Goal: Task Accomplishment & Management: Manage account settings

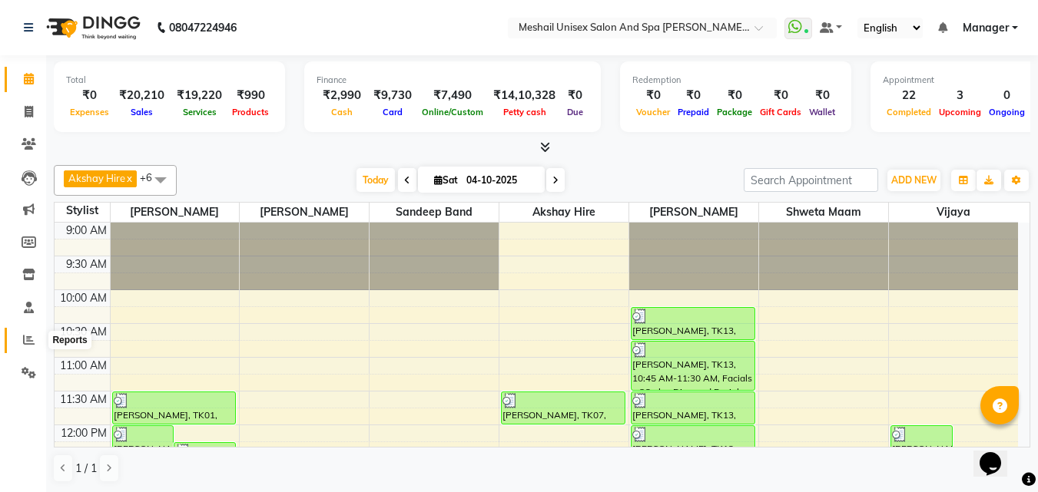
scroll to position [384, 0]
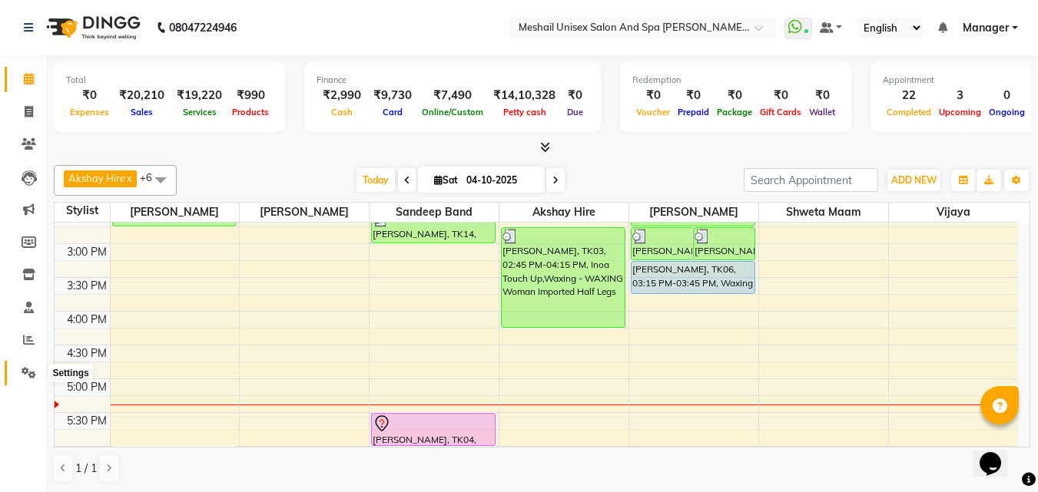
click at [28, 370] on icon at bounding box center [29, 373] width 15 height 12
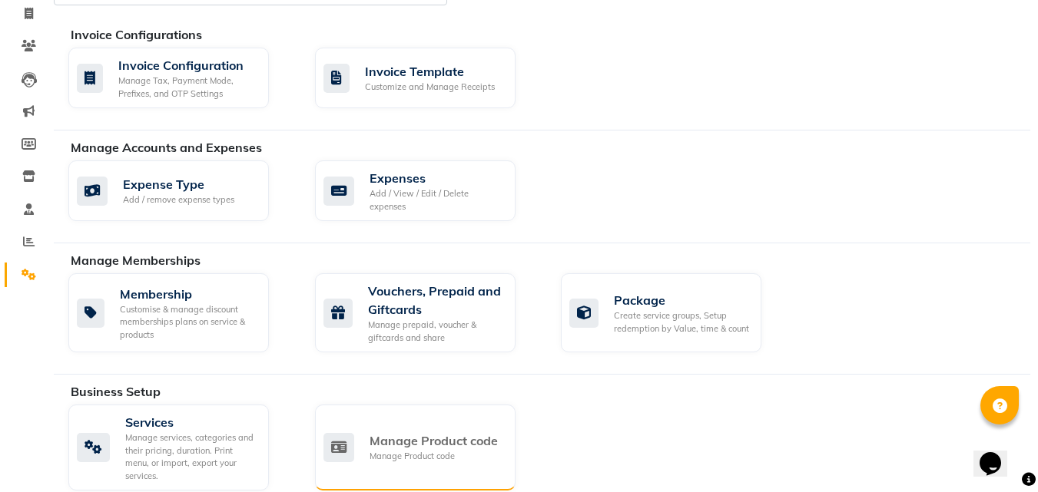
scroll to position [230, 0]
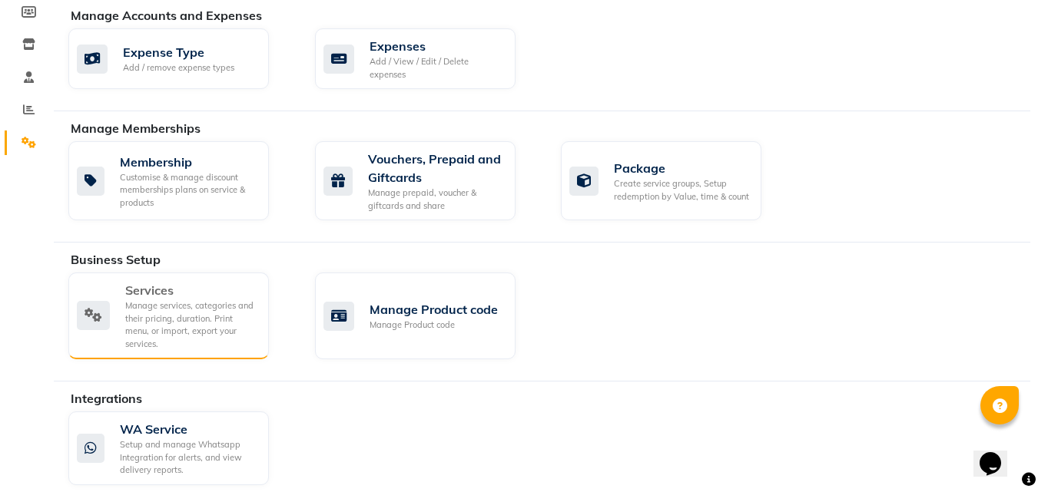
click at [178, 306] on div "Manage services, categories and their pricing, duration. Print menu, or import,…" at bounding box center [190, 325] width 131 height 51
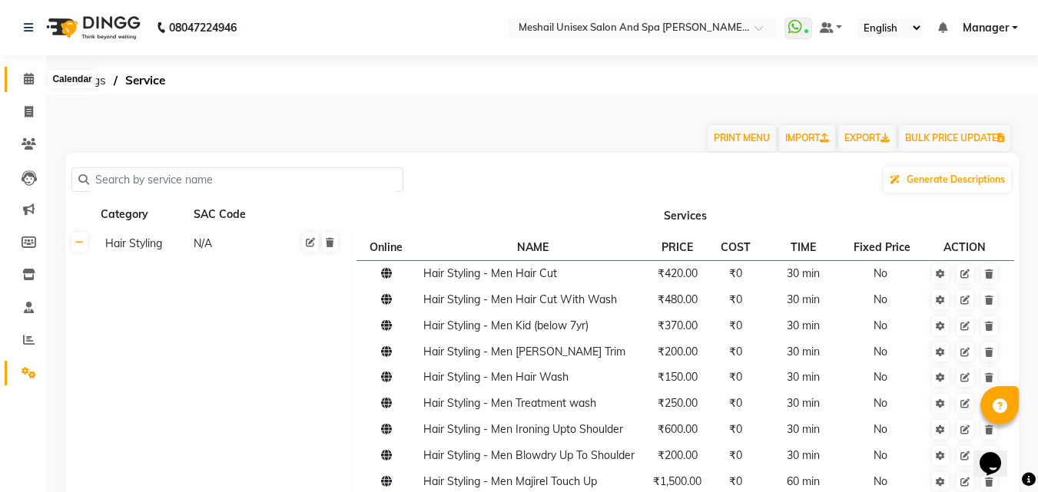
click at [31, 77] on icon at bounding box center [29, 79] width 10 height 12
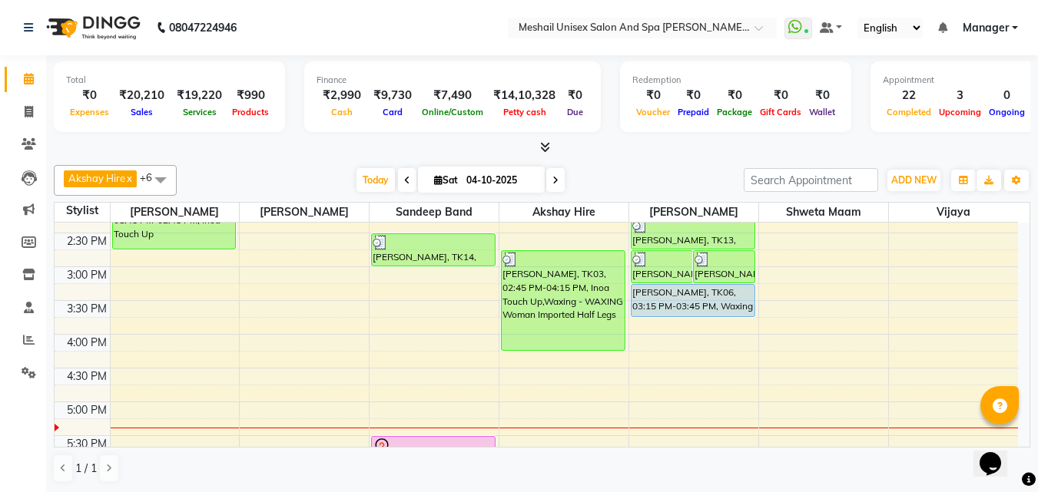
scroll to position [384, 0]
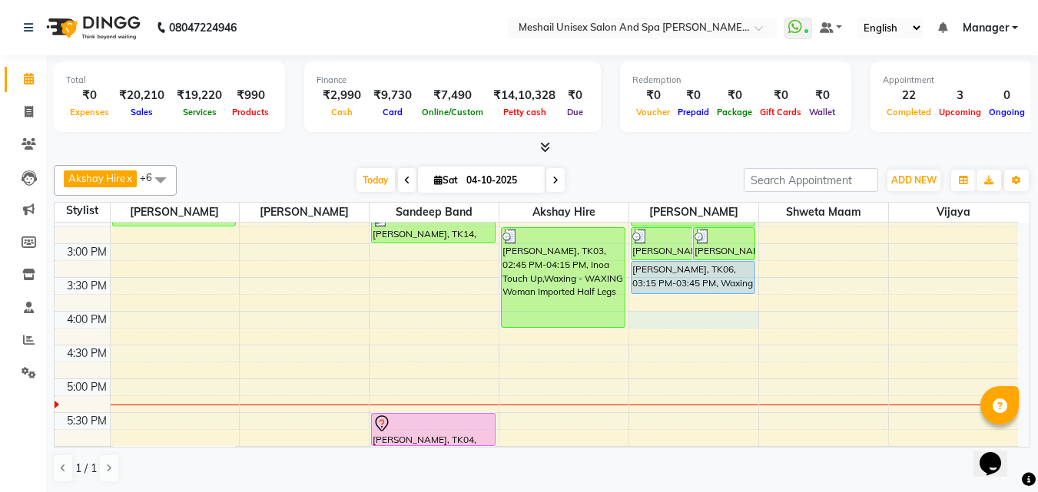
click at [673, 321] on div "9:00 AM 9:30 AM 10:00 AM 10:30 AM 11:00 AM 11:30 AM 12:00 PM 12:30 PM 1:00 PM 1…" at bounding box center [536, 278] width 963 height 878
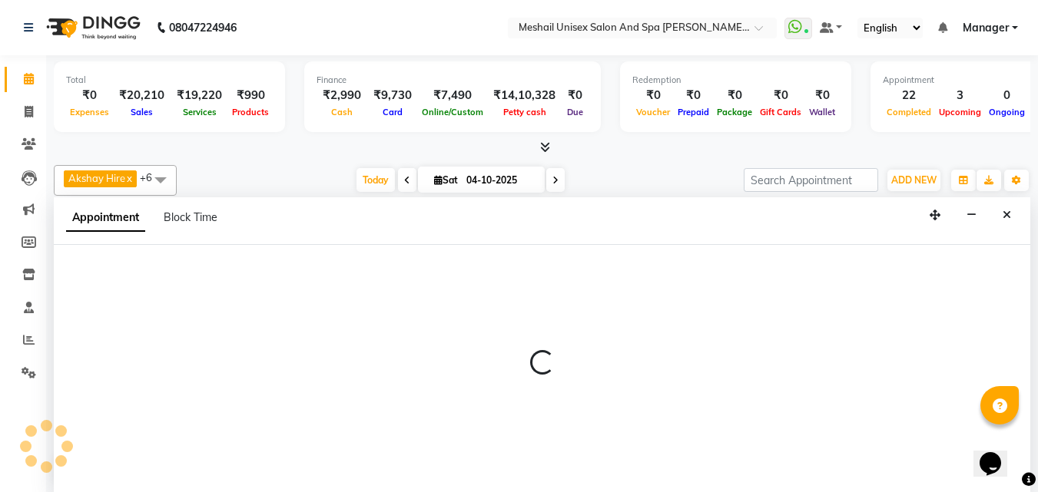
select select "52970"
select select "tentative"
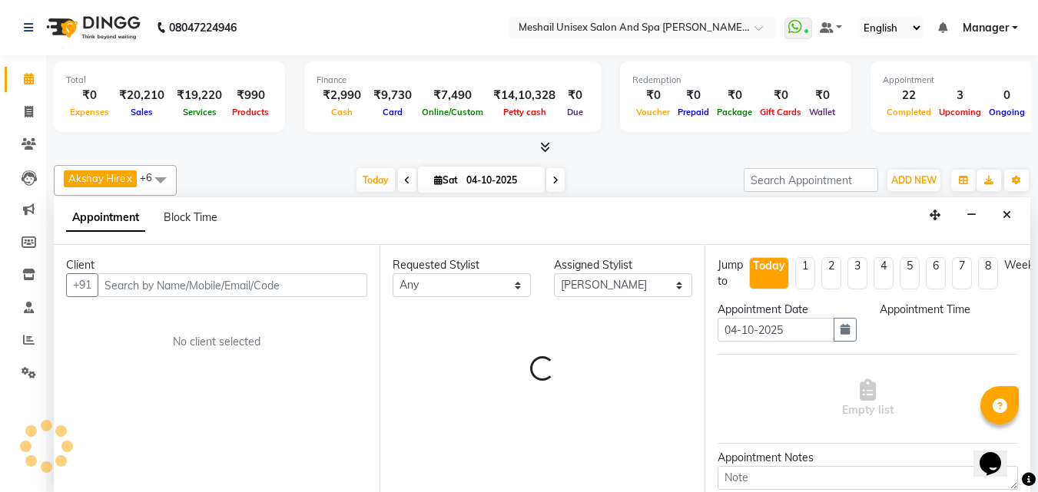
scroll to position [1, 0]
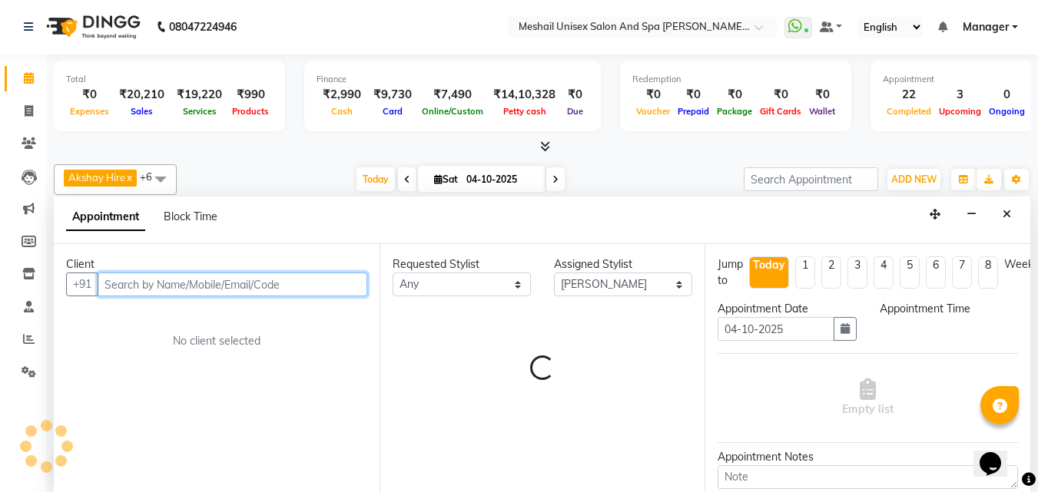
select select "960"
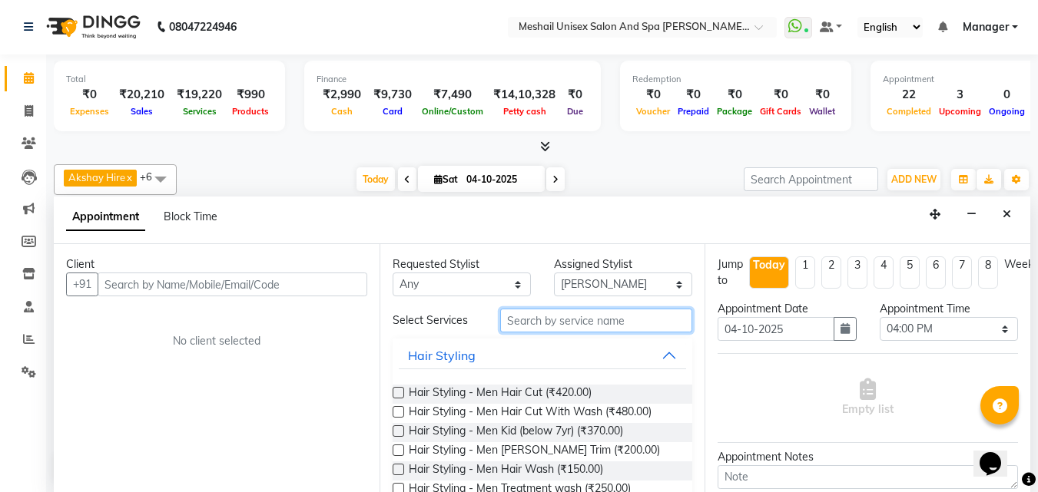
click at [549, 323] on input "text" at bounding box center [596, 321] width 192 height 24
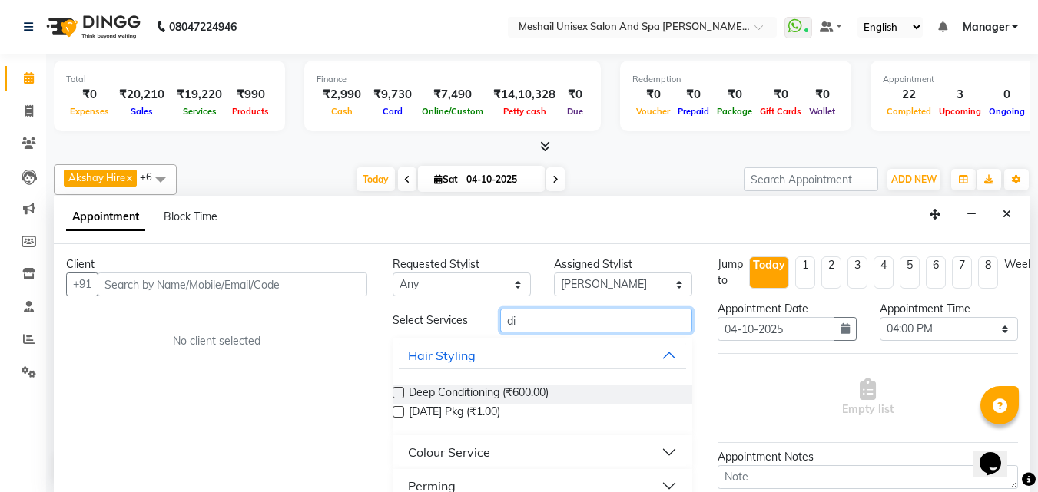
type input "d"
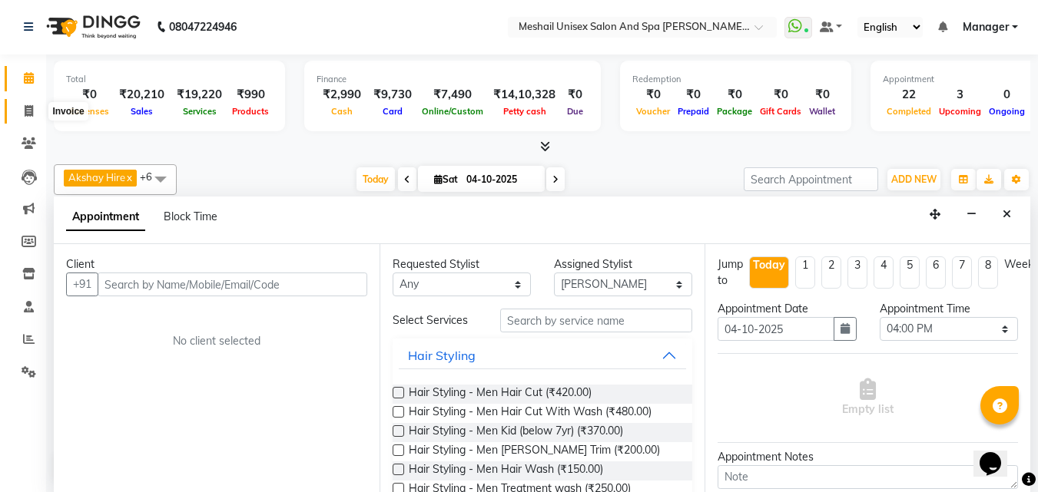
click at [25, 103] on span at bounding box center [28, 112] width 27 height 18
click at [28, 84] on icon at bounding box center [29, 78] width 10 height 12
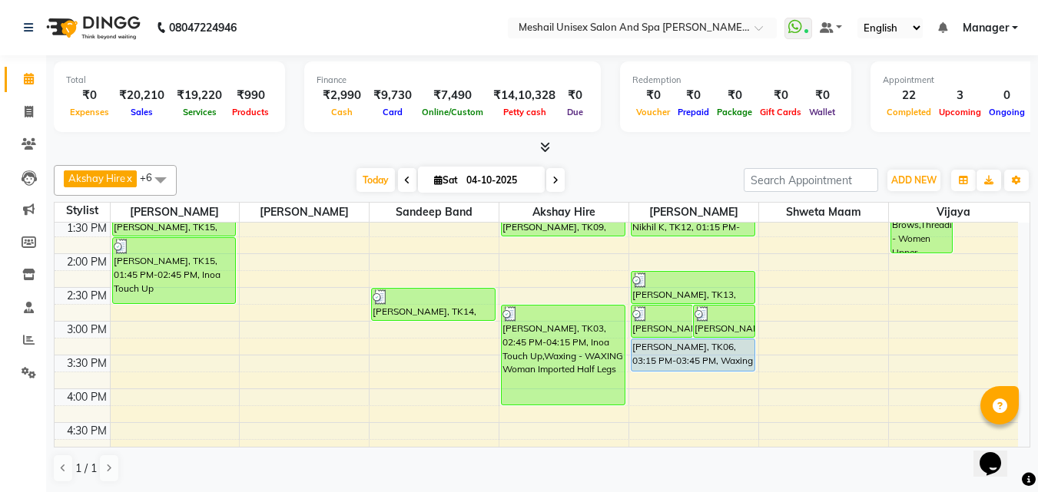
scroll to position [307, 0]
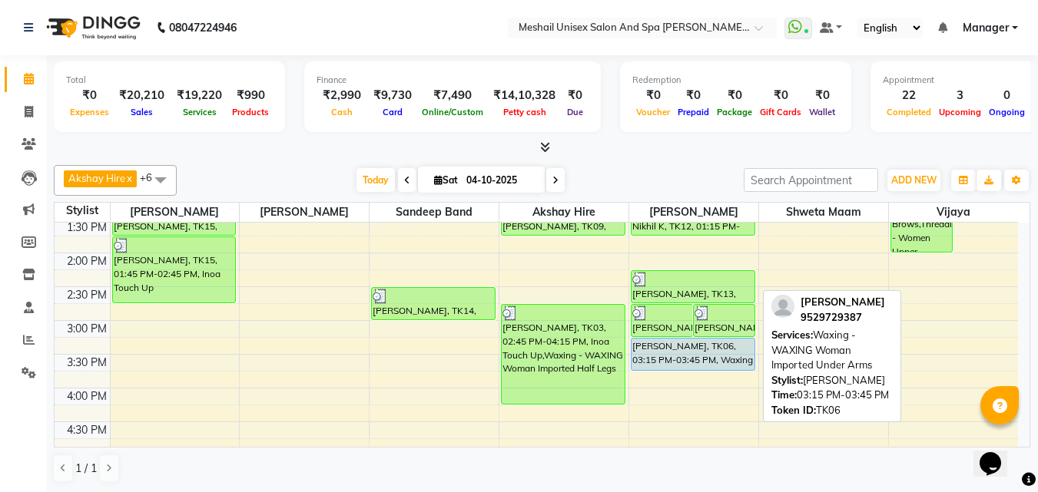
click at [711, 349] on div "[PERSON_NAME], TK06, 03:15 PM-03:45 PM, Waxing - WAXING Woman Imported Under Ar…" at bounding box center [692, 354] width 123 height 31
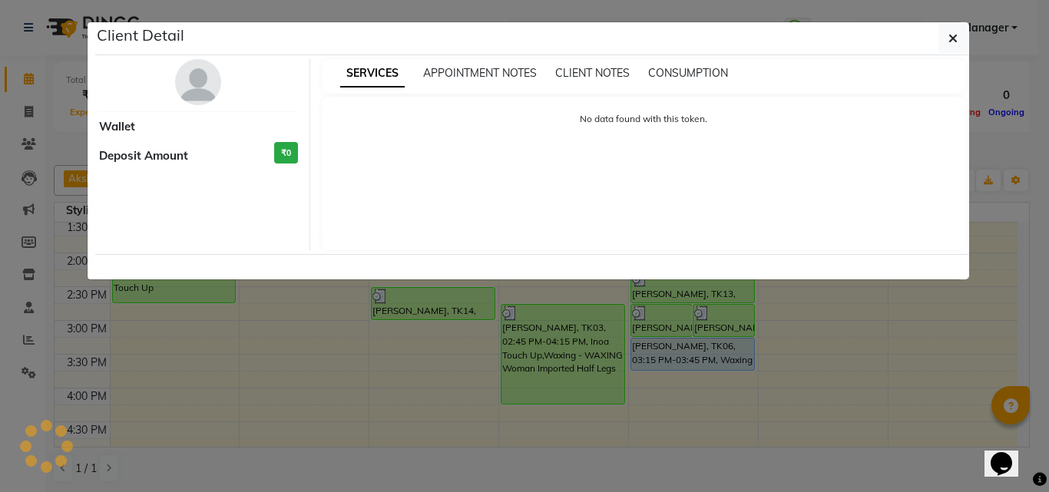
select select "5"
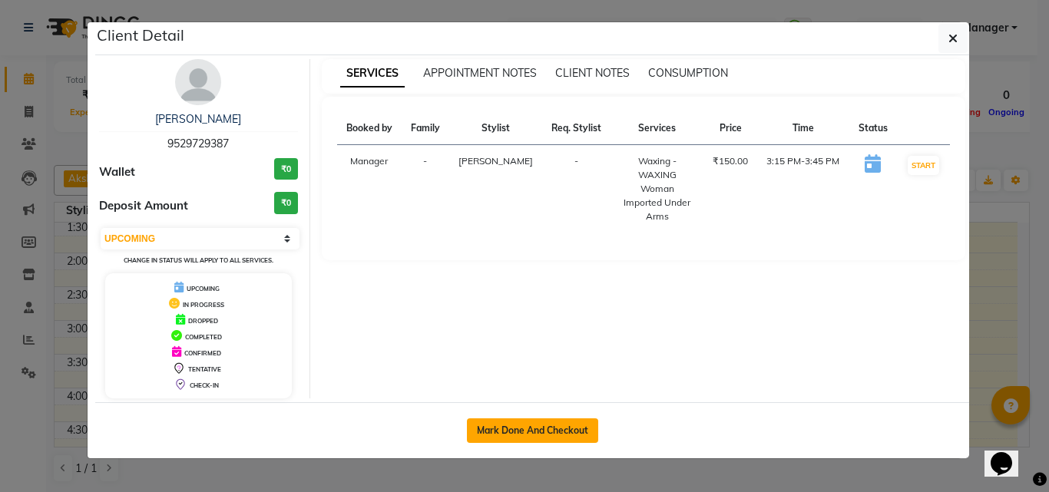
click at [535, 424] on button "Mark Done And Checkout" at bounding box center [532, 431] width 131 height 25
select select "service"
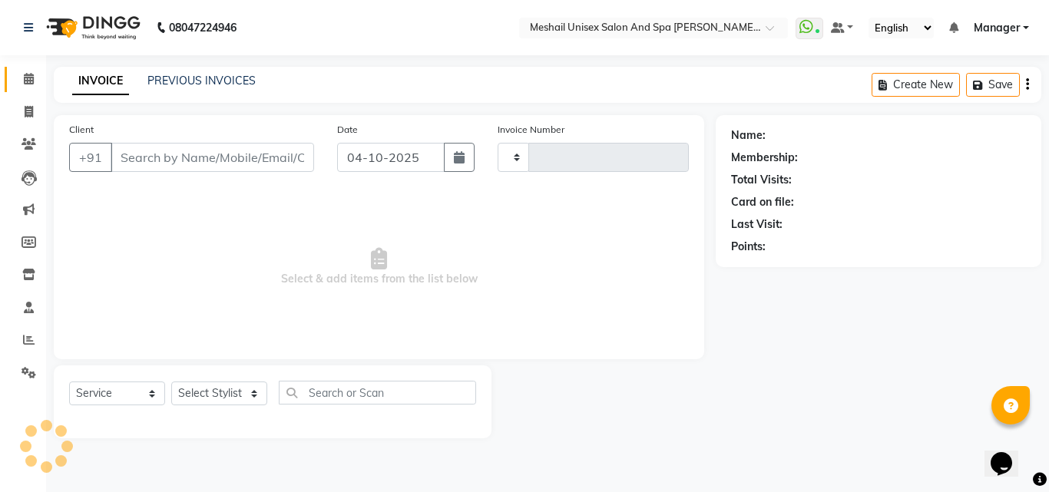
type input "2923"
select select "6713"
type input "9529729387"
select select "52970"
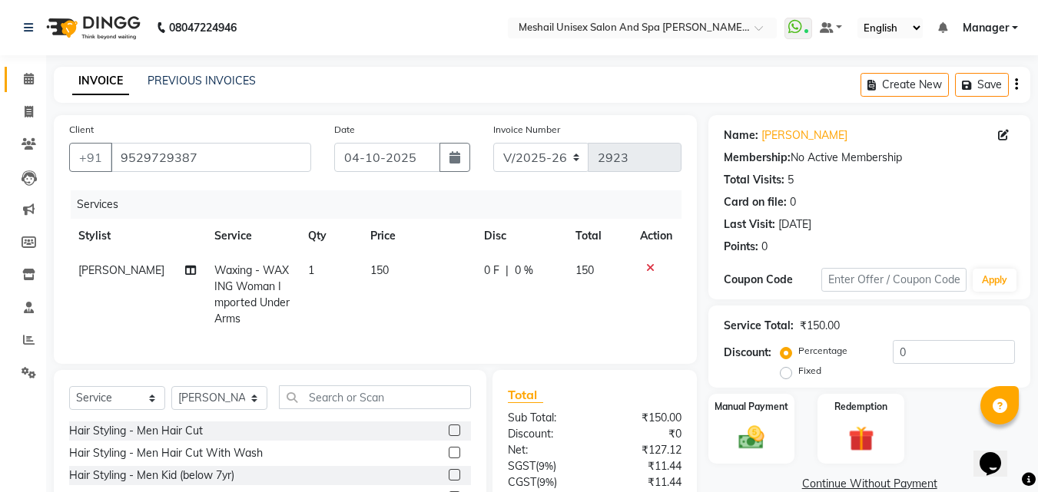
scroll to position [139, 0]
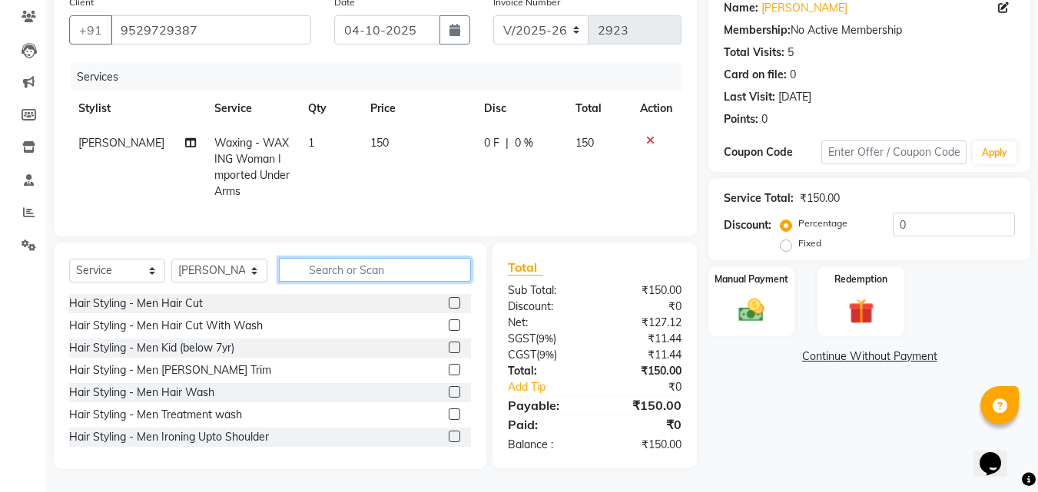
click at [372, 270] on input "text" at bounding box center [375, 270] width 192 height 24
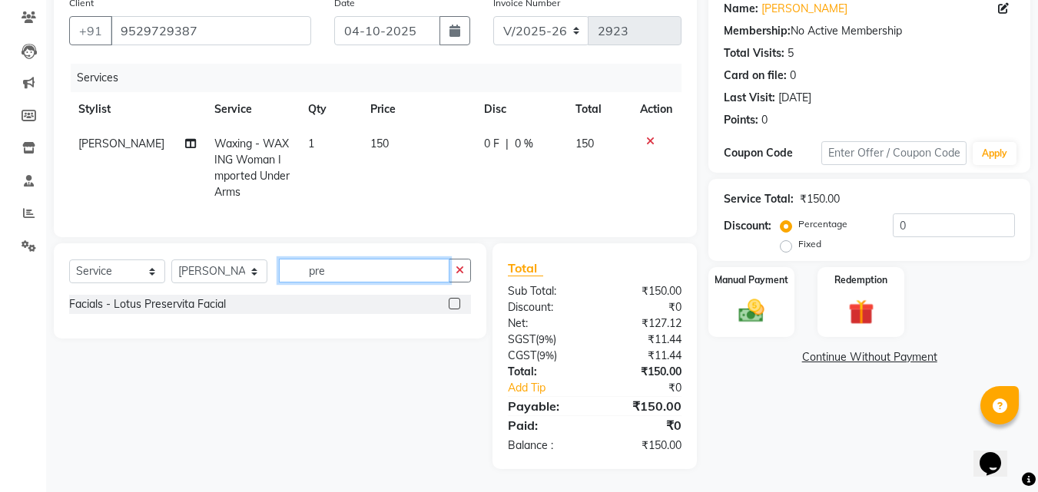
scroll to position [138, 0]
type input "pres"
click at [452, 303] on label at bounding box center [455, 304] width 12 height 12
click at [452, 303] on input "checkbox" at bounding box center [454, 305] width 10 height 10
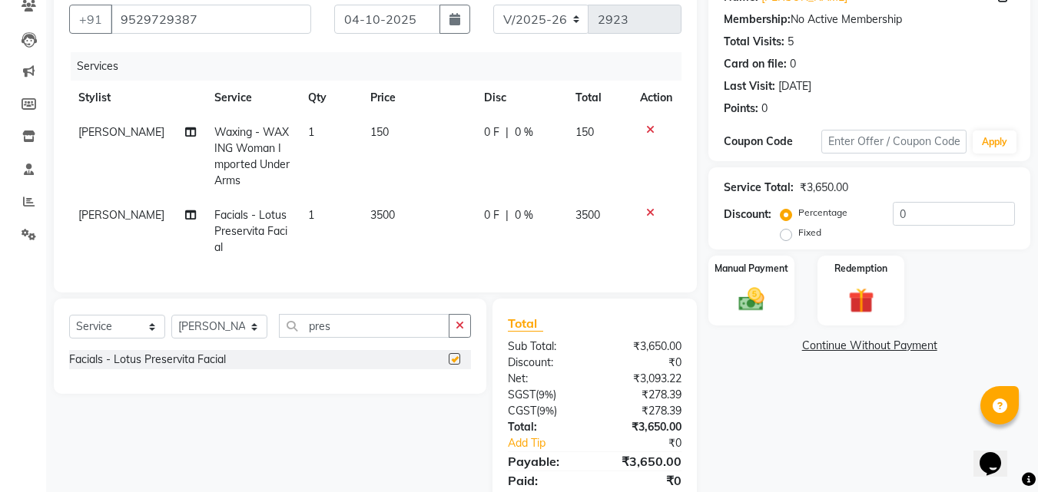
checkbox input "false"
click at [351, 338] on input "pres" at bounding box center [364, 326] width 171 height 24
type input "p"
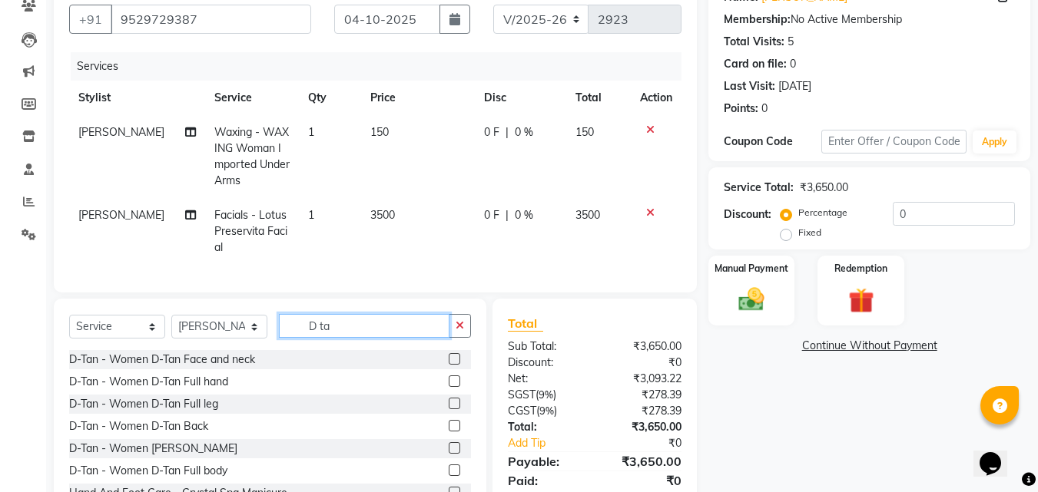
type input "D ta"
click at [449, 365] on label at bounding box center [455, 359] width 12 height 12
click at [449, 365] on input "checkbox" at bounding box center [454, 360] width 10 height 10
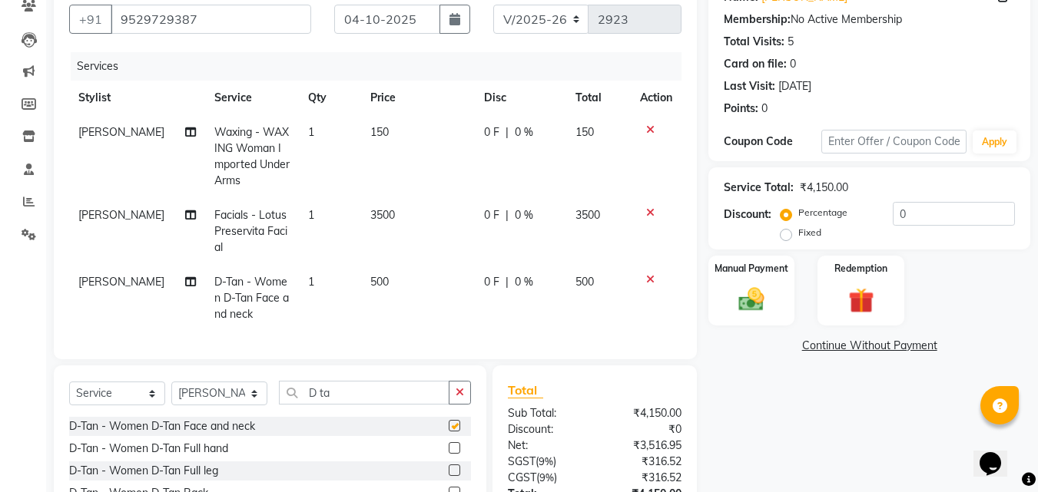
checkbox input "false"
click at [266, 144] on span "Waxing - WAXING Woman Imported Under Arms" at bounding box center [251, 156] width 75 height 62
select select "52970"
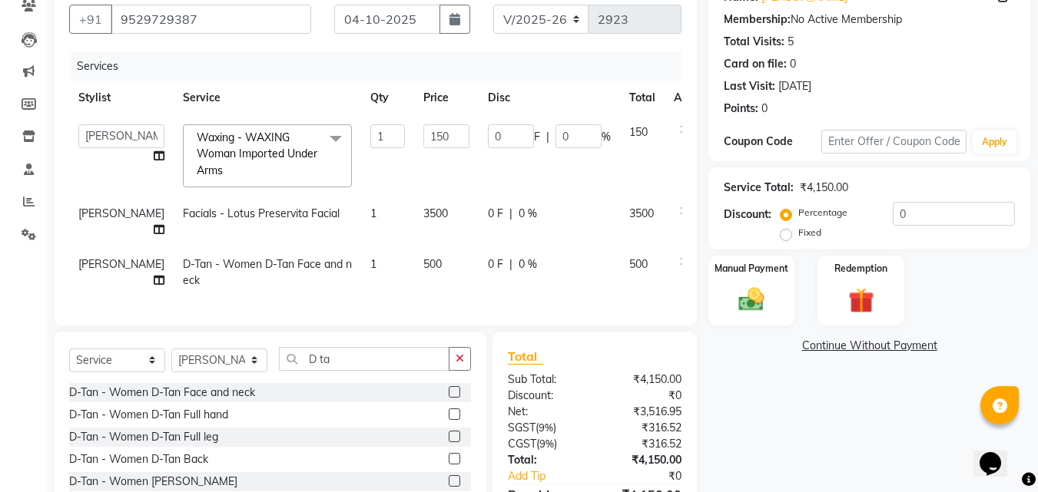
click at [266, 144] on span "Waxing - WAXING Woman Imported Under Arms x" at bounding box center [260, 154] width 135 height 49
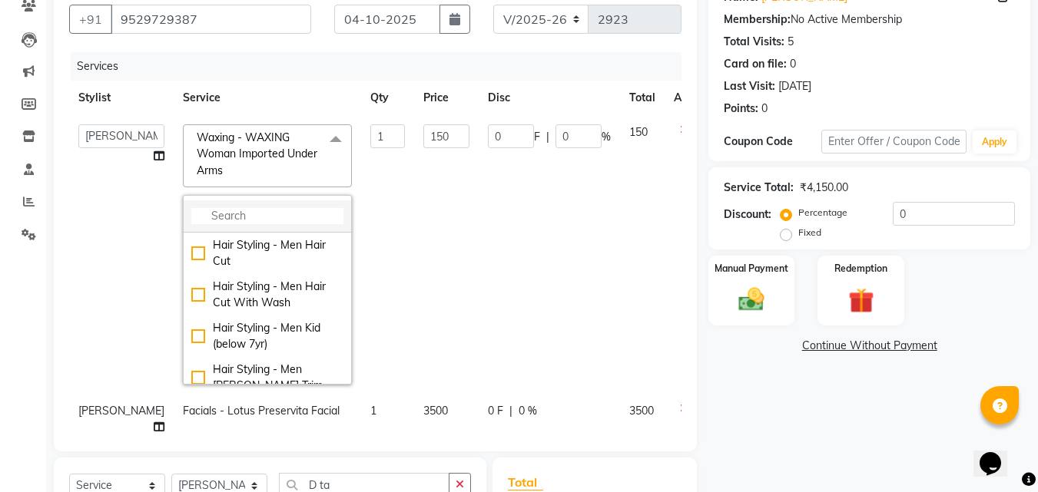
click at [217, 217] on input "multiselect-search" at bounding box center [267, 216] width 152 height 16
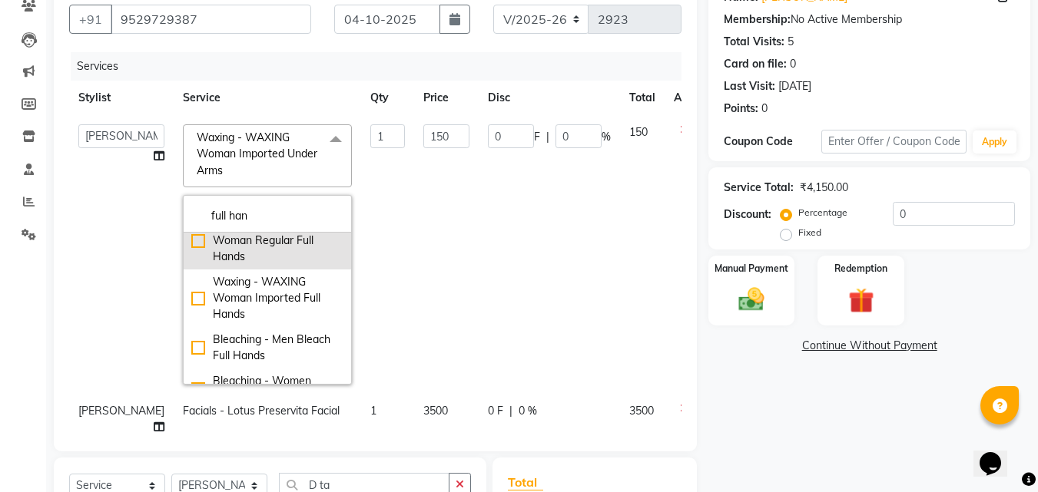
scroll to position [77, 0]
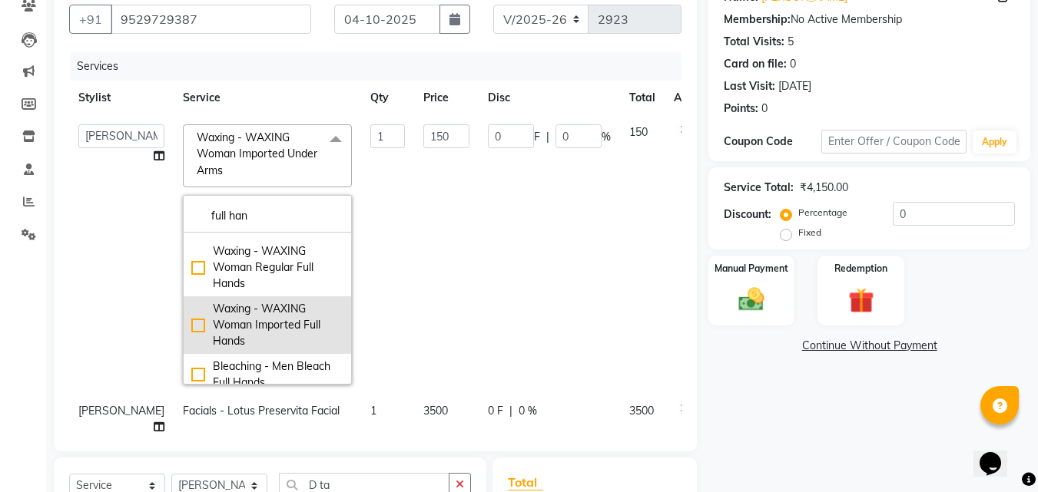
type input "full han"
click at [235, 329] on div "Waxing - WAXING Woman Imported Full Hands" at bounding box center [267, 325] width 152 height 48
type input "500"
checkbox input "true"
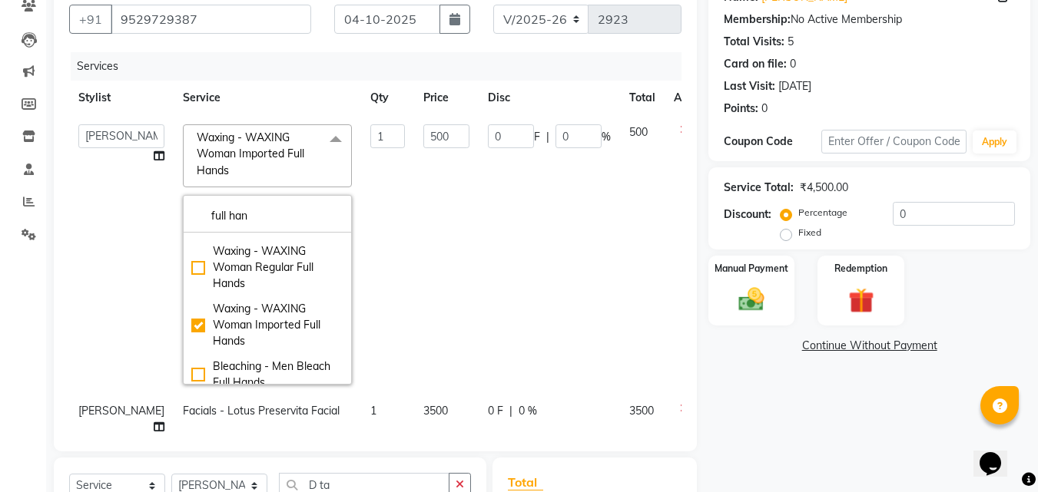
click at [425, 168] on td "500" at bounding box center [446, 254] width 65 height 279
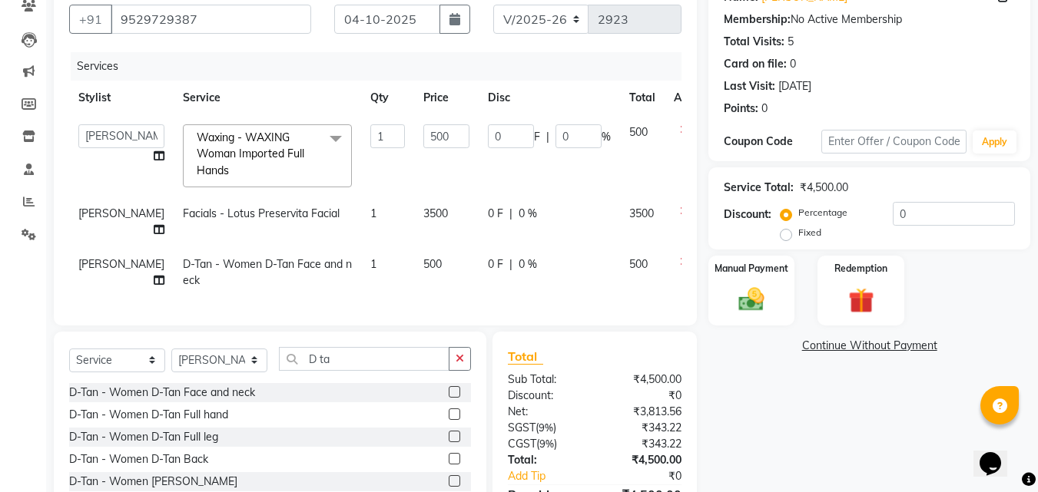
scroll to position [271, 0]
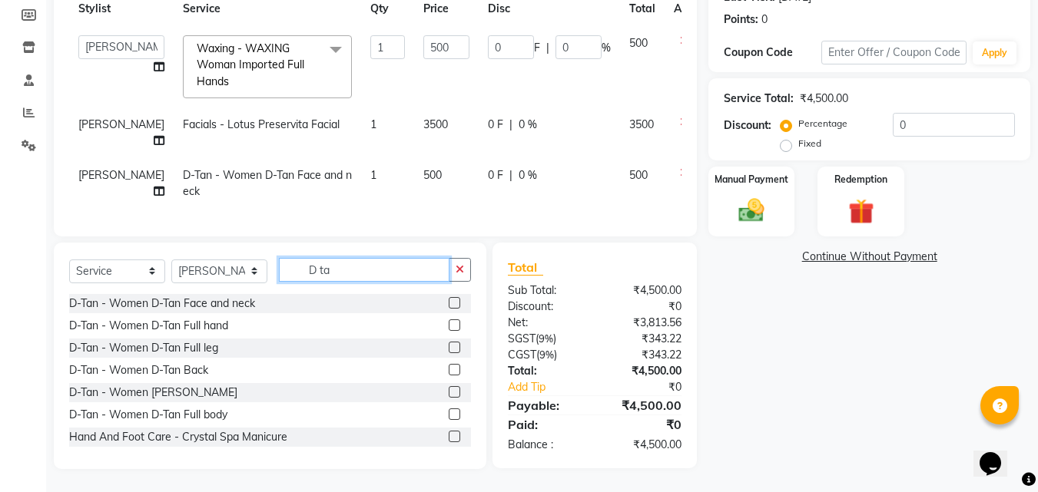
click at [383, 276] on input "D ta" at bounding box center [364, 270] width 171 height 24
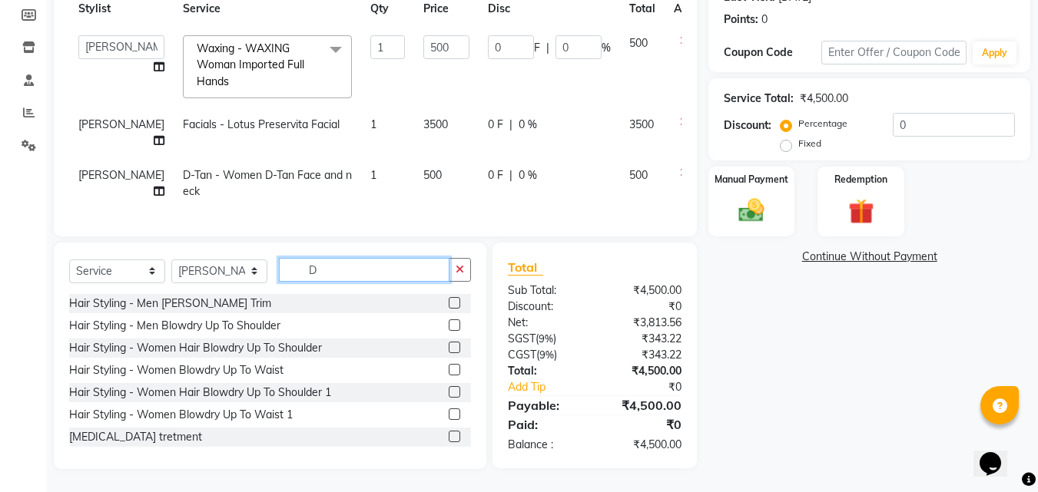
type input "D"
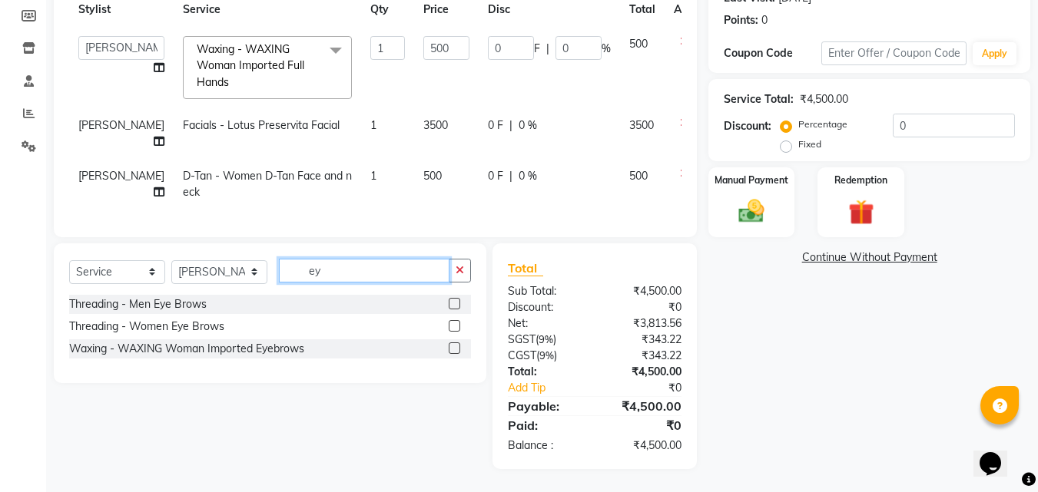
scroll to position [270, 0]
type input "ey"
click at [449, 327] on label at bounding box center [455, 326] width 12 height 12
click at [449, 327] on input "checkbox" at bounding box center [454, 327] width 10 height 10
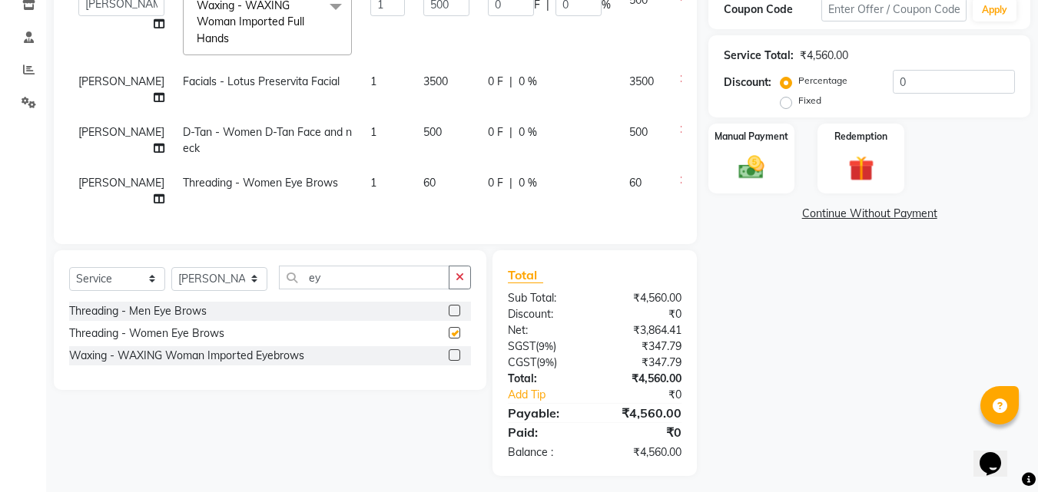
checkbox input "false"
click at [426, 217] on td "60" at bounding box center [446, 191] width 65 height 51
select select "52970"
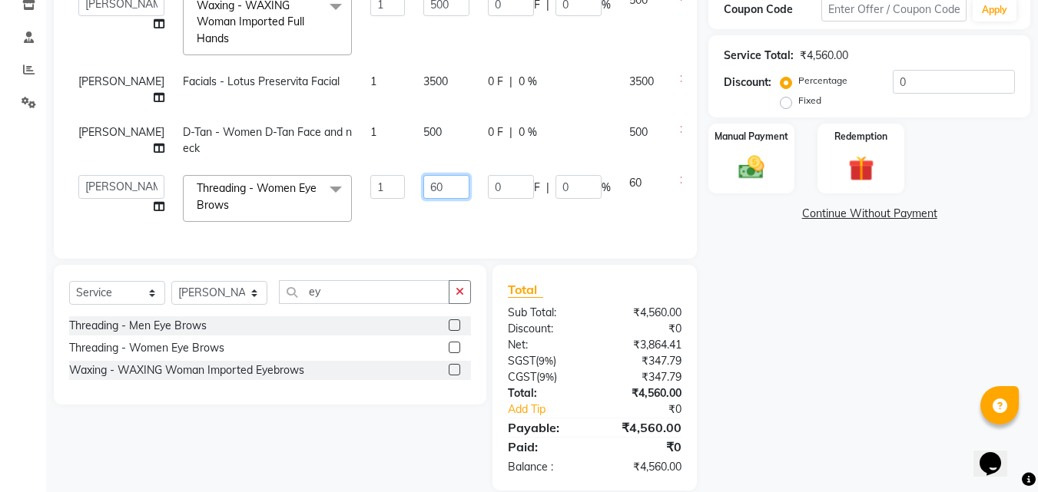
click at [426, 199] on input "60" at bounding box center [446, 187] width 46 height 24
type input "6"
type input "70"
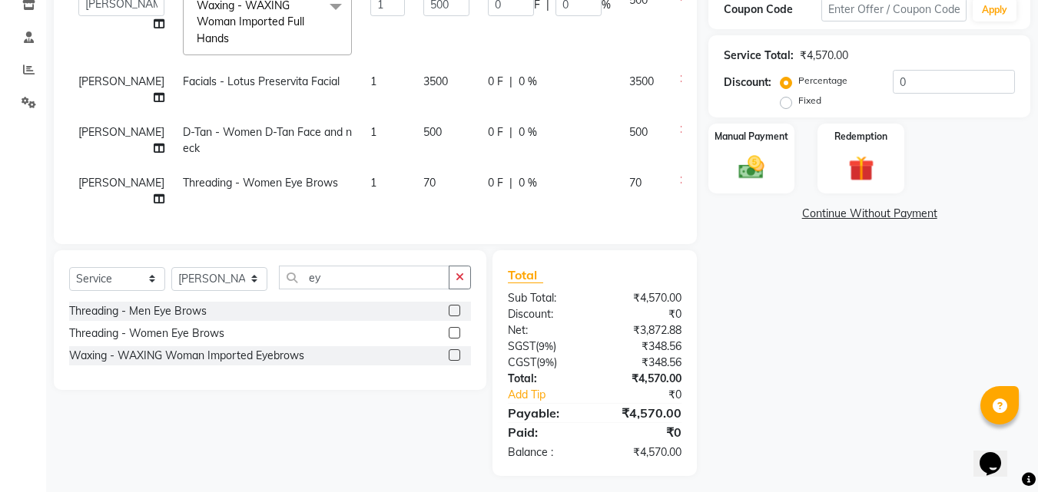
click at [620, 217] on td "70" at bounding box center [642, 191] width 45 height 51
select select "52970"
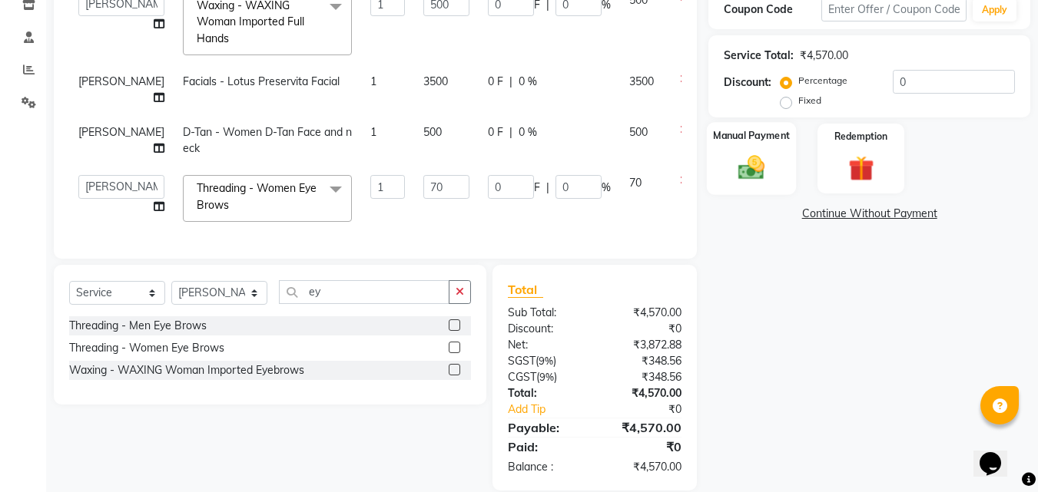
scroll to position [336, 0]
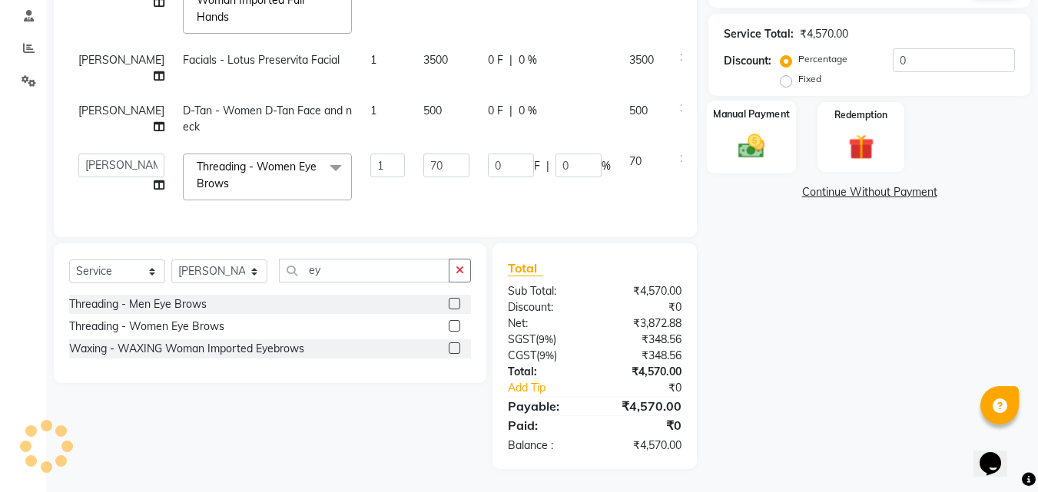
click at [755, 131] on img at bounding box center [751, 146] width 43 height 31
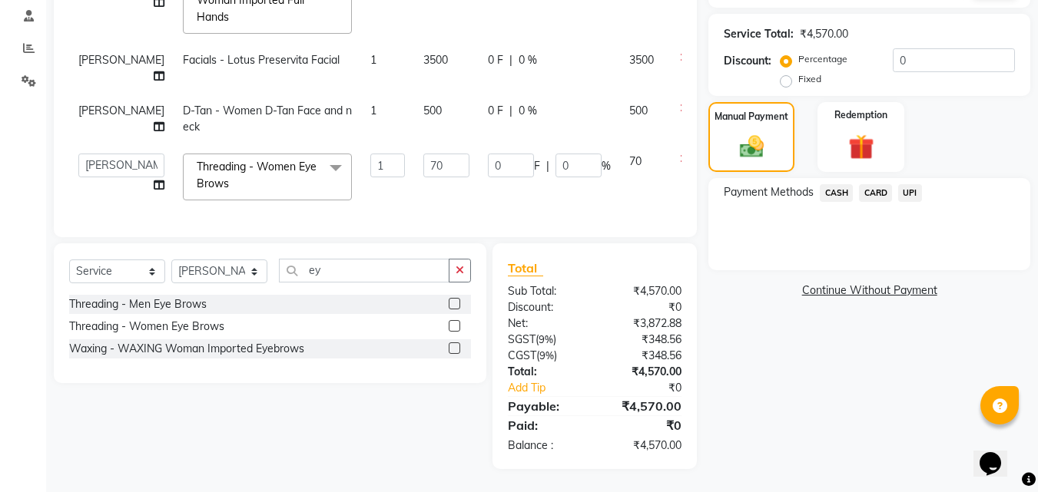
click at [907, 184] on span "UPI" at bounding box center [910, 193] width 24 height 18
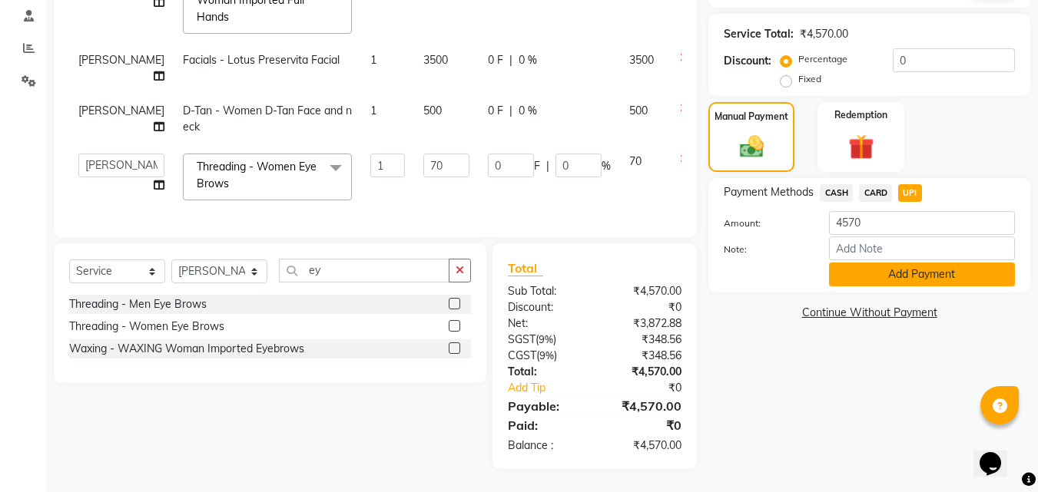
click at [897, 263] on button "Add Payment" at bounding box center [922, 275] width 186 height 24
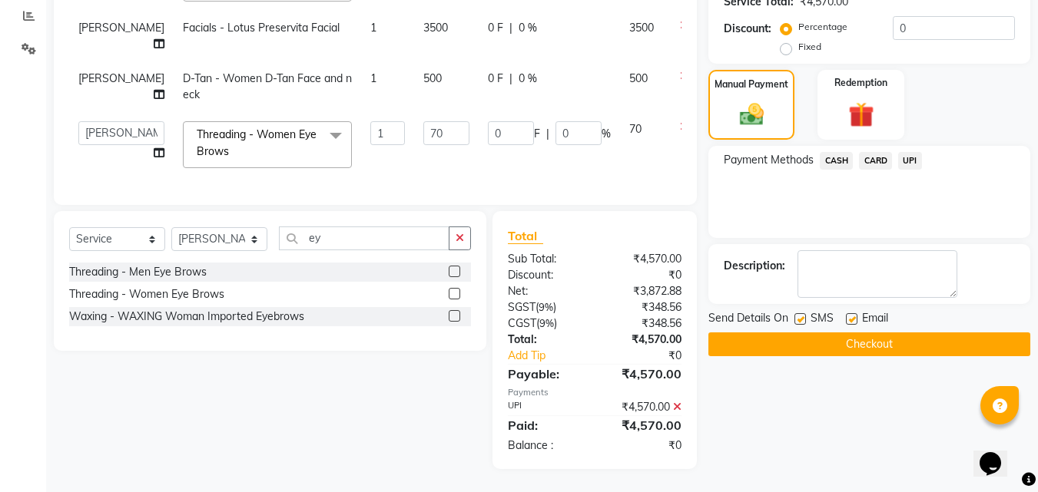
scroll to position [368, 0]
click at [832, 333] on button "Checkout" at bounding box center [869, 345] width 322 height 24
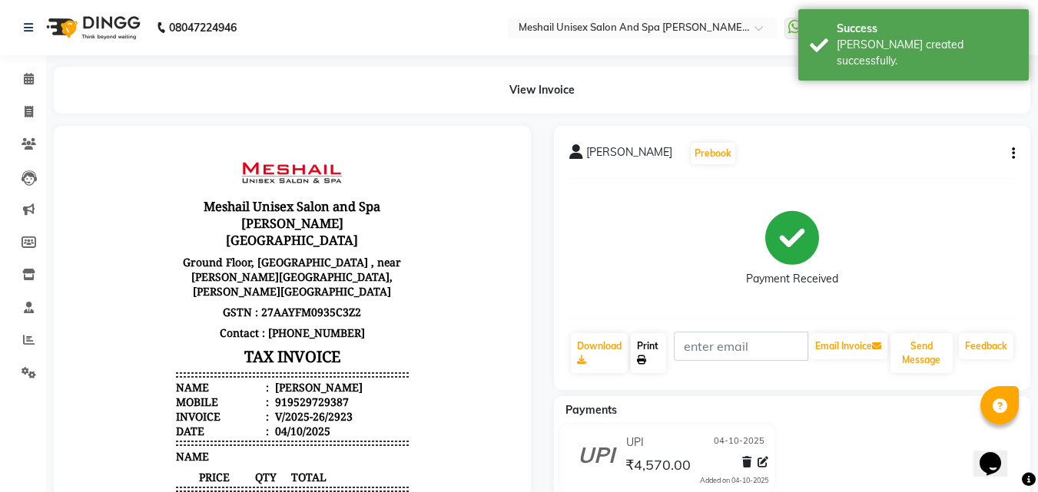
click at [647, 356] on link "Print" at bounding box center [648, 353] width 35 height 40
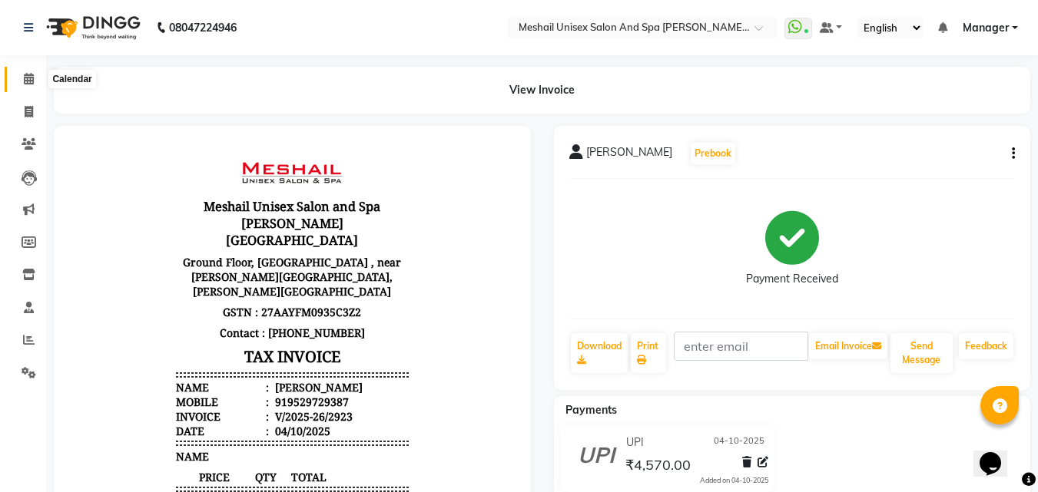
click at [33, 80] on icon at bounding box center [29, 79] width 10 height 12
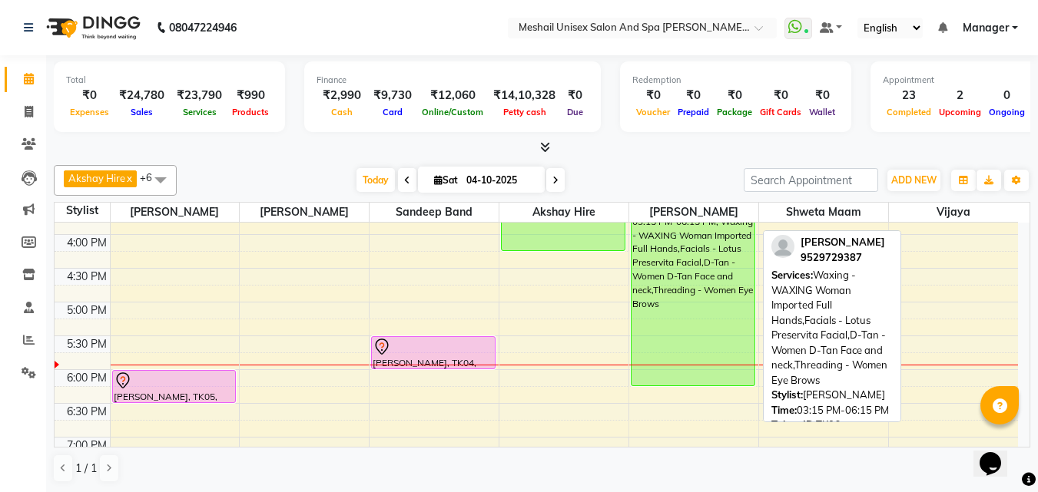
scroll to position [538, 0]
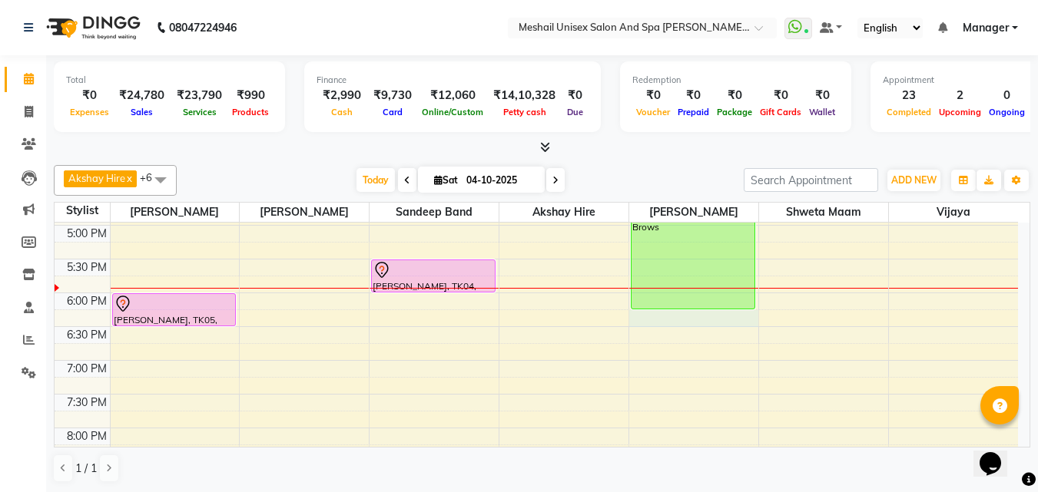
click at [667, 312] on div "9:00 AM 9:30 AM 10:00 AM 10:30 AM 11:00 AM 11:30 AM 12:00 PM 12:30 PM 1:00 PM 1…" at bounding box center [536, 124] width 963 height 878
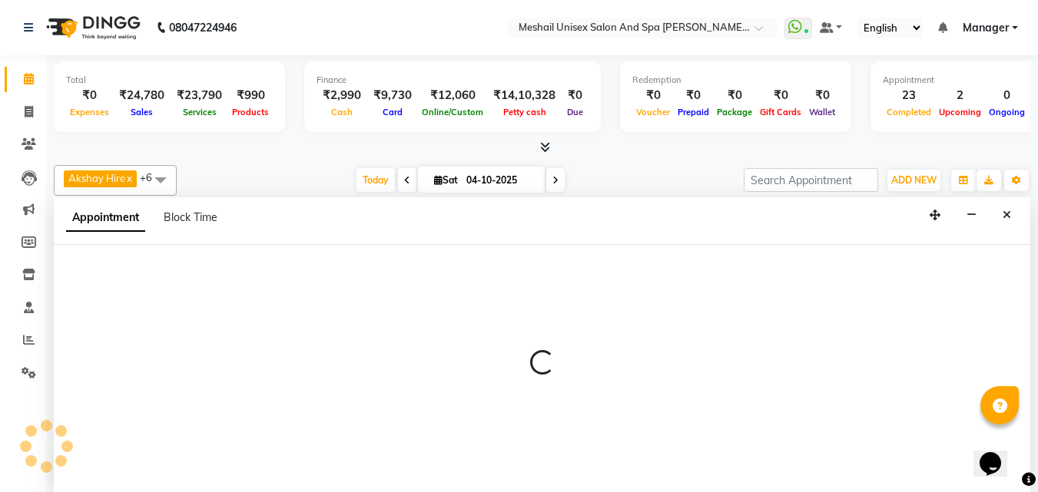
select select "52970"
select select "tentative"
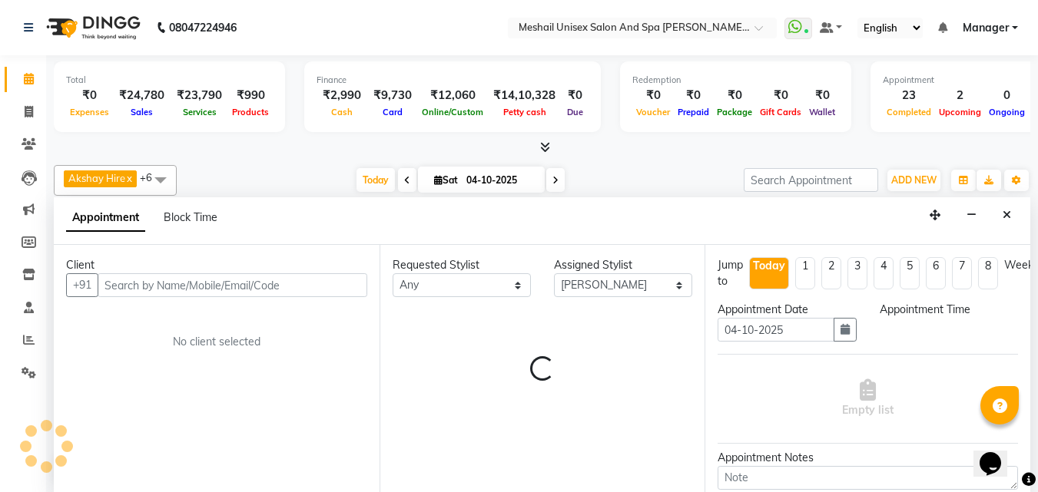
scroll to position [1, 0]
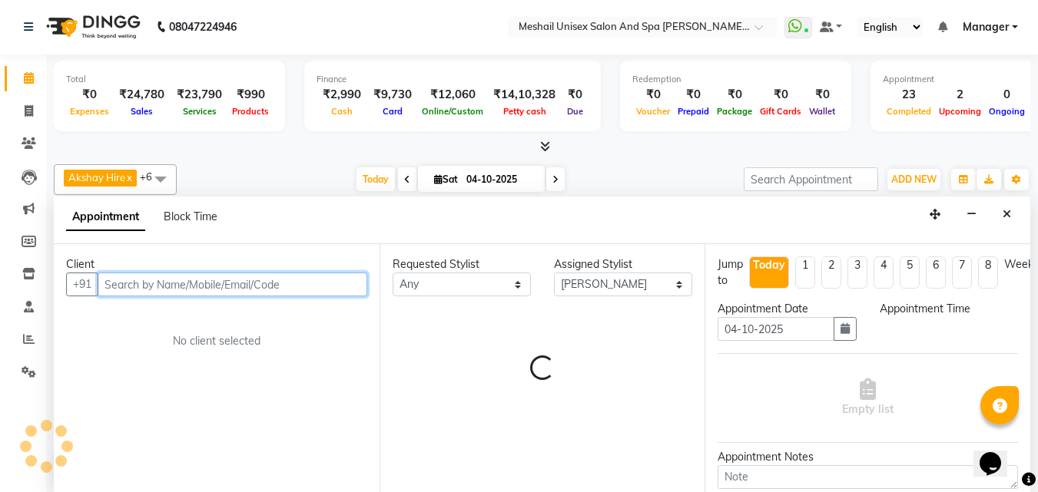
select select "1095"
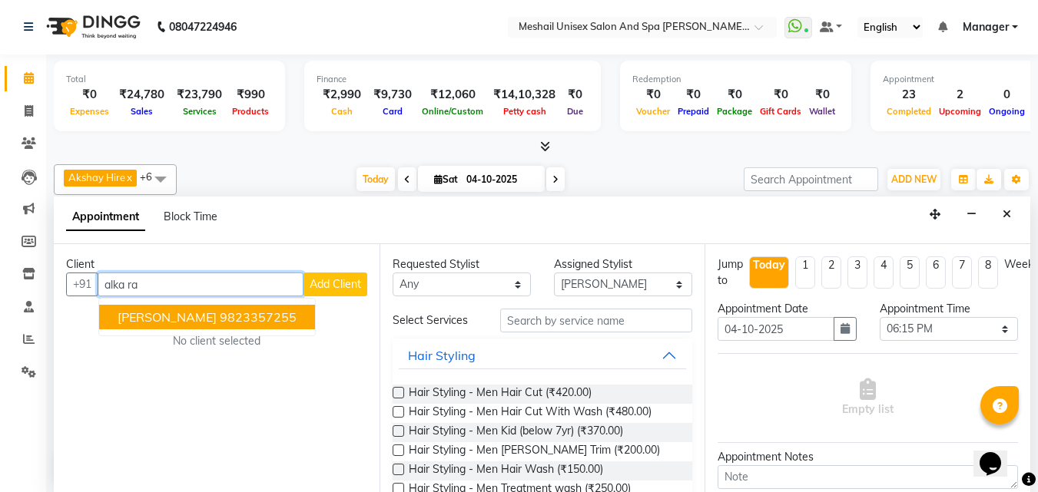
click at [184, 325] on span "[PERSON_NAME]" at bounding box center [167, 317] width 99 height 15
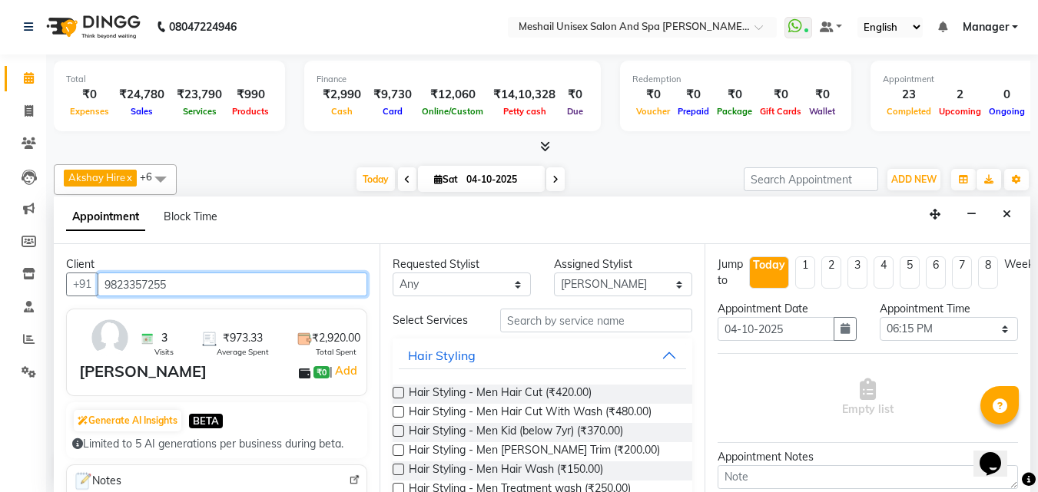
type input "9823357255"
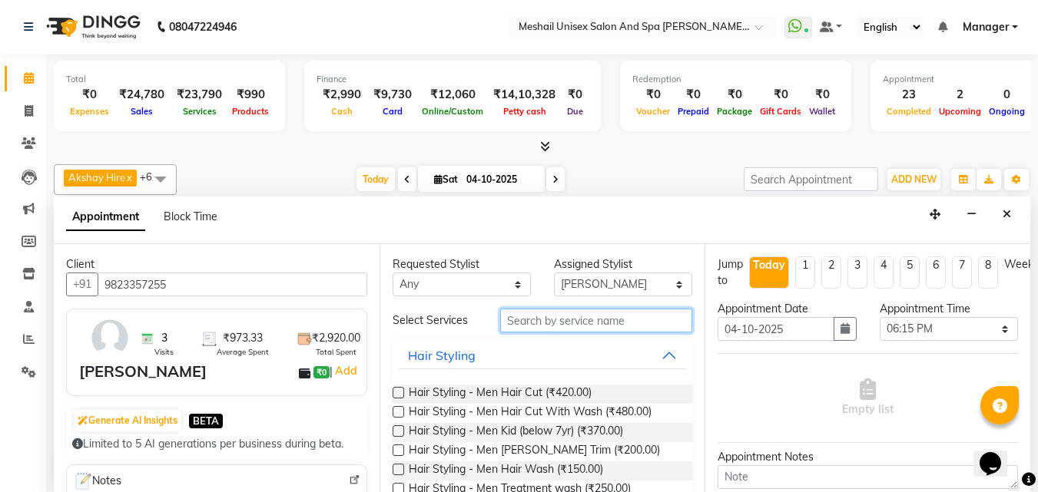
click at [521, 333] on input "text" at bounding box center [596, 321] width 192 height 24
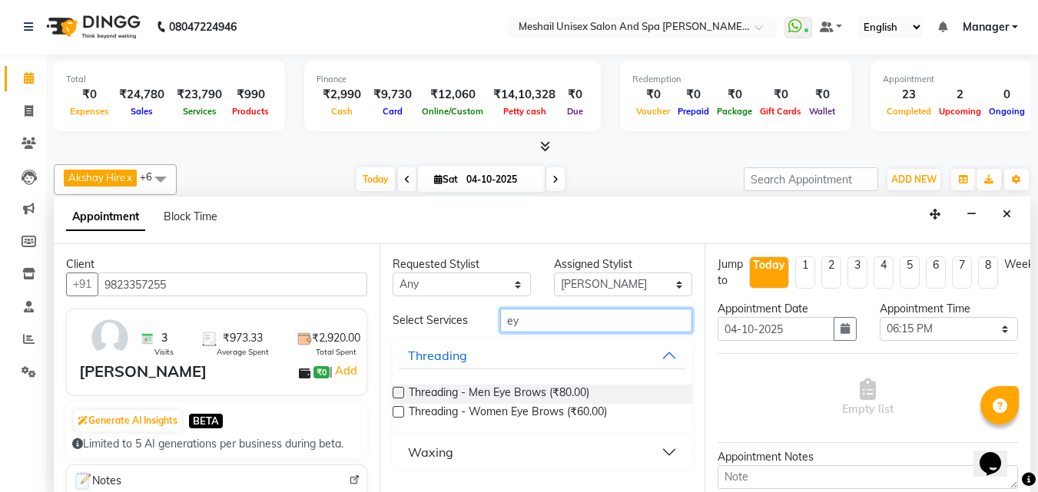
type input "ey"
click at [601, 450] on button "Waxing" at bounding box center [543, 453] width 288 height 28
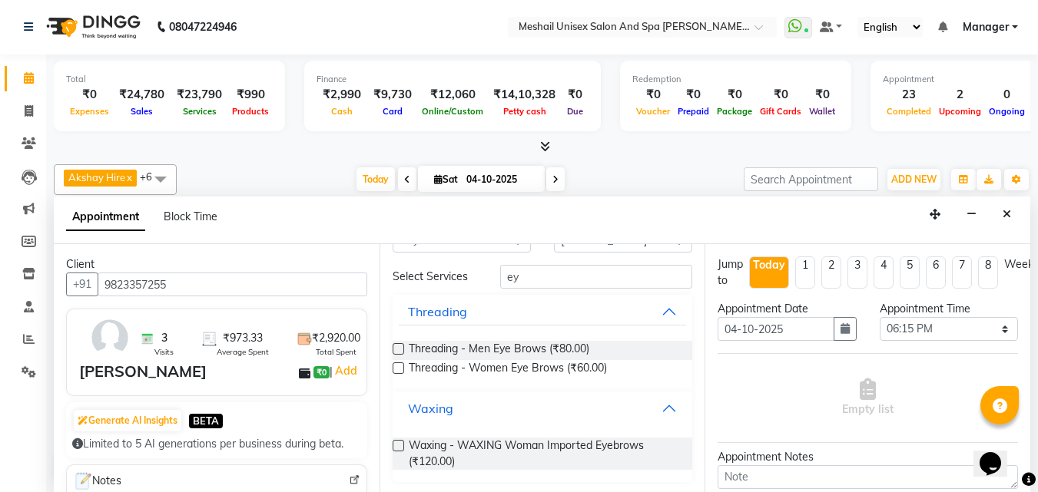
scroll to position [45, 0]
click at [502, 449] on span "Waxing - WAXING Woman Imported Eyebrows (₹120.00)" at bounding box center [545, 453] width 272 height 32
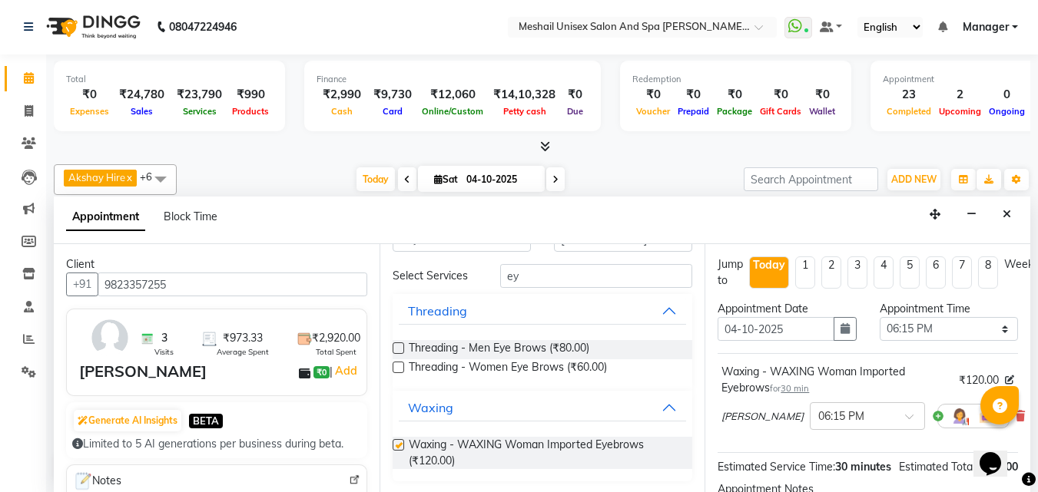
checkbox input "false"
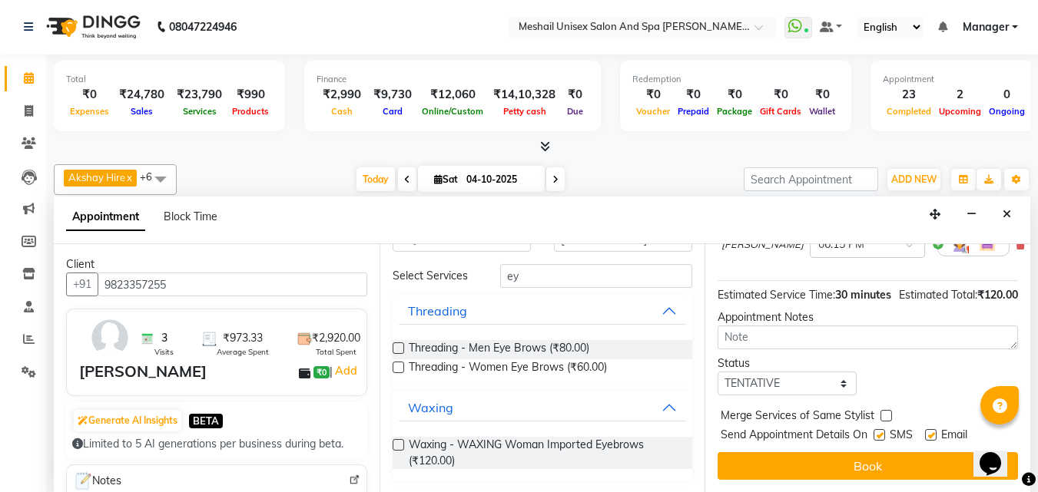
click at [880, 429] on label at bounding box center [879, 435] width 12 height 12
click at [880, 432] on input "checkbox" at bounding box center [878, 437] width 10 height 10
checkbox input "false"
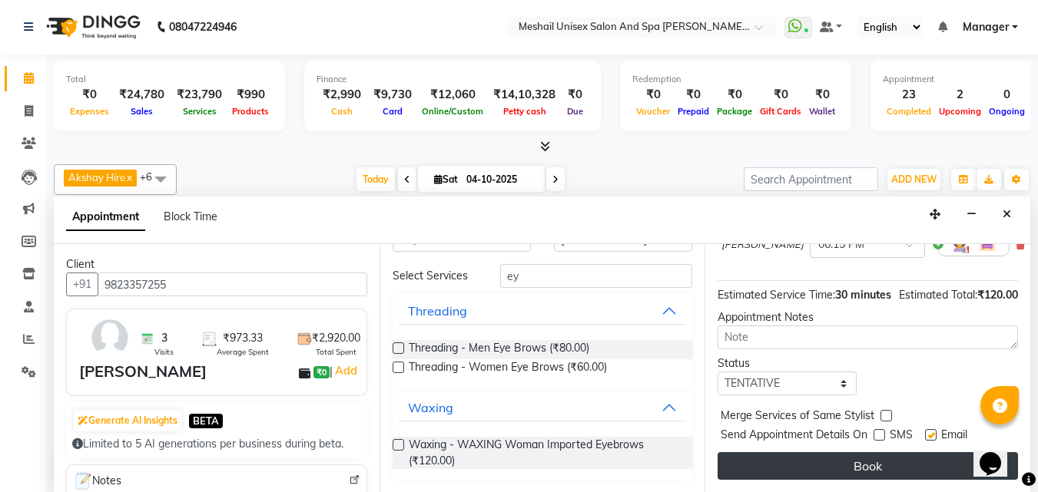
click at [870, 452] on button "Book" at bounding box center [867, 466] width 300 height 28
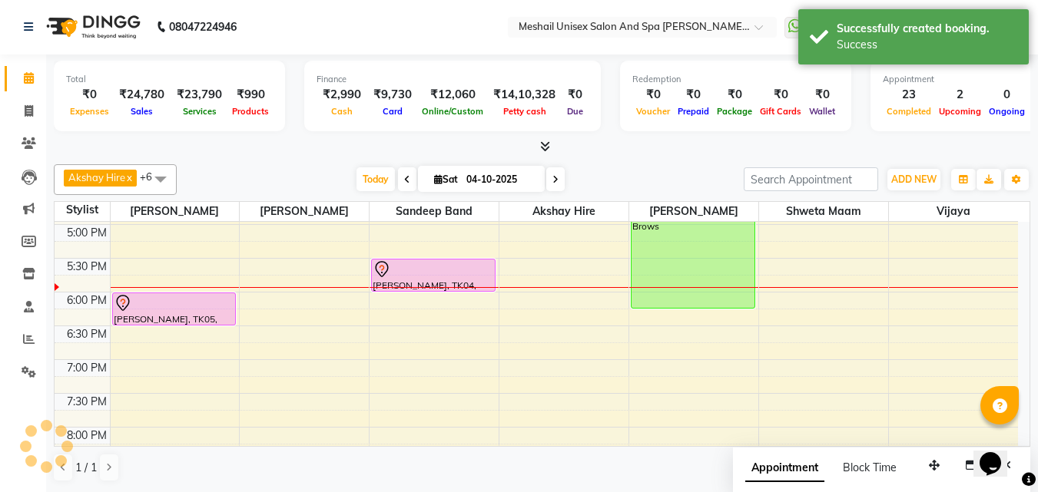
scroll to position [0, 0]
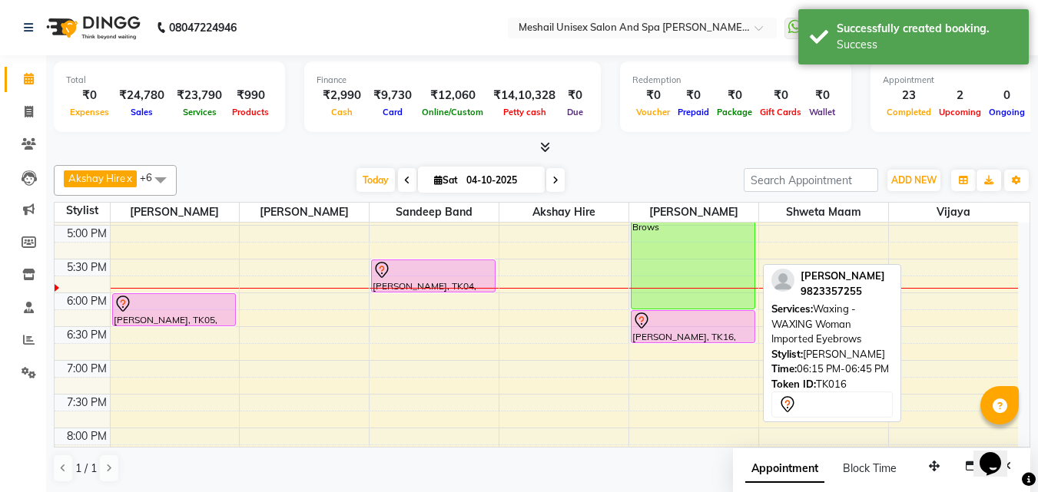
click at [666, 317] on div at bounding box center [692, 321] width 121 height 18
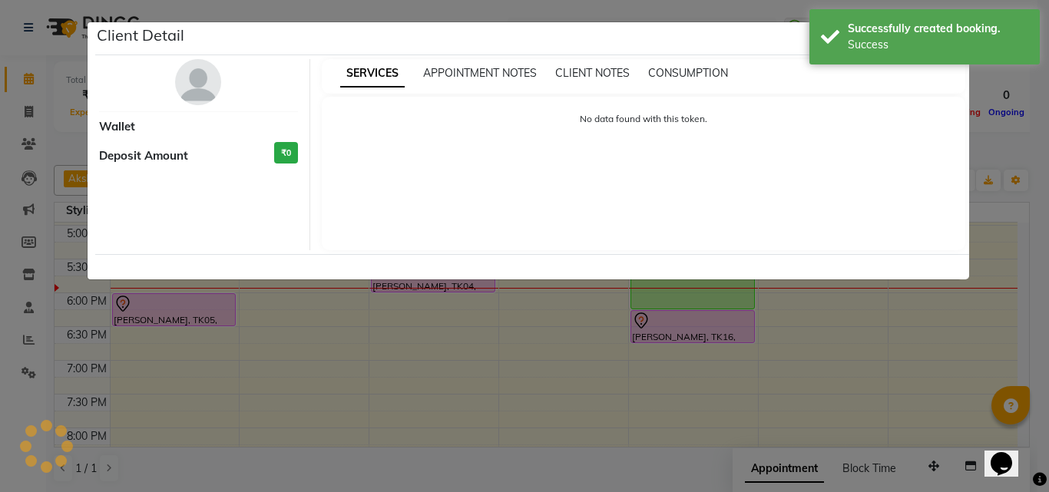
select select "7"
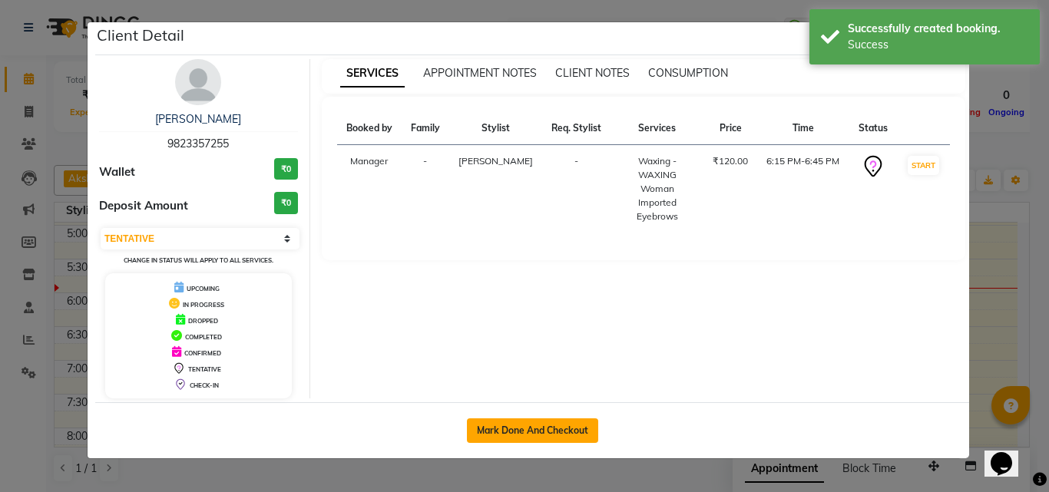
click at [558, 427] on button "Mark Done And Checkout" at bounding box center [532, 431] width 131 height 25
select select "service"
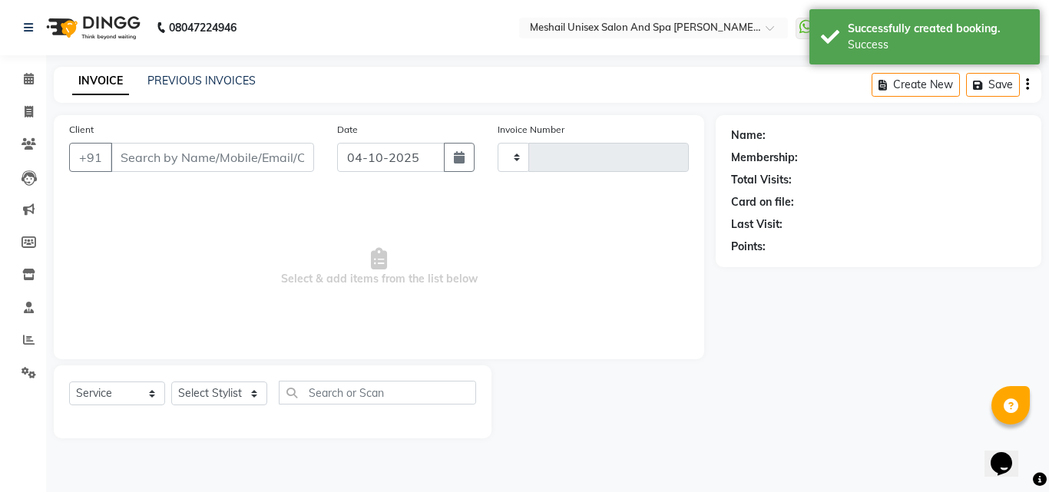
type input "2924"
select select "6713"
type input "9823357255"
select select "52970"
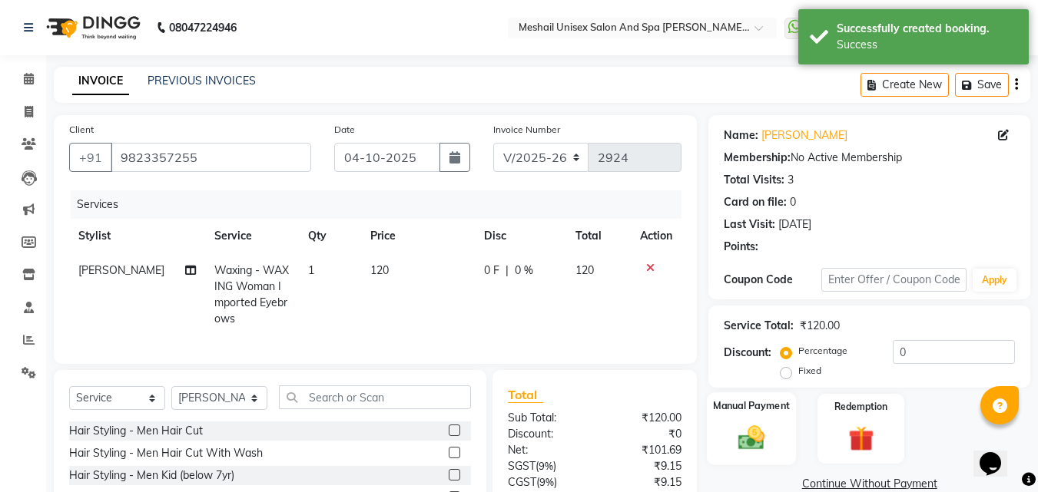
click at [736, 422] on img at bounding box center [751, 437] width 43 height 31
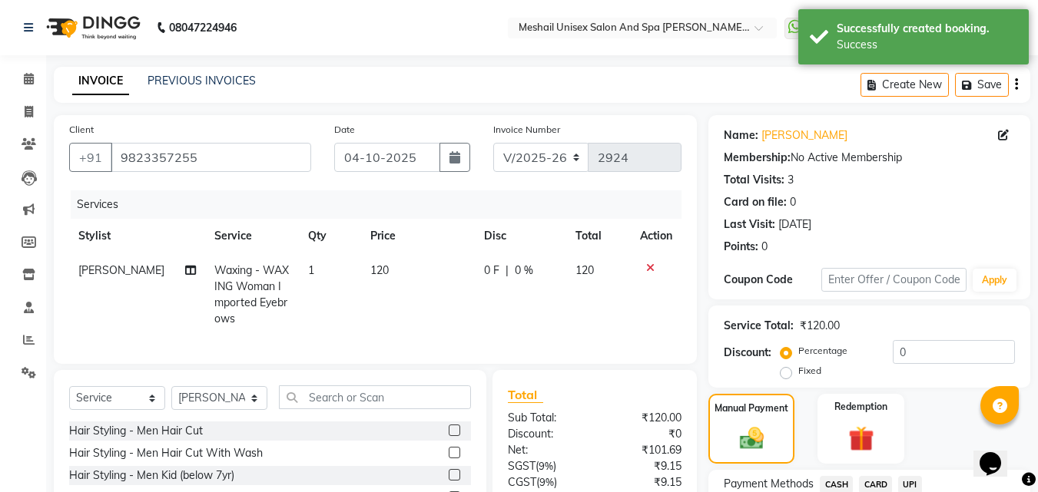
scroll to position [139, 0]
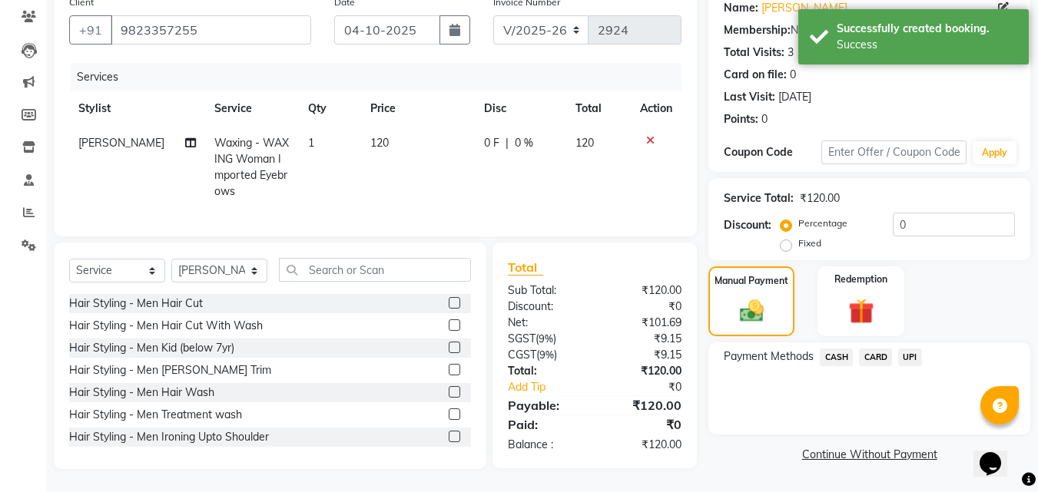
click at [922, 349] on div "Payment Methods CASH CARD UPI" at bounding box center [868, 359] width 291 height 21
click at [913, 349] on span "UPI" at bounding box center [910, 358] width 24 height 18
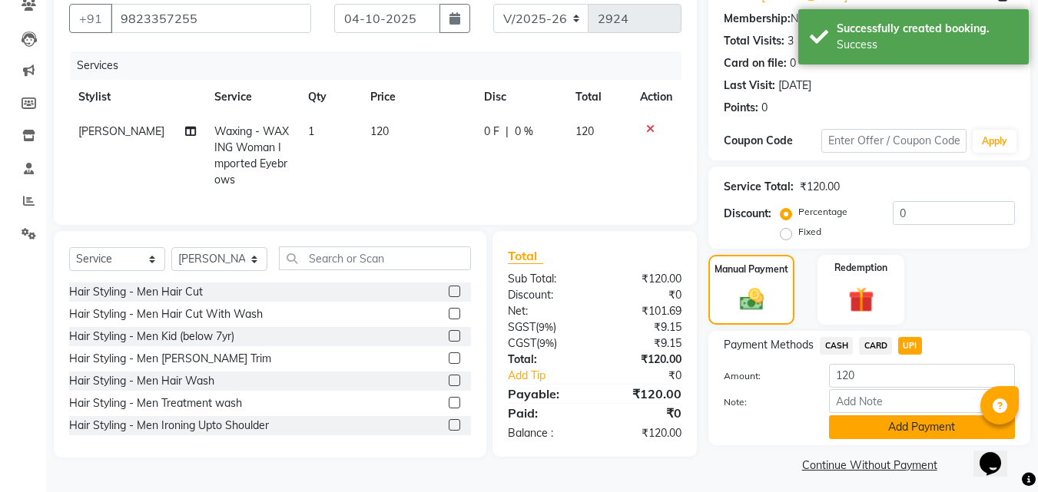
click at [912, 434] on button "Add Payment" at bounding box center [922, 427] width 186 height 24
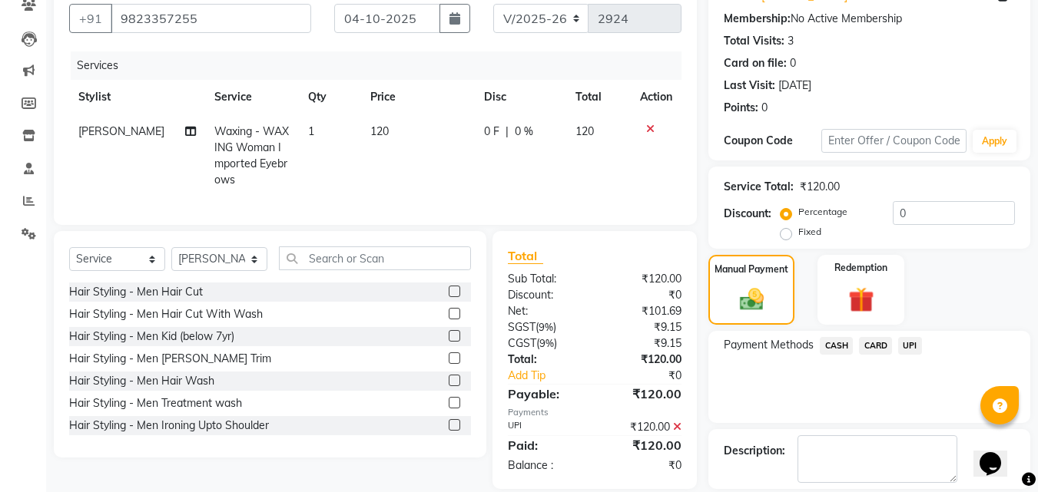
scroll to position [211, 0]
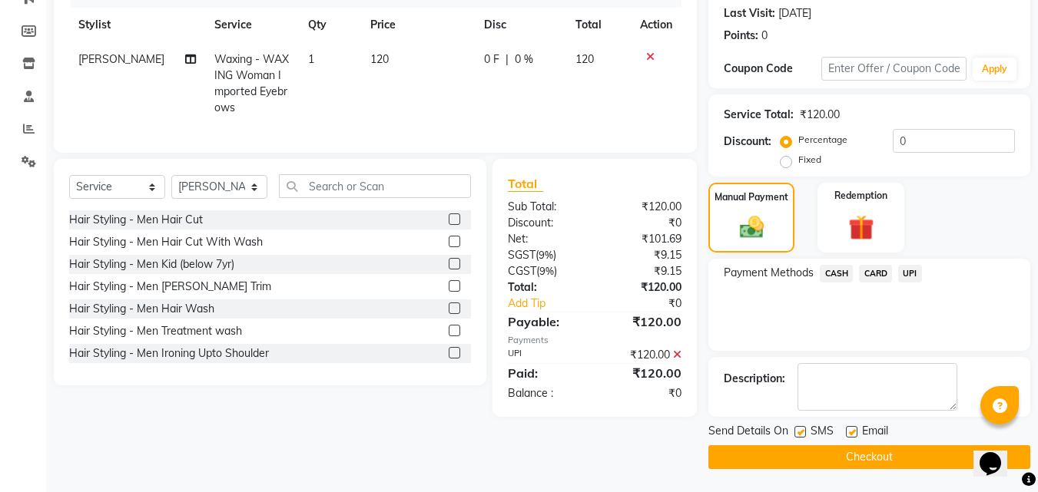
click at [803, 429] on label at bounding box center [800, 432] width 12 height 12
click at [803, 429] on input "checkbox" at bounding box center [799, 433] width 10 height 10
checkbox input "false"
click at [803, 459] on button "Checkout" at bounding box center [869, 457] width 322 height 24
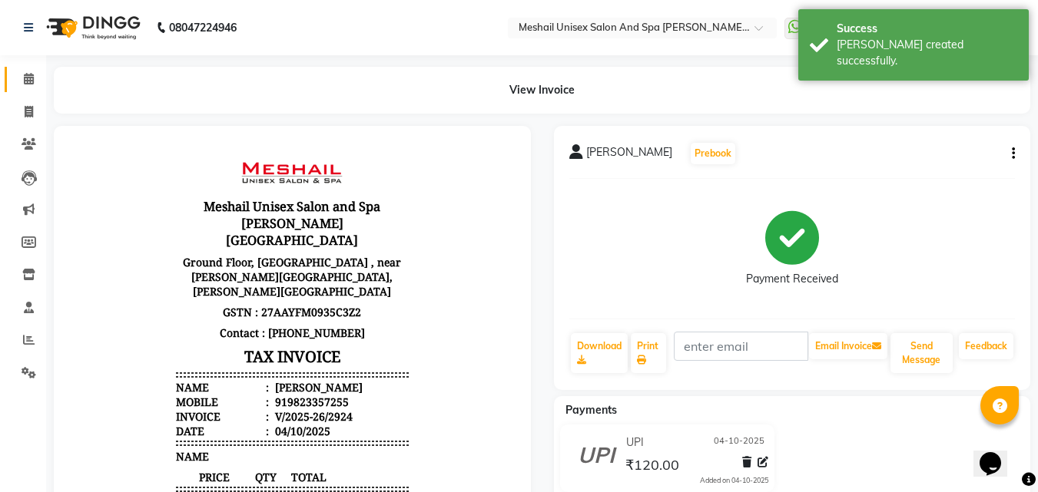
click at [25, 91] on link "Calendar" at bounding box center [23, 79] width 37 height 25
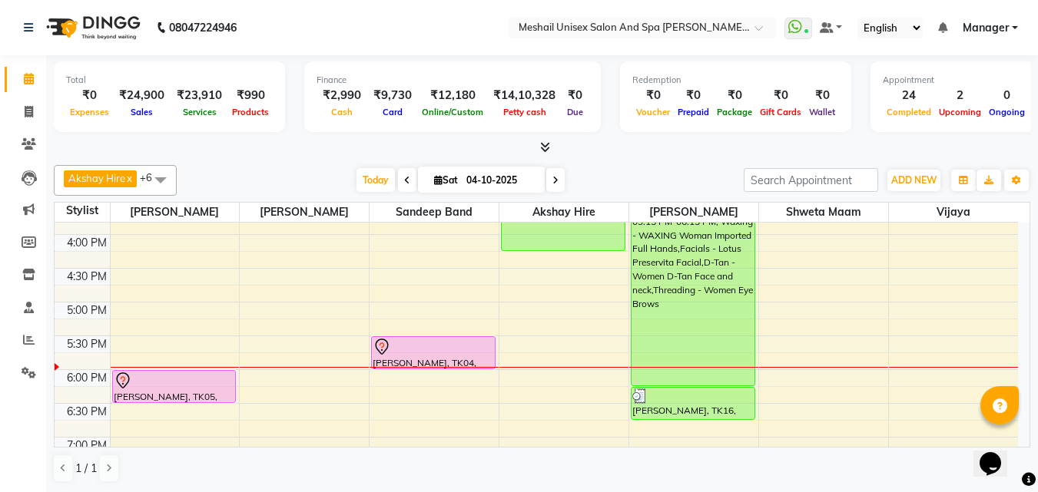
scroll to position [538, 0]
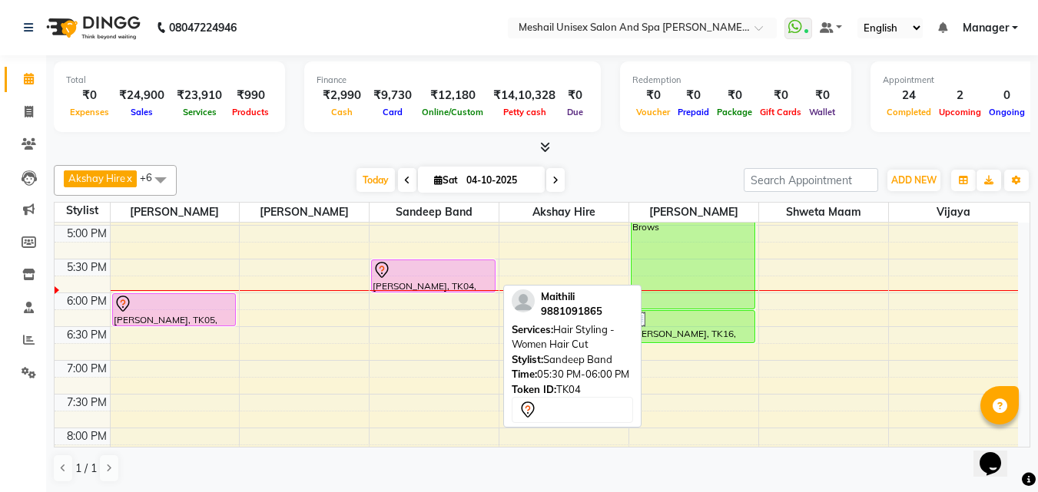
click at [409, 271] on div at bounding box center [432, 270] width 121 height 18
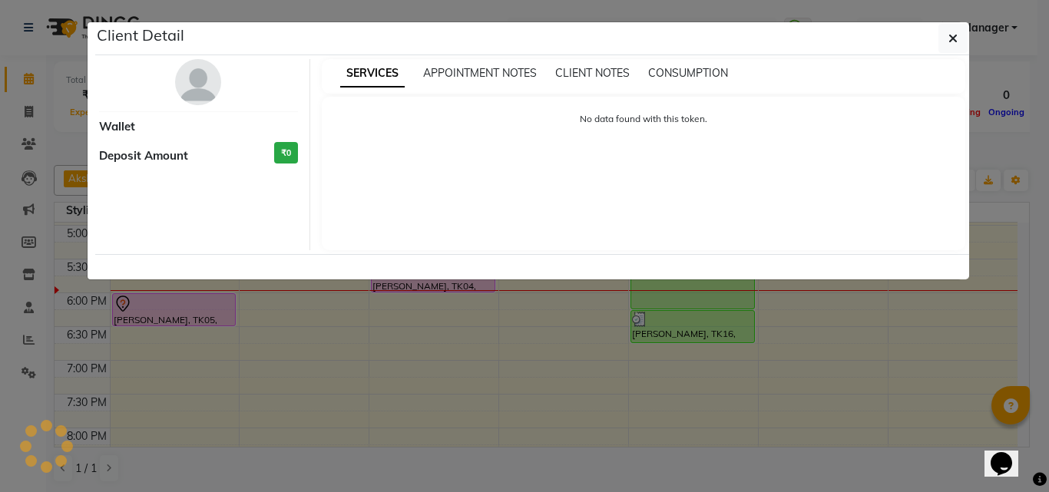
select select "7"
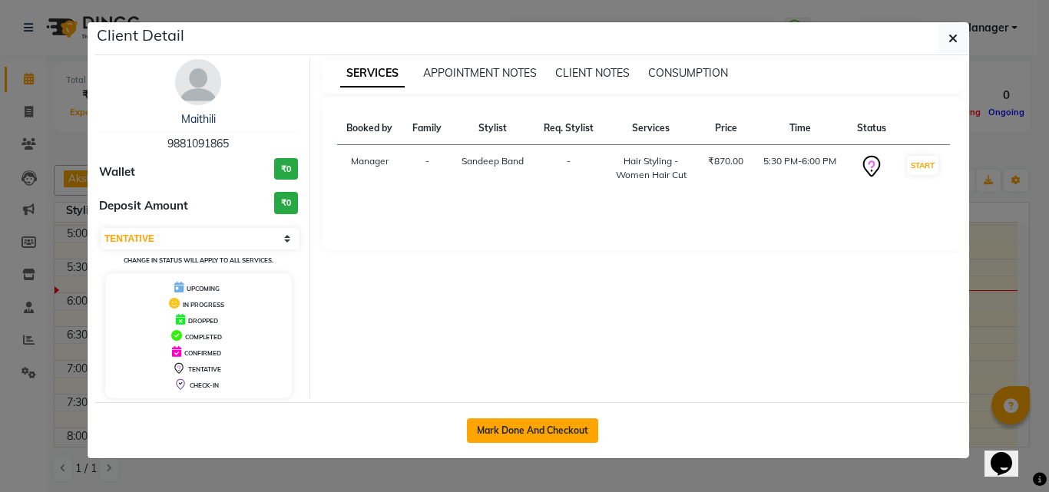
click at [521, 424] on button "Mark Done And Checkout" at bounding box center [532, 431] width 131 height 25
select select "service"
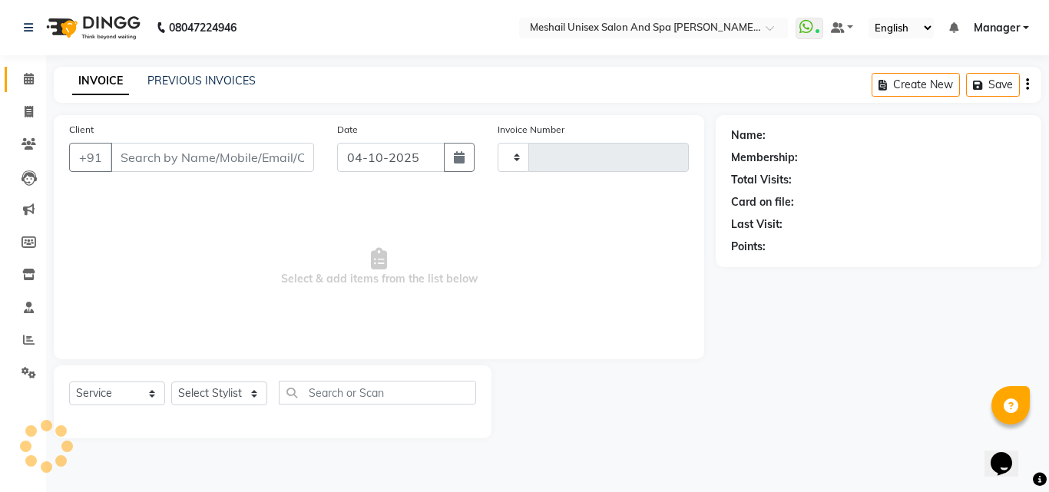
type input "2925"
select select "6713"
type input "9881091865"
select select "52968"
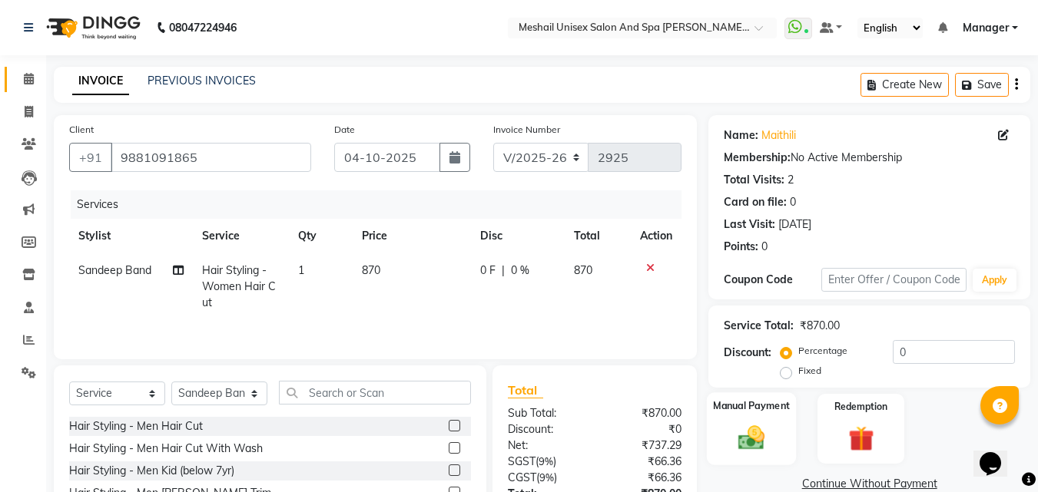
scroll to position [123, 0]
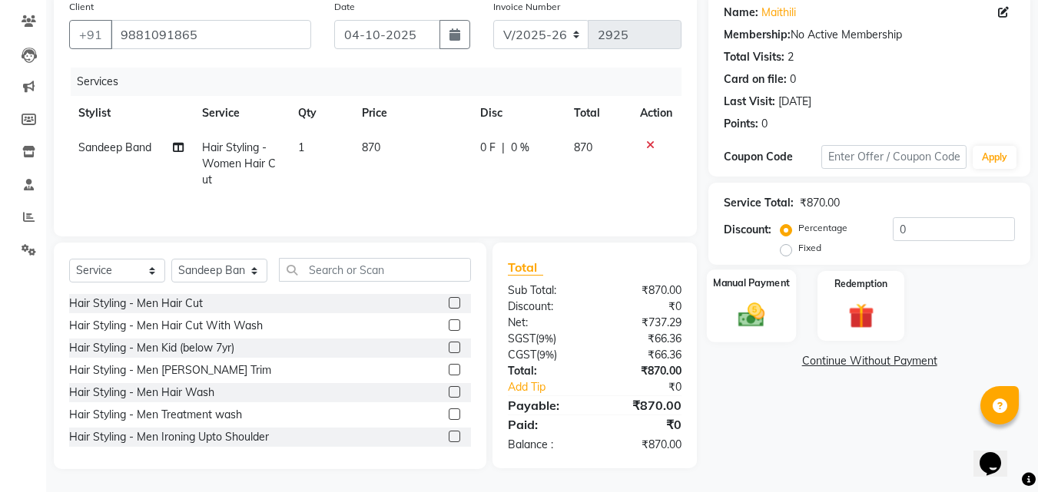
click at [760, 325] on img at bounding box center [751, 315] width 43 height 31
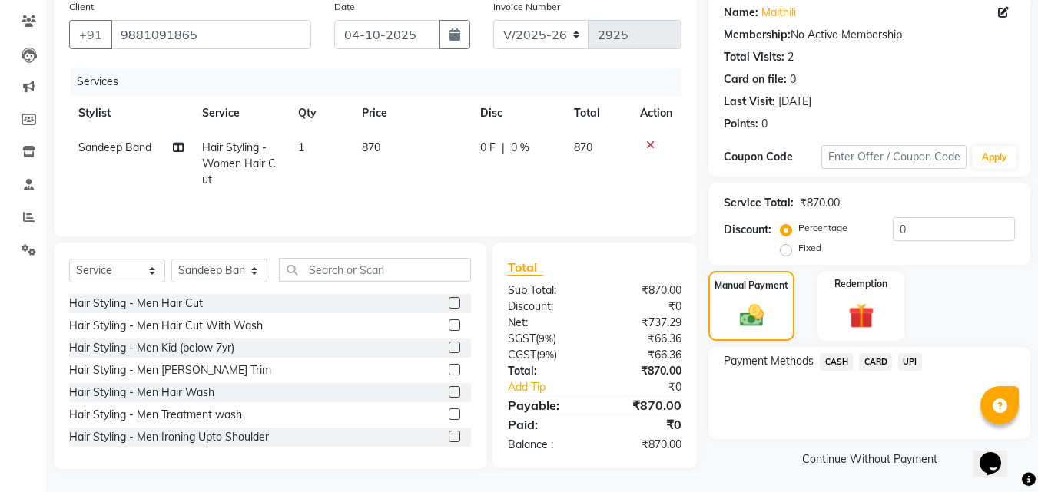
click at [906, 356] on span "UPI" at bounding box center [910, 362] width 24 height 18
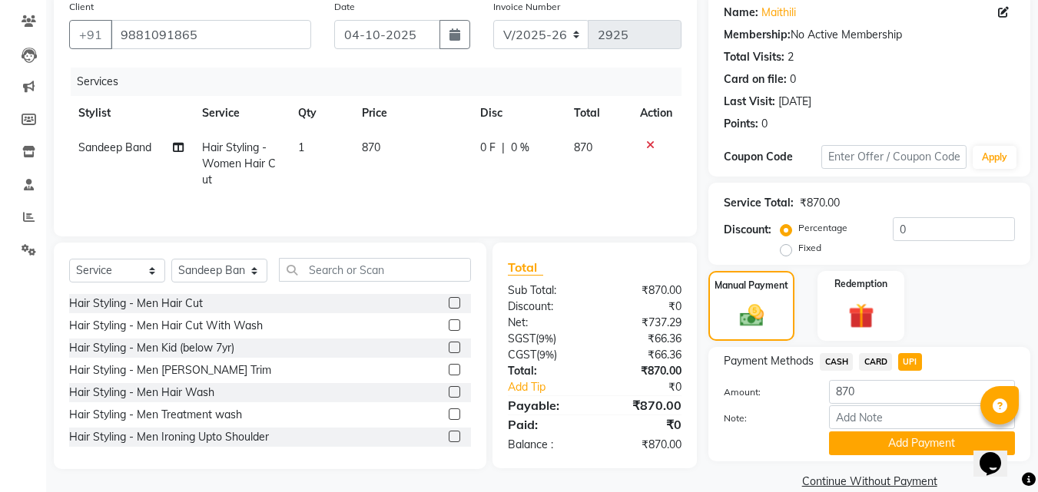
click at [874, 347] on div "Payment Methods CASH CARD UPI Amount: 870 Note: Add Payment" at bounding box center [869, 404] width 322 height 114
click at [875, 356] on span "CARD" at bounding box center [875, 362] width 33 height 18
click at [887, 442] on button "Add Payment" at bounding box center [922, 444] width 186 height 24
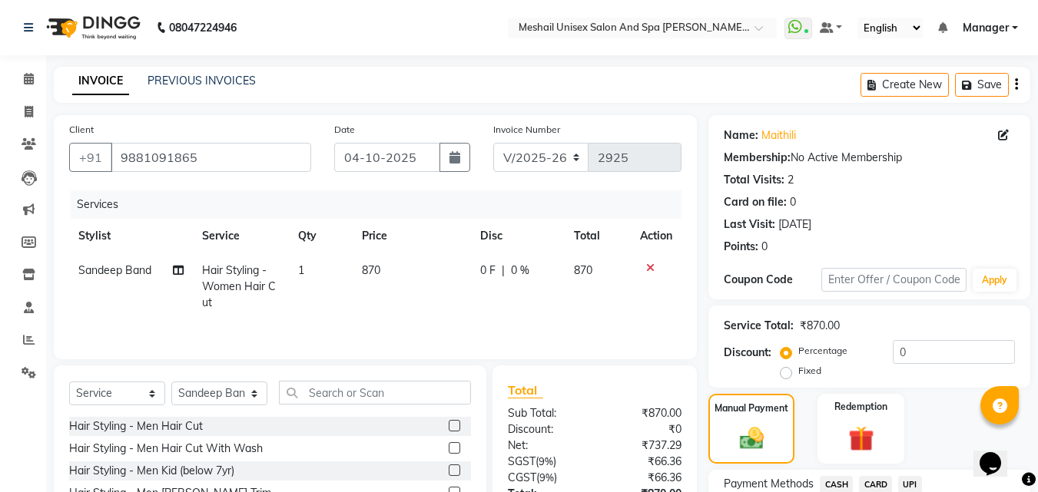
scroll to position [211, 0]
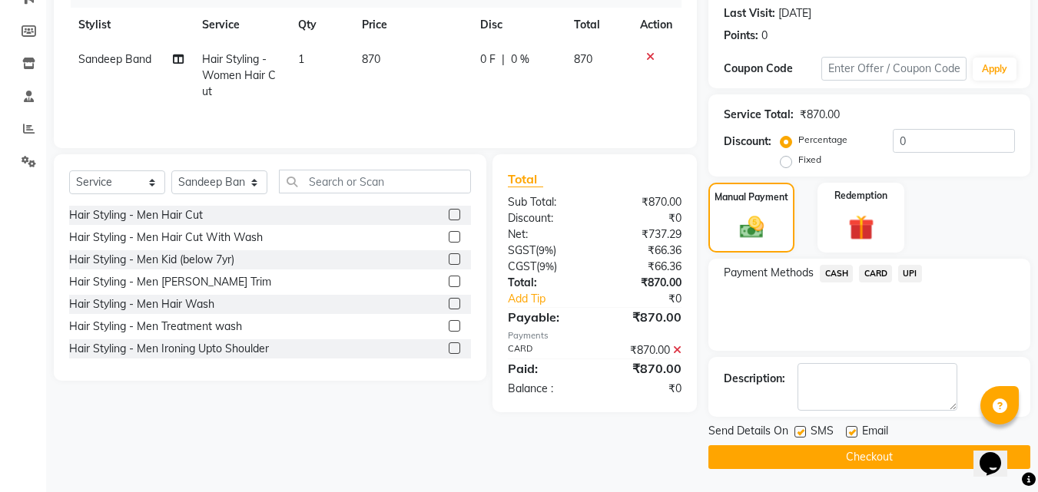
click at [829, 453] on button "Checkout" at bounding box center [869, 457] width 322 height 24
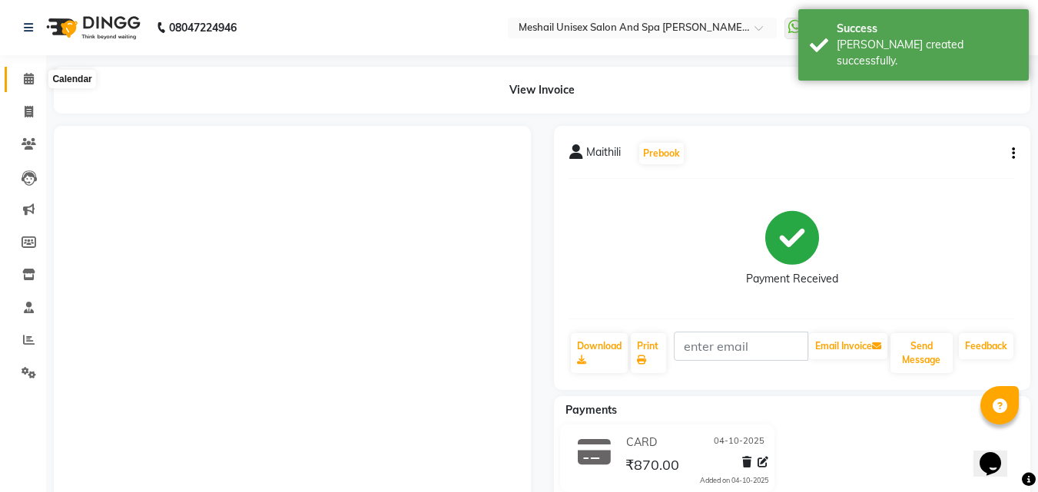
click at [30, 81] on icon at bounding box center [29, 79] width 10 height 12
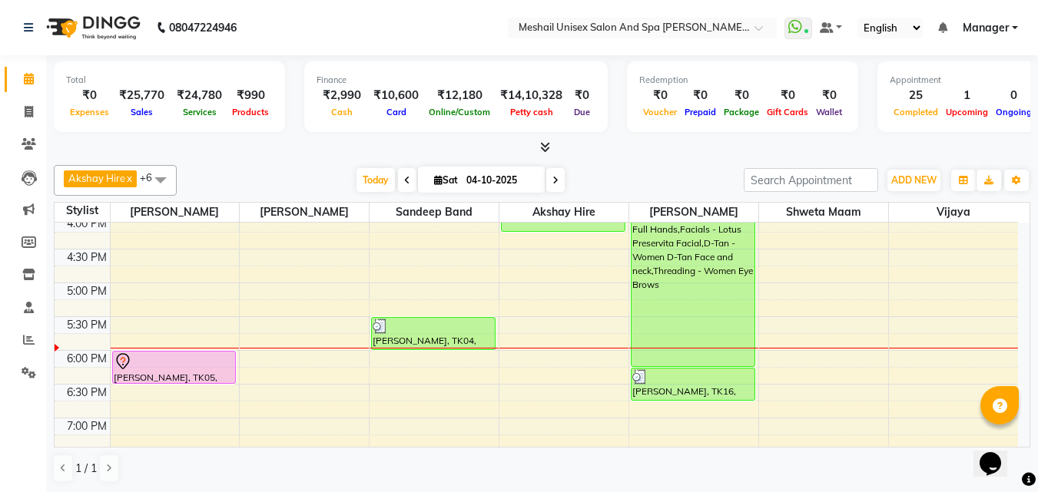
scroll to position [461, 0]
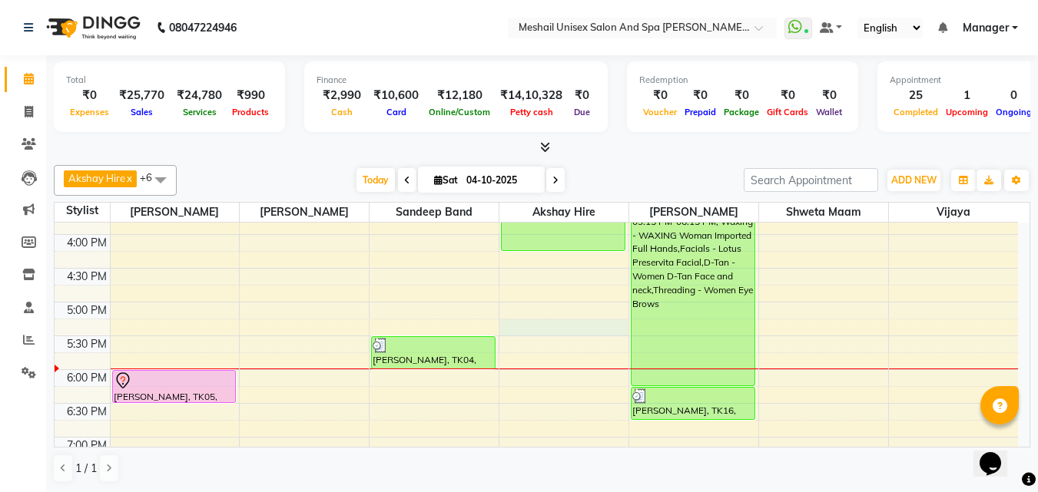
click at [580, 332] on div "9:00 AM 9:30 AM 10:00 AM 10:30 AM 11:00 AM 11:30 AM 12:00 PM 12:30 PM 1:00 PM 1…" at bounding box center [536, 201] width 963 height 878
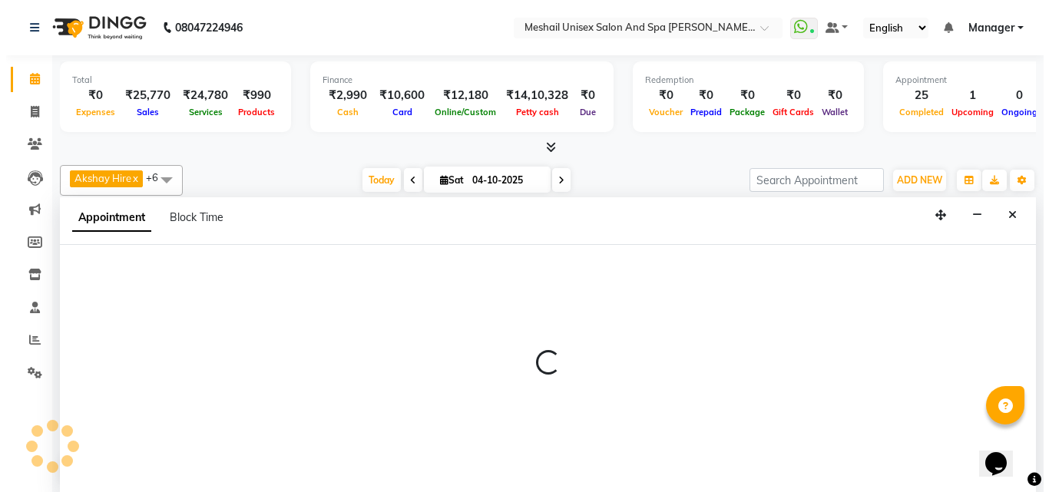
scroll to position [1, 0]
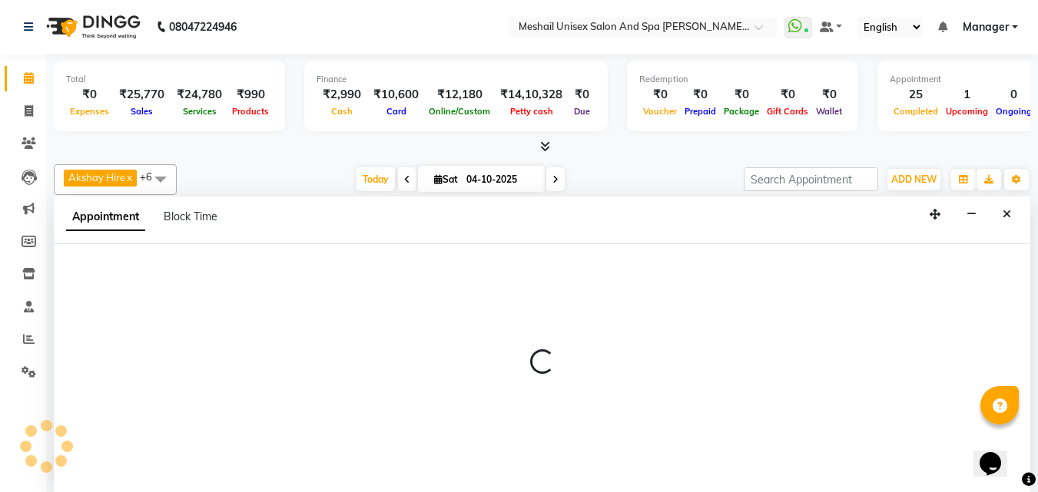
select select "52969"
select select "1035"
select select "tentative"
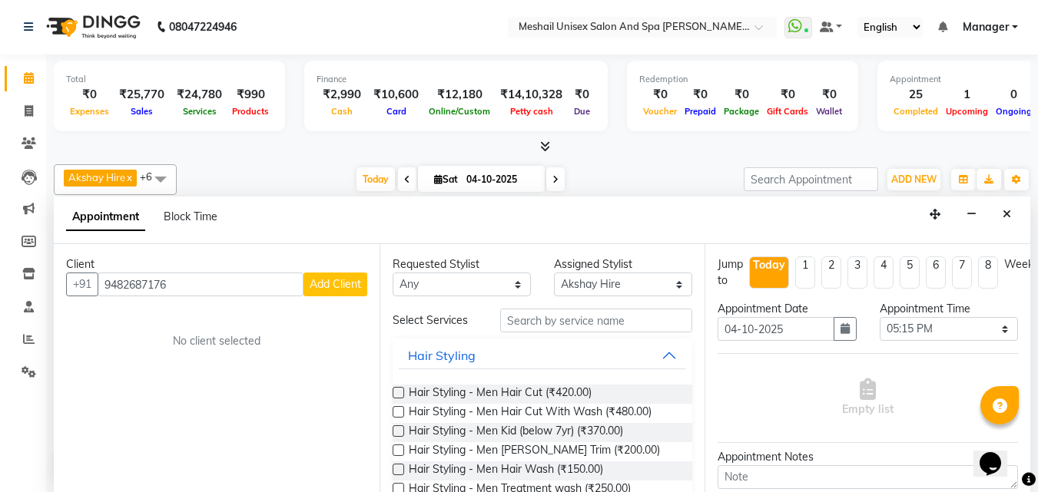
type input "9482687176"
click at [350, 286] on span "Add Client" at bounding box center [335, 284] width 51 height 14
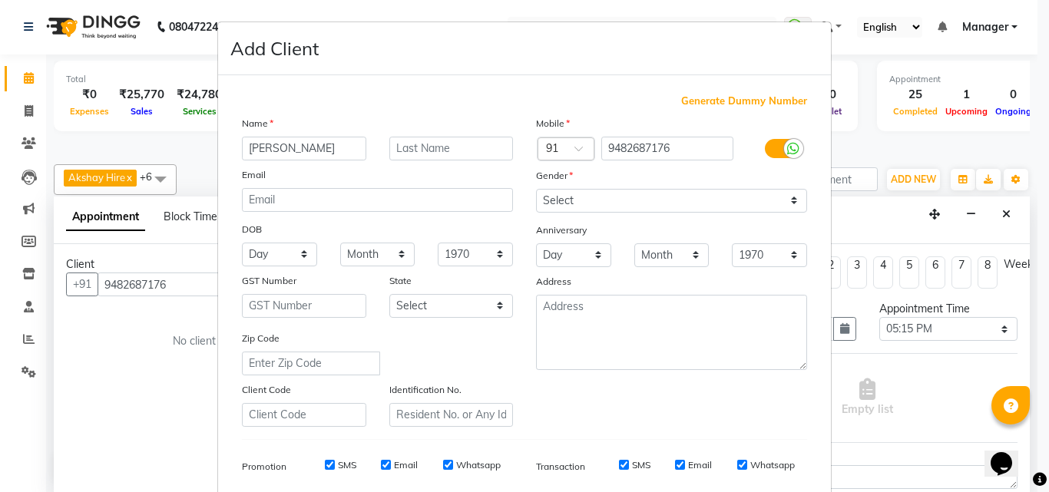
type input "[PERSON_NAME]"
click at [654, 200] on select "Select [DEMOGRAPHIC_DATA] [DEMOGRAPHIC_DATA] Other Prefer Not To Say" at bounding box center [671, 201] width 271 height 24
select select "[DEMOGRAPHIC_DATA]"
click at [536, 189] on select "Select [DEMOGRAPHIC_DATA] [DEMOGRAPHIC_DATA] Other Prefer Not To Say" at bounding box center [671, 201] width 271 height 24
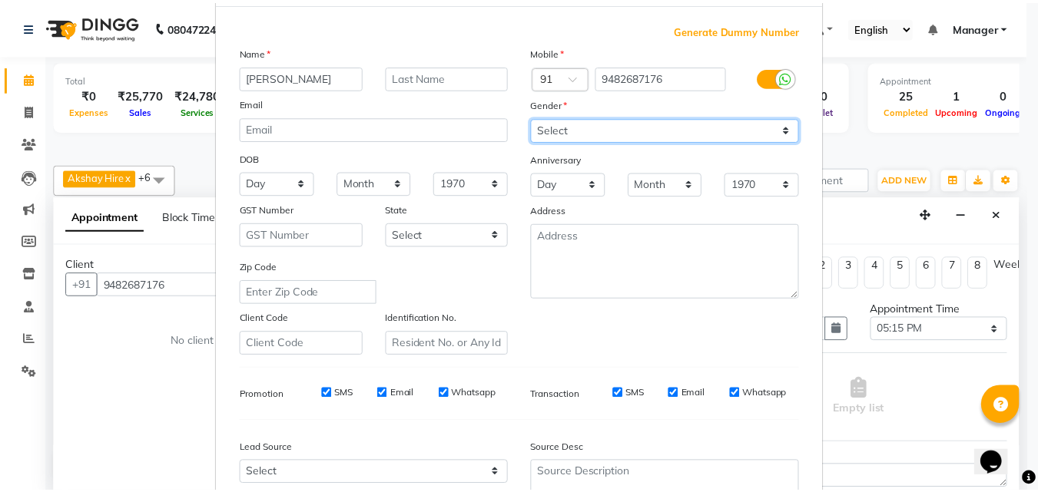
scroll to position [217, 0]
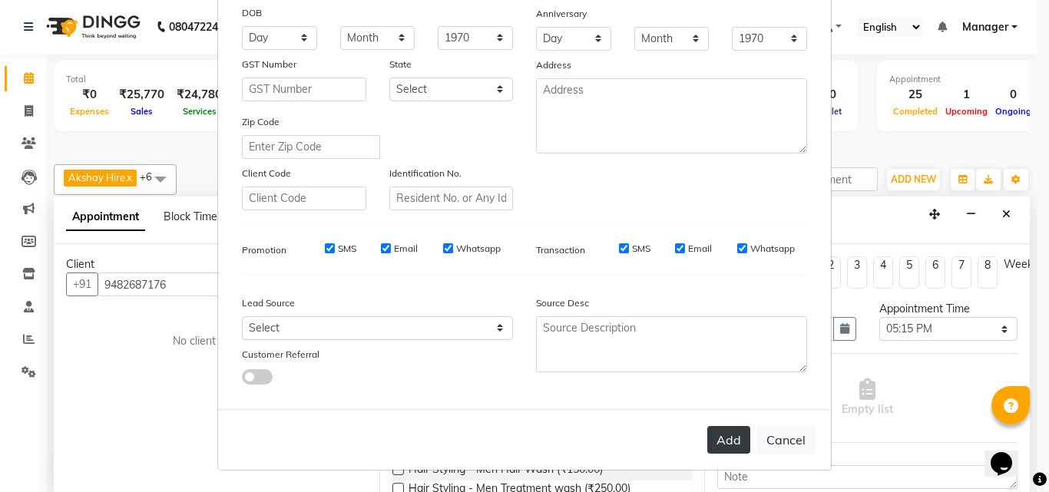
click at [719, 435] on button "Add" at bounding box center [728, 440] width 43 height 28
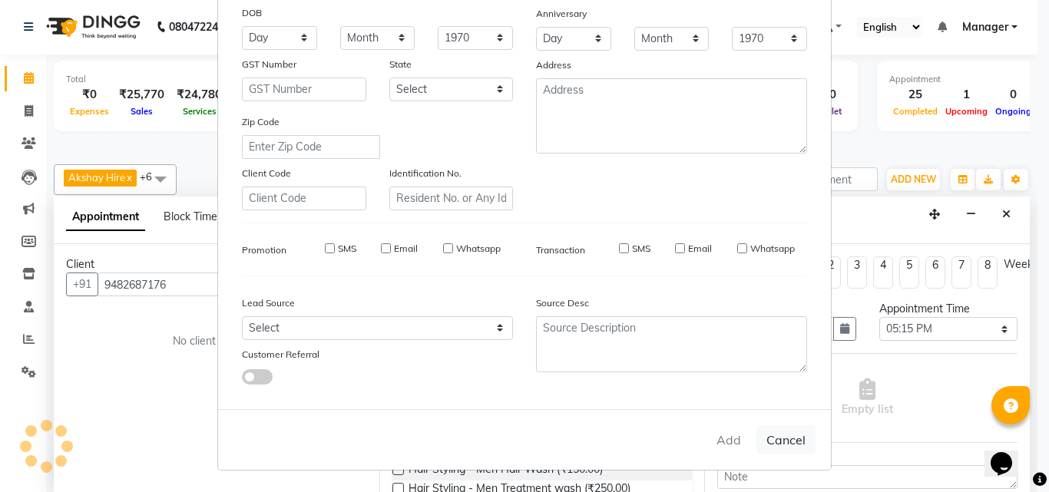
select select
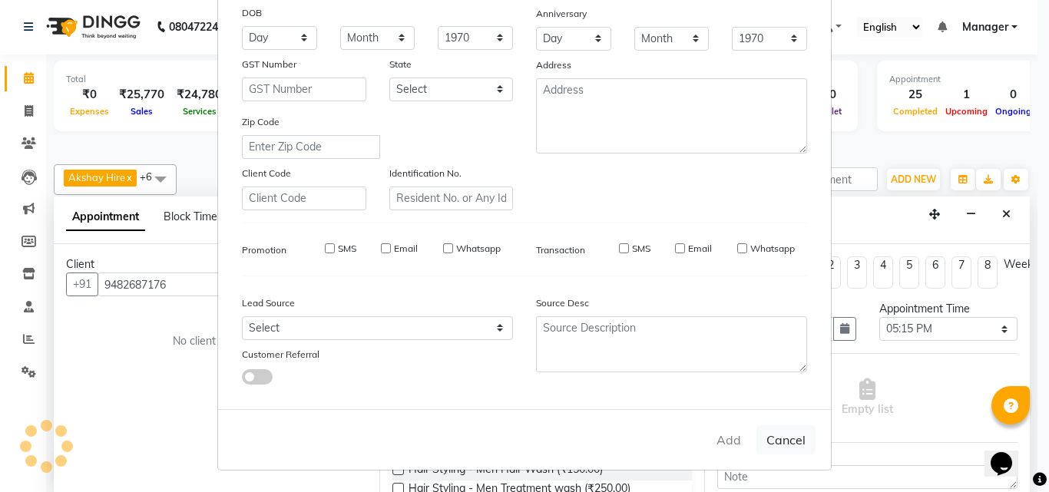
select select
checkbox input "false"
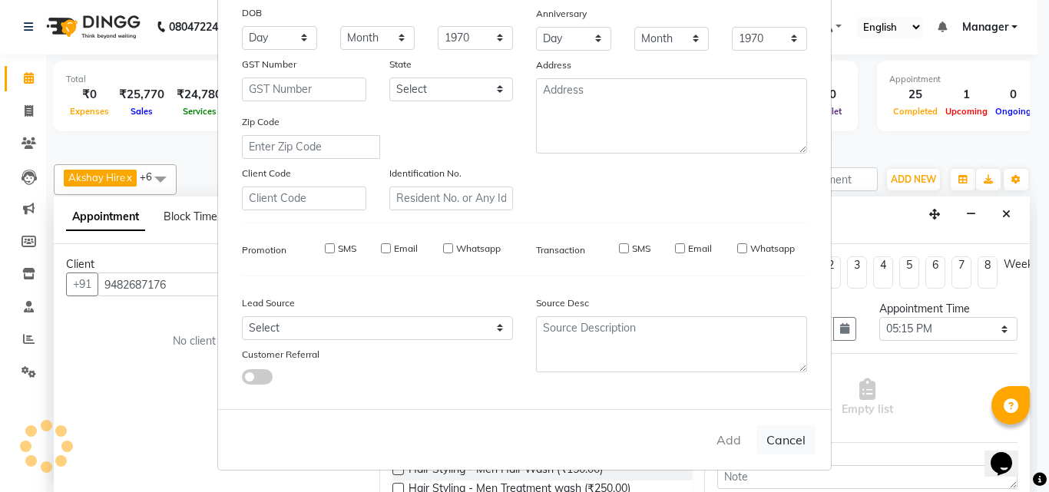
checkbox input "false"
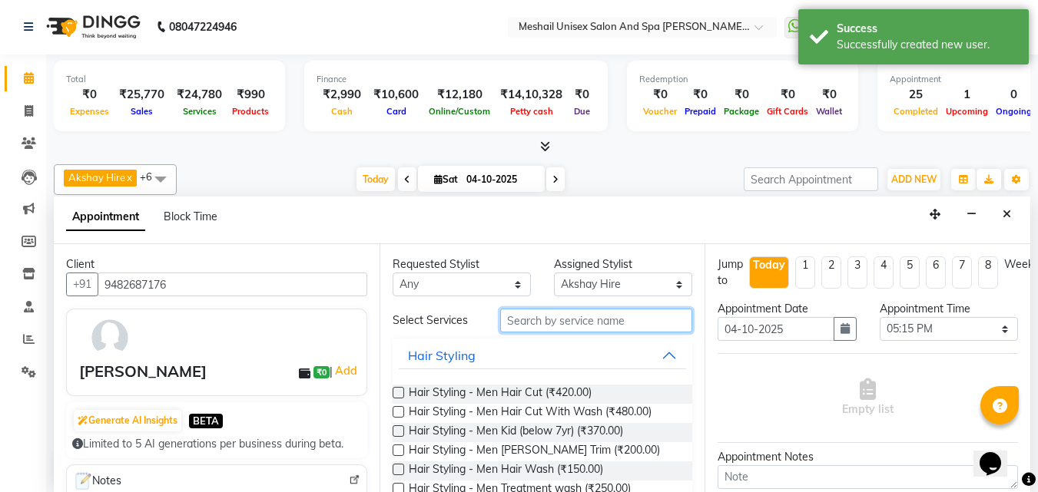
click at [545, 322] on input "text" at bounding box center [596, 321] width 192 height 24
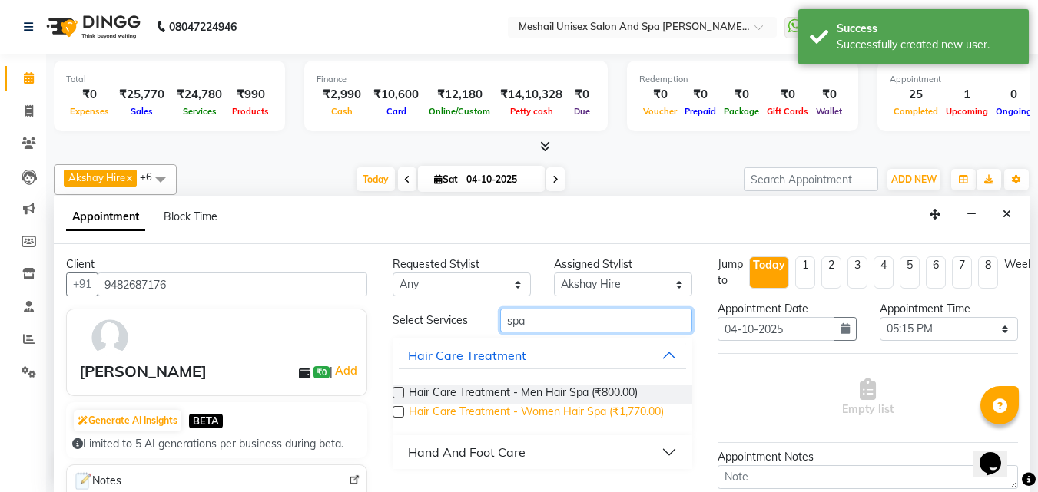
type input "spa"
click at [588, 415] on span "Hair Care Treatment - Women Hair Spa (₹1,770.00)" at bounding box center [536, 413] width 255 height 19
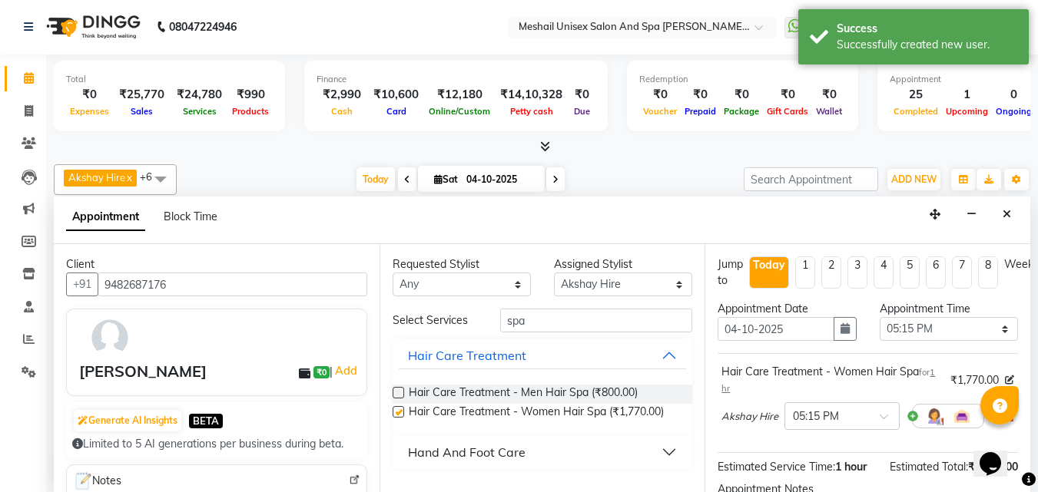
checkbox input "false"
click at [591, 325] on input "spa" at bounding box center [596, 321] width 192 height 24
type input "s"
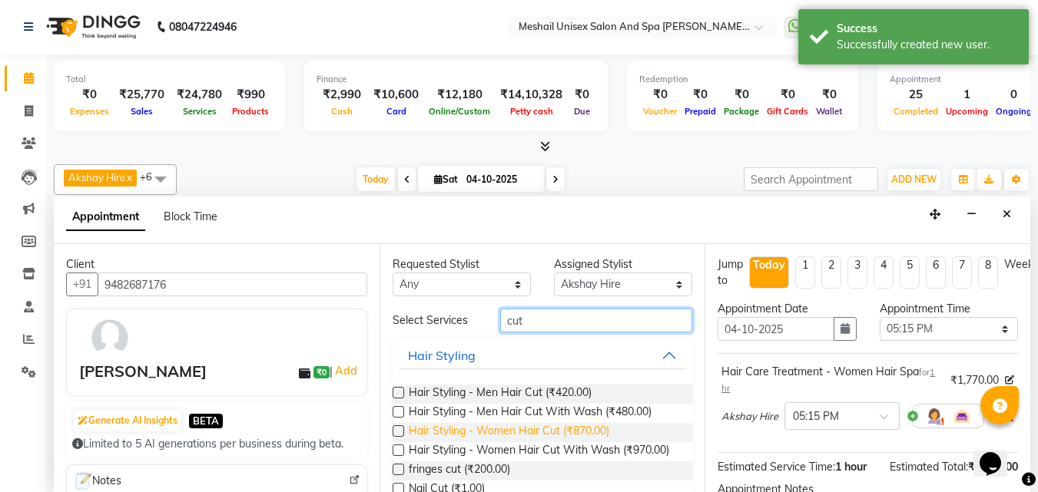
type input "cut"
click at [559, 434] on span "Hair Styling - Women Hair Cut (₹870.00)" at bounding box center [509, 432] width 200 height 19
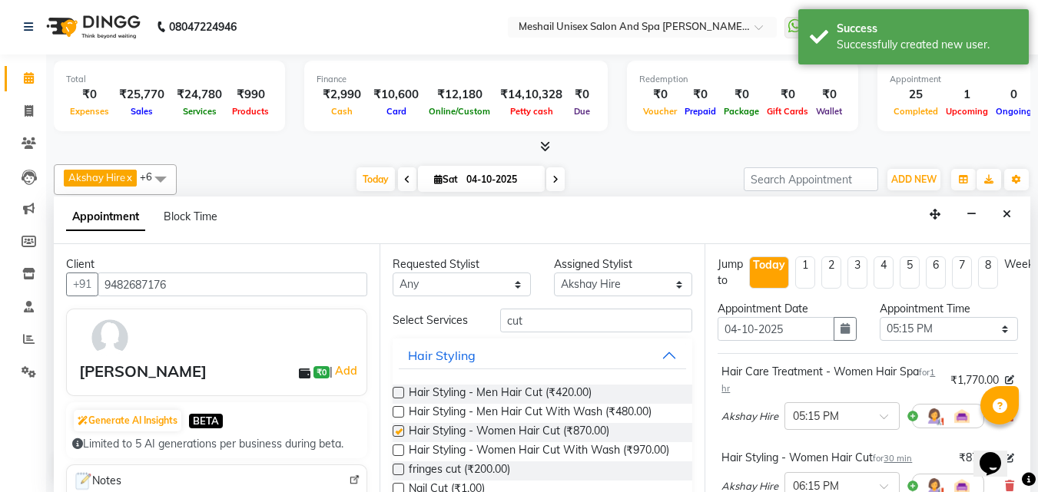
checkbox input "false"
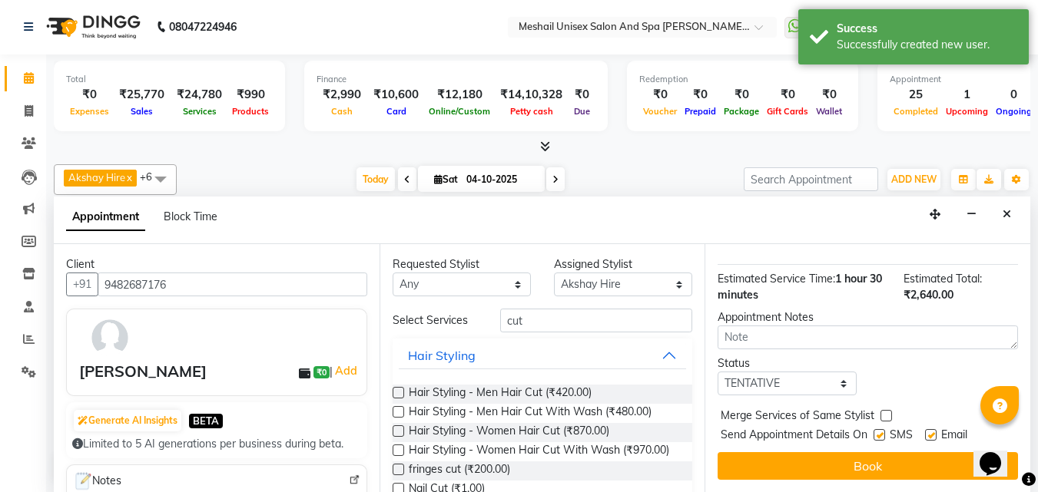
scroll to position [270, 0]
click at [874, 429] on label at bounding box center [879, 435] width 12 height 12
click at [874, 432] on input "checkbox" at bounding box center [878, 437] width 10 height 10
checkbox input "false"
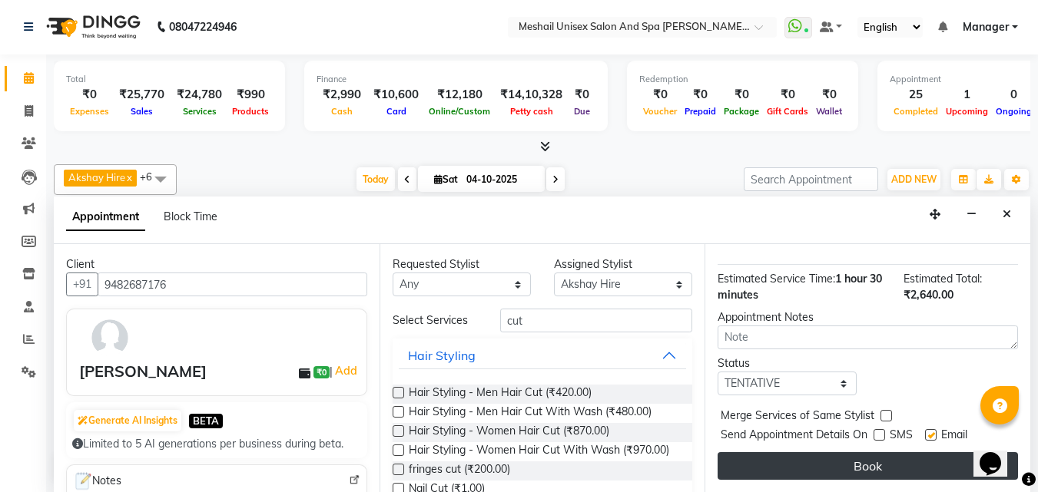
click at [850, 458] on button "Book" at bounding box center [867, 466] width 300 height 28
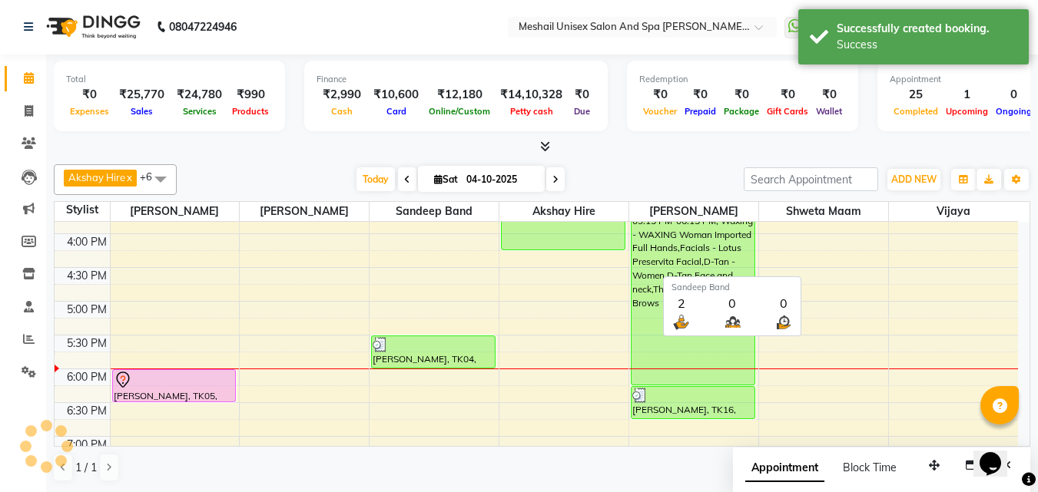
scroll to position [0, 0]
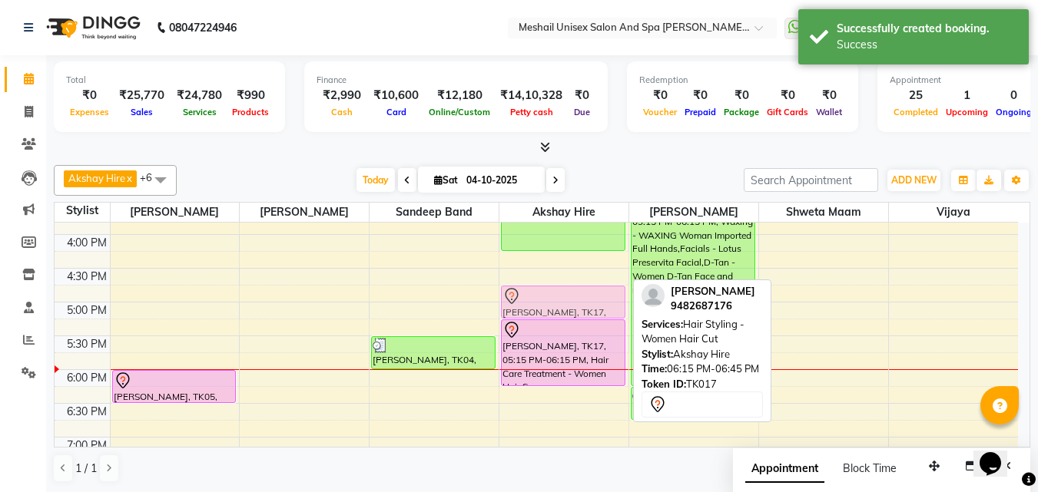
drag, startPoint x: 552, startPoint y: 399, endPoint x: 568, endPoint y: 291, distance: 109.4
click at [568, 291] on div "[PERSON_NAME], TK07, 11:30 AM-12:00 PM, Hair Styling - Women Hair Cut With Wash…" at bounding box center [563, 201] width 129 height 878
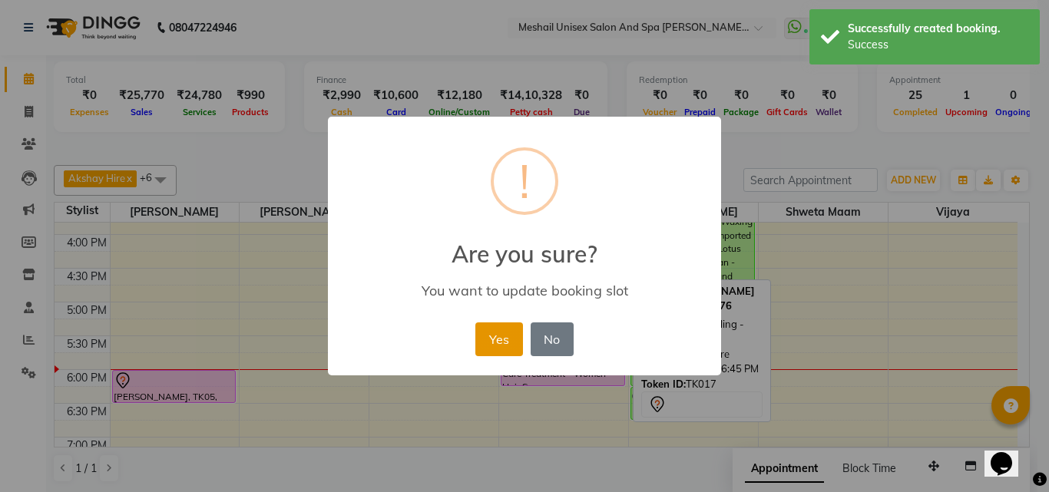
click at [499, 333] on button "Yes" at bounding box center [498, 340] width 47 height 34
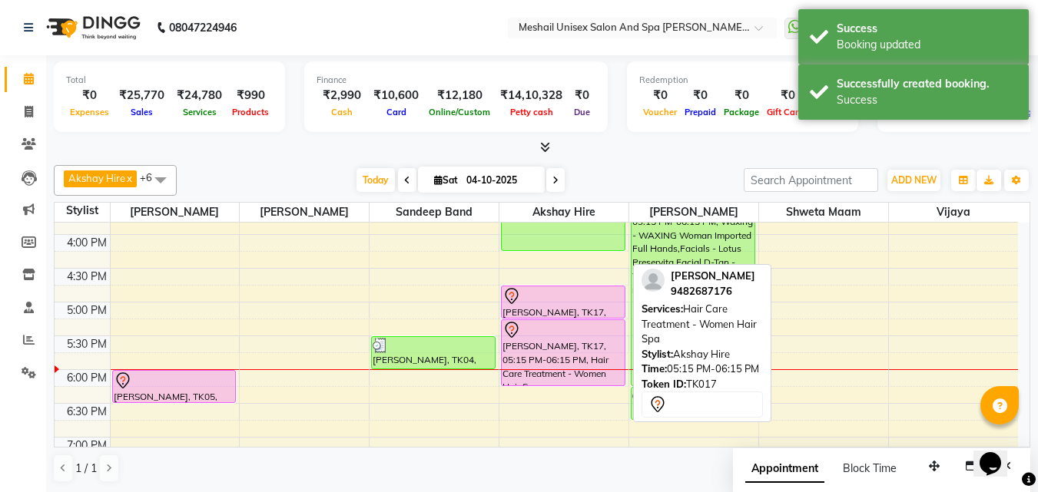
click at [538, 347] on div "[PERSON_NAME], TK17, 05:15 PM-06:15 PM, Hair Care Treatment - Women Hair Spa" at bounding box center [563, 352] width 123 height 65
select select "7"
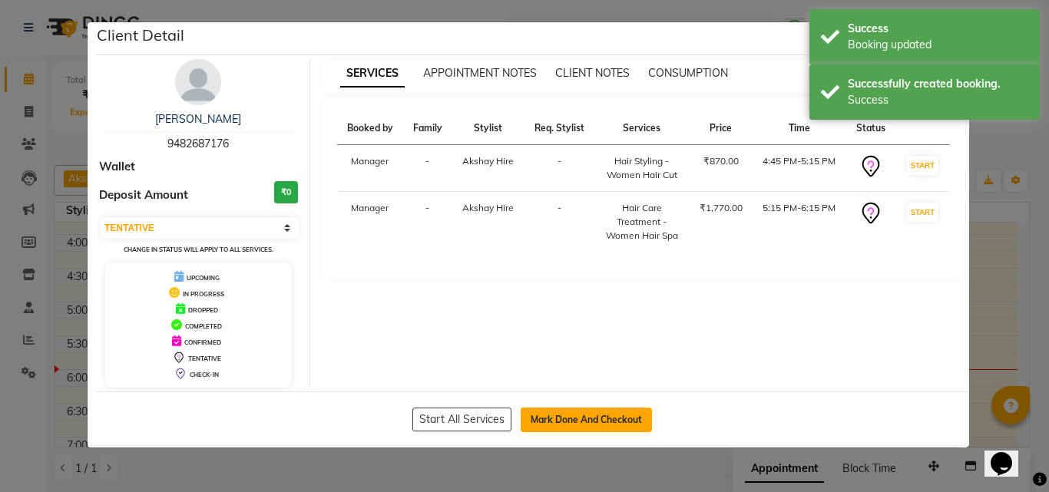
click at [565, 423] on button "Mark Done And Checkout" at bounding box center [586, 420] width 131 height 25
select select "service"
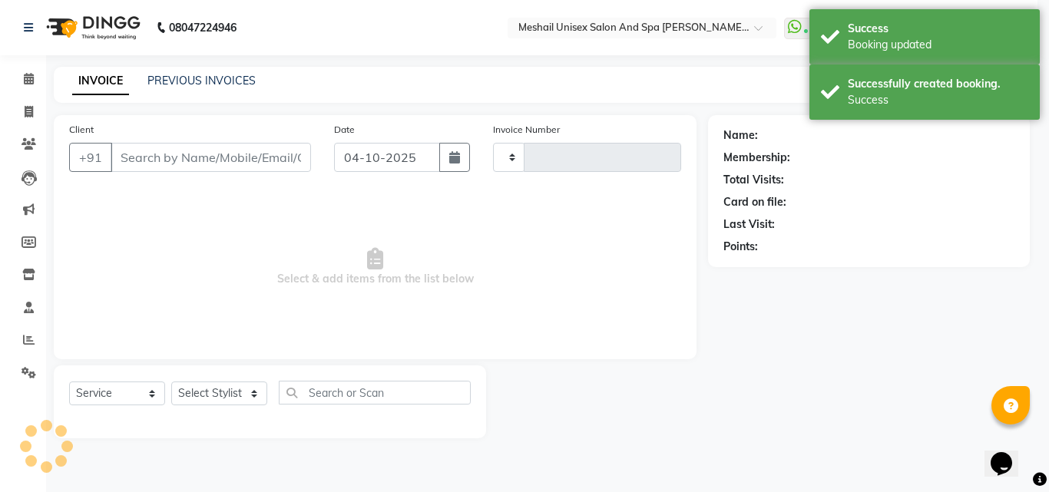
type input "2926"
select select "6713"
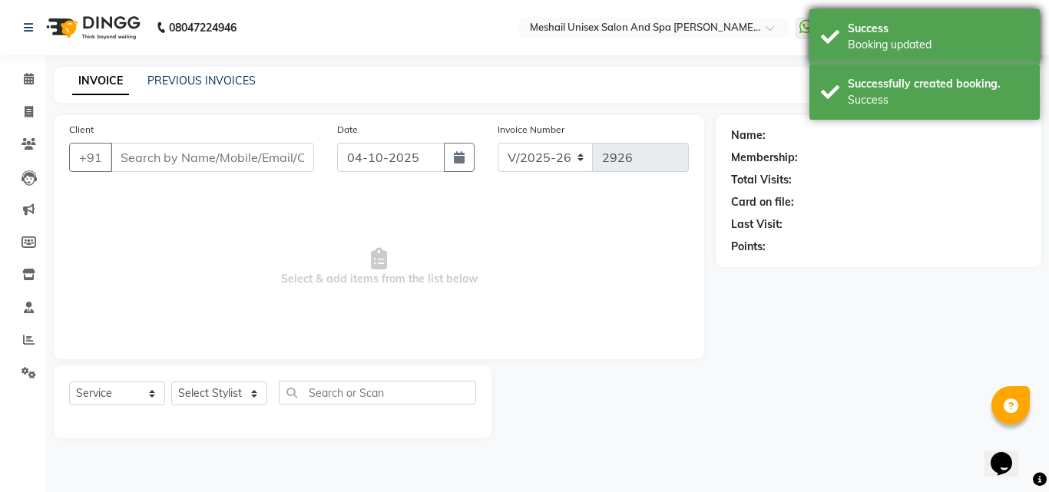
type input "9482687176"
select select "52969"
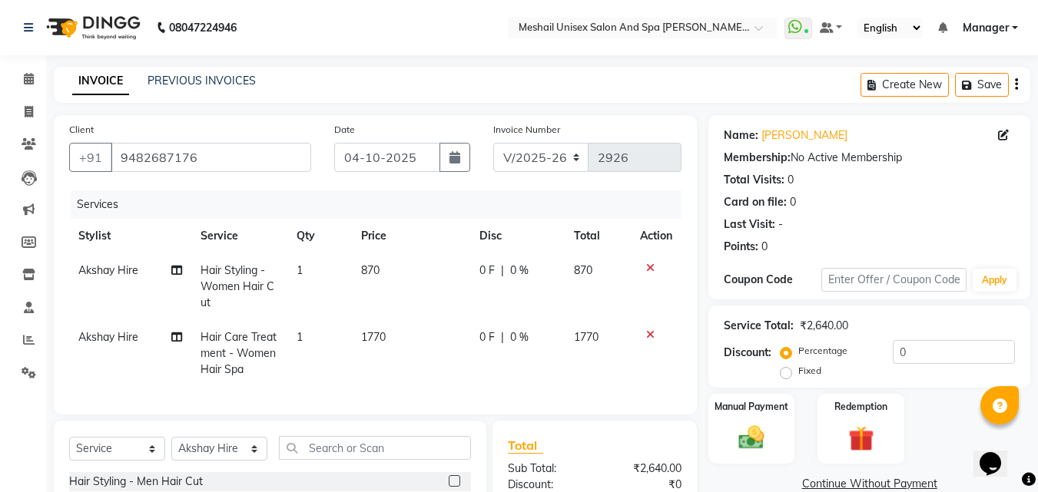
click at [417, 338] on td "1770" at bounding box center [411, 353] width 118 height 67
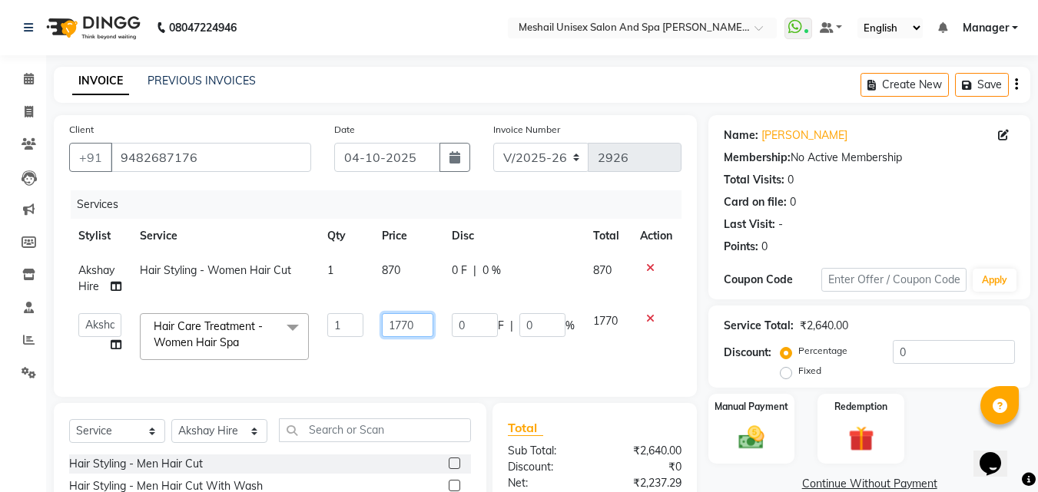
click at [427, 321] on input "1770" at bounding box center [408, 325] width 52 height 24
type input "1"
type input "1200"
click at [447, 286] on tr "Akshay Hire Hair Styling - Women Hair Cut 1 870 0 F | 0 % 870" at bounding box center [375, 278] width 612 height 51
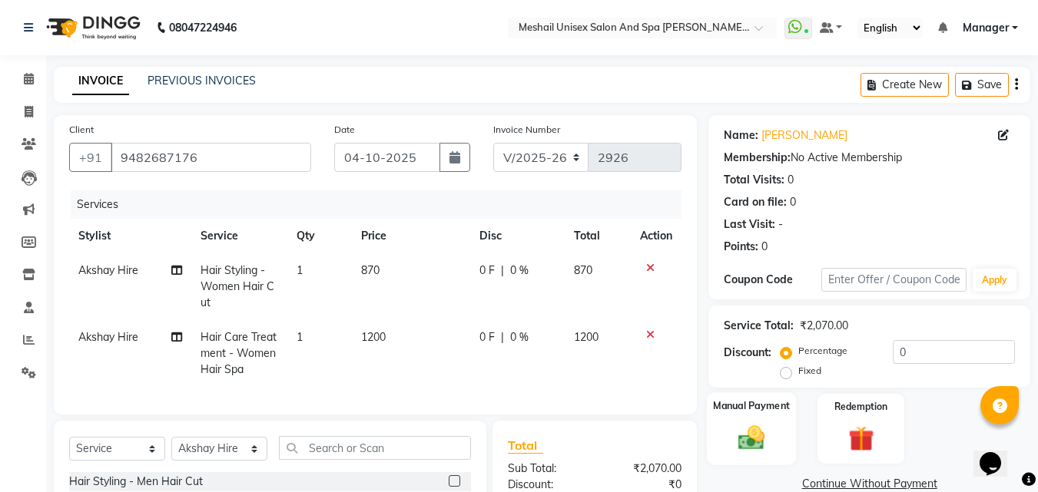
click at [751, 422] on img at bounding box center [751, 437] width 43 height 31
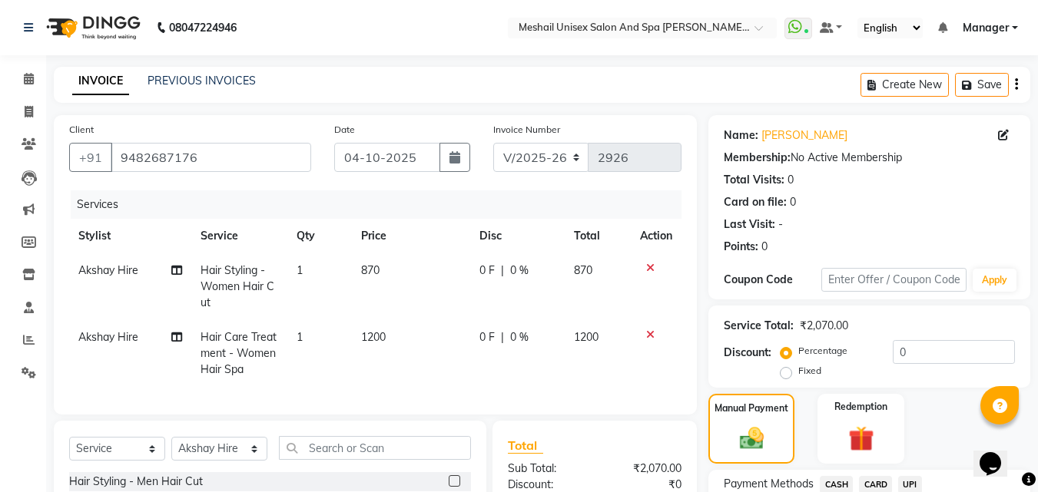
scroll to position [190, 0]
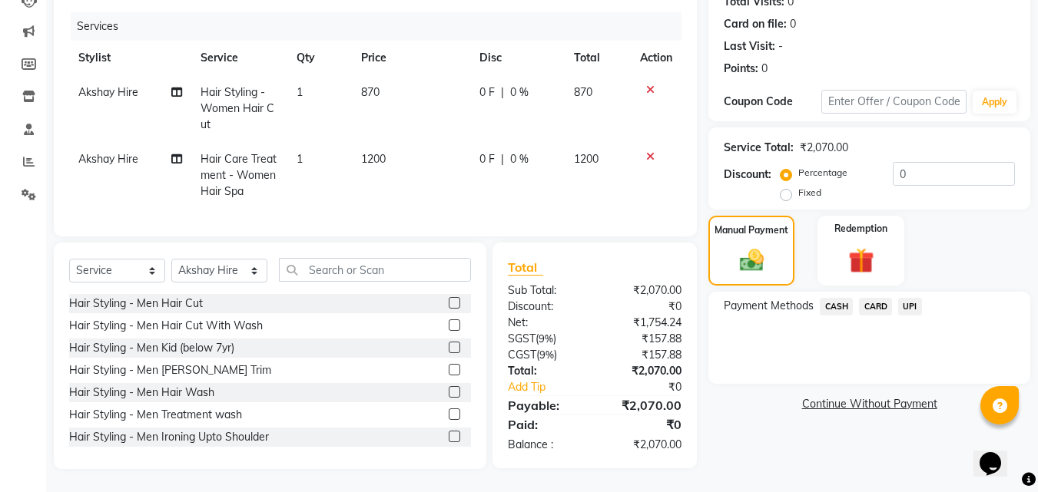
click at [908, 298] on span "UPI" at bounding box center [910, 307] width 24 height 18
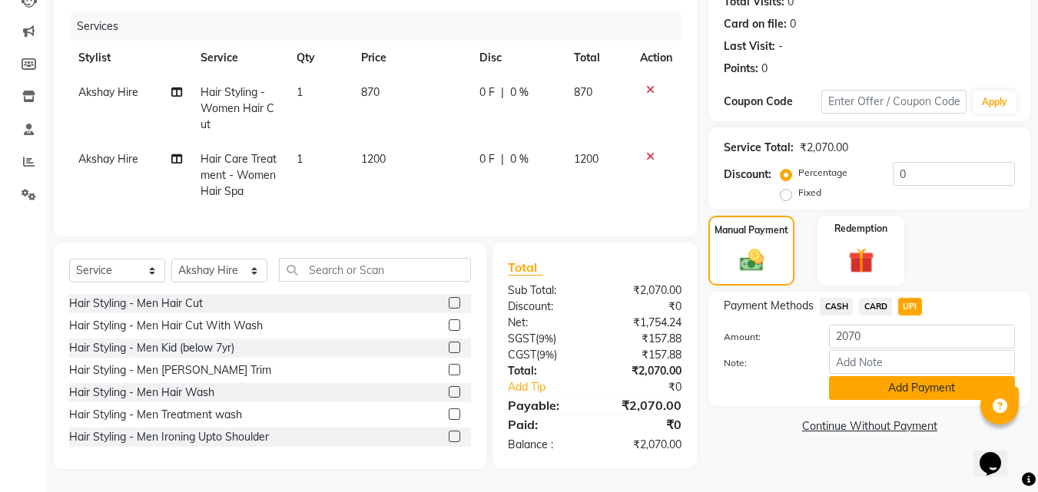
click at [903, 381] on button "Add Payment" at bounding box center [922, 388] width 186 height 24
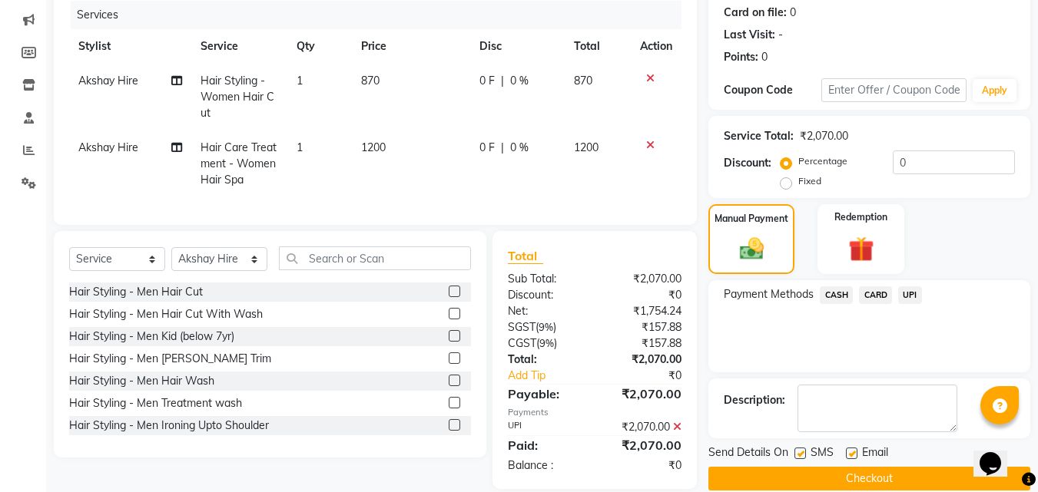
scroll to position [221, 0]
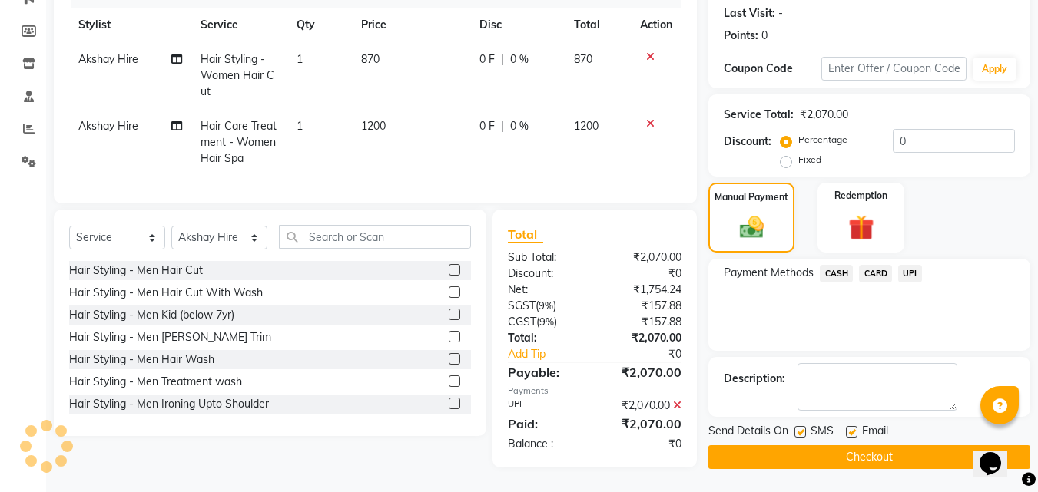
click at [798, 426] on label at bounding box center [800, 432] width 12 height 12
click at [798, 428] on input "checkbox" at bounding box center [799, 433] width 10 height 10
checkbox input "false"
click at [798, 445] on button "Checkout" at bounding box center [869, 457] width 322 height 24
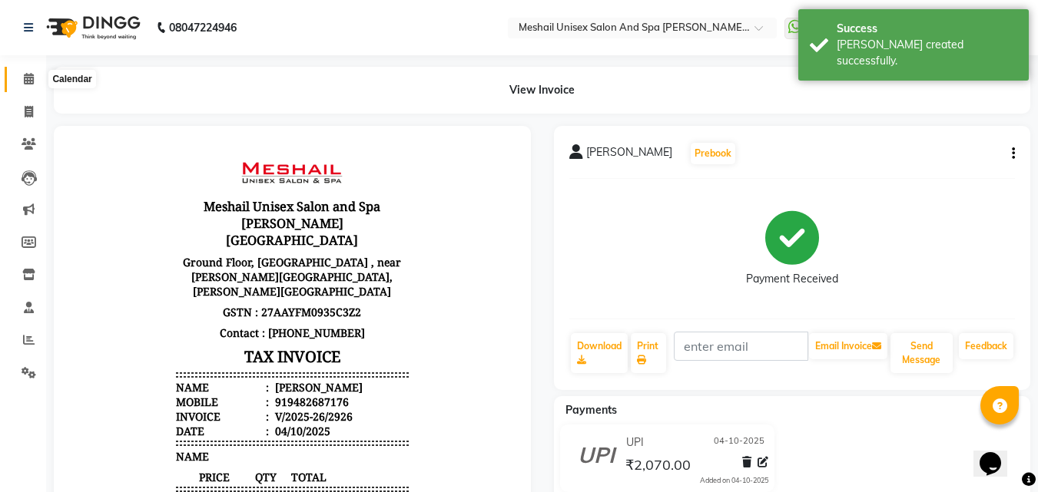
click at [25, 79] on icon at bounding box center [29, 79] width 10 height 12
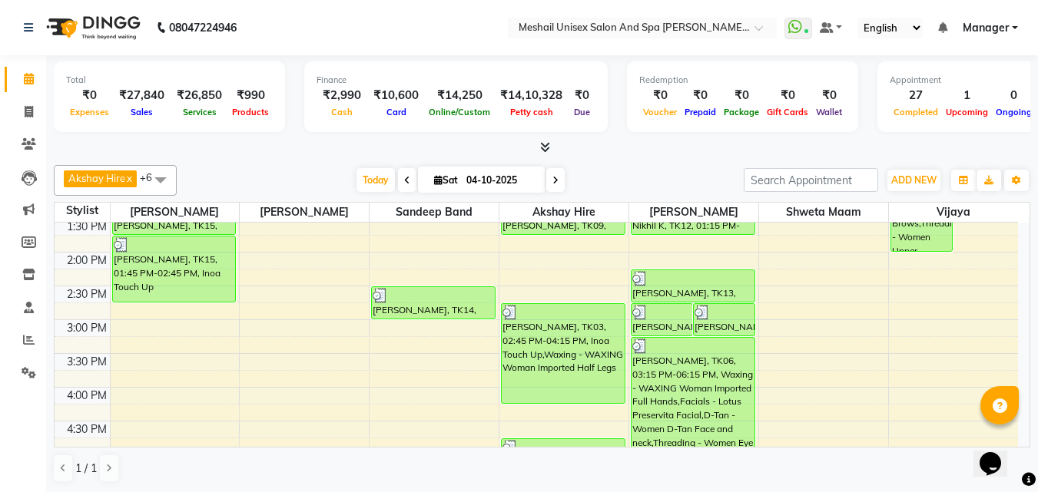
scroll to position [500, 0]
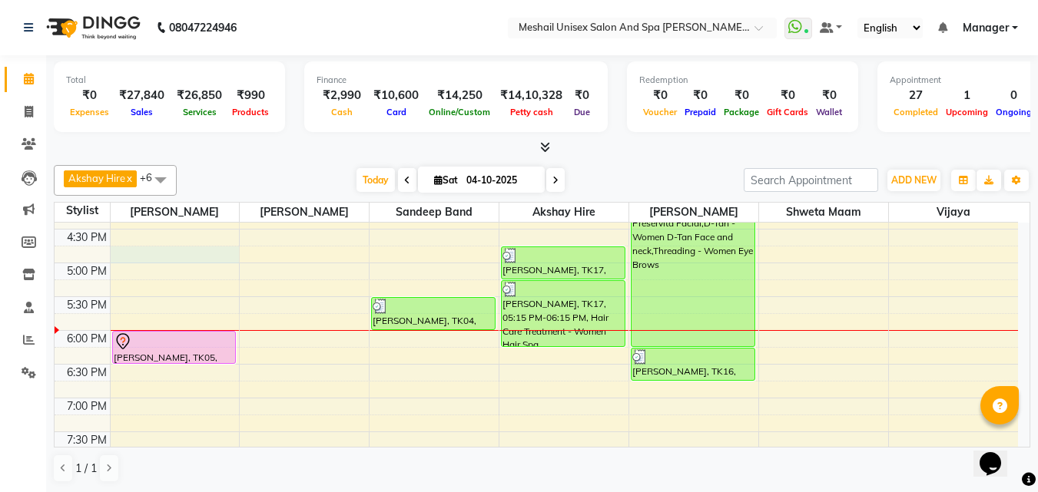
click at [149, 262] on div "9:00 AM 9:30 AM 10:00 AM 10:30 AM 11:00 AM 11:30 AM 12:00 PM 12:30 PM 1:00 PM 1…" at bounding box center [536, 162] width 963 height 878
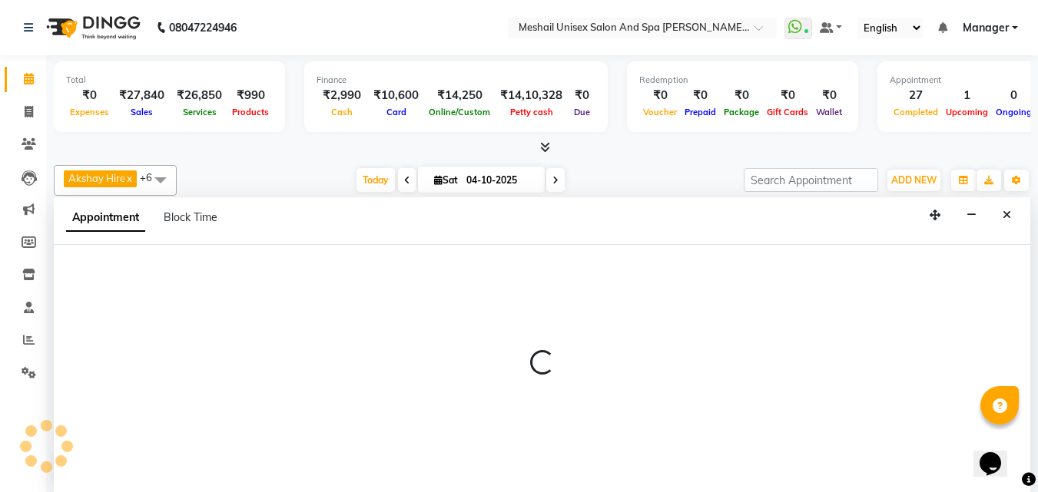
select select "52966"
select select "tentative"
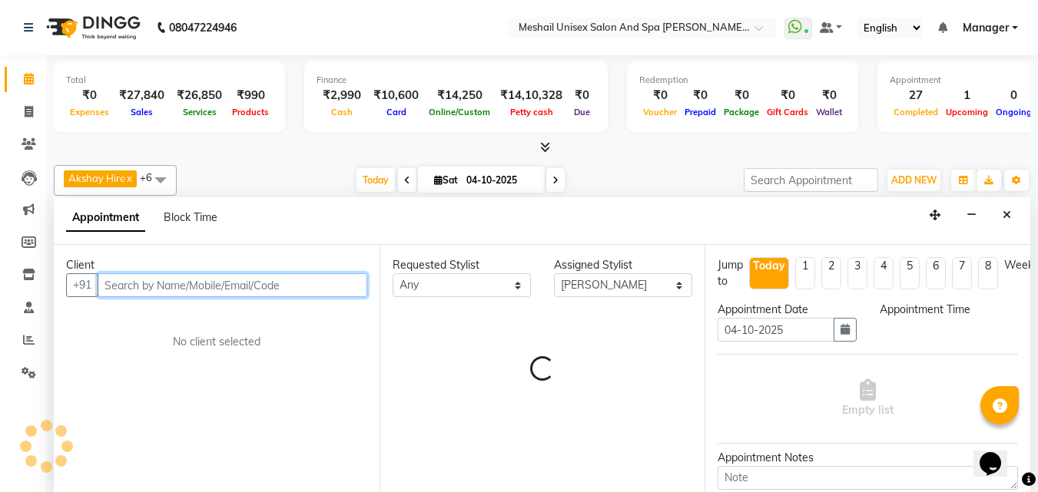
scroll to position [1, 0]
select select "1005"
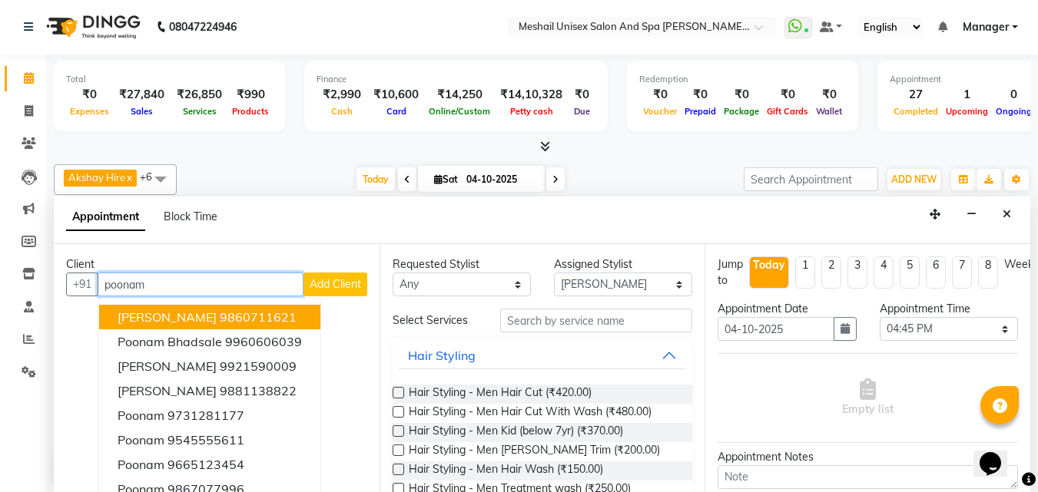
click at [220, 312] on ngb-highlight "9860711621" at bounding box center [258, 317] width 77 height 15
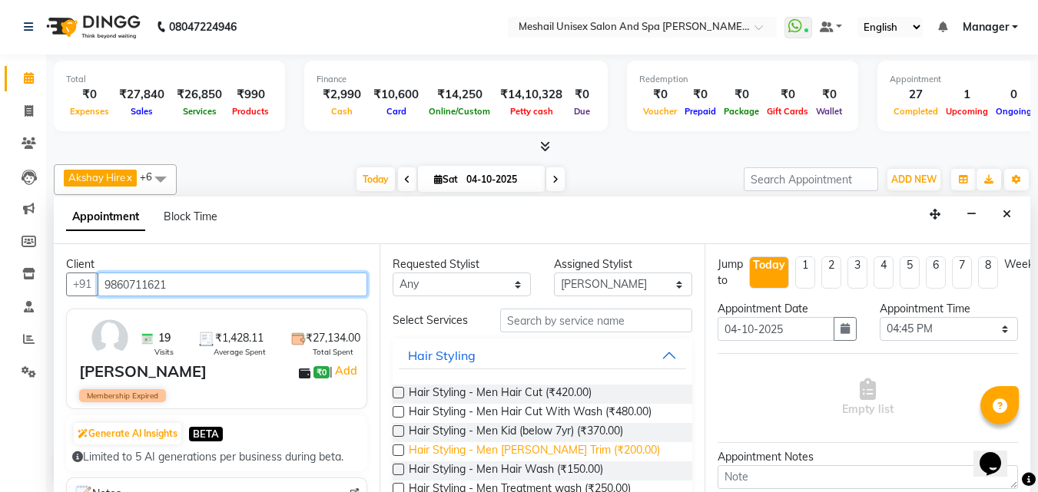
type input "9860711621"
drag, startPoint x: 593, startPoint y: 447, endPoint x: 713, endPoint y: 456, distance: 120.9
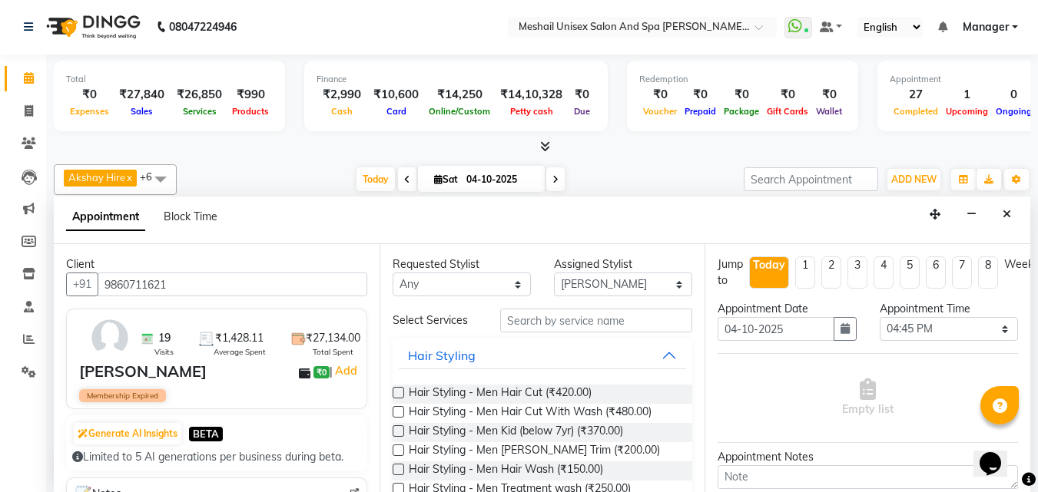
click at [598, 449] on span "Hair Styling - Men [PERSON_NAME] Trim (₹200.00)" at bounding box center [534, 451] width 251 height 19
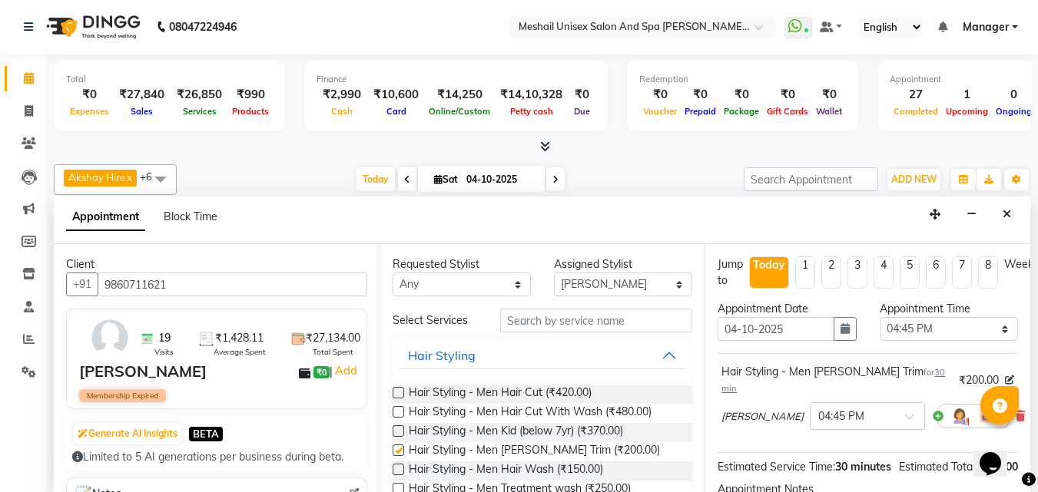
checkbox input "false"
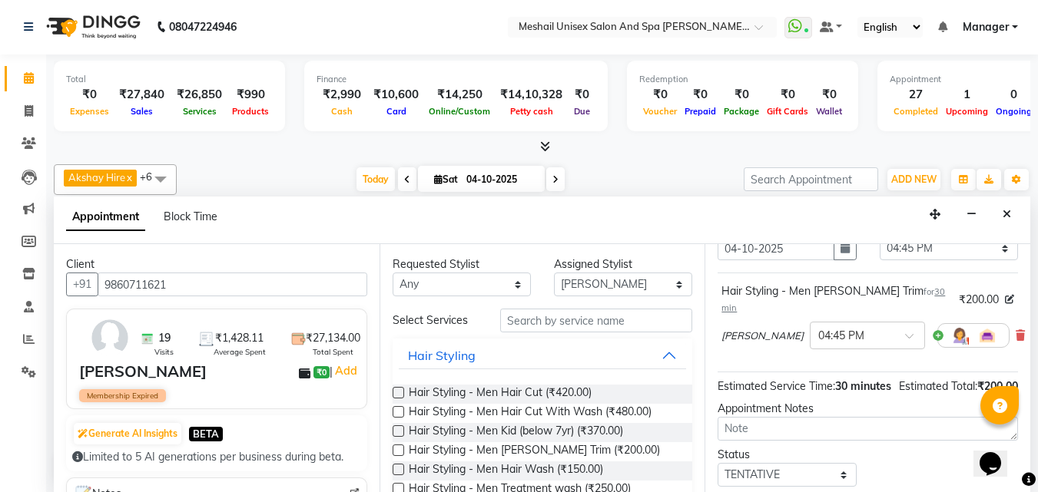
scroll to position [186, 0]
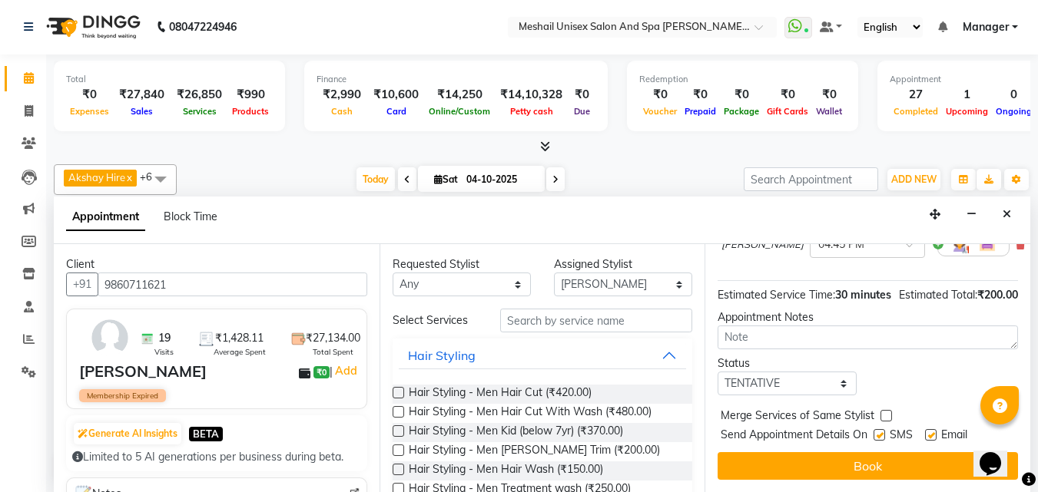
click at [881, 429] on label at bounding box center [879, 435] width 12 height 12
click at [881, 432] on input "checkbox" at bounding box center [878, 437] width 10 height 10
checkbox input "false"
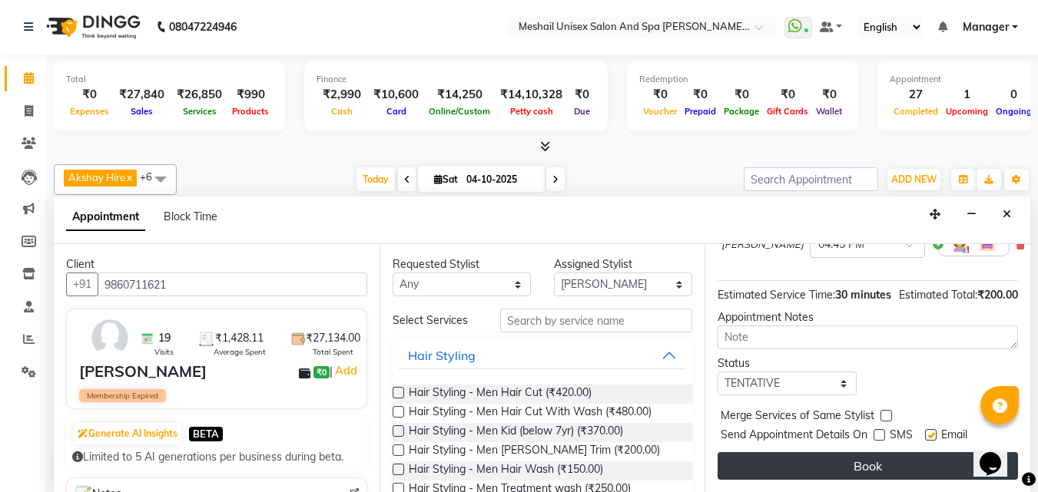
click at [856, 452] on button "Book" at bounding box center [867, 466] width 300 height 28
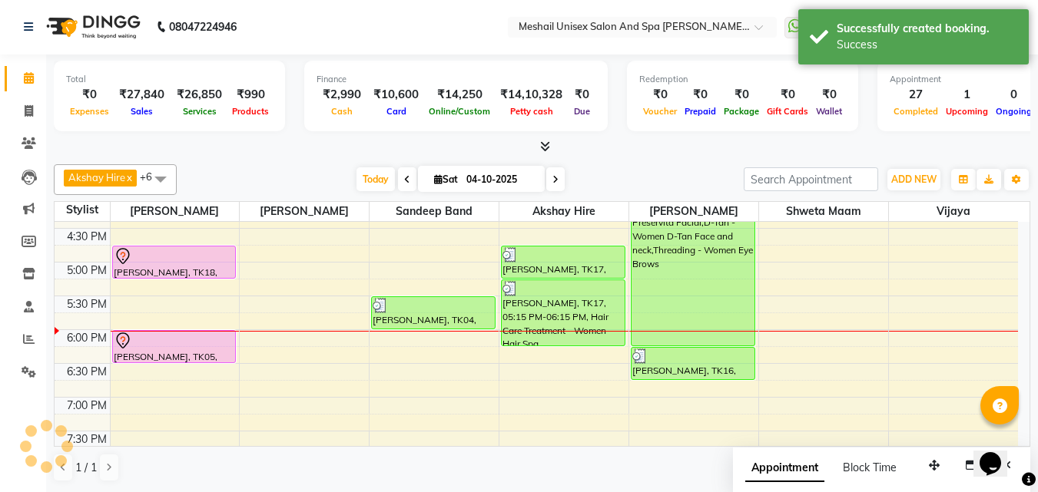
scroll to position [0, 0]
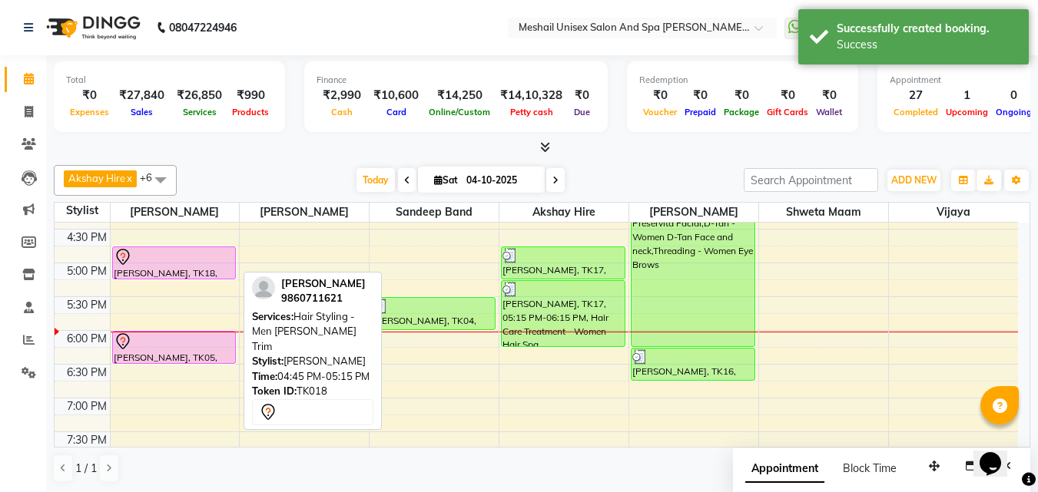
click at [129, 273] on div "[PERSON_NAME], TK18, 04:45 PM-05:15 PM, Hair Styling - Men [PERSON_NAME] Trim" at bounding box center [174, 262] width 123 height 31
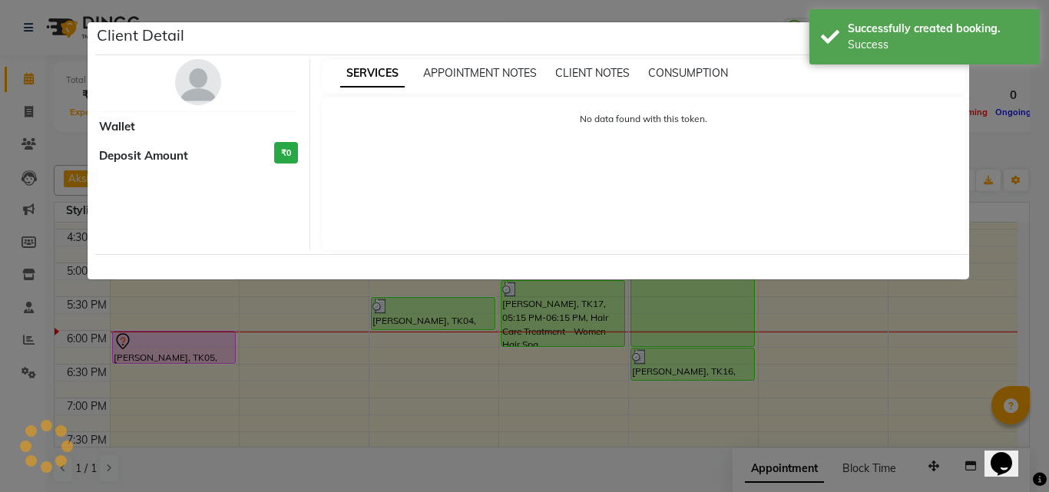
select select "7"
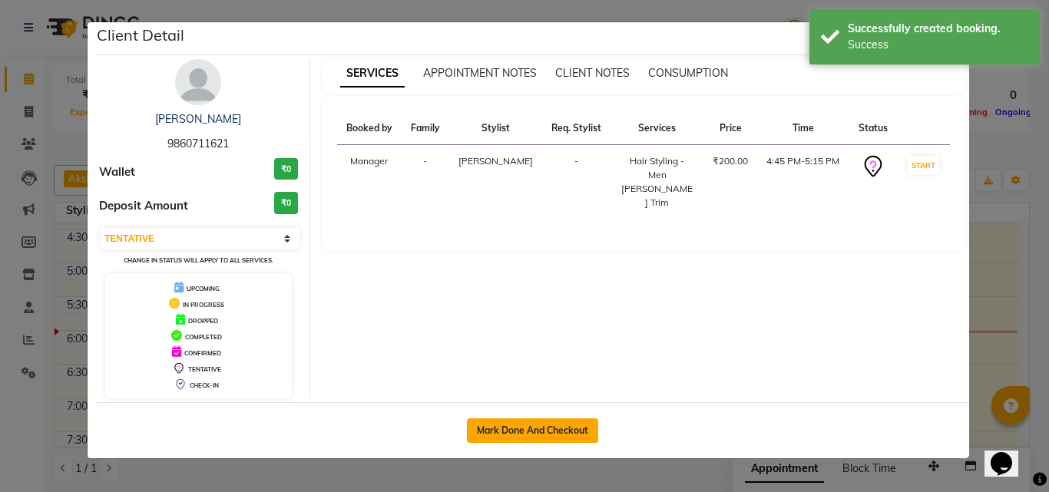
click at [538, 419] on button "Mark Done And Checkout" at bounding box center [532, 431] width 131 height 25
select select "service"
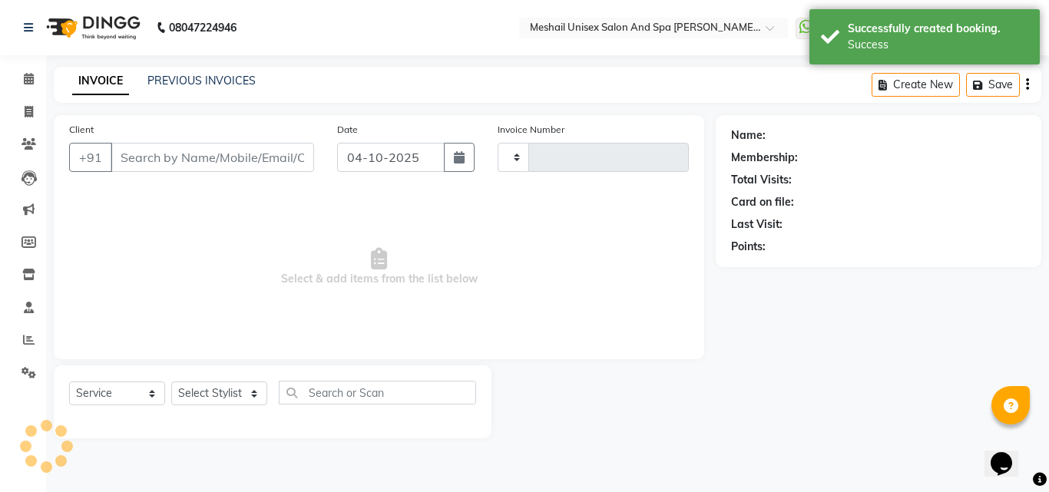
type input "2927"
select select "6713"
type input "9860711621"
select select "52966"
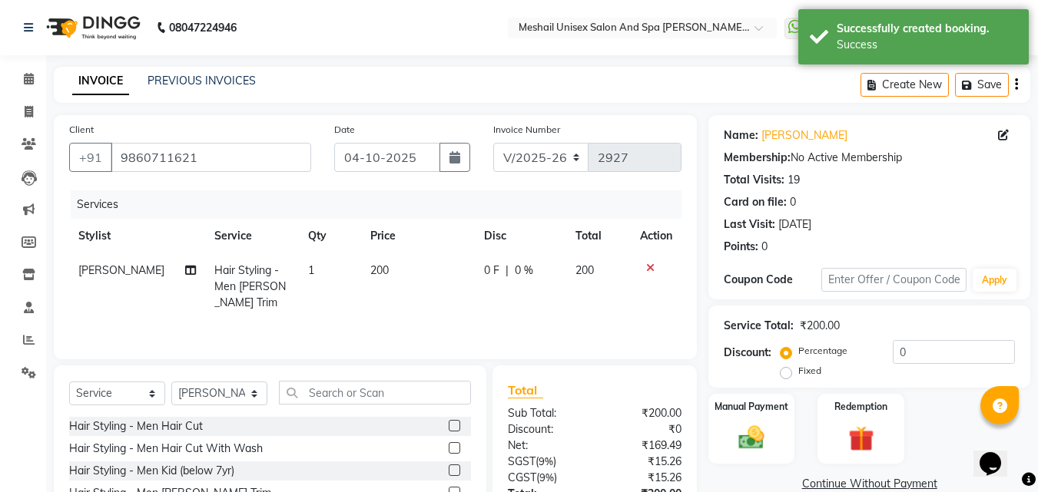
click at [310, 268] on td "1" at bounding box center [330, 286] width 62 height 67
select select "52966"
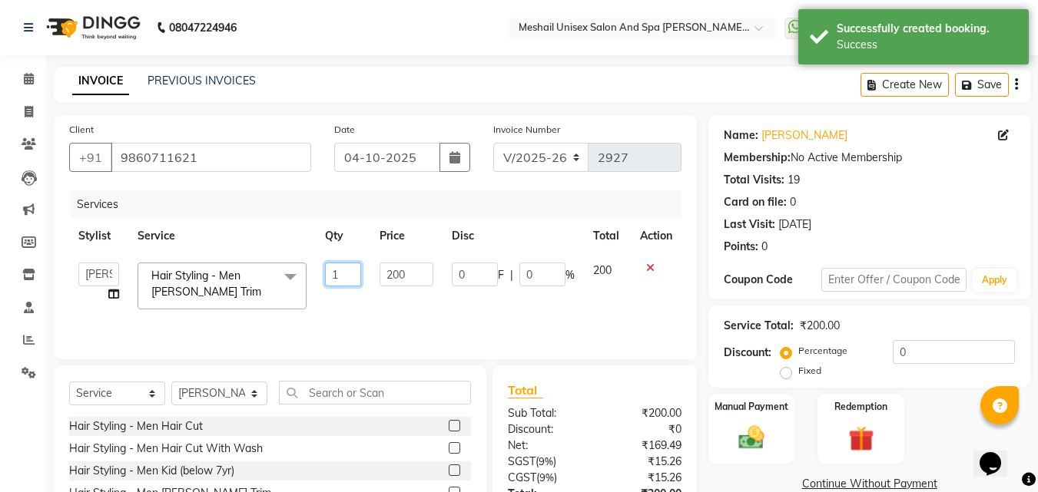
click at [336, 275] on input "1" at bounding box center [343, 275] width 37 height 24
type input "2"
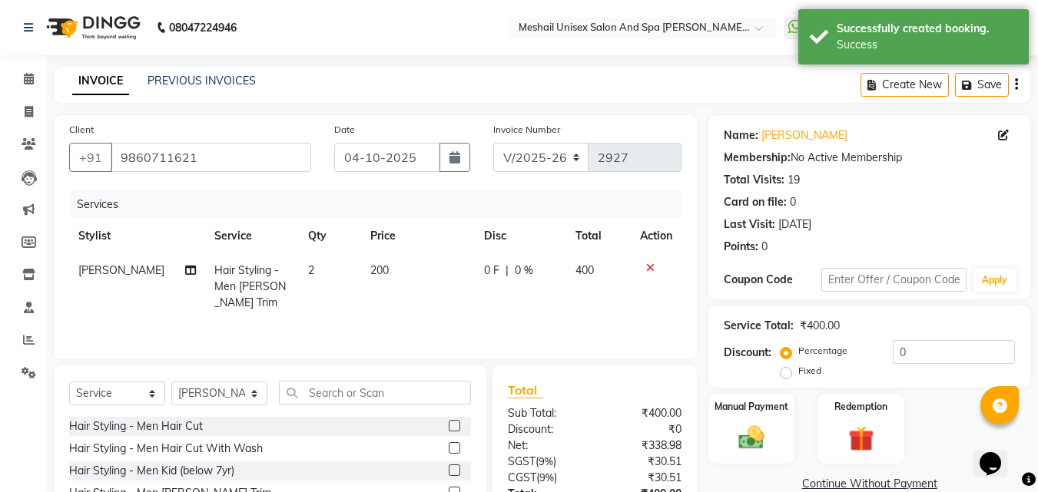
click at [528, 296] on td "0 F | 0 %" at bounding box center [520, 286] width 91 height 67
select select "52966"
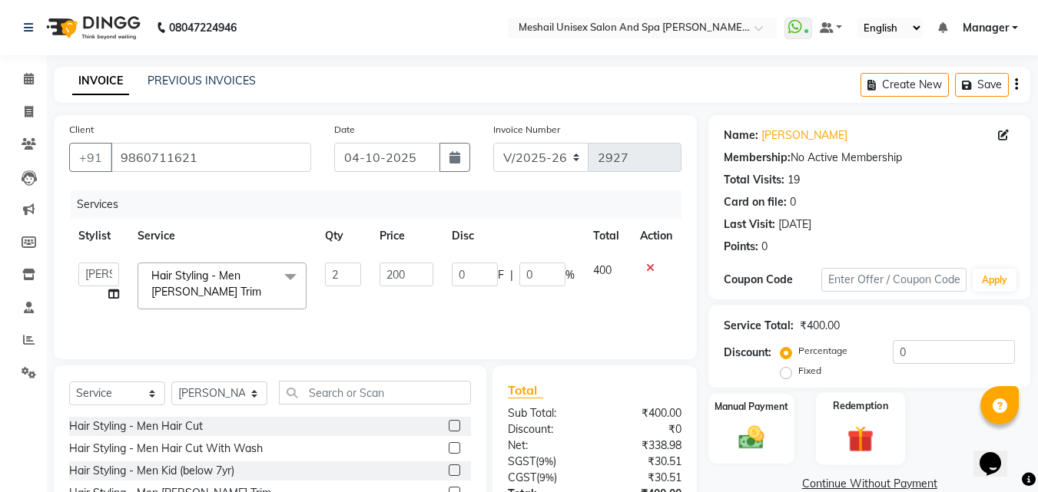
scroll to position [123, 0]
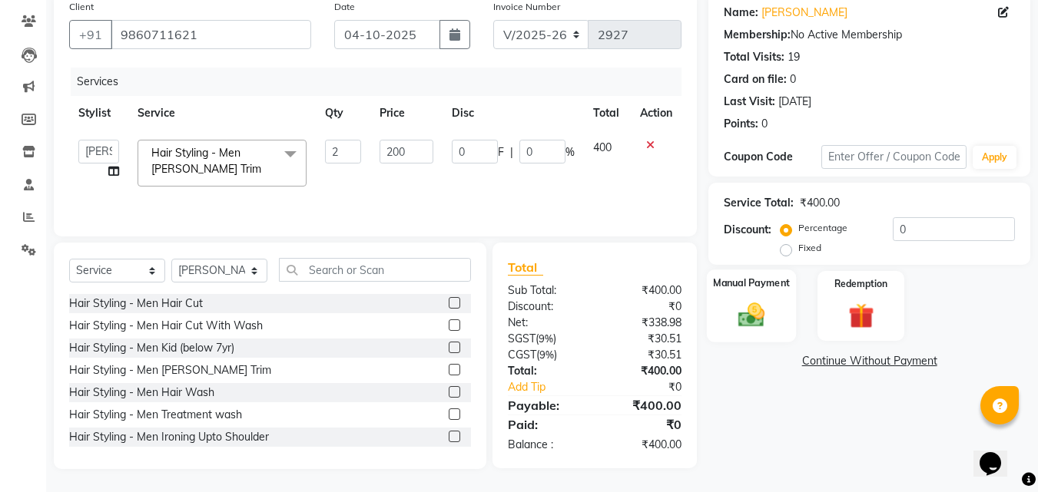
click at [747, 305] on img at bounding box center [751, 315] width 43 height 31
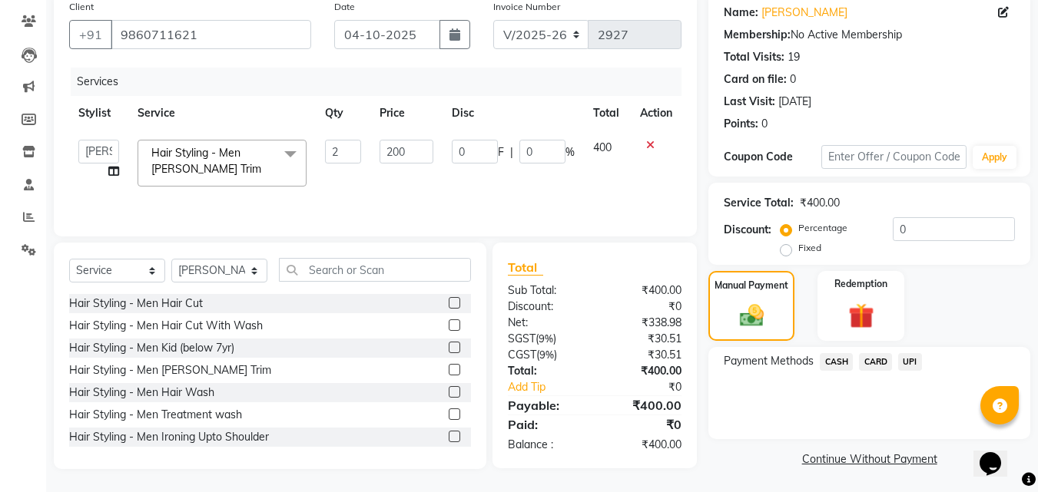
click at [903, 359] on span "UPI" at bounding box center [910, 362] width 24 height 18
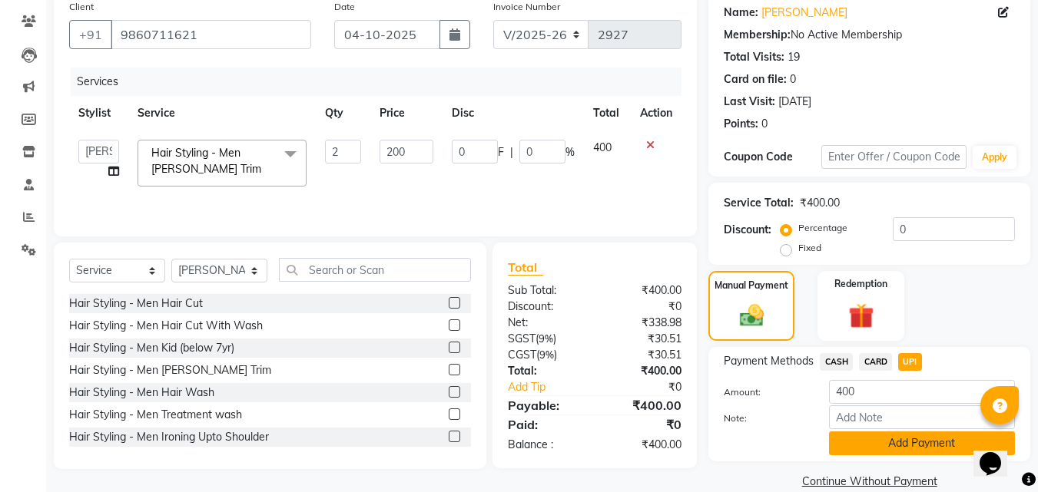
click at [905, 442] on button "Add Payment" at bounding box center [922, 444] width 186 height 24
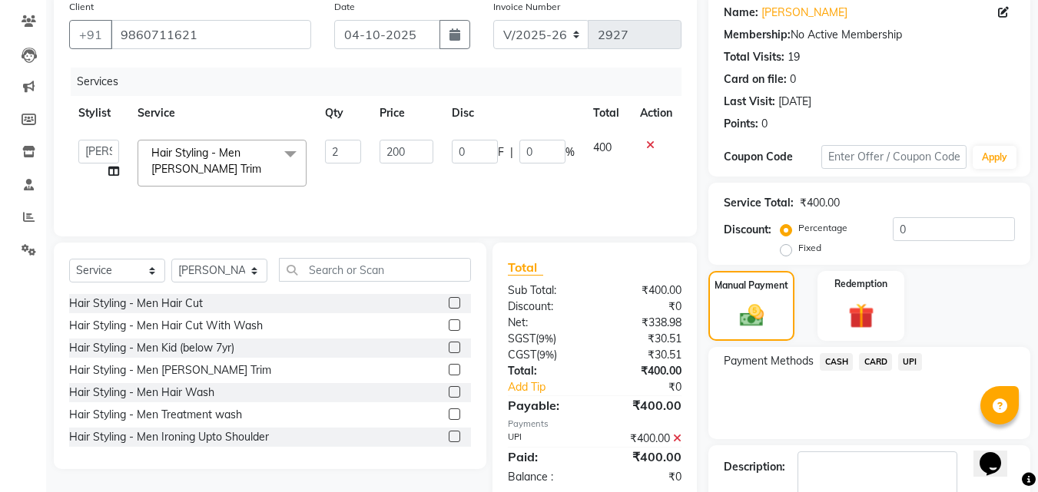
scroll to position [211, 0]
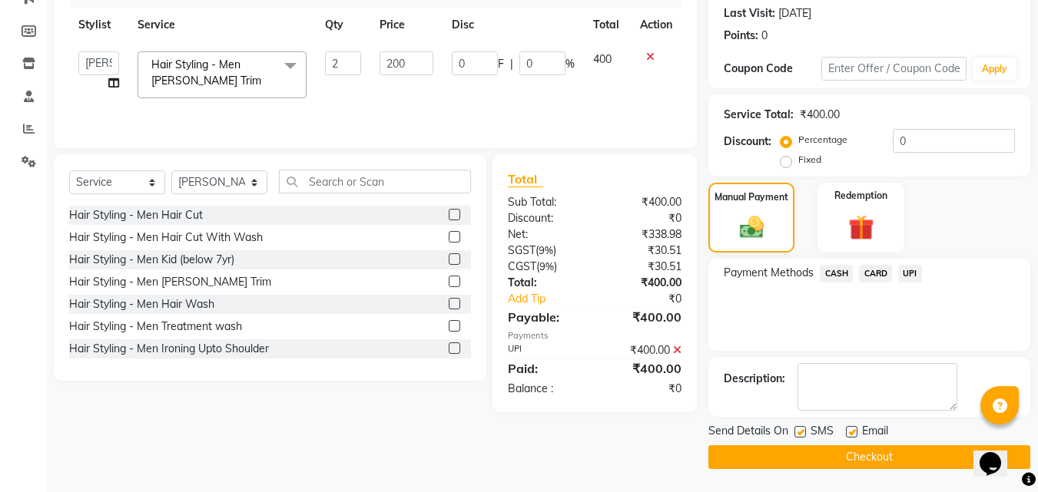
click at [800, 433] on label at bounding box center [800, 432] width 12 height 12
click at [800, 433] on input "checkbox" at bounding box center [799, 433] width 10 height 10
checkbox input "false"
click at [791, 448] on button "Checkout" at bounding box center [869, 457] width 322 height 24
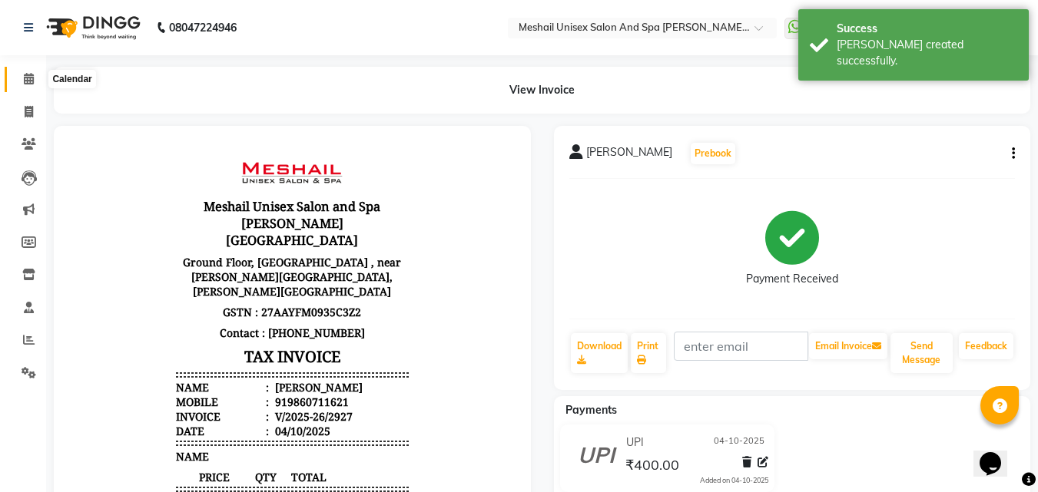
click at [24, 79] on icon at bounding box center [29, 79] width 10 height 12
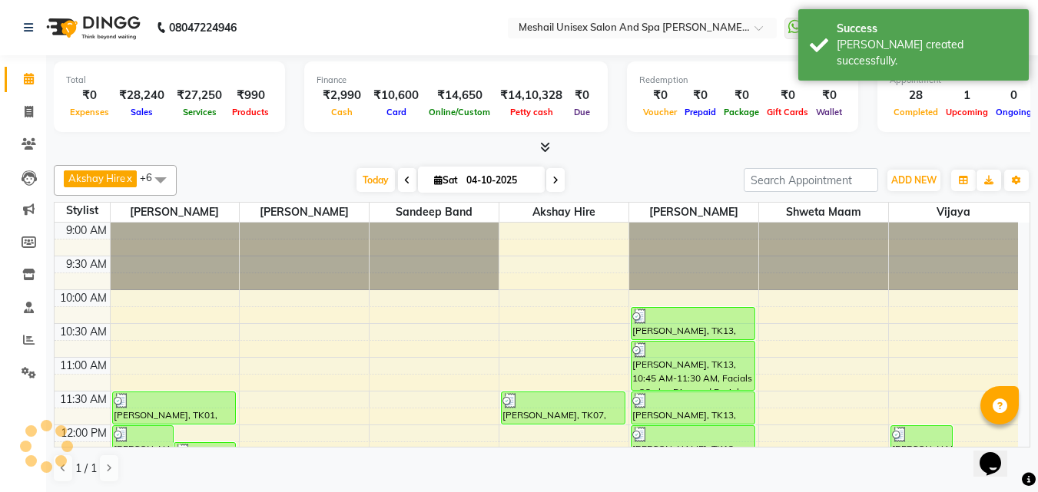
scroll to position [609, 0]
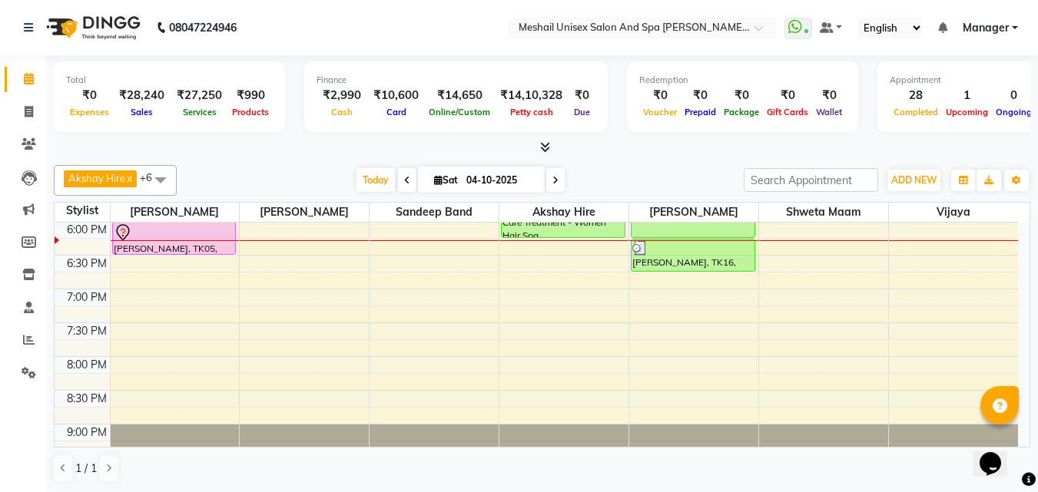
click at [306, 10] on nav "08047224946 Select Location × Meshail Unisex Salon And [GEOGRAPHIC_DATA][PERSON…" at bounding box center [519, 27] width 1038 height 55
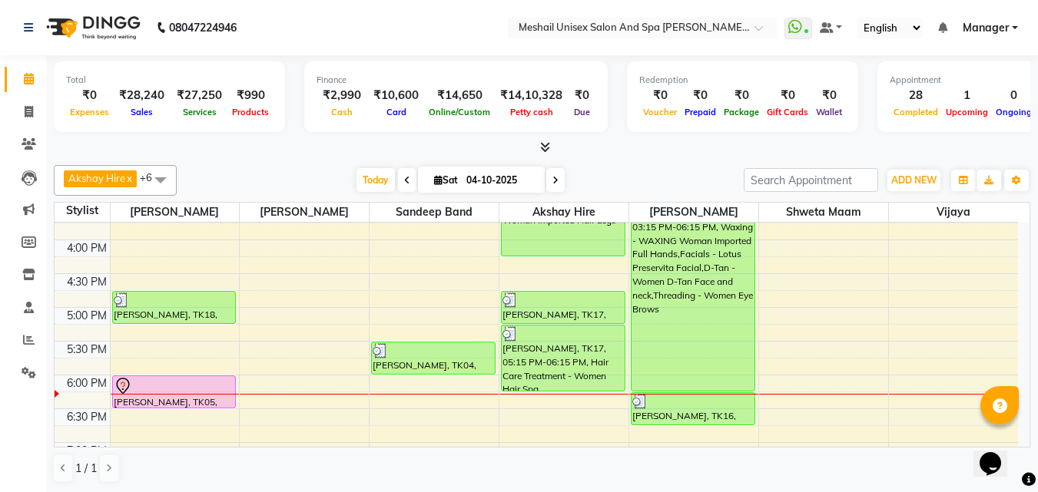
scroll to position [532, 0]
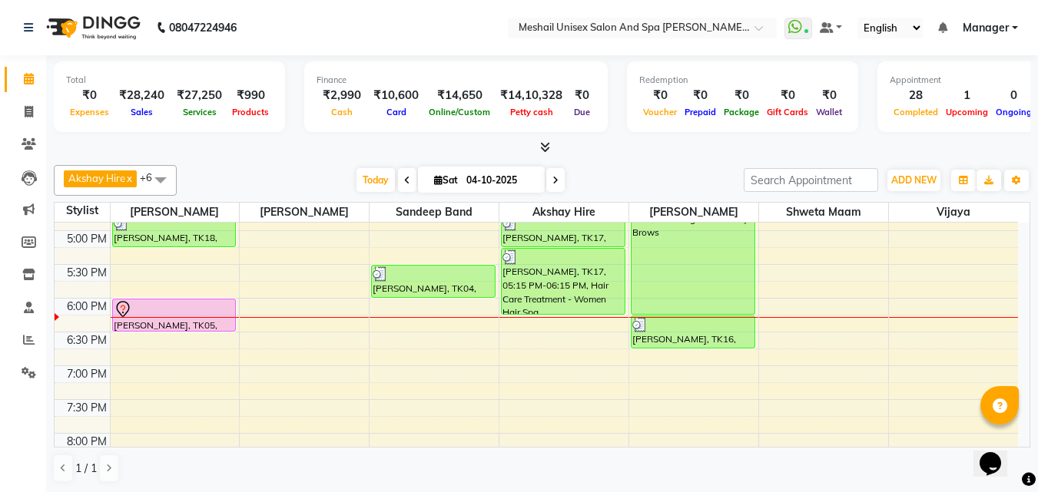
click at [419, 306] on div "9:00 AM 9:30 AM 10:00 AM 10:30 AM 11:00 AM 11:30 AM 12:00 PM 12:30 PM 1:00 PM 1…" at bounding box center [536, 129] width 963 height 878
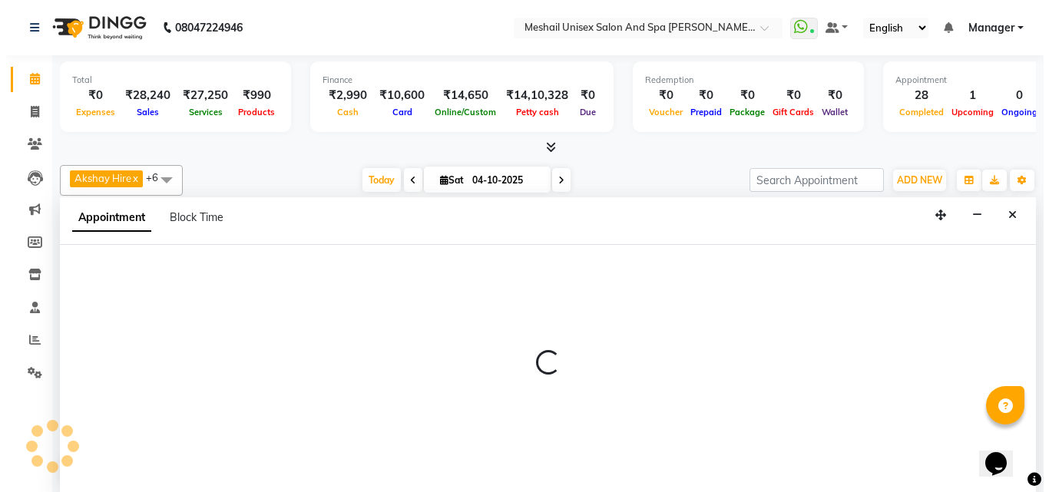
scroll to position [1, 0]
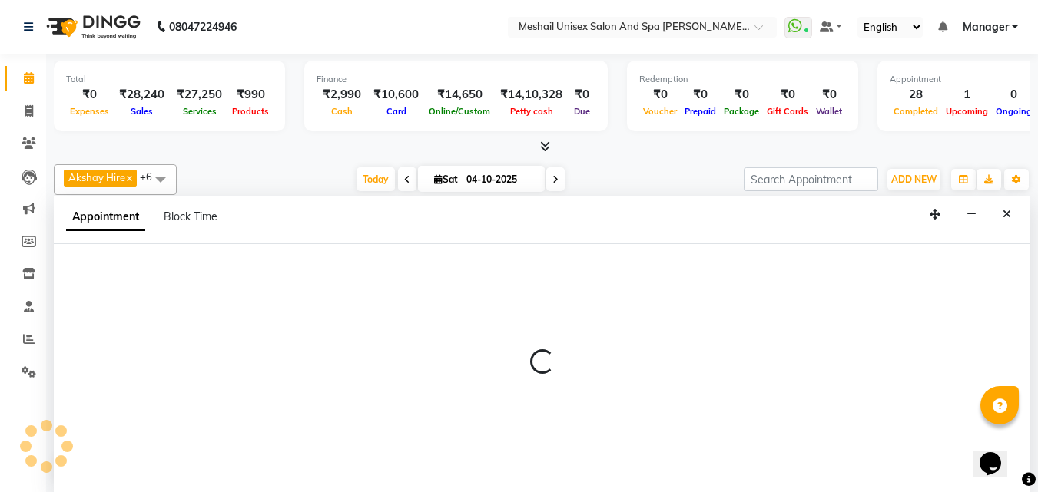
select select "52968"
select select "tentative"
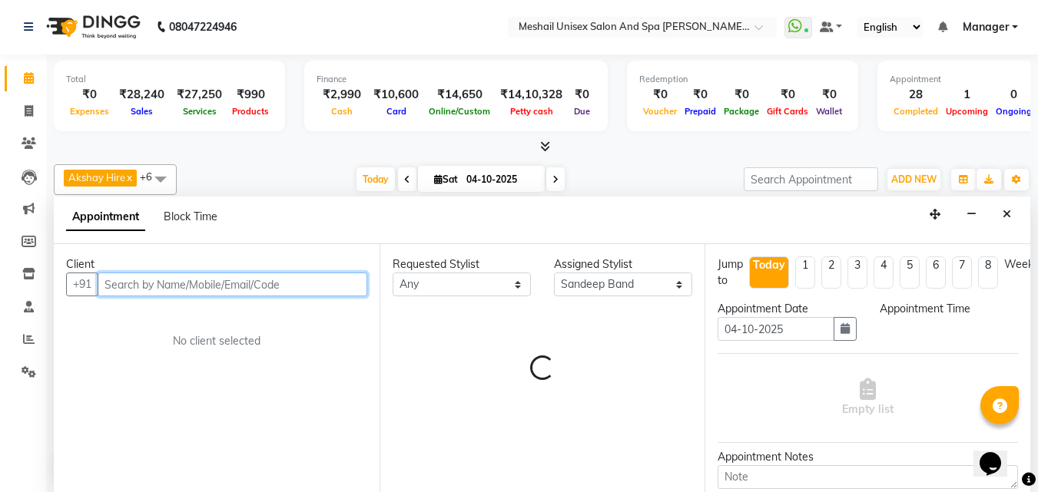
select select "1080"
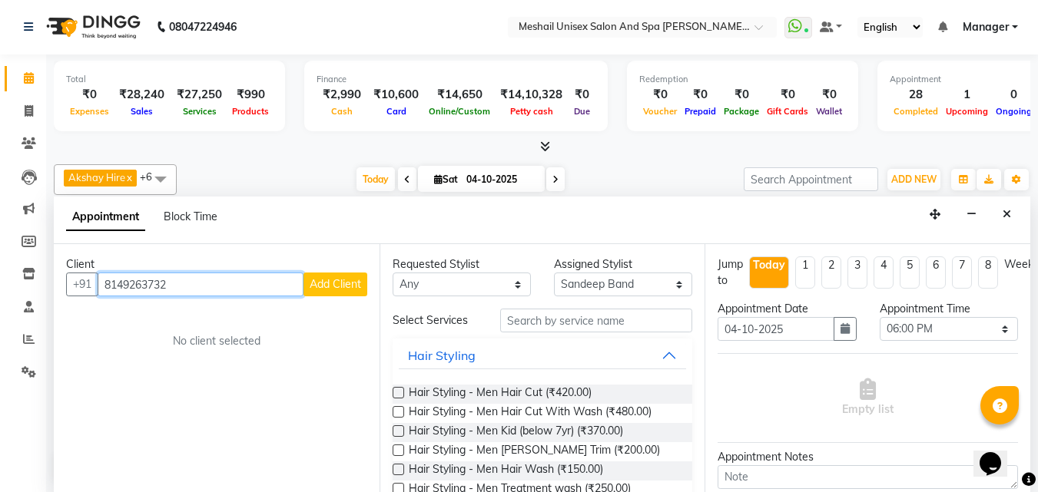
type input "8149263732"
click at [355, 278] on span "Add Client" at bounding box center [335, 284] width 51 height 14
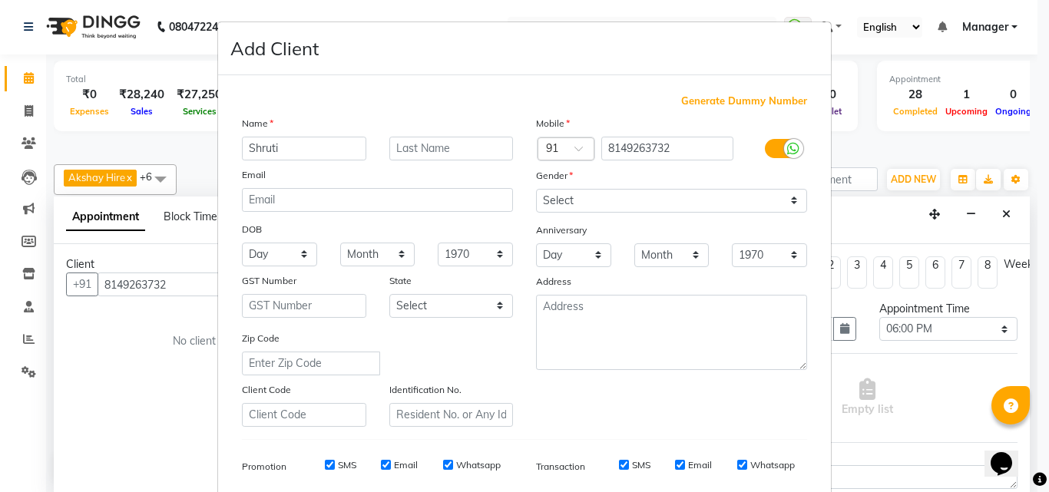
type input "Shruti"
type input "[PERSON_NAME]"
click at [794, 201] on select "Select [DEMOGRAPHIC_DATA] [DEMOGRAPHIC_DATA] Other Prefer Not To Say" at bounding box center [671, 201] width 271 height 24
select select "[DEMOGRAPHIC_DATA]"
click at [536, 189] on select "Select [DEMOGRAPHIC_DATA] [DEMOGRAPHIC_DATA] Other Prefer Not To Say" at bounding box center [671, 201] width 271 height 24
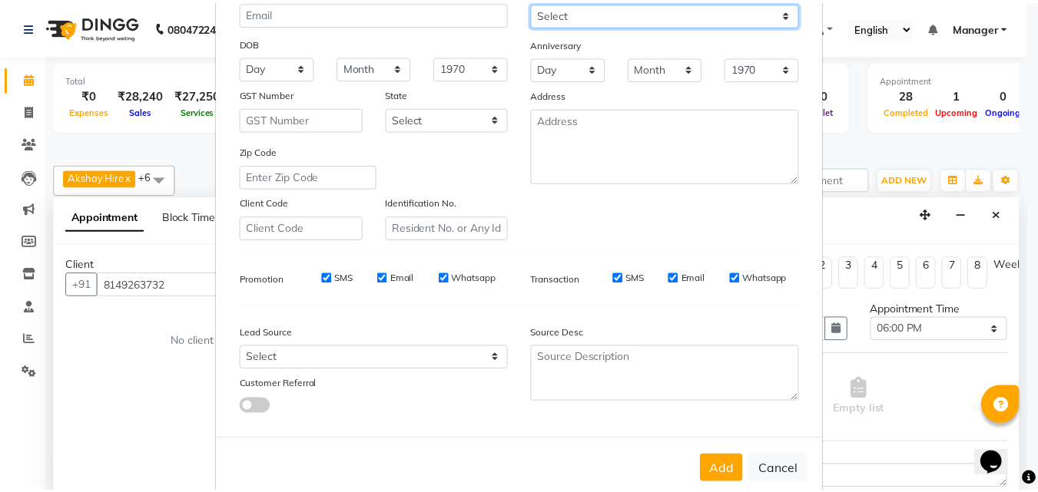
scroll to position [217, 0]
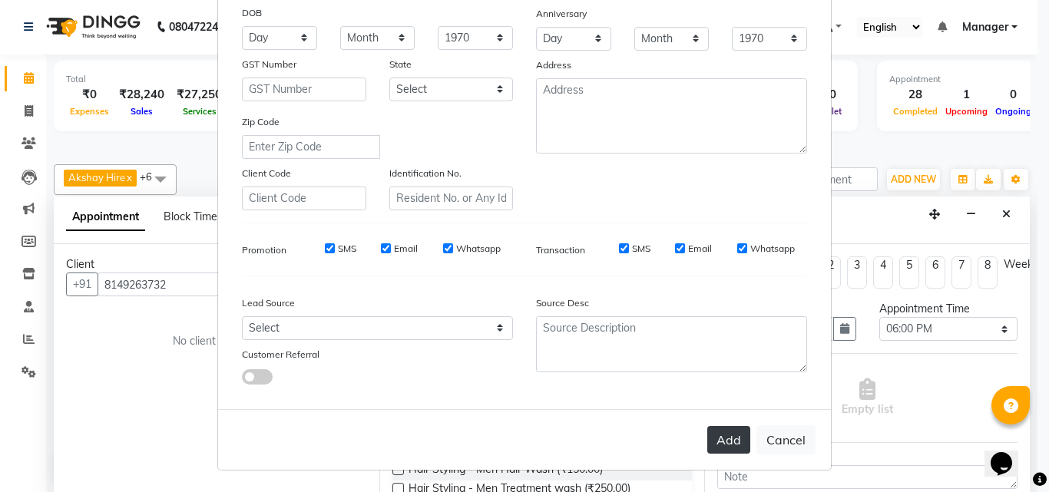
click at [732, 435] on button "Add" at bounding box center [728, 440] width 43 height 28
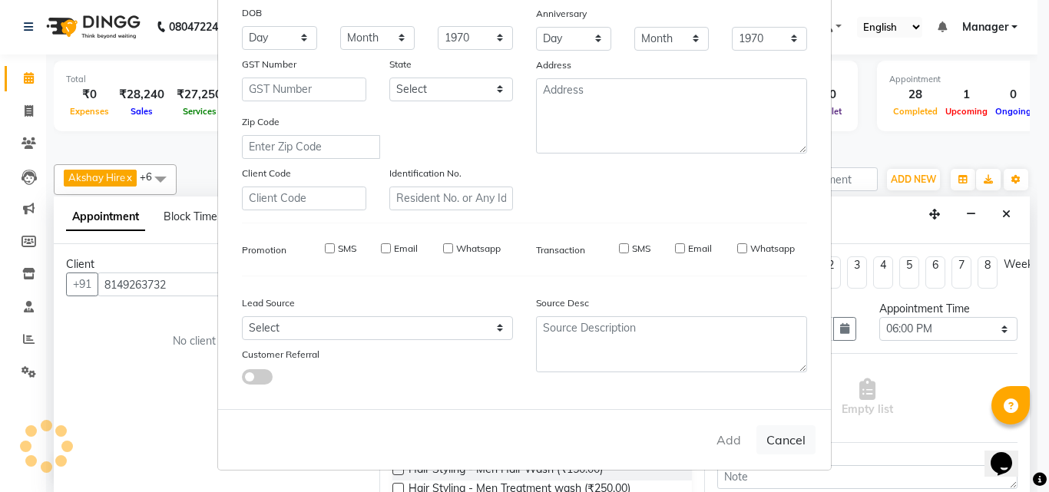
select select
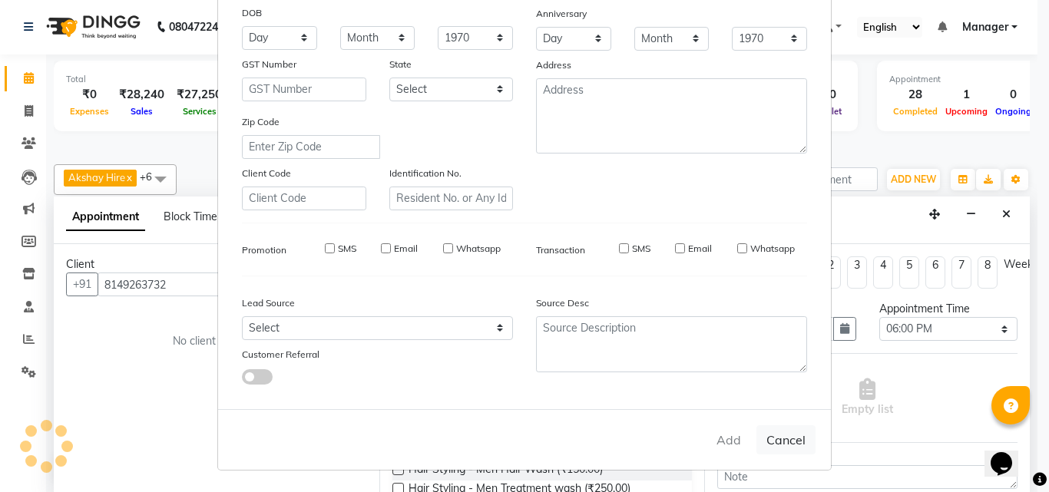
select select
checkbox input "false"
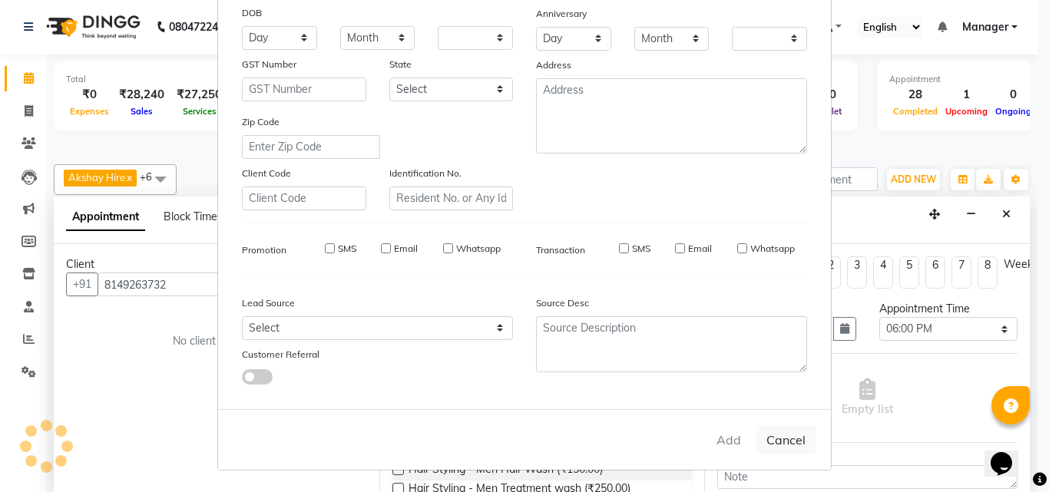
checkbox input "false"
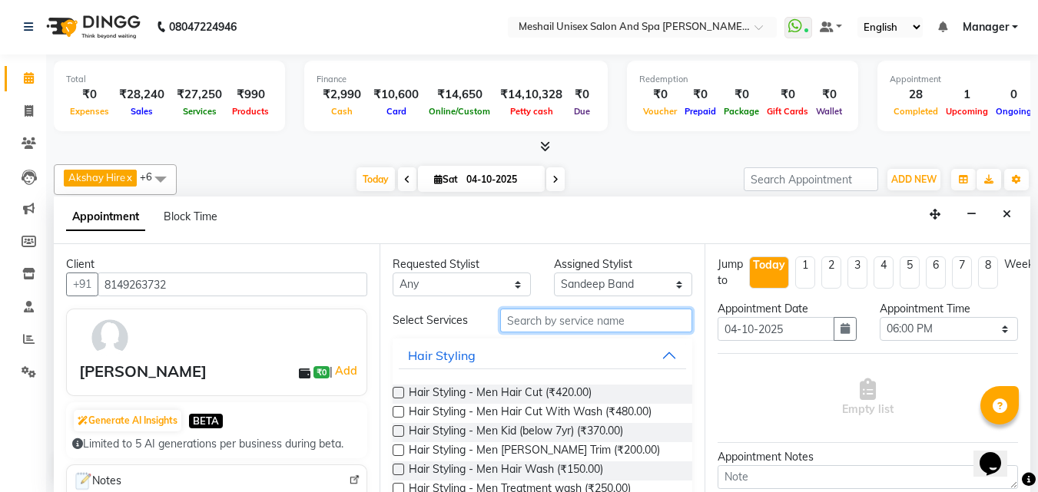
click at [648, 323] on input "text" at bounding box center [596, 321] width 192 height 24
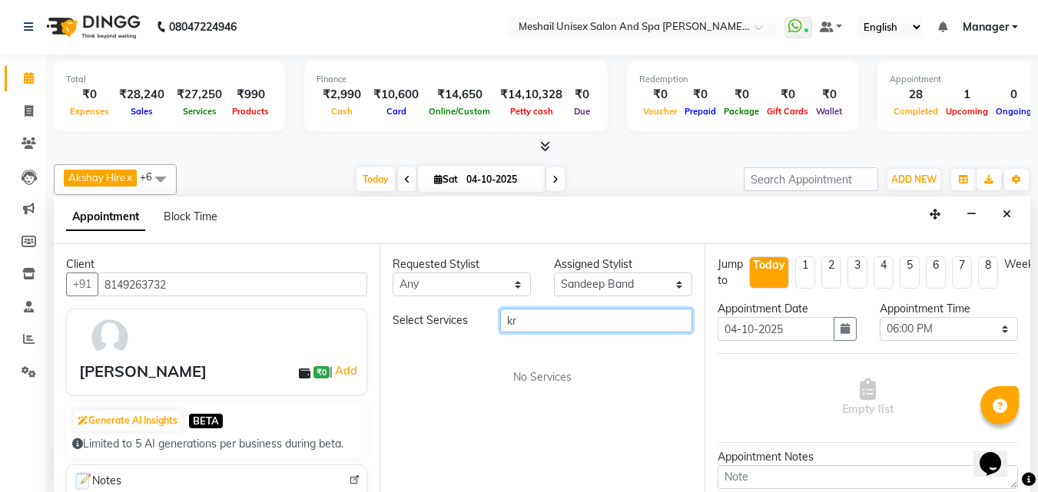
type input "k"
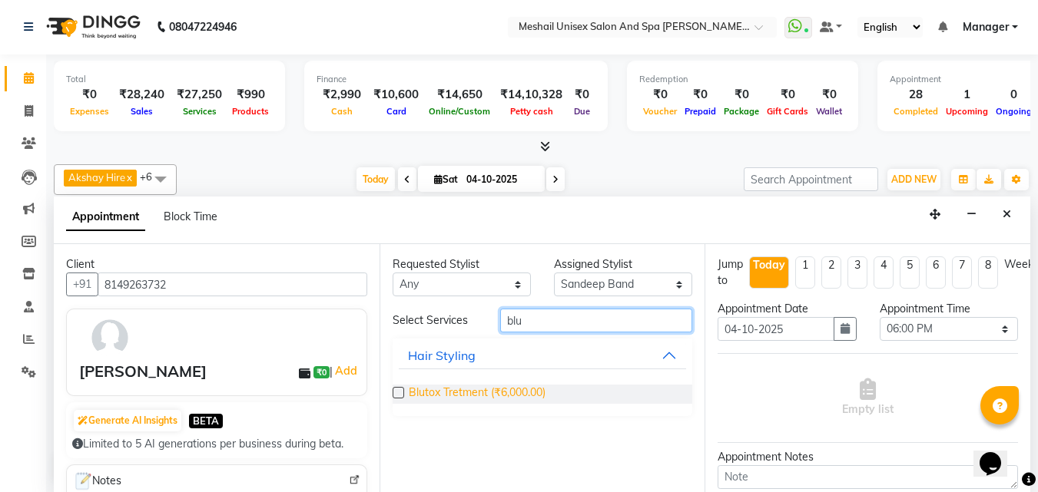
type input "blu"
click at [512, 388] on span "Blutox Tretment (₹6,000.00)" at bounding box center [477, 394] width 137 height 19
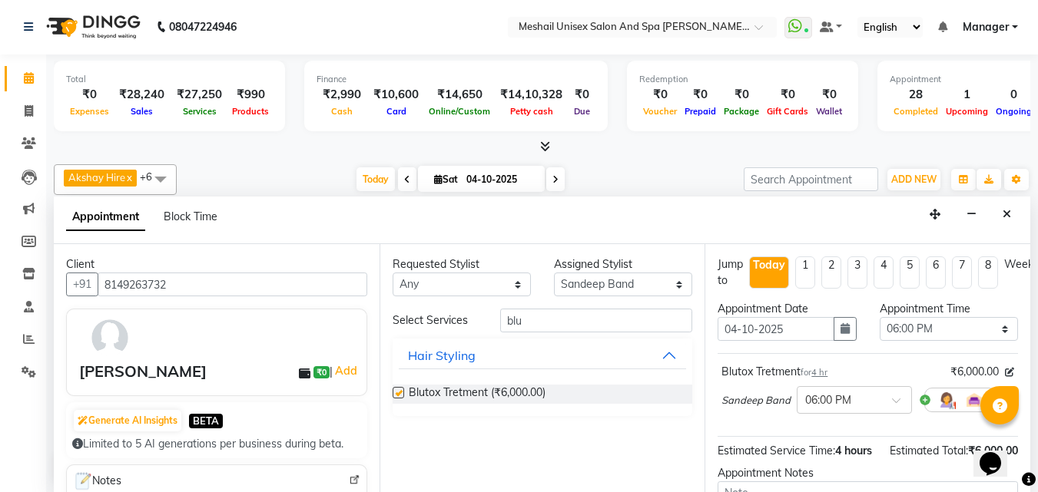
checkbox input "false"
click at [545, 326] on input "blu" at bounding box center [596, 321] width 192 height 24
type input "b"
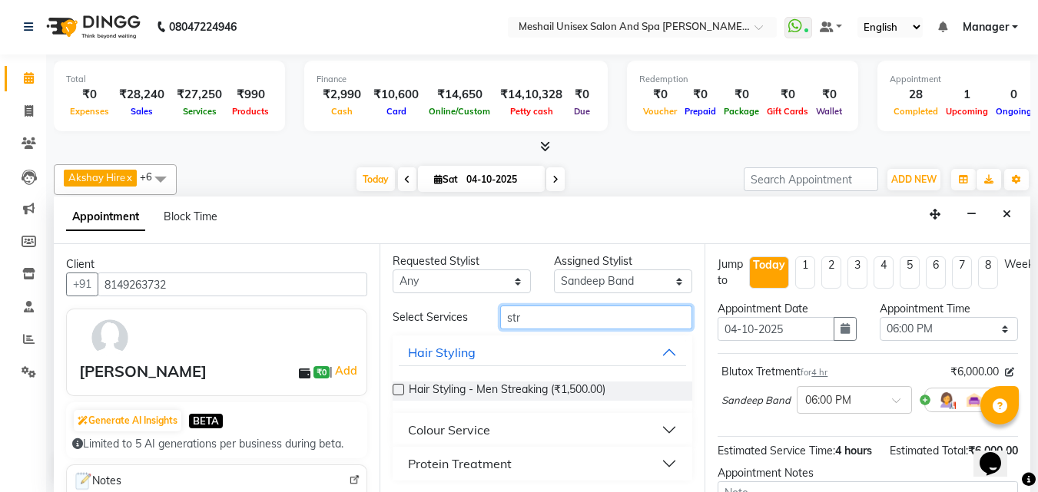
scroll to position [4, 0]
type input "str"
click at [498, 433] on button "Colour Service" at bounding box center [543, 429] width 288 height 28
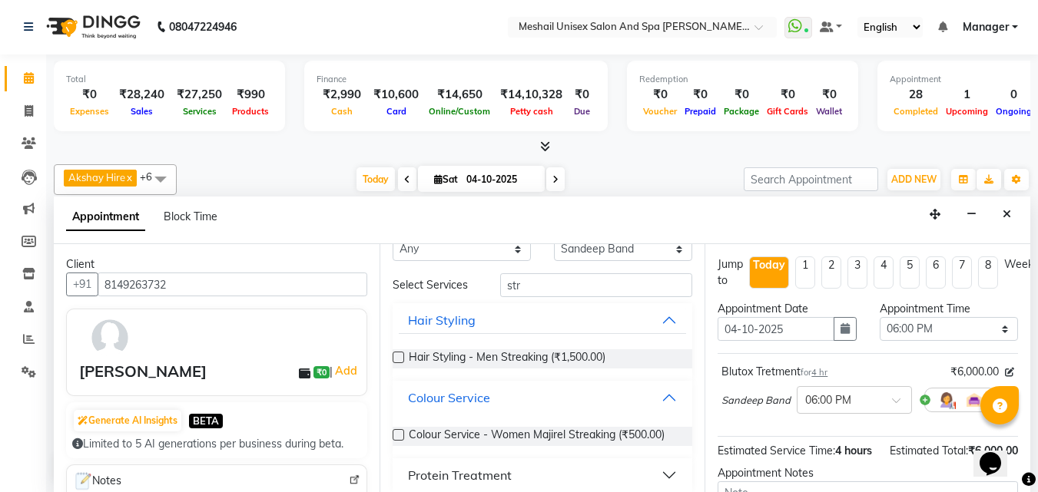
scroll to position [48, 0]
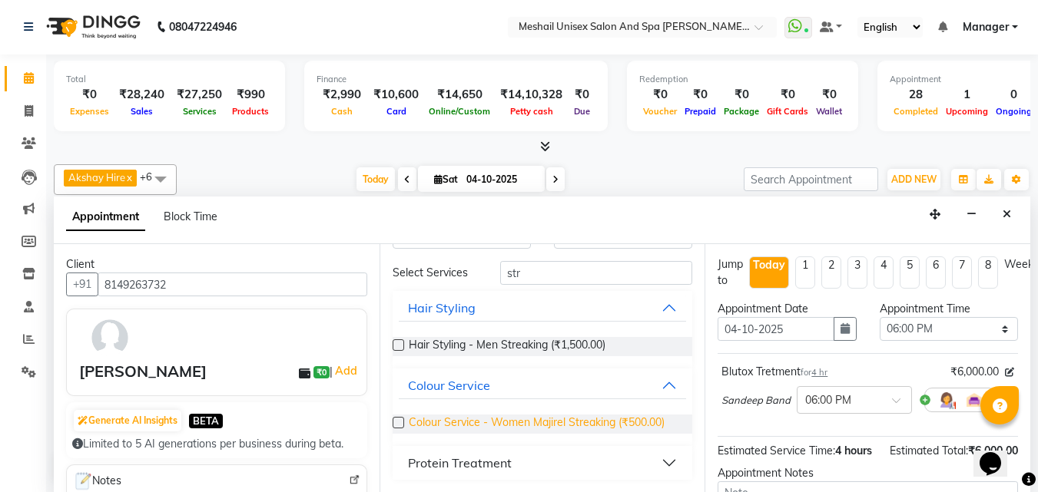
click at [520, 428] on span "Colour Service - Women Majirel Streaking (₹500.00)" at bounding box center [537, 424] width 256 height 19
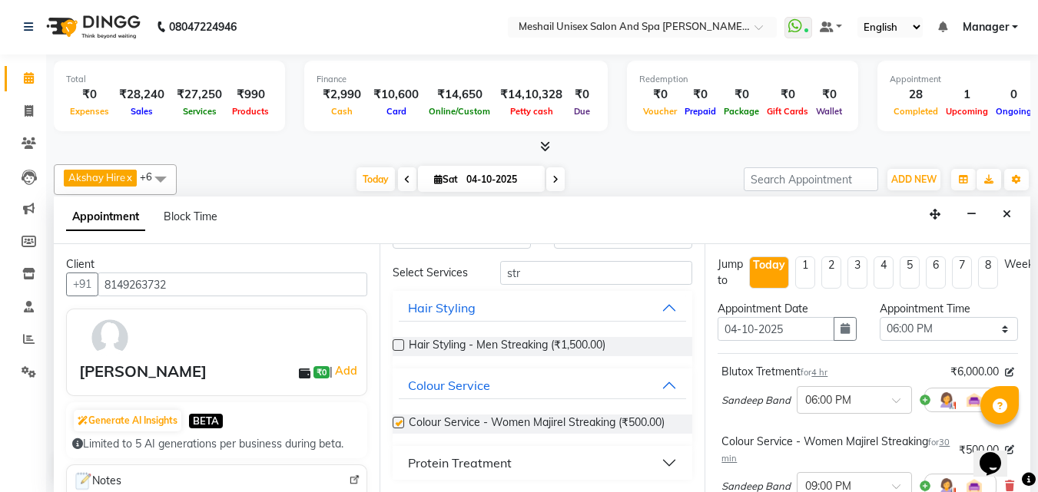
checkbox input "false"
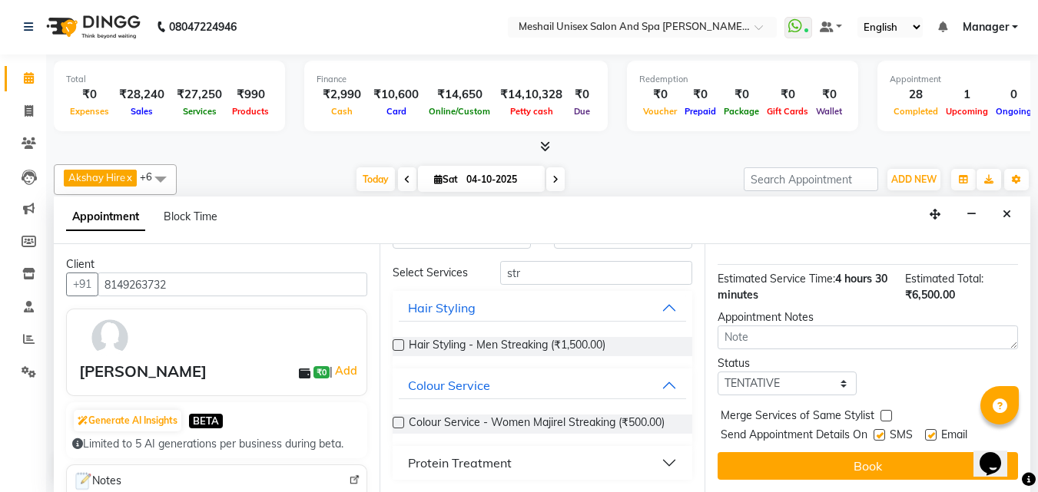
scroll to position [274, 0]
click at [879, 429] on label at bounding box center [879, 435] width 12 height 12
click at [879, 432] on input "checkbox" at bounding box center [878, 437] width 10 height 10
checkbox input "false"
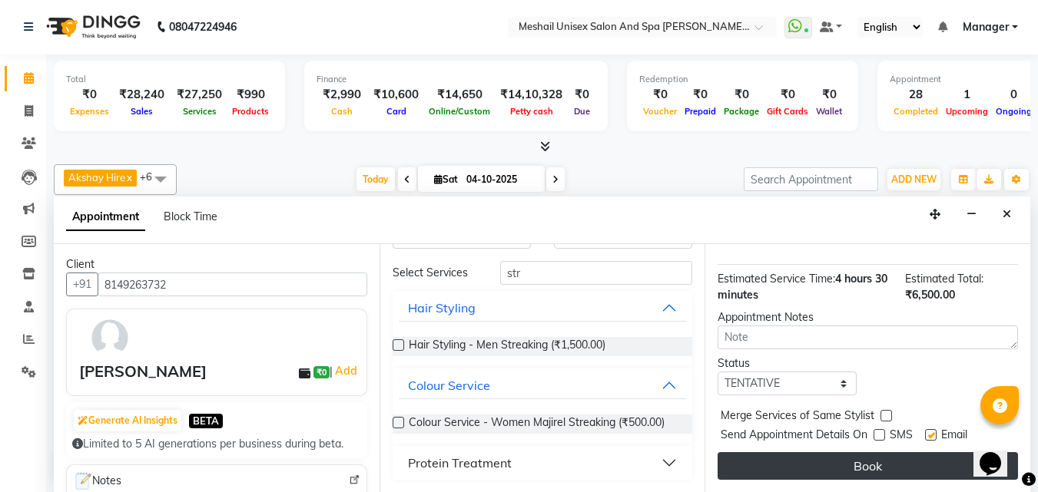
click at [851, 452] on button "Book" at bounding box center [867, 466] width 300 height 28
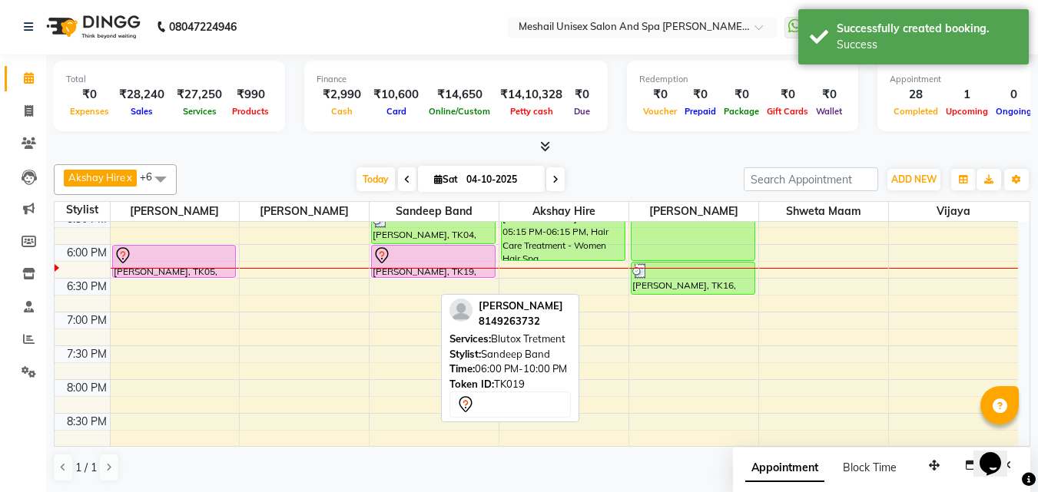
scroll to position [585, 0]
drag, startPoint x: 409, startPoint y: 440, endPoint x: 455, endPoint y: 263, distance: 182.6
click at [455, 263] on div "[PERSON_NAME], TK19, 06:00 PM-10:00 PM, Blutox Tretment [PERSON_NAME], TK19, 09…" at bounding box center [433, 76] width 129 height 878
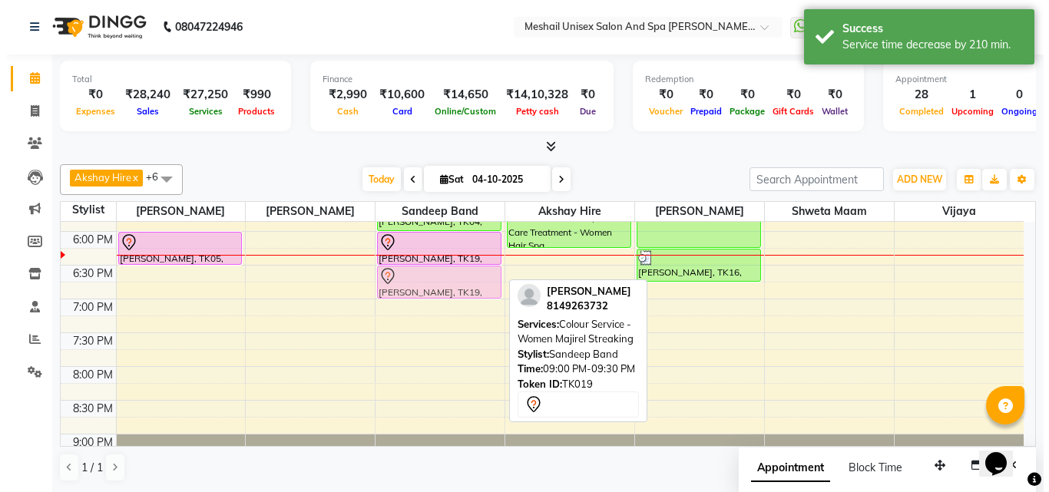
scroll to position [594, 0]
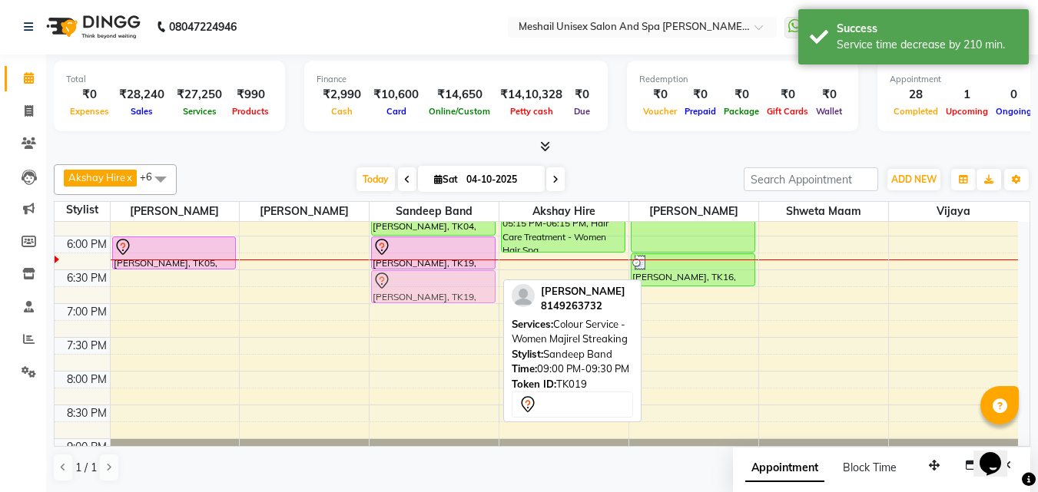
drag, startPoint x: 448, startPoint y: 386, endPoint x: 465, endPoint y: 273, distance: 114.2
click at [465, 273] on div "[PERSON_NAME], TK02, 12:30 PM-01:00 PM, Hair Styling - Women Hair Cut [PERSON_N…" at bounding box center [433, 67] width 129 height 878
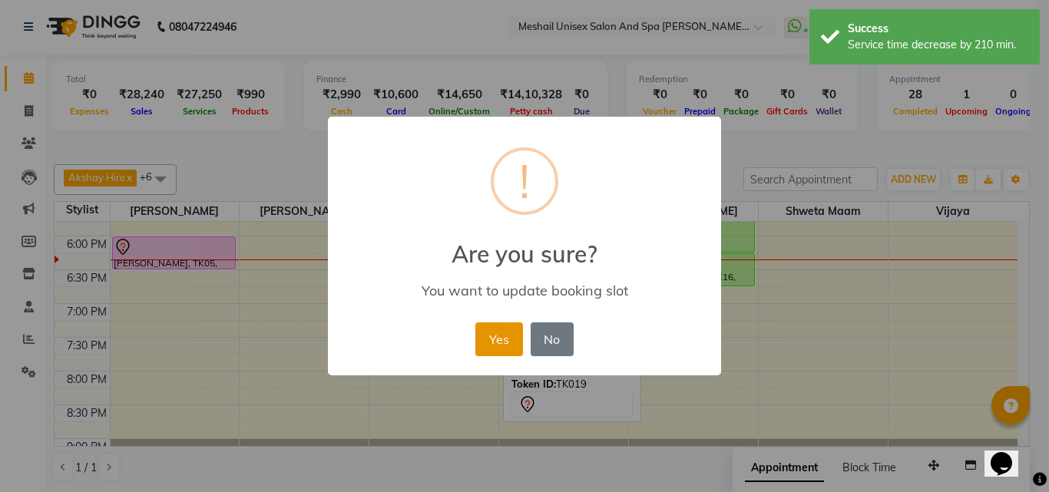
click at [494, 327] on button "Yes" at bounding box center [498, 340] width 47 height 34
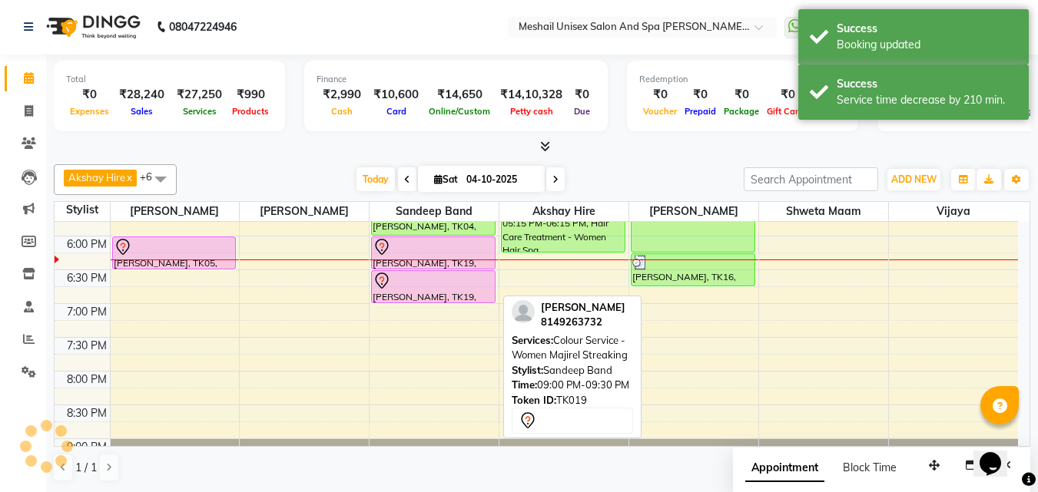
click at [450, 273] on div at bounding box center [432, 281] width 121 height 18
click at [446, 273] on div at bounding box center [432, 281] width 121 height 18
select select "7"
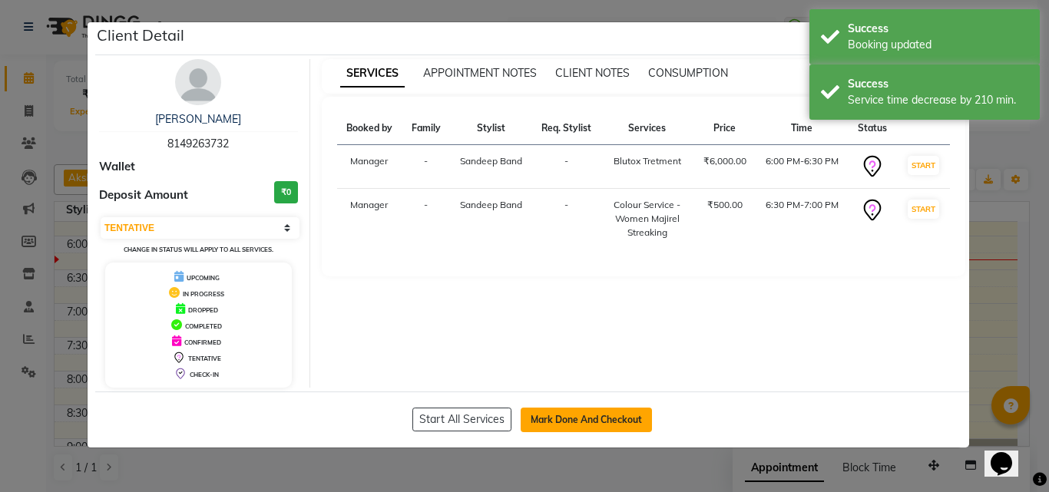
click at [593, 429] on button "Mark Done And Checkout" at bounding box center [586, 420] width 131 height 25
select select "service"
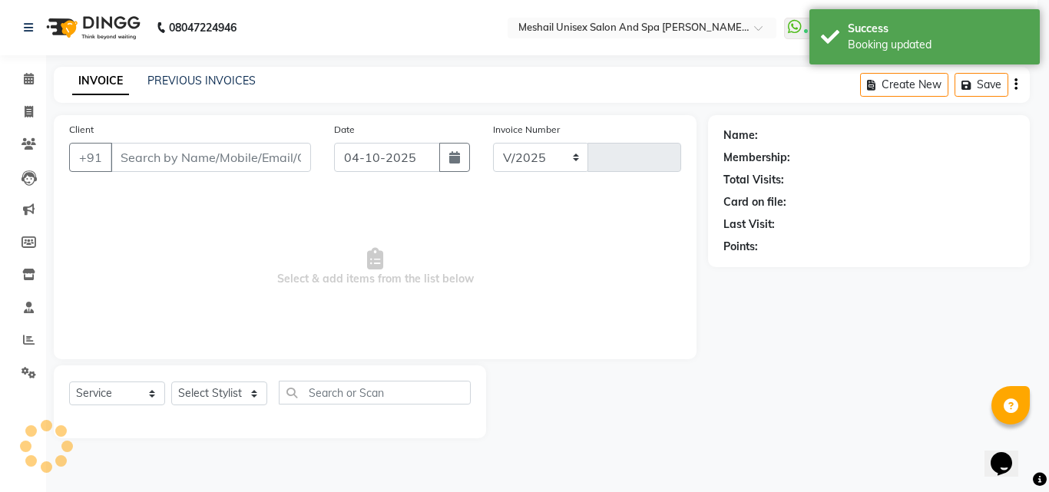
select select "6713"
type input "2928"
type input "8149263732"
select select "52968"
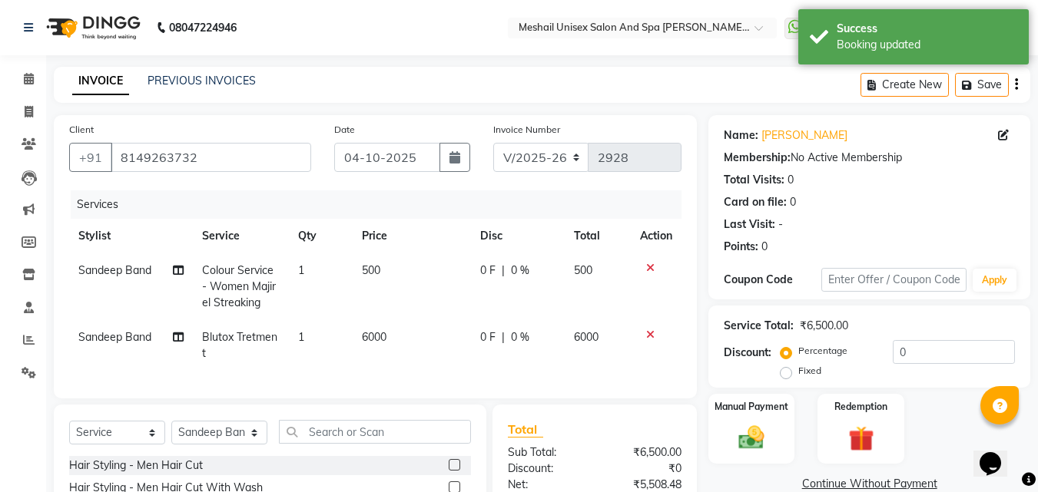
click at [358, 275] on td "500" at bounding box center [412, 286] width 118 height 67
select select "52968"
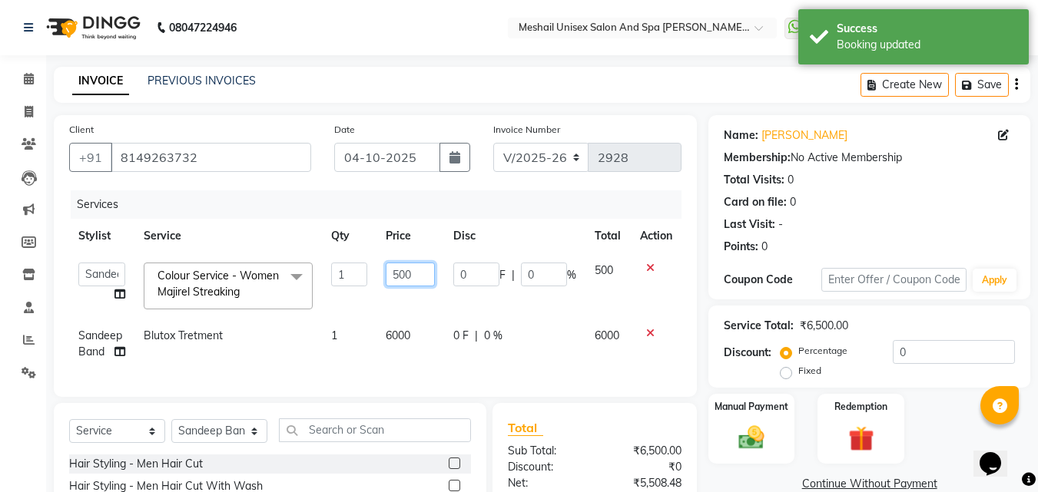
click at [393, 283] on input "500" at bounding box center [410, 275] width 49 height 24
type input "5500"
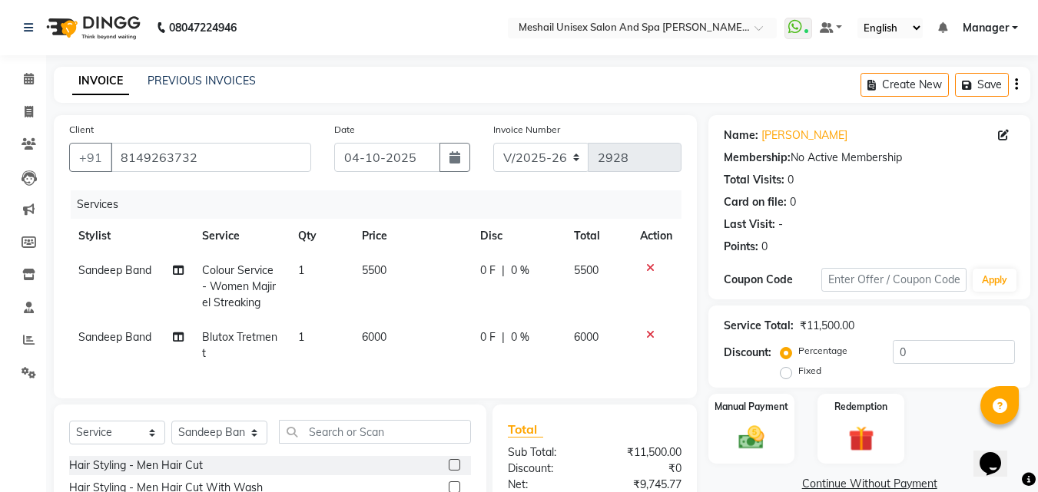
click at [502, 297] on td "0 F | 0 %" at bounding box center [518, 286] width 94 height 67
select select "52968"
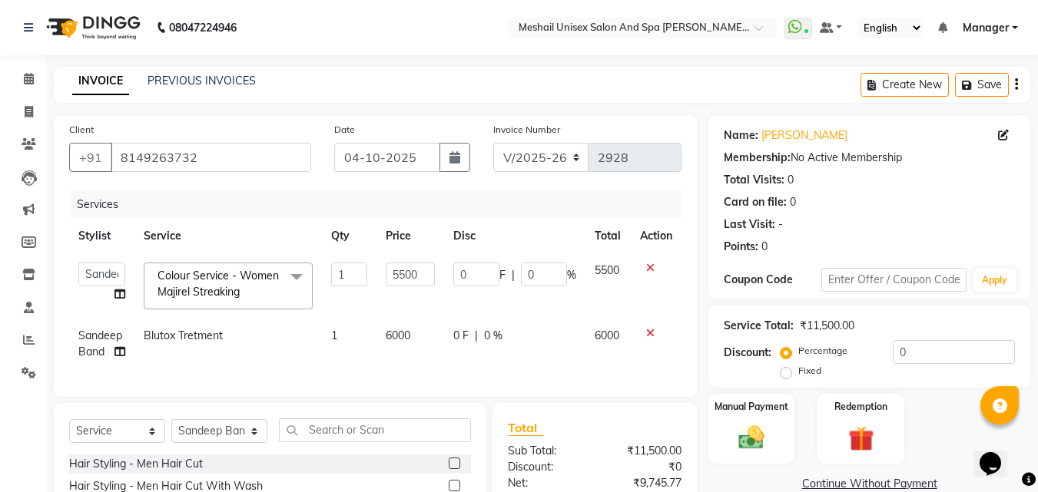
scroll to position [154, 0]
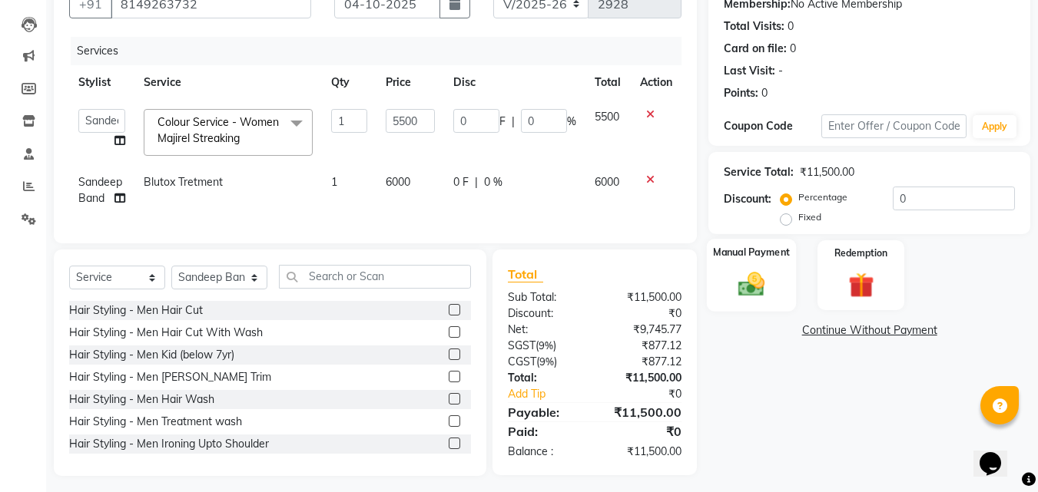
click at [774, 286] on div "Manual Payment" at bounding box center [752, 275] width 90 height 73
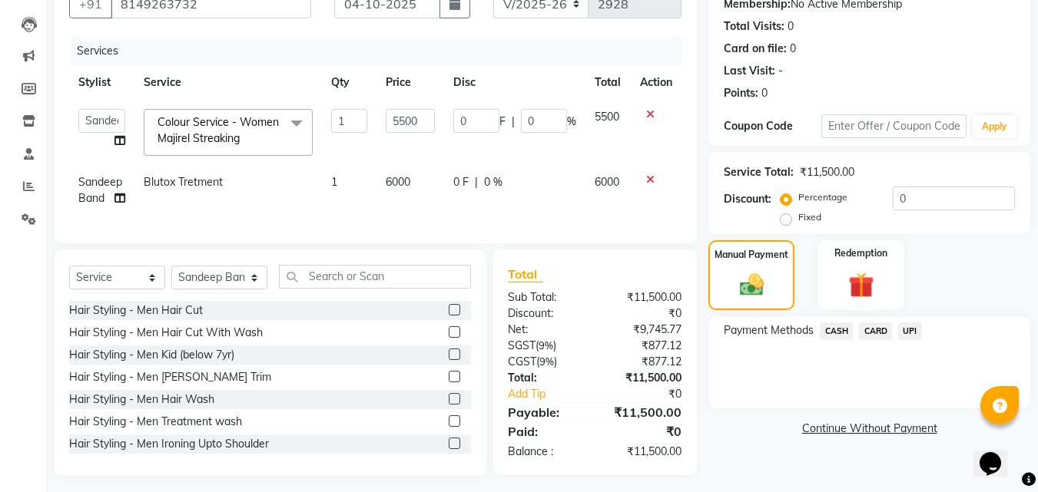
click at [845, 334] on span "CASH" at bounding box center [835, 332] width 33 height 18
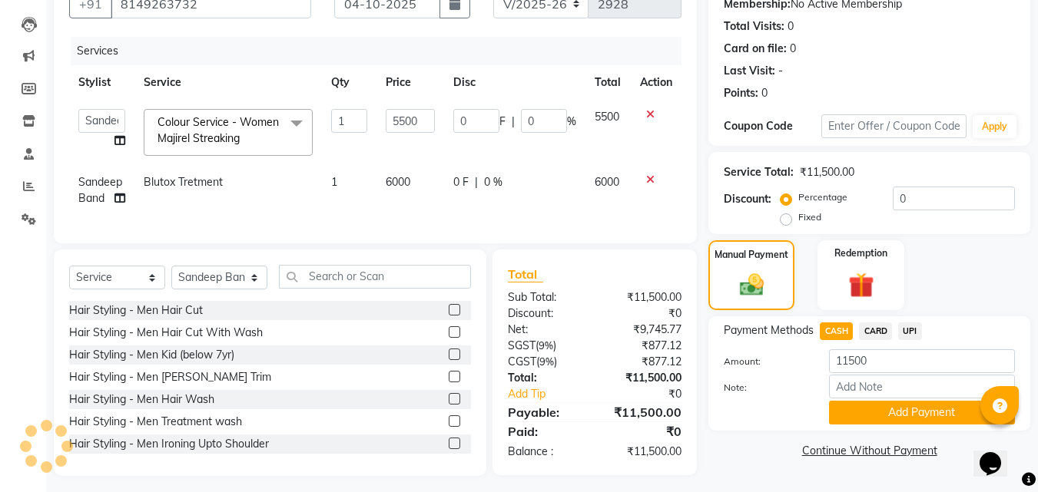
scroll to position [172, 0]
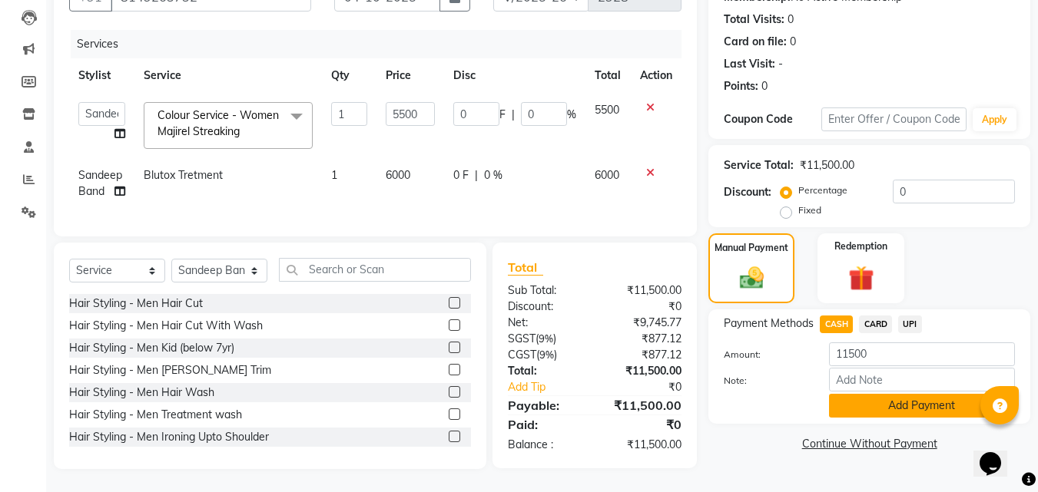
click at [908, 397] on button "Add Payment" at bounding box center [922, 406] width 186 height 24
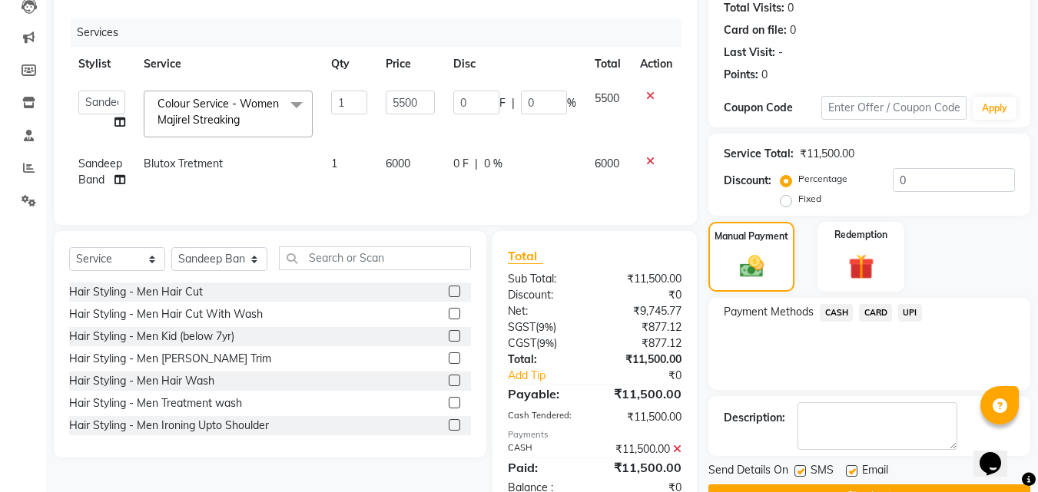
scroll to position [226, 0]
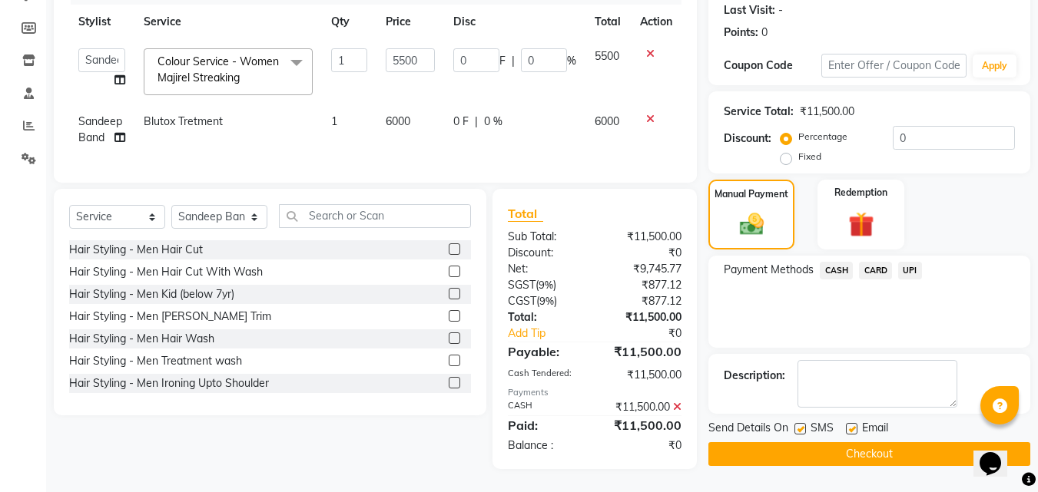
click at [824, 442] on button "Checkout" at bounding box center [869, 454] width 322 height 24
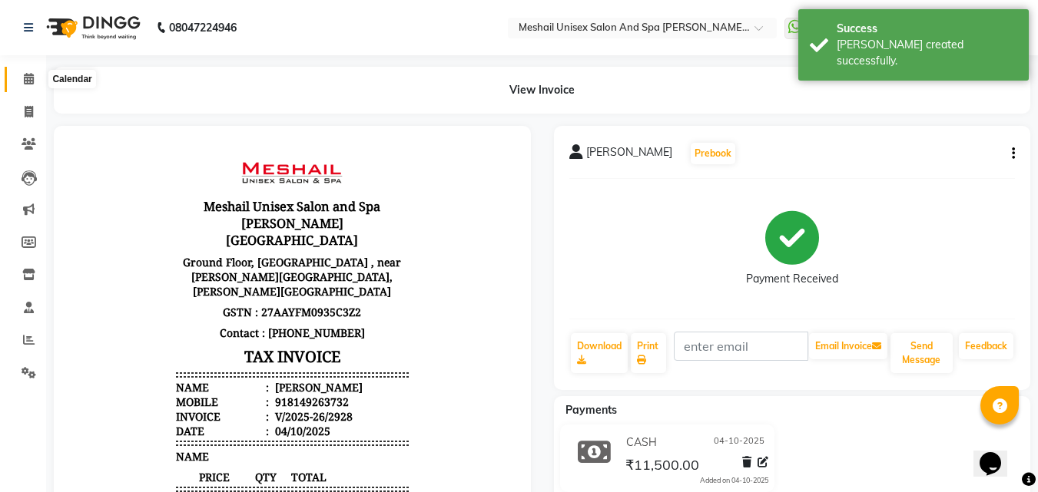
click at [36, 77] on span at bounding box center [28, 80] width 27 height 18
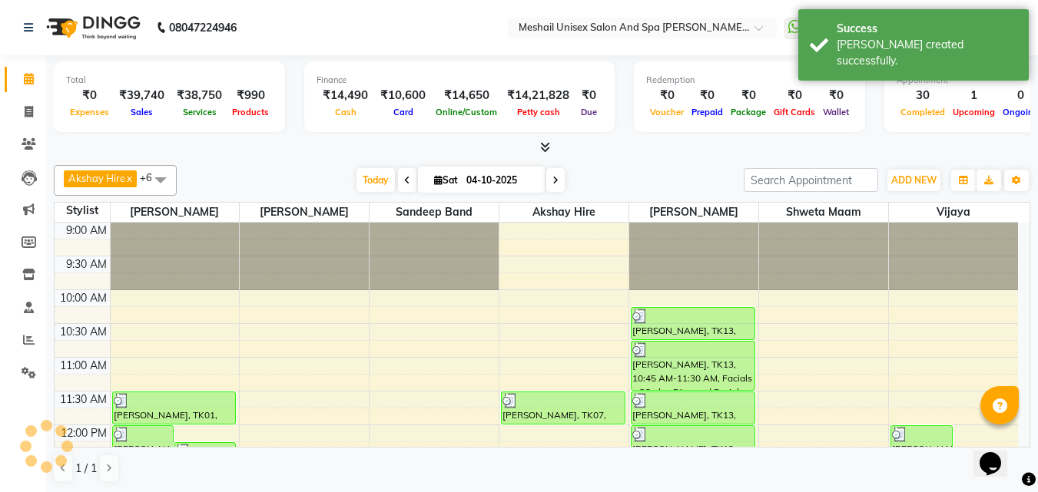
scroll to position [609, 0]
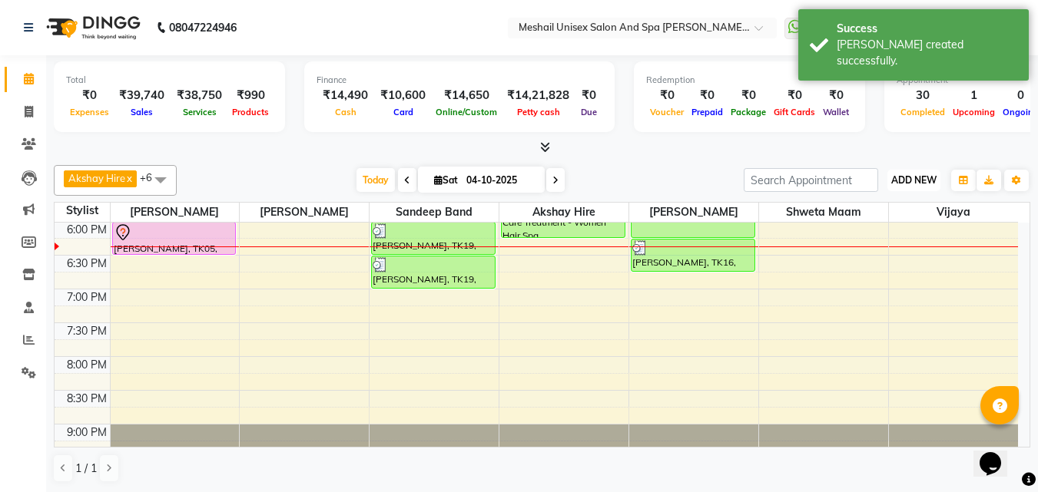
click at [917, 182] on span "ADD NEW" at bounding box center [913, 180] width 45 height 12
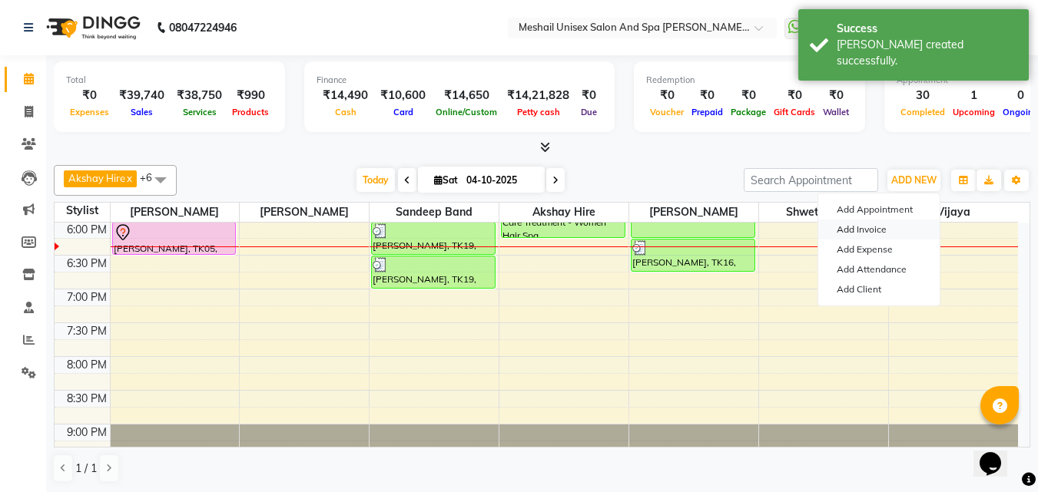
click at [868, 227] on link "Add Invoice" at bounding box center [878, 230] width 121 height 20
select select "service"
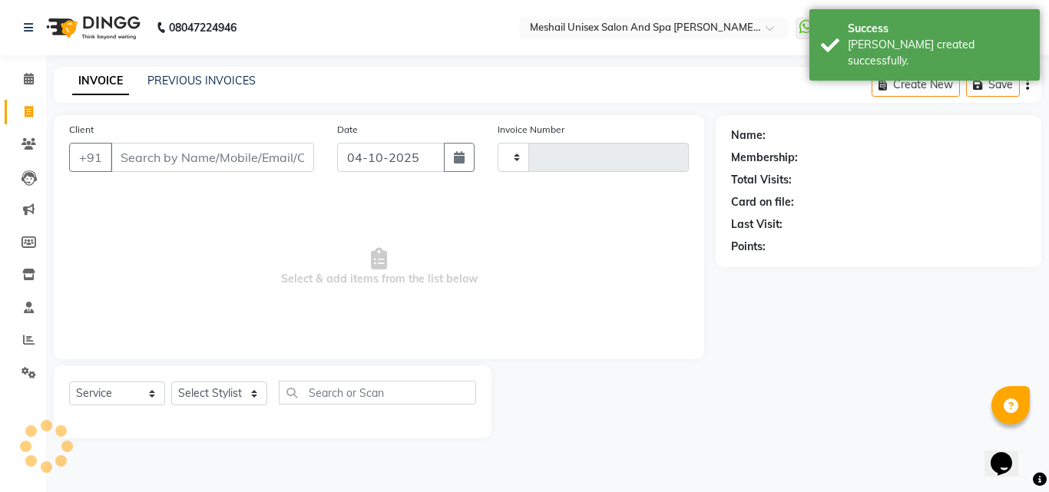
type input "2929"
select select "6713"
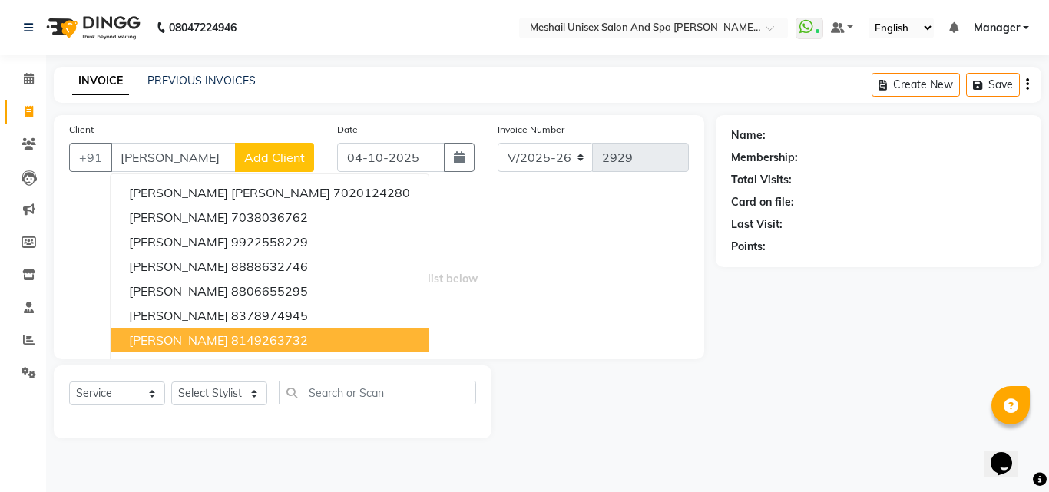
click at [231, 337] on ngb-highlight "8149263732" at bounding box center [269, 340] width 77 height 15
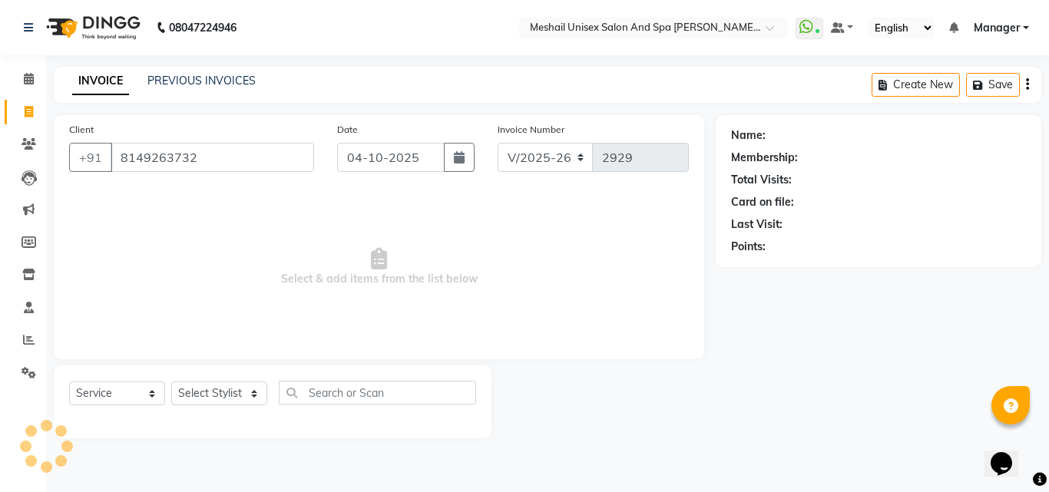
type input "8149263732"
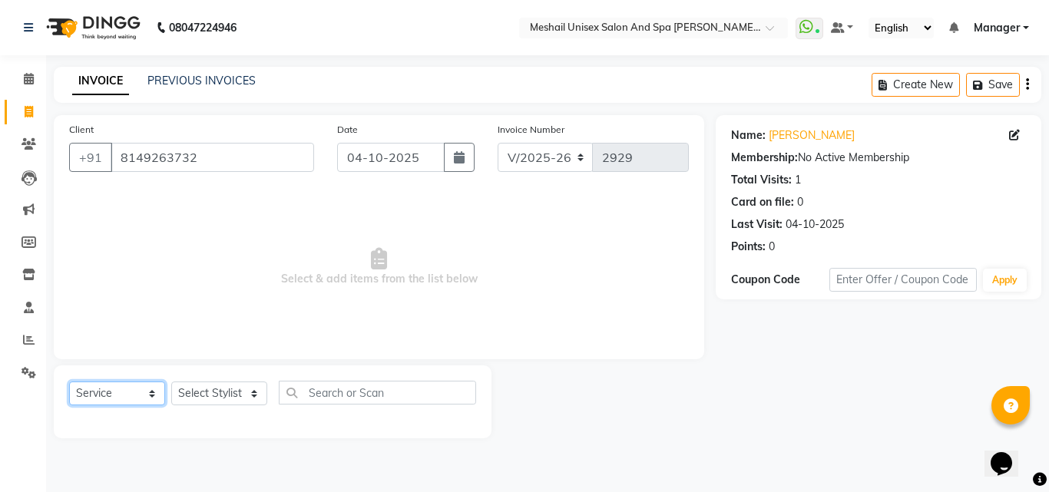
click at [156, 392] on select "Select Service Product Membership Package Voucher Prepaid Gift Card" at bounding box center [117, 394] width 96 height 24
select select "product"
click at [69, 382] on select "Select Service Product Membership Package Voucher Prepaid Gift Card" at bounding box center [117, 394] width 96 height 24
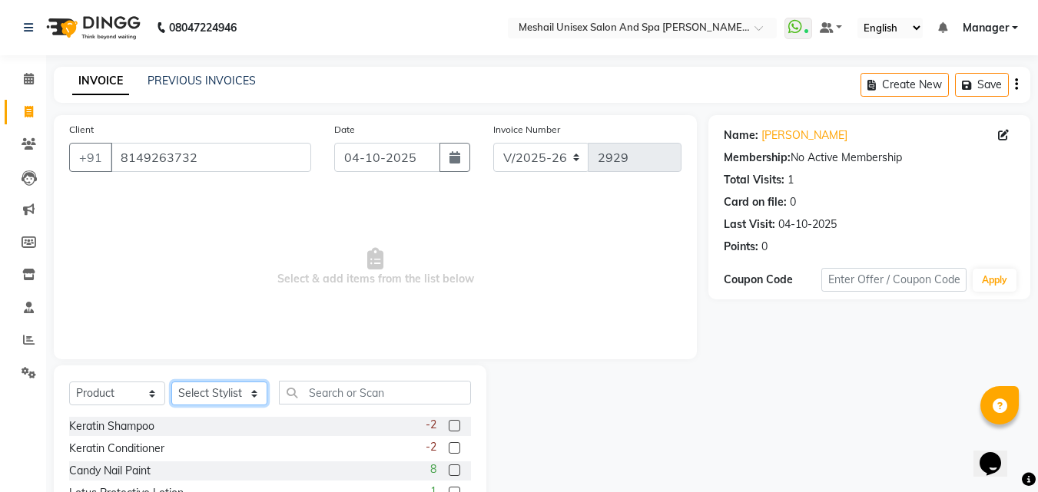
click at [218, 394] on select "Select Stylist [PERSON_NAME] Hire Manager Sandeep Band [PERSON_NAME] Shweta maa…" at bounding box center [219, 394] width 96 height 24
select select "52938"
click at [171, 382] on select "Select Stylist [PERSON_NAME] Hire Manager Sandeep Band [PERSON_NAME] Shweta maa…" at bounding box center [219, 394] width 96 height 24
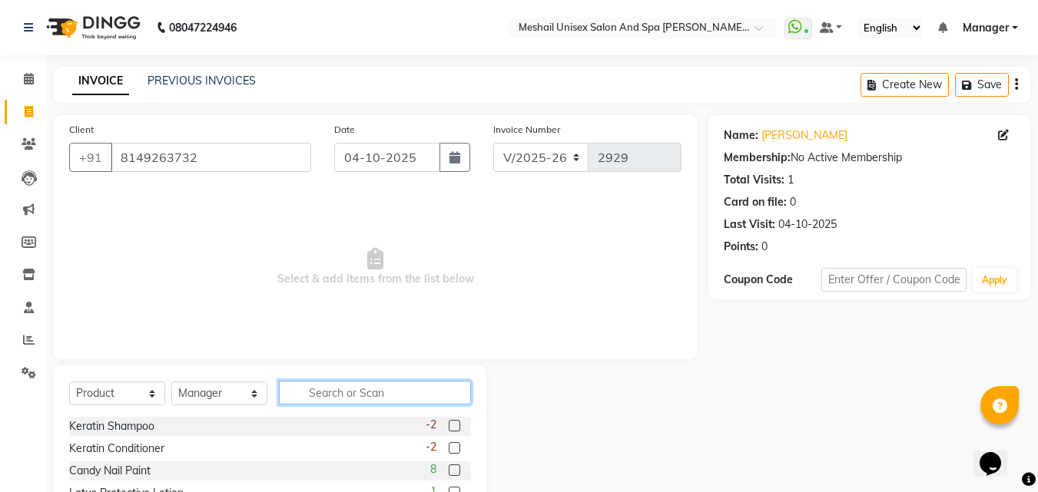
click at [340, 396] on input "text" at bounding box center [375, 393] width 192 height 24
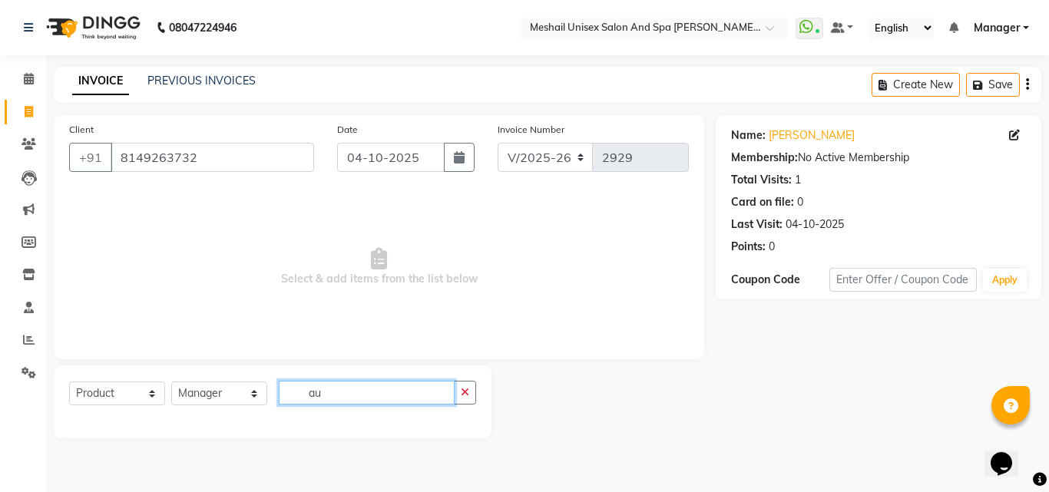
type input "a"
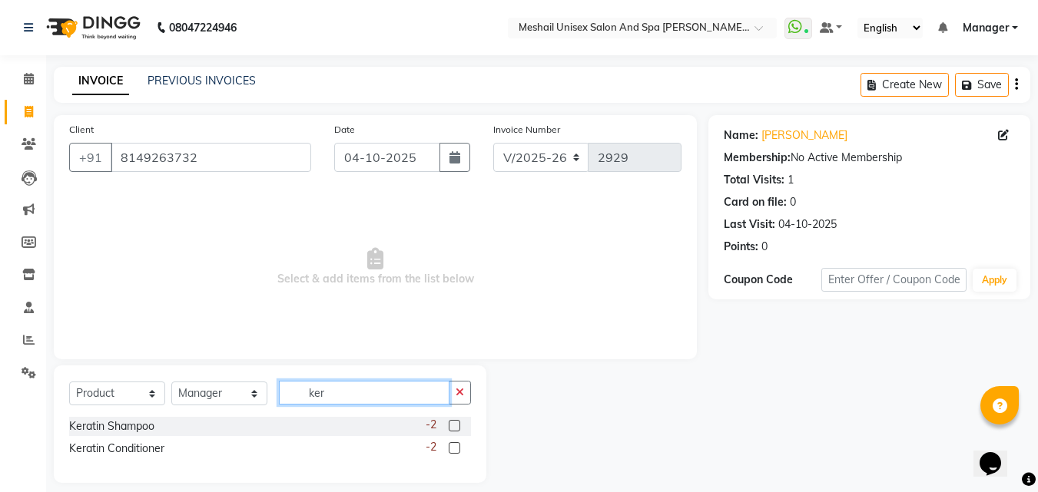
type input "ker"
click at [450, 423] on label at bounding box center [455, 426] width 12 height 12
click at [450, 423] on input "checkbox" at bounding box center [454, 427] width 10 height 10
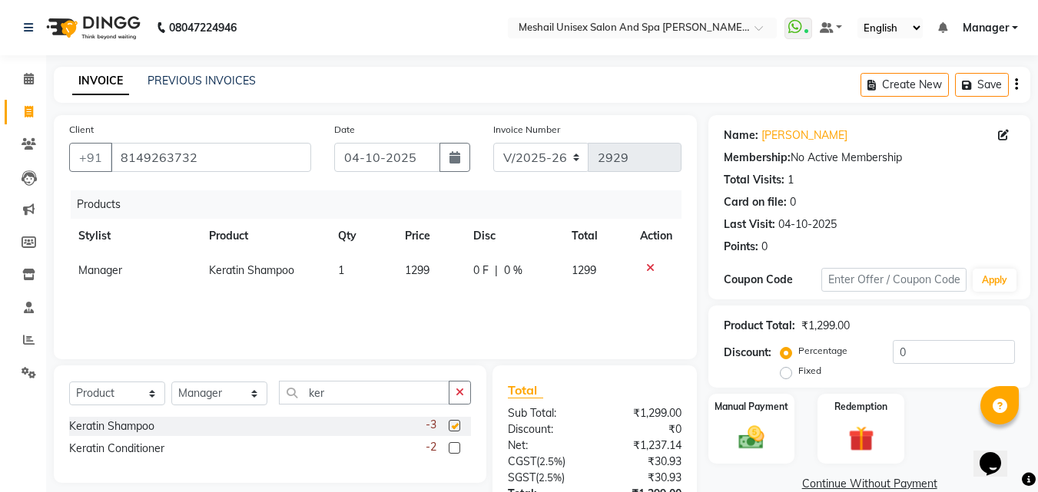
checkbox input "false"
click at [454, 450] on label at bounding box center [455, 448] width 12 height 12
click at [454, 450] on input "checkbox" at bounding box center [454, 449] width 10 height 10
checkbox input "false"
click at [432, 268] on td "1299" at bounding box center [430, 270] width 68 height 35
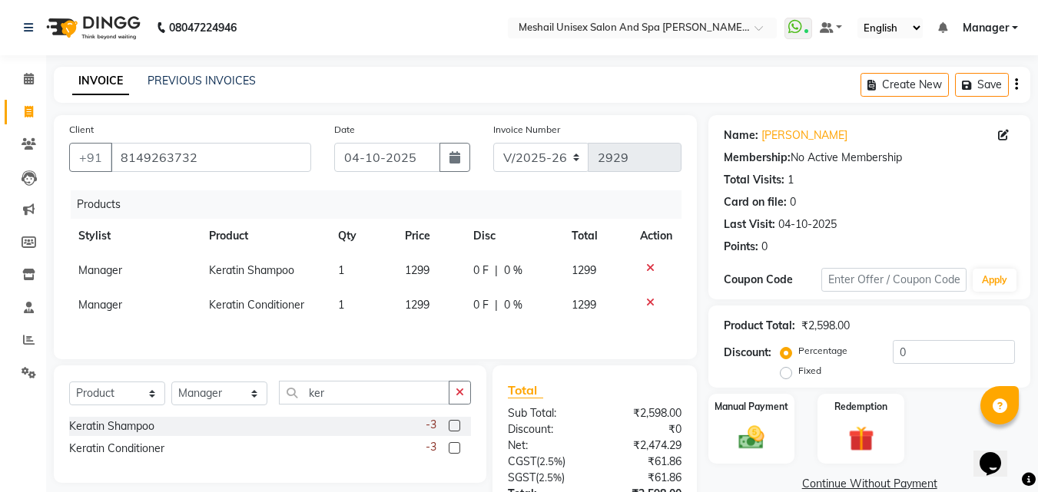
select select "52938"
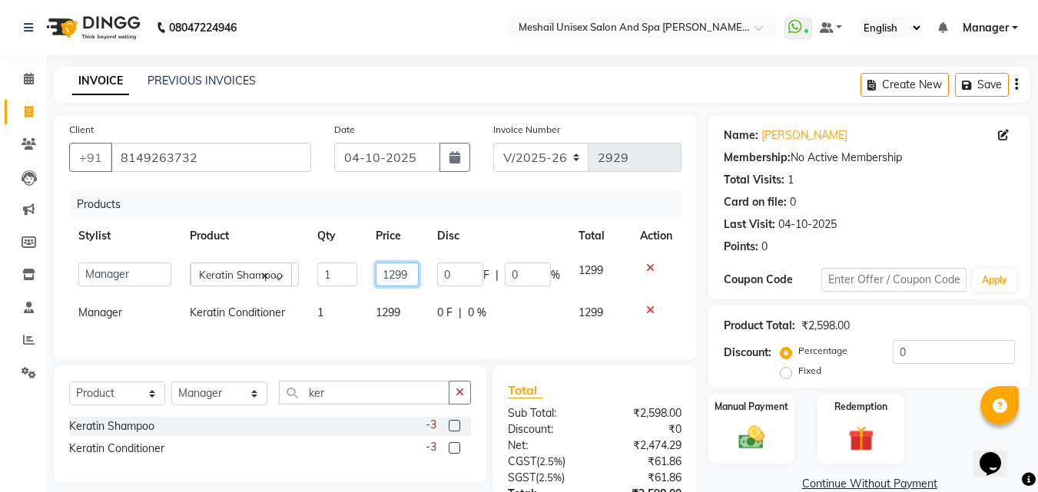
click at [415, 269] on input "1299" at bounding box center [397, 275] width 43 height 24
type input "1"
type input "1700"
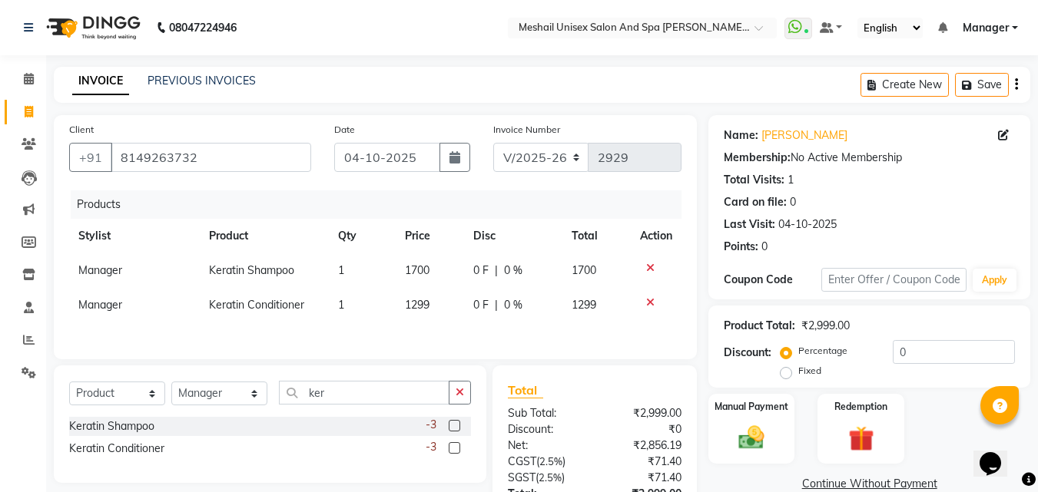
click at [415, 298] on td "1299" at bounding box center [430, 305] width 68 height 35
select select "52938"
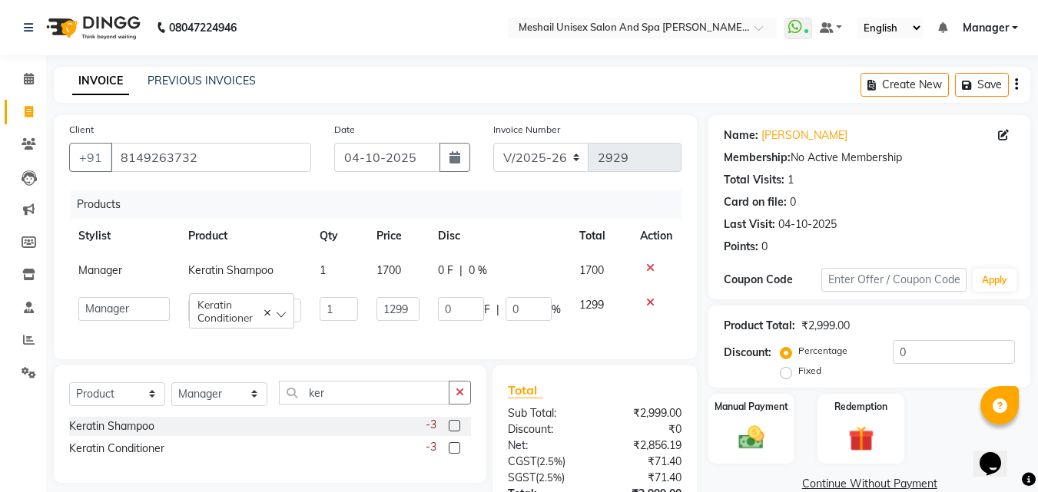
click at [420, 303] on td "1299" at bounding box center [397, 310] width 61 height 44
click at [411, 303] on input "1299" at bounding box center [397, 309] width 42 height 24
type input "1"
type input "1700"
click at [425, 323] on div "Products Stylist Product Qty Price Disc Total Action Manager Keratin Shampoo 1 …" at bounding box center [375, 267] width 612 height 154
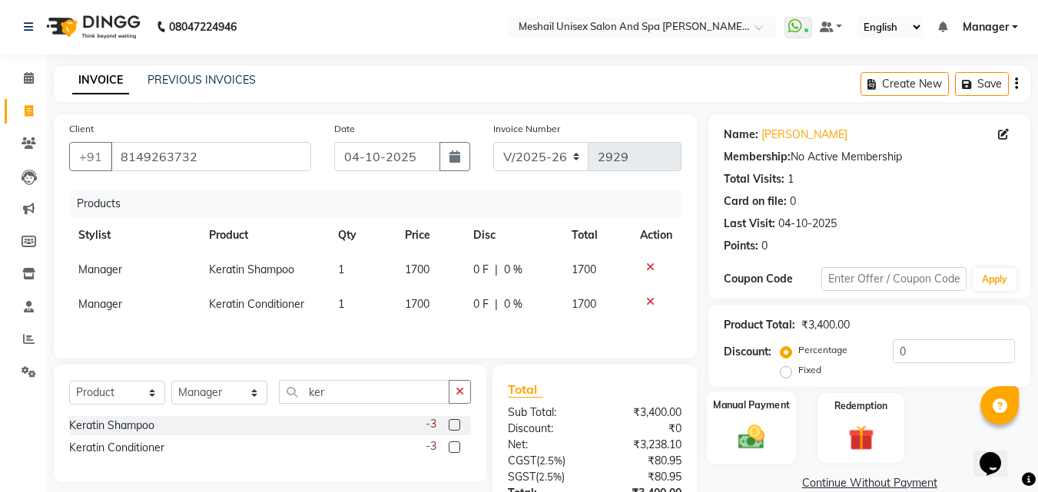
scroll to position [108, 0]
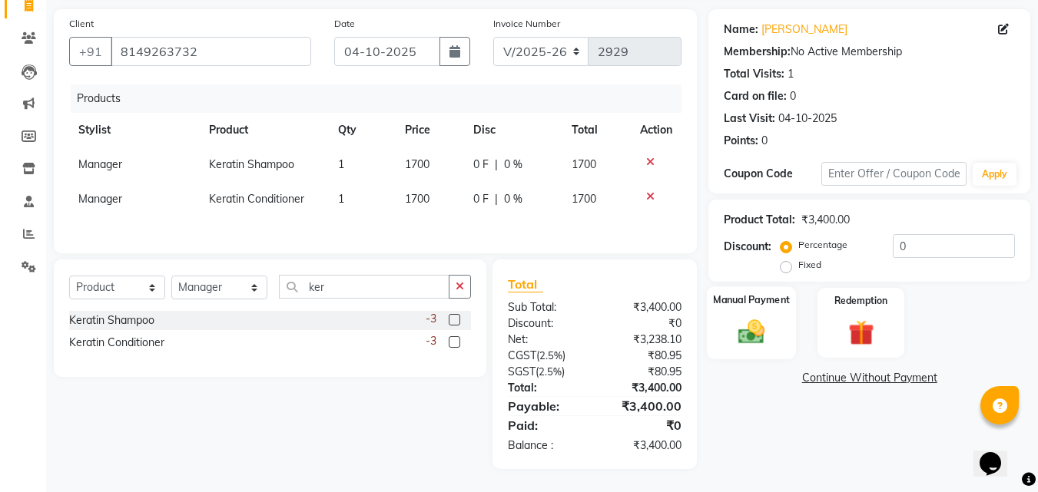
click at [738, 325] on img at bounding box center [751, 331] width 43 height 31
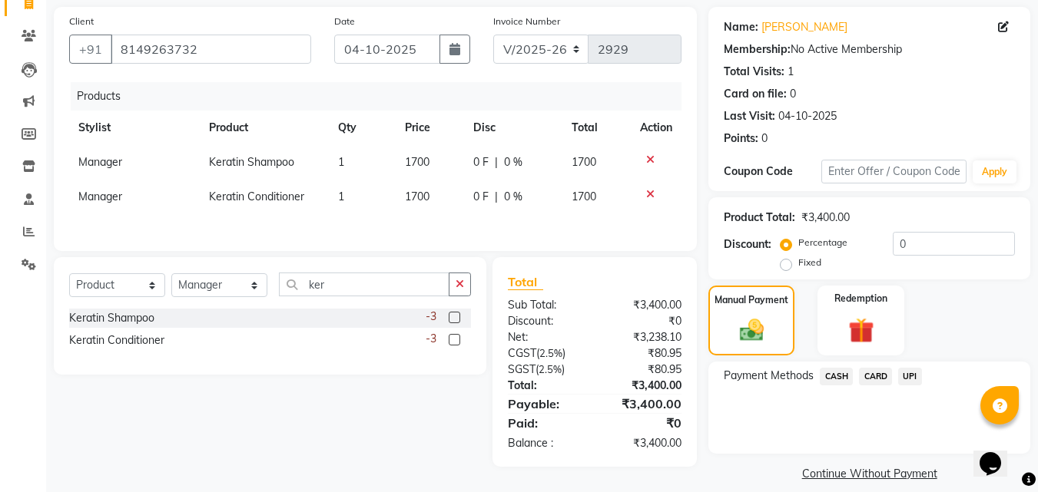
click at [845, 376] on span "CASH" at bounding box center [835, 377] width 33 height 18
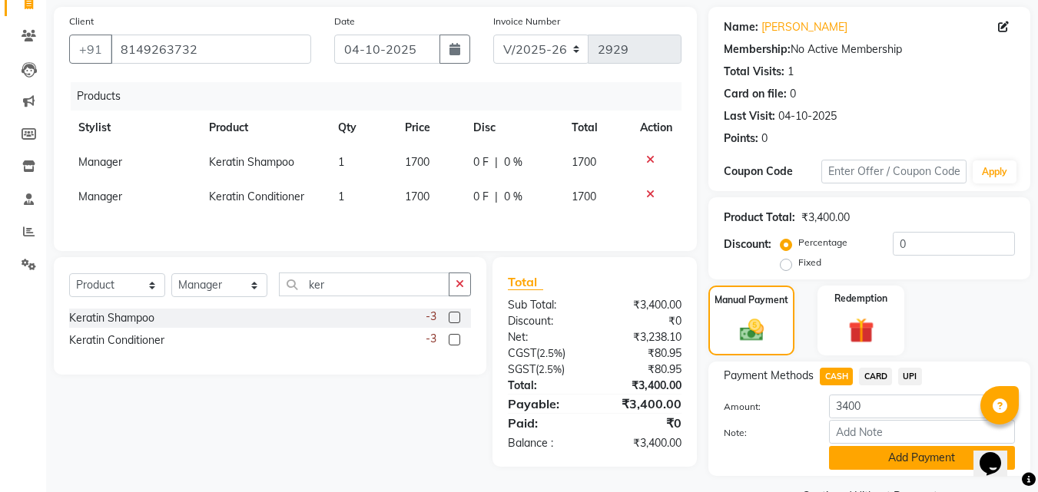
scroll to position [147, 0]
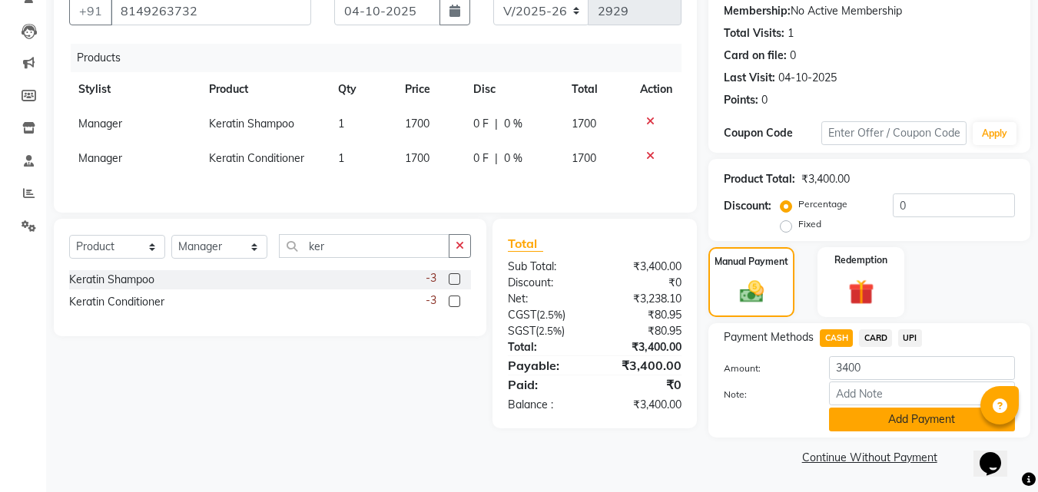
click at [863, 429] on button "Add Payment" at bounding box center [922, 420] width 186 height 24
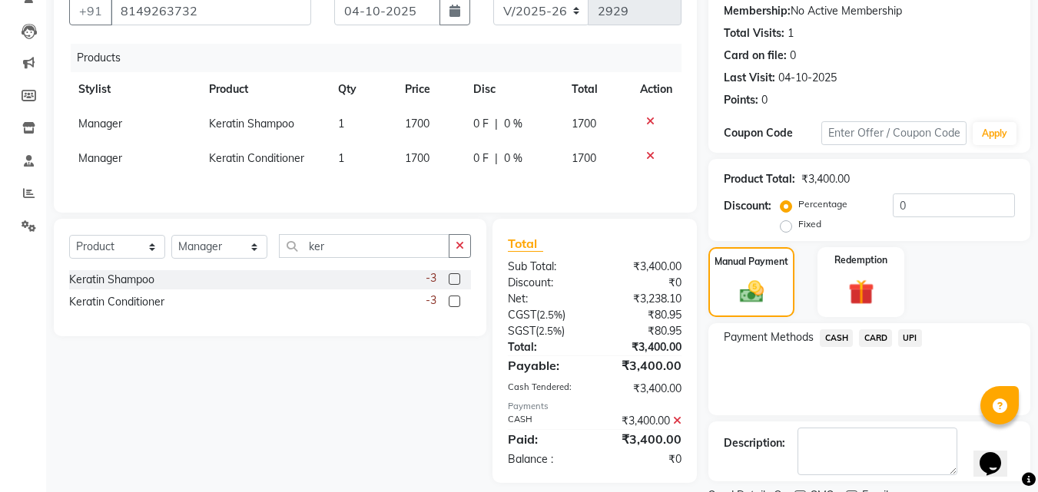
scroll to position [211, 0]
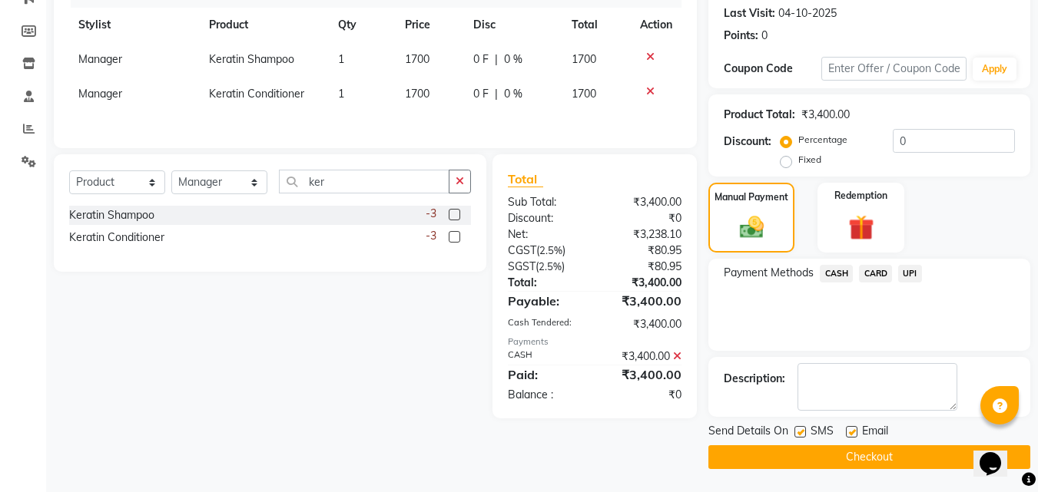
click at [867, 461] on button "Checkout" at bounding box center [869, 457] width 322 height 24
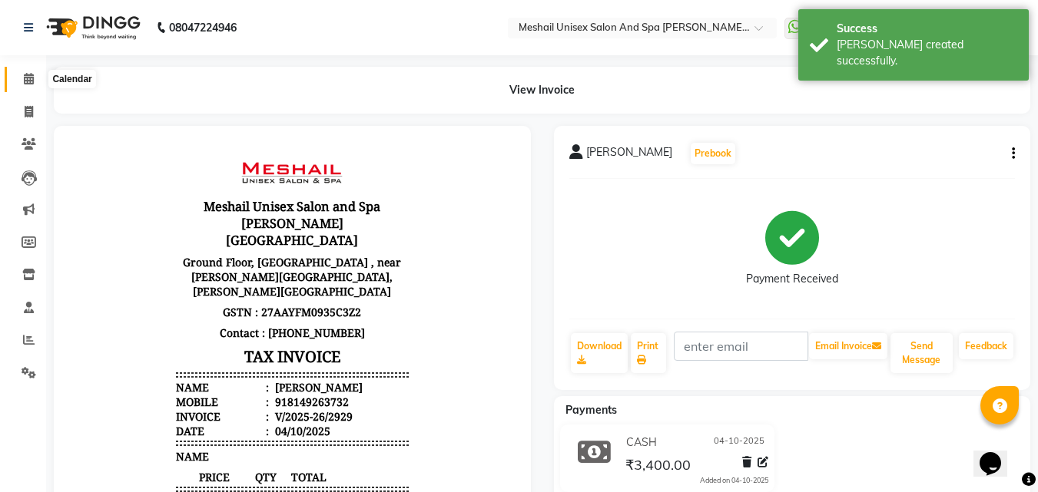
click at [25, 80] on icon at bounding box center [29, 79] width 10 height 12
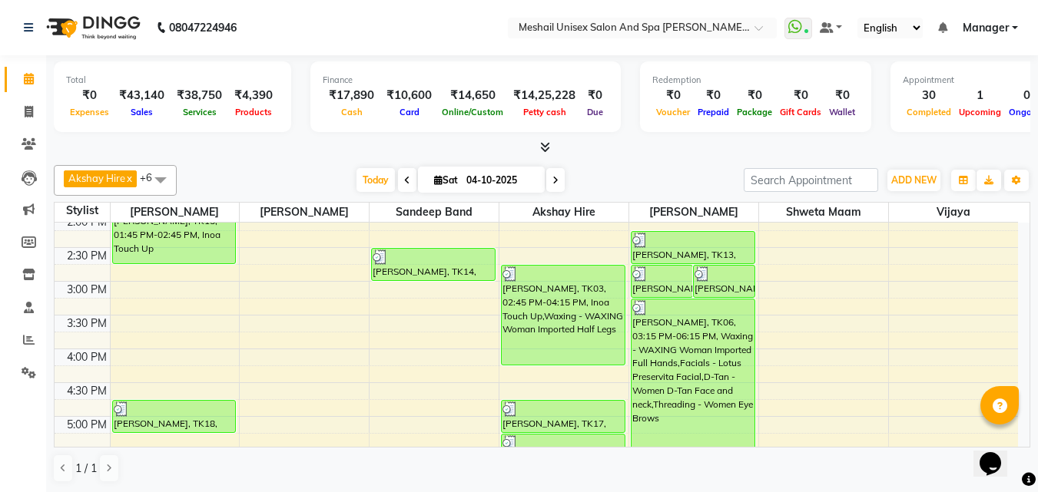
scroll to position [270, 0]
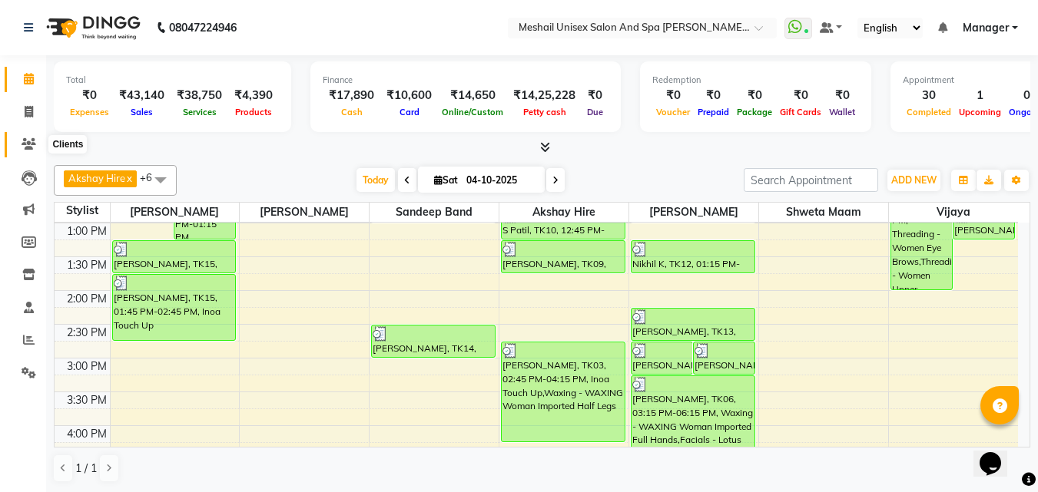
click at [31, 142] on icon at bounding box center [29, 144] width 15 height 12
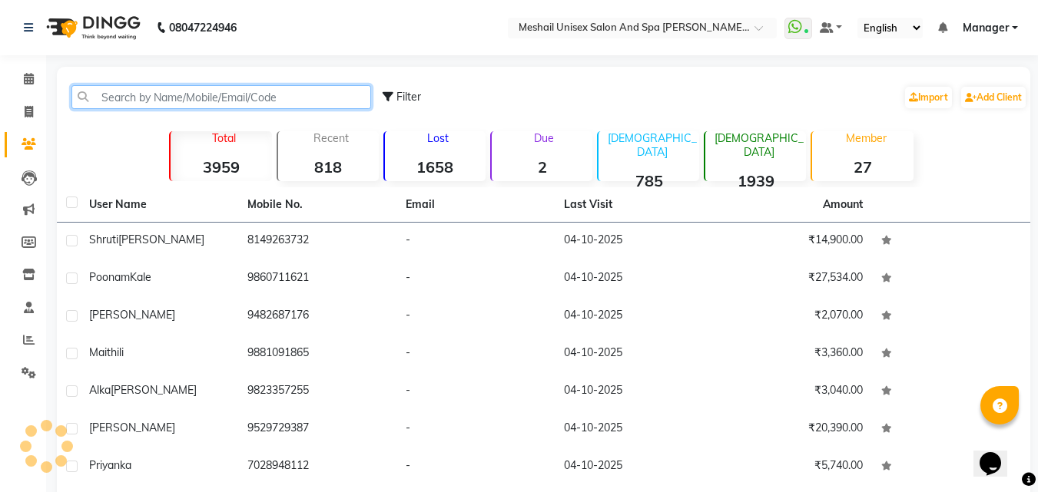
click at [89, 97] on input "text" at bounding box center [221, 97] width 300 height 24
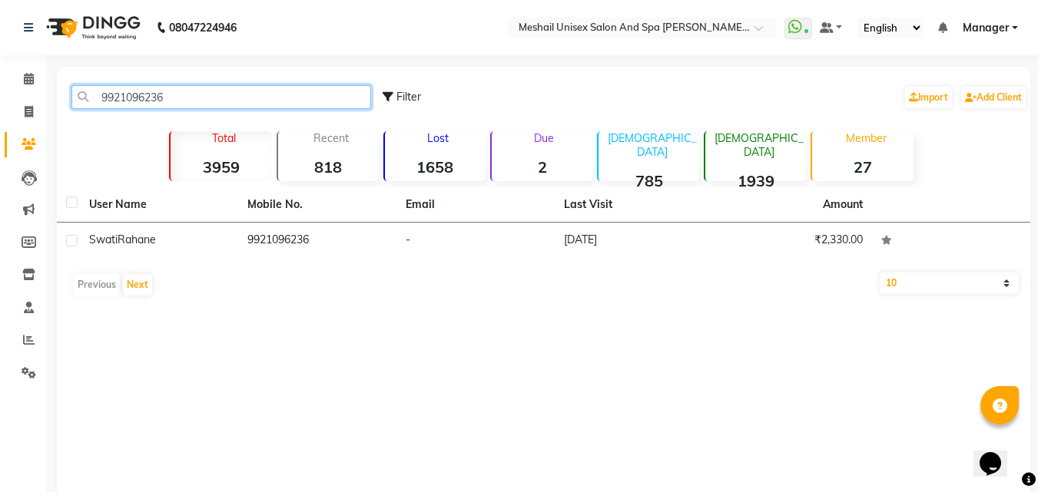
type input "9921096236"
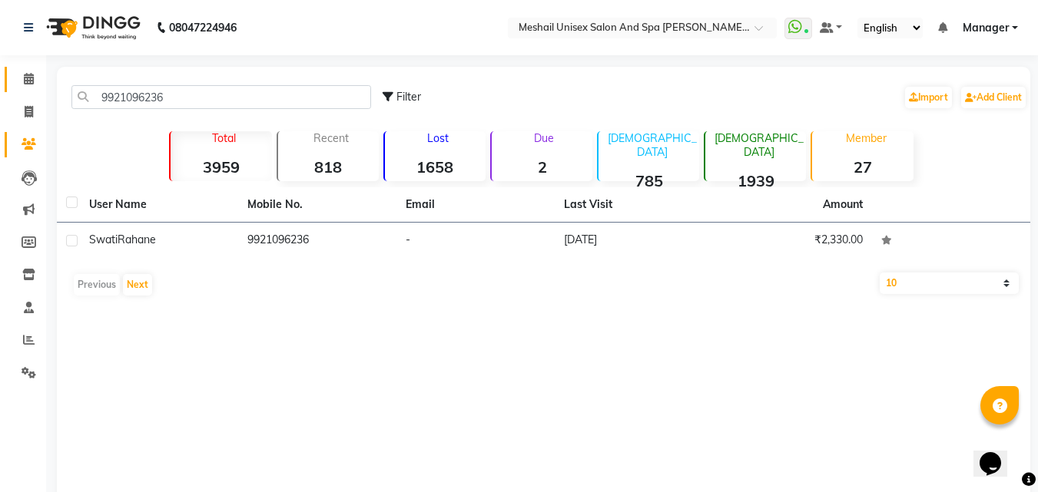
click at [34, 70] on link "Calendar" at bounding box center [23, 79] width 37 height 25
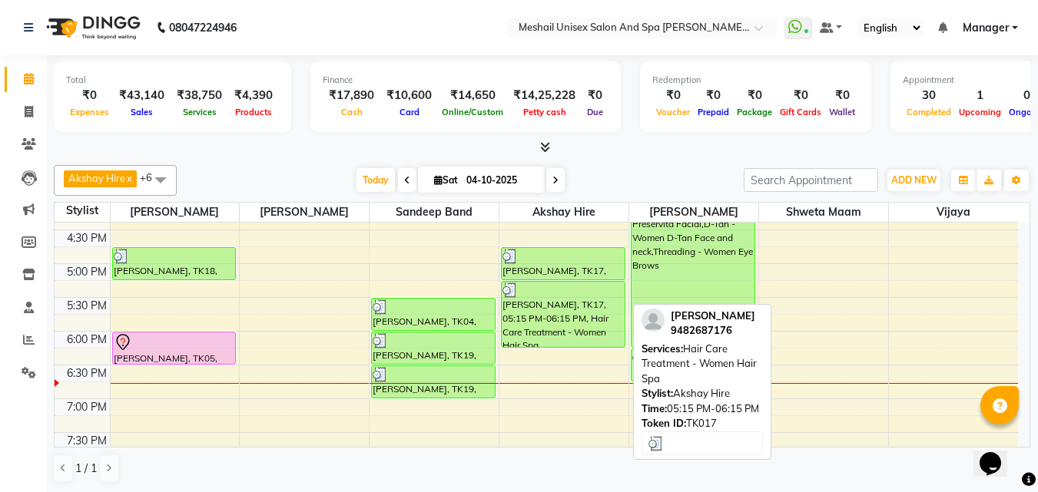
scroll to position [538, 0]
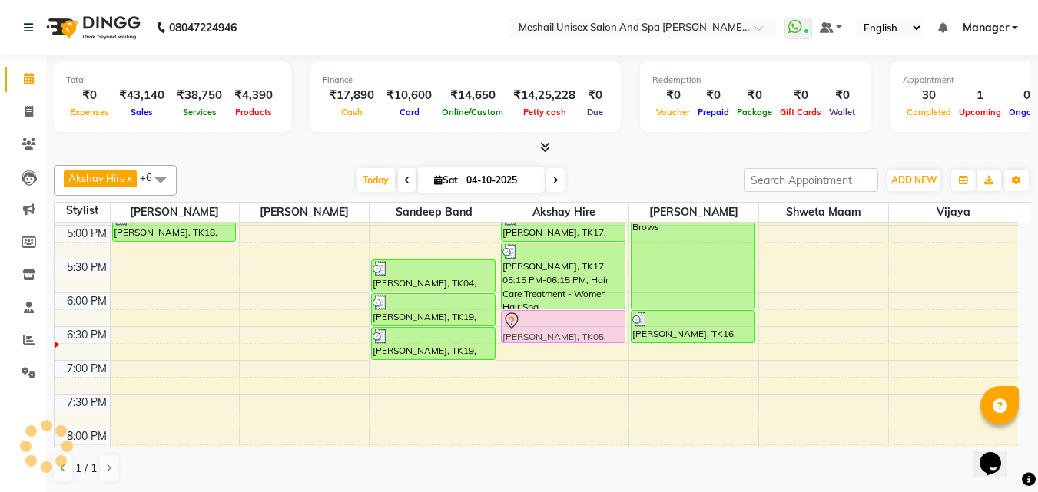
drag, startPoint x: 195, startPoint y: 309, endPoint x: 574, endPoint y: 333, distance: 379.4
click at [574, 333] on tr "[PERSON_NAME], TK13, 12:00 PM-12:30 PM, Hair Styling - Women Hair Blowdry Up To…" at bounding box center [536, 124] width 963 height 878
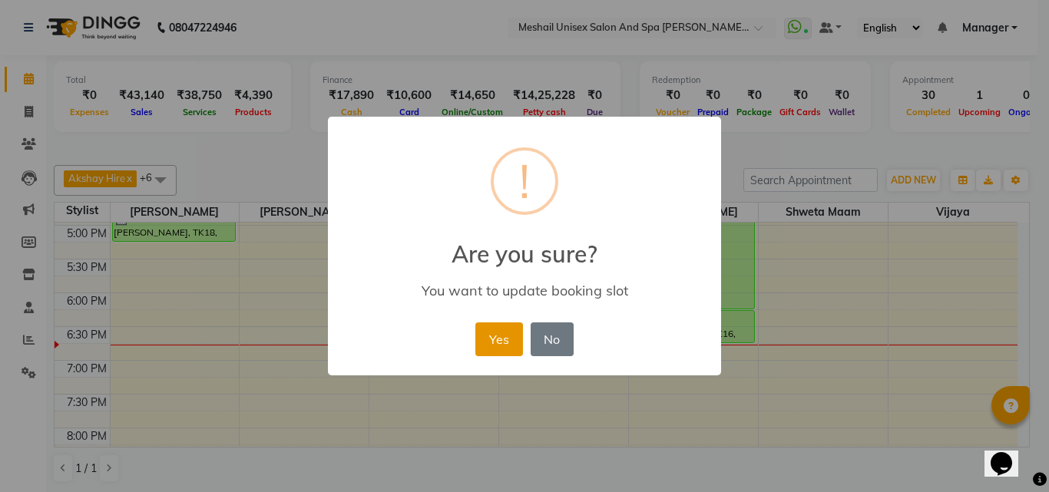
click at [496, 330] on button "Yes" at bounding box center [498, 340] width 47 height 34
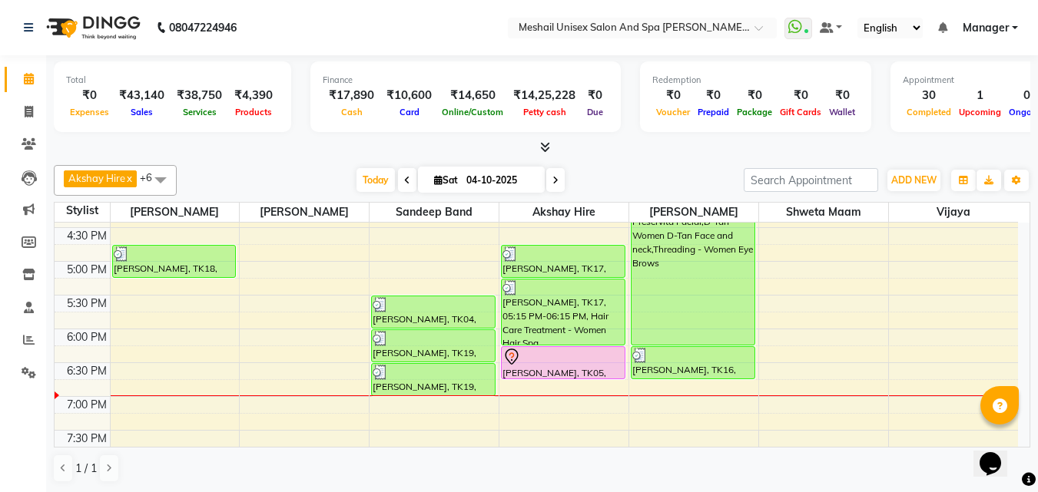
scroll to position [614, 0]
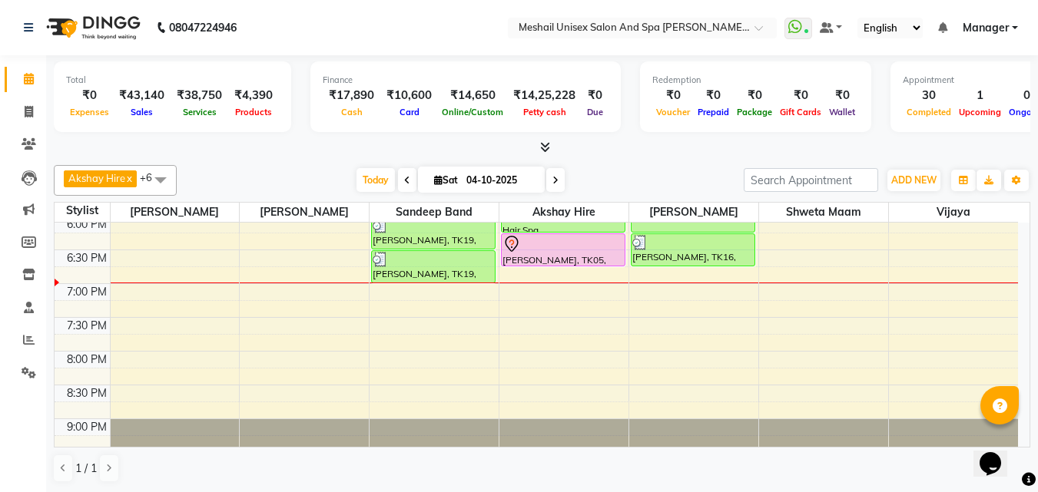
click at [408, 286] on div "9:00 AM 9:30 AM 10:00 AM 10:30 AM 11:00 AM 11:30 AM 12:00 PM 12:30 PM 1:00 PM 1…" at bounding box center [536, 47] width 963 height 878
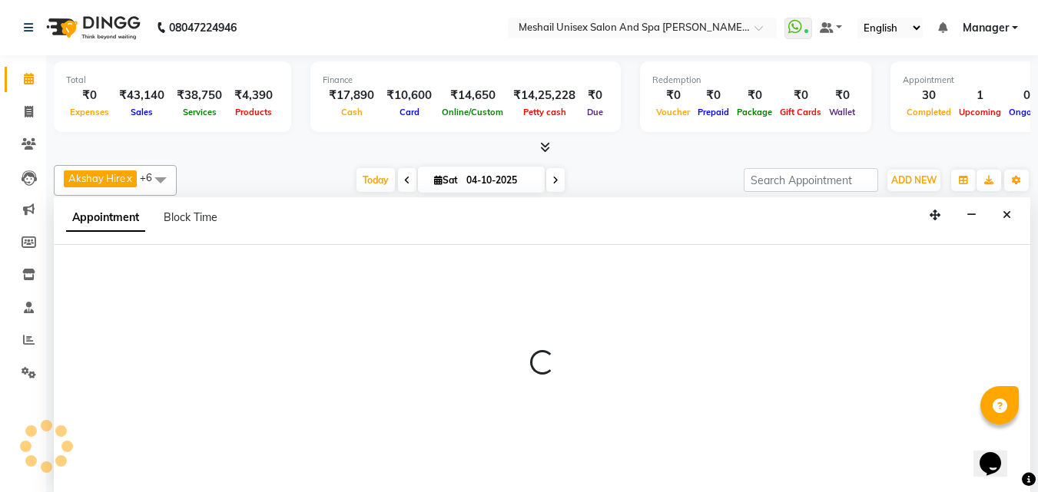
scroll to position [1, 0]
select select "52968"
select select "1140"
select select "tentative"
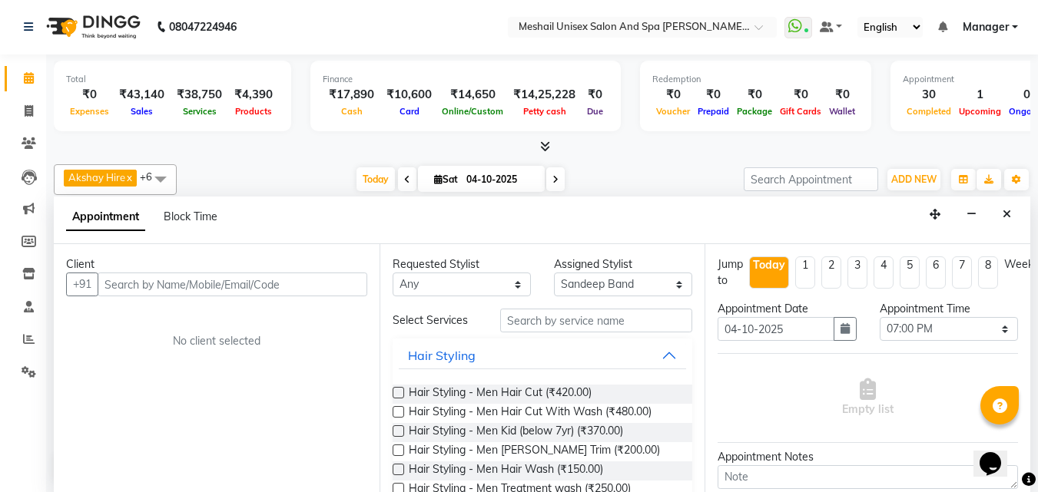
click at [134, 291] on input "text" at bounding box center [233, 285] width 270 height 24
click at [32, 112] on icon at bounding box center [29, 111] width 8 height 12
click at [31, 81] on icon at bounding box center [29, 78] width 10 height 12
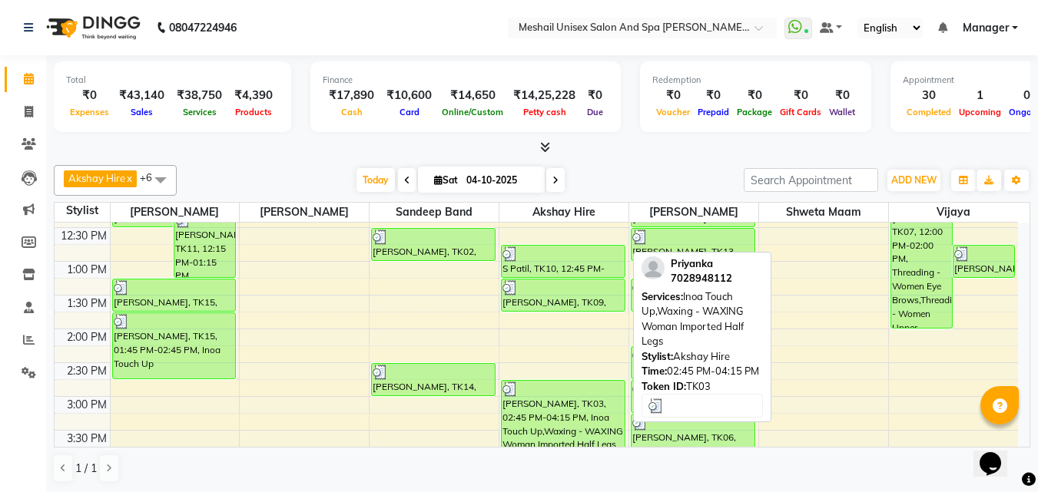
scroll to position [230, 0]
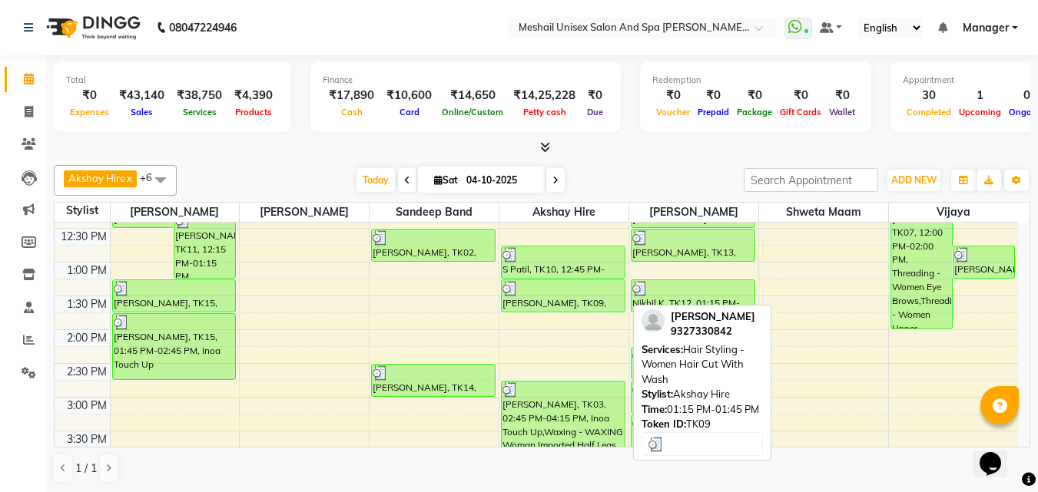
click at [538, 295] on div at bounding box center [562, 288] width 121 height 15
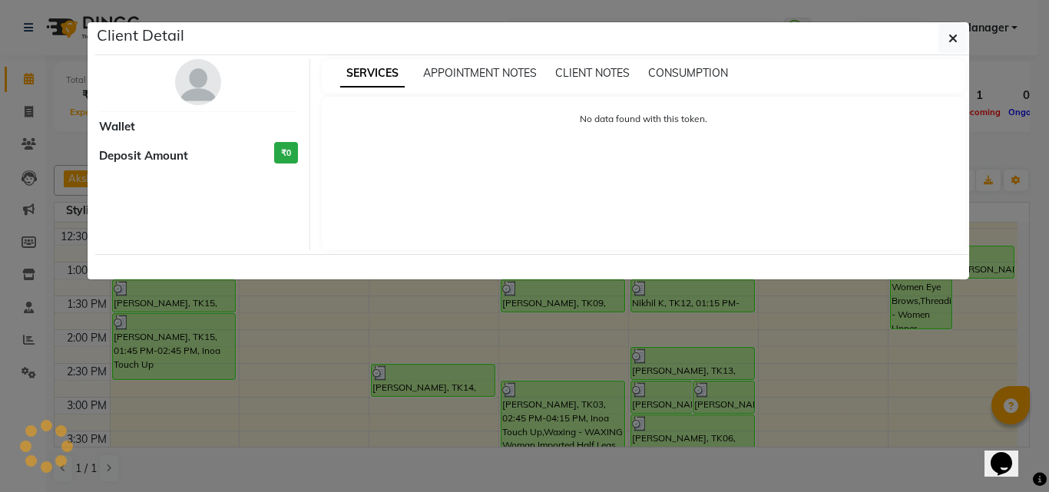
select select "3"
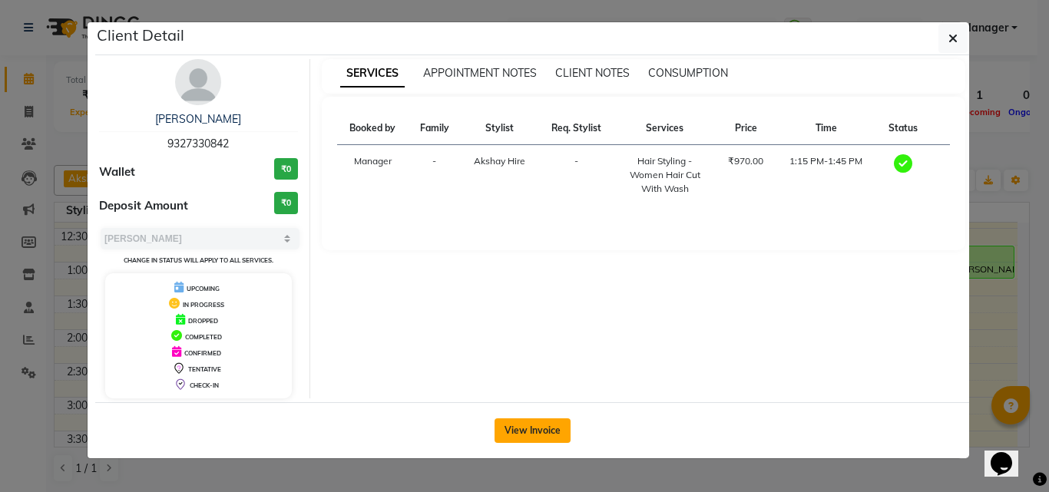
click at [558, 429] on button "View Invoice" at bounding box center [533, 431] width 76 height 25
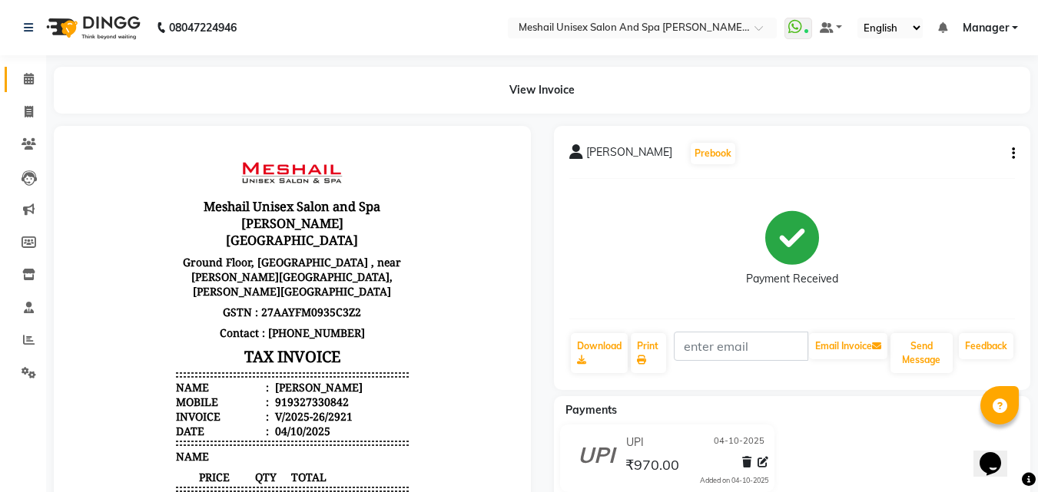
scroll to position [154, 0]
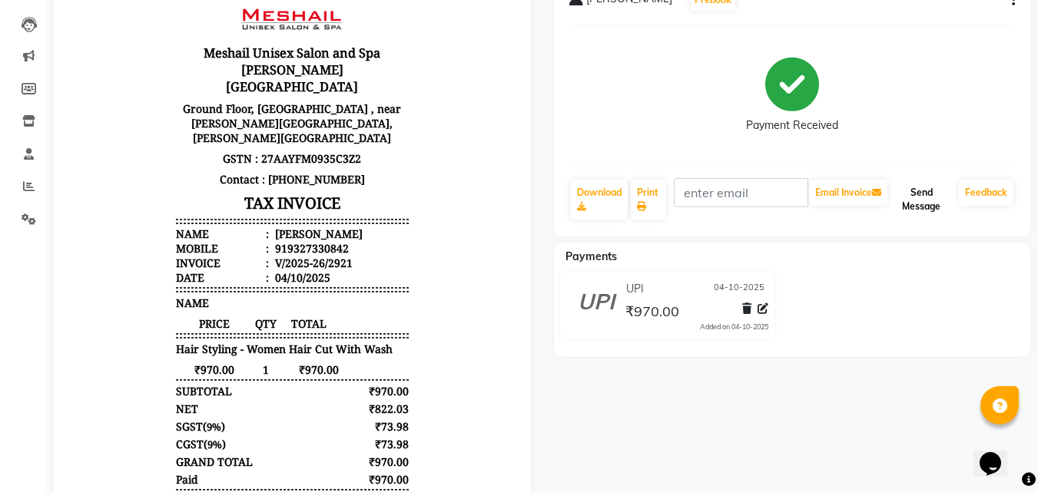
click at [921, 203] on button "Send Message" at bounding box center [921, 200] width 62 height 40
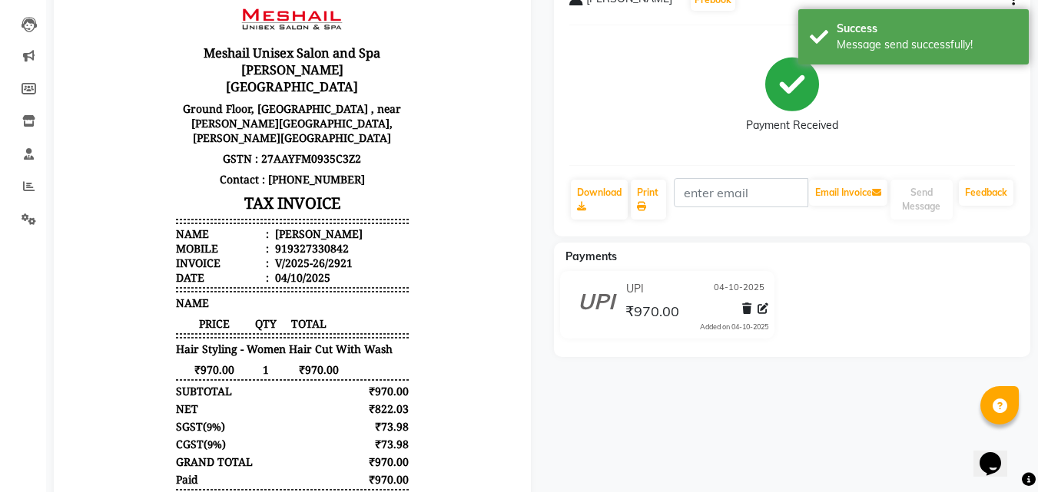
scroll to position [0, 0]
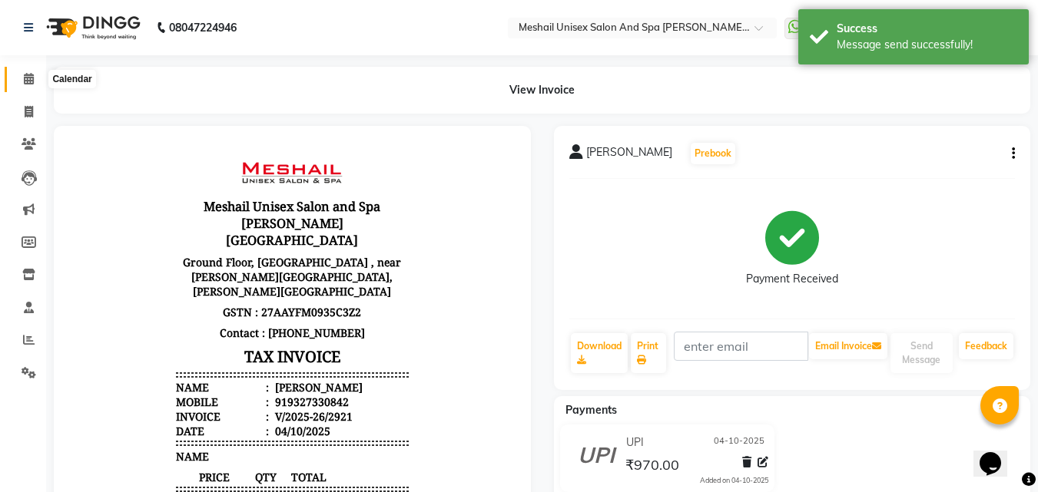
click at [27, 85] on span at bounding box center [28, 80] width 27 height 18
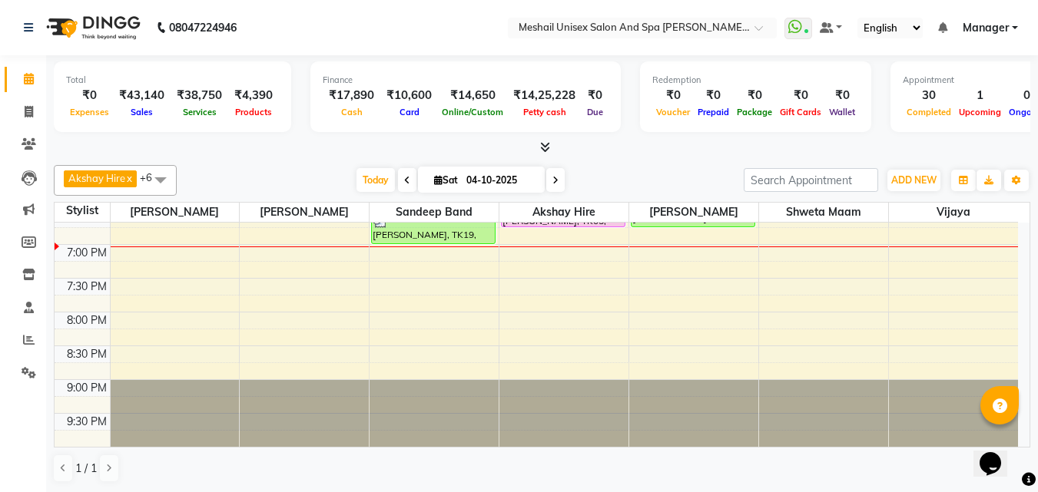
scroll to position [577, 0]
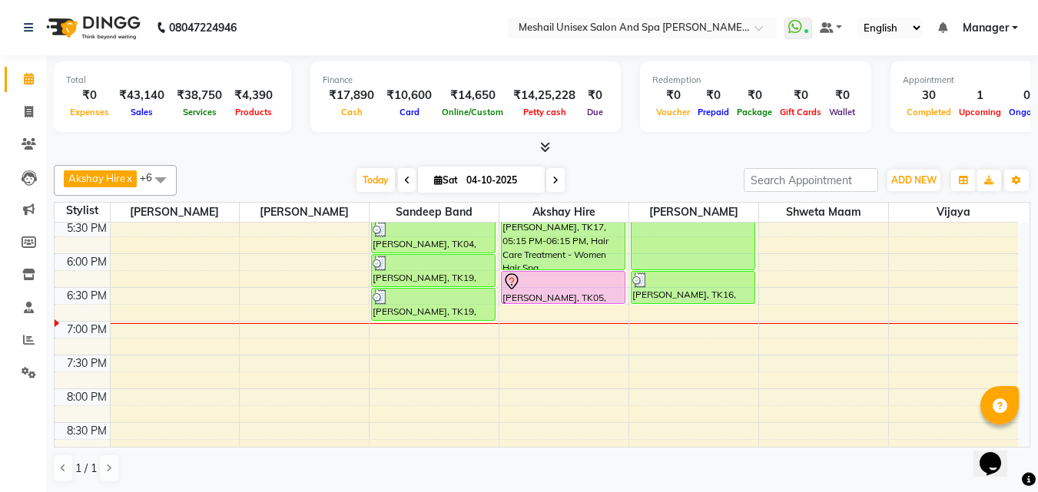
click at [419, 329] on div "9:00 AM 9:30 AM 10:00 AM 10:30 AM 11:00 AM 11:30 AM 12:00 PM 12:30 PM 1:00 PM 1…" at bounding box center [536, 85] width 963 height 878
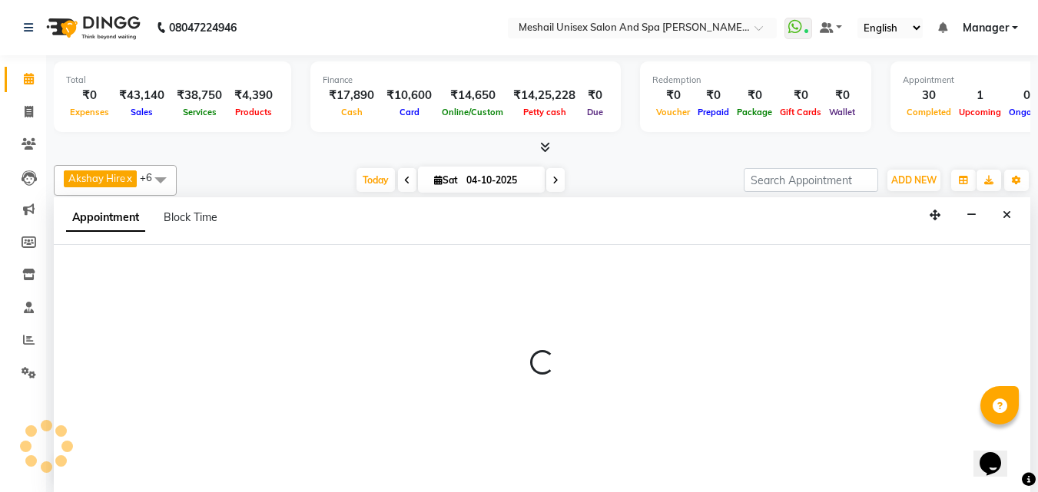
select select "52968"
select select "tentative"
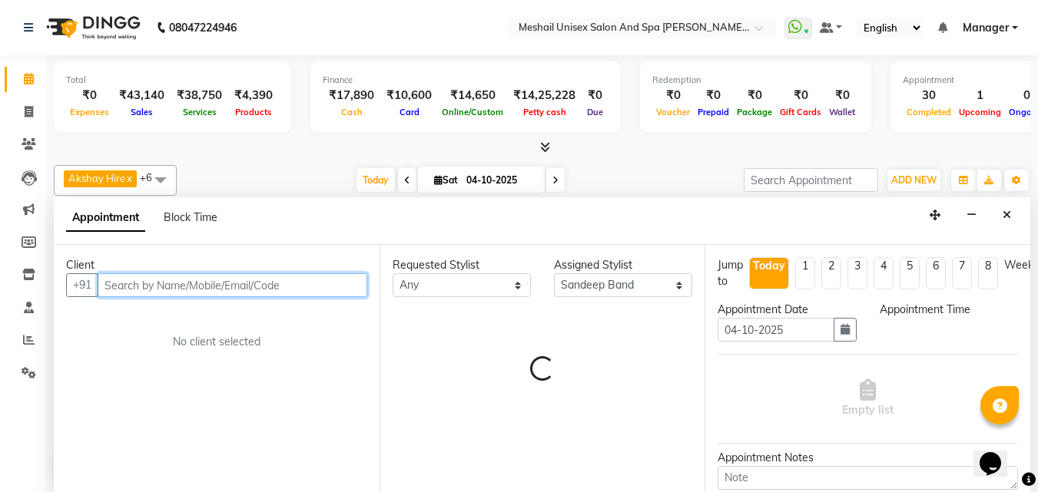
scroll to position [1, 0]
type input "w"
select select "1140"
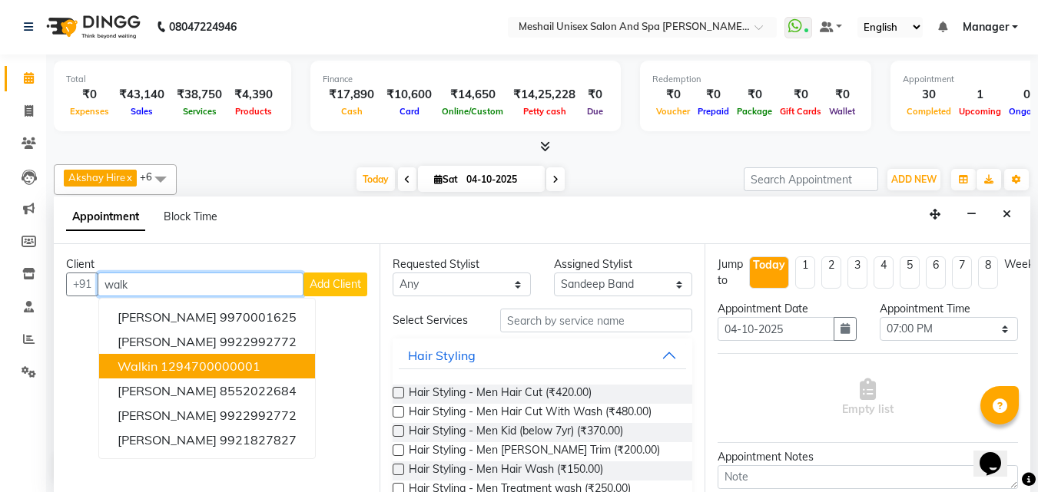
click at [243, 367] on ngb-highlight "1294700000001" at bounding box center [211, 366] width 100 height 15
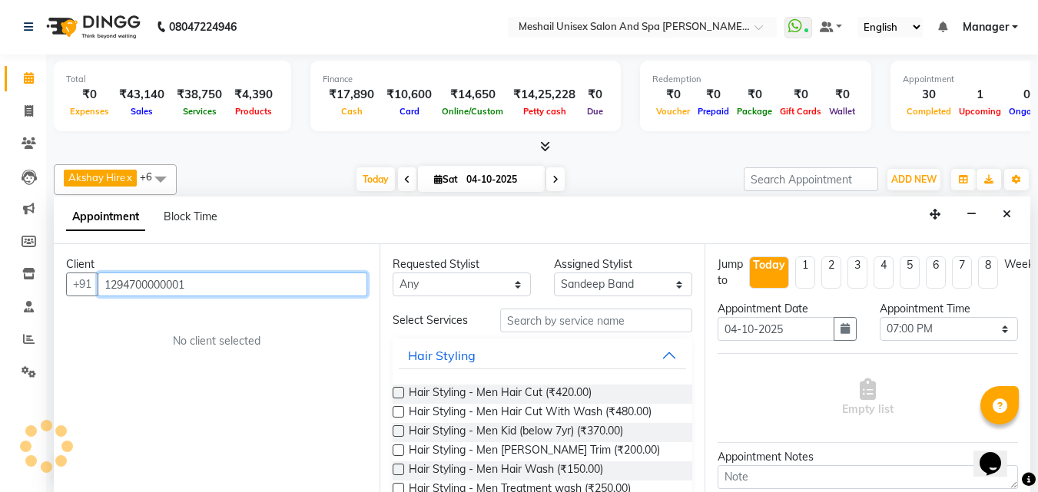
type input "1294700000001"
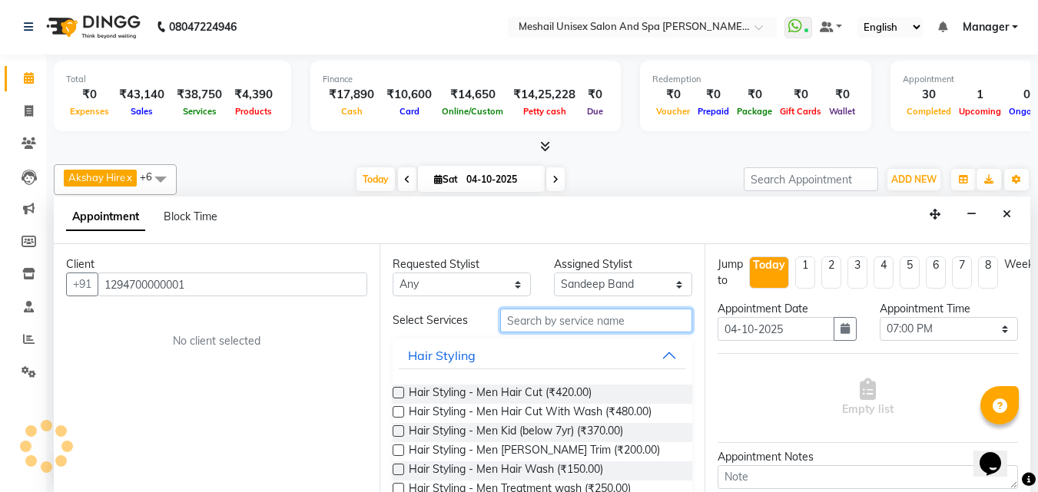
click at [537, 329] on input "text" at bounding box center [596, 321] width 192 height 24
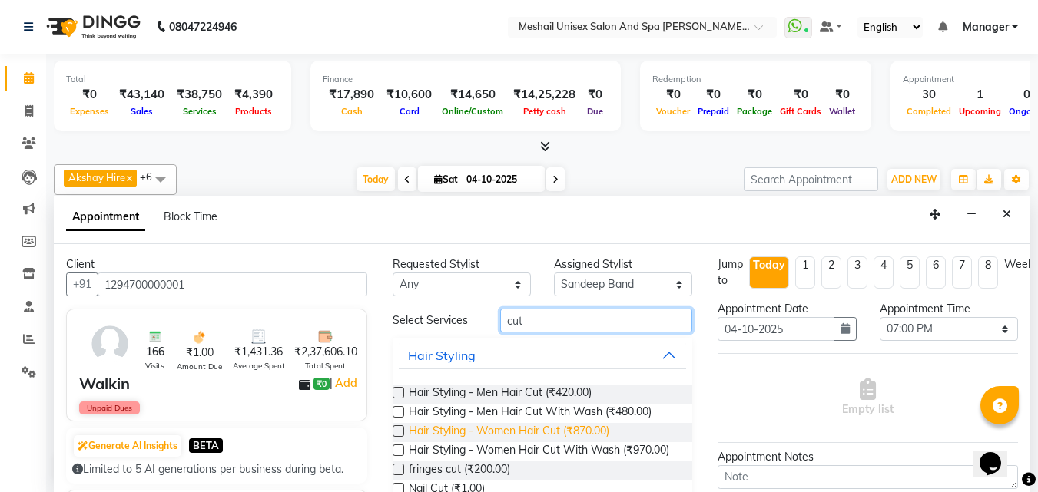
type input "cut"
click at [549, 432] on span "Hair Styling - Women Hair Cut (₹870.00)" at bounding box center [509, 432] width 200 height 19
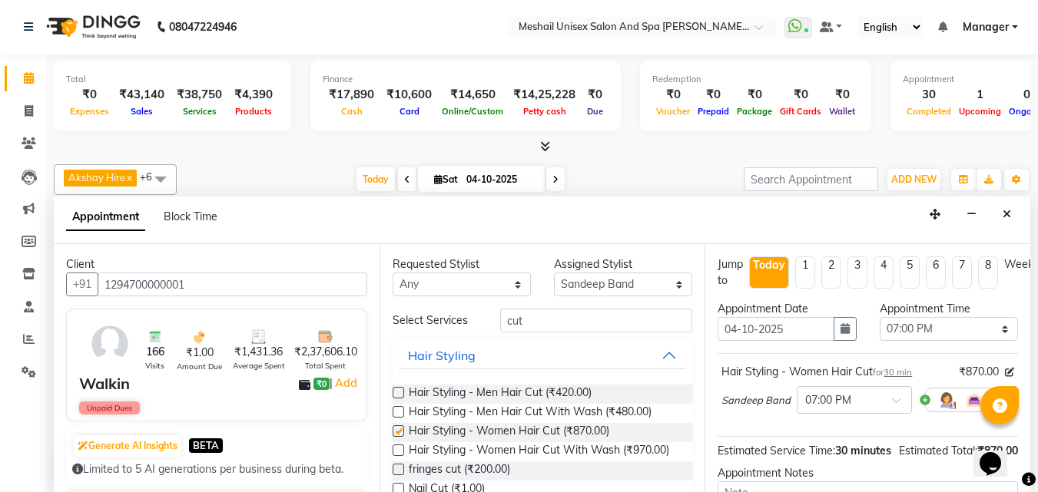
checkbox input "false"
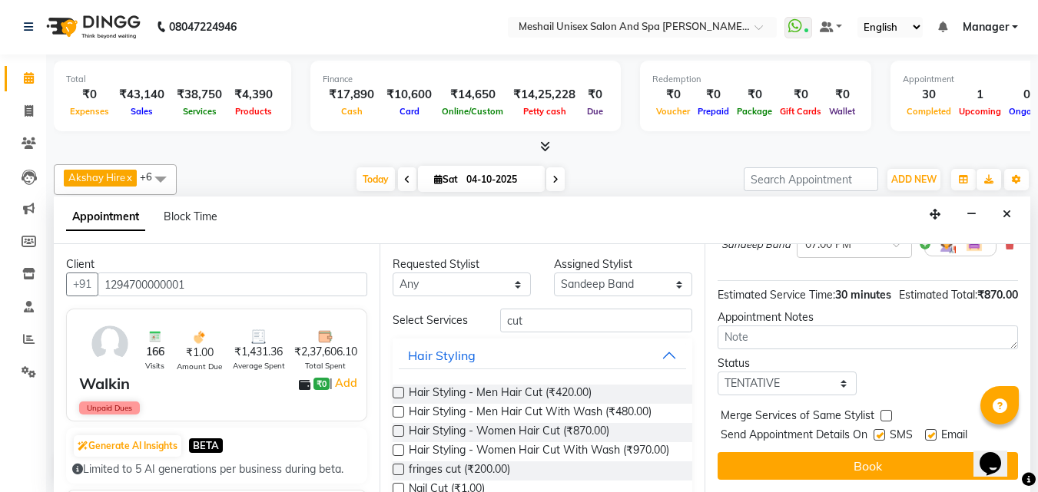
drag, startPoint x: 877, startPoint y: 422, endPoint x: 848, endPoint y: 449, distance: 40.2
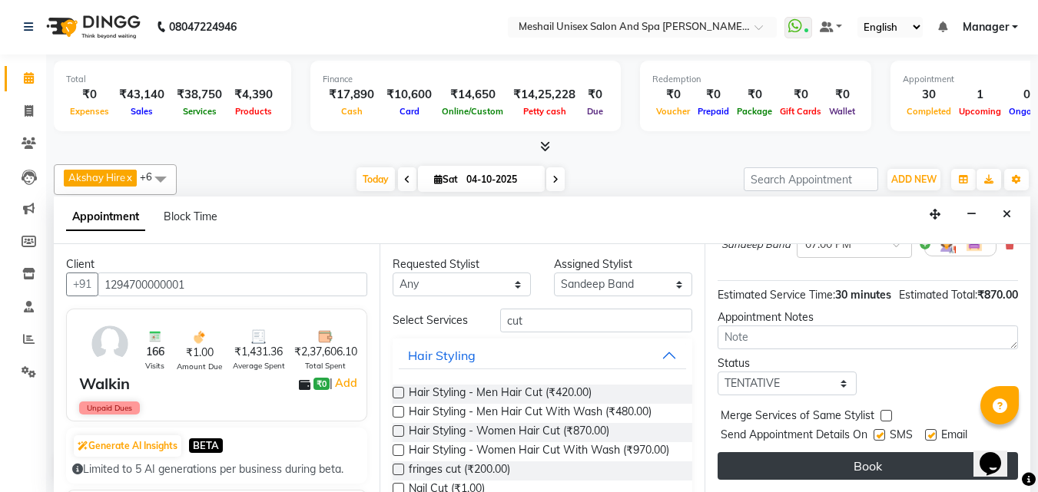
click at [876, 429] on label at bounding box center [879, 435] width 12 height 12
click at [876, 432] on input "checkbox" at bounding box center [878, 437] width 10 height 10
checkbox input "false"
click at [844, 452] on button "Book" at bounding box center [867, 466] width 300 height 28
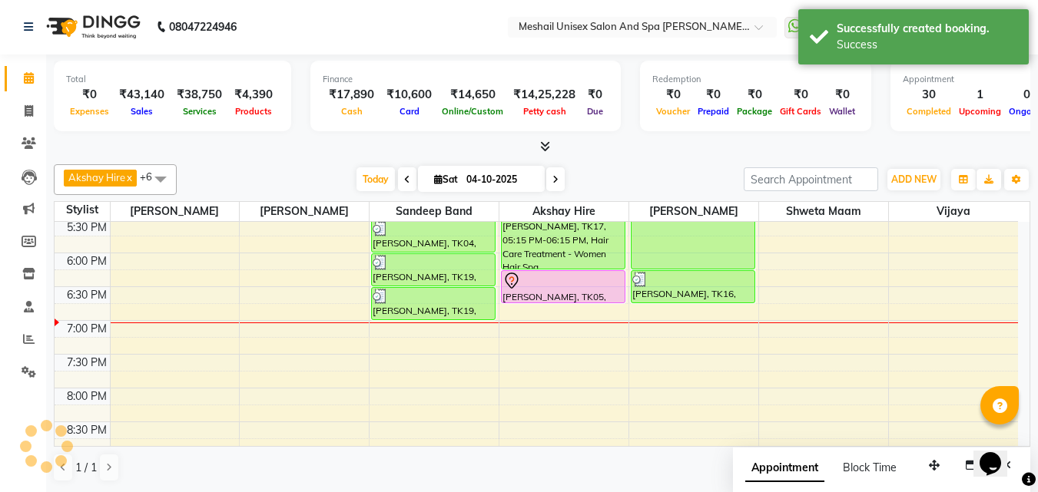
scroll to position [0, 0]
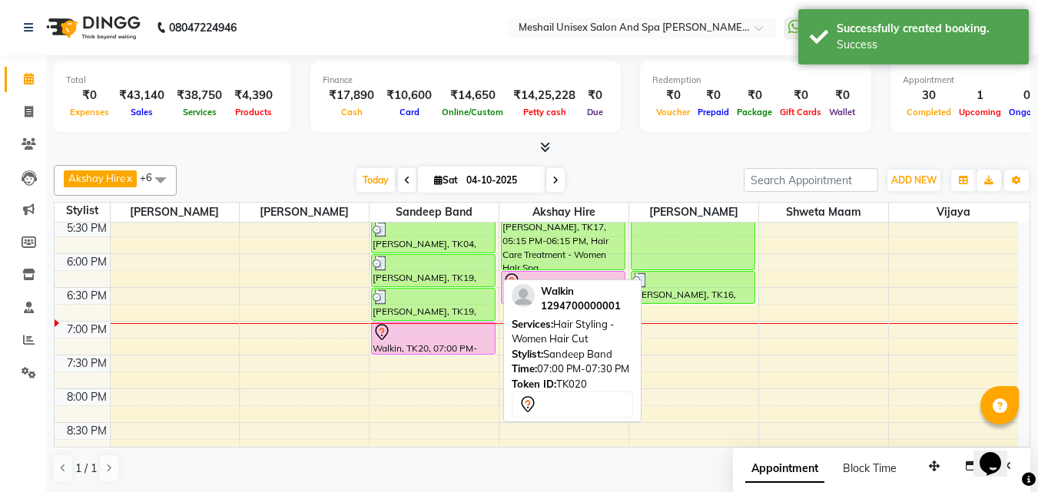
click at [466, 337] on div at bounding box center [432, 332] width 121 height 18
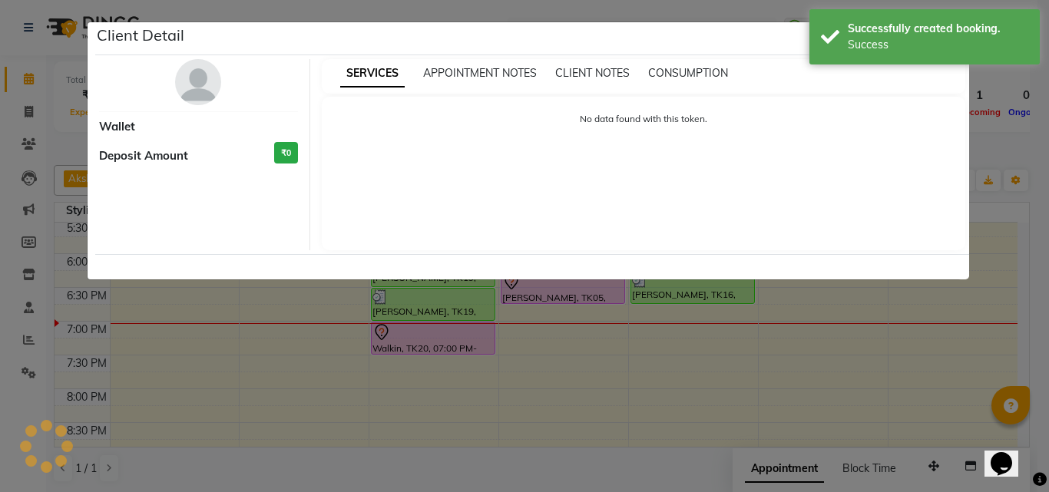
select select "7"
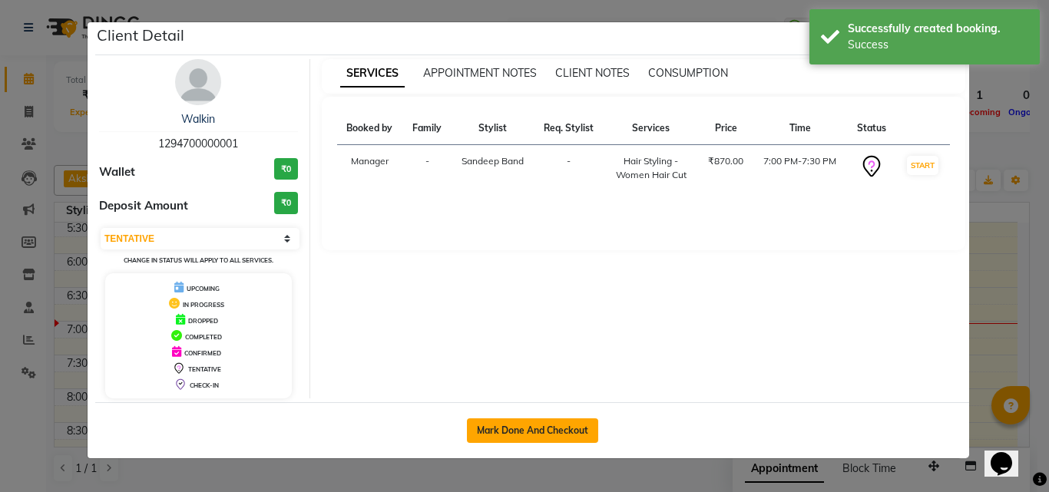
click at [480, 428] on button "Mark Done And Checkout" at bounding box center [532, 431] width 131 height 25
select select "service"
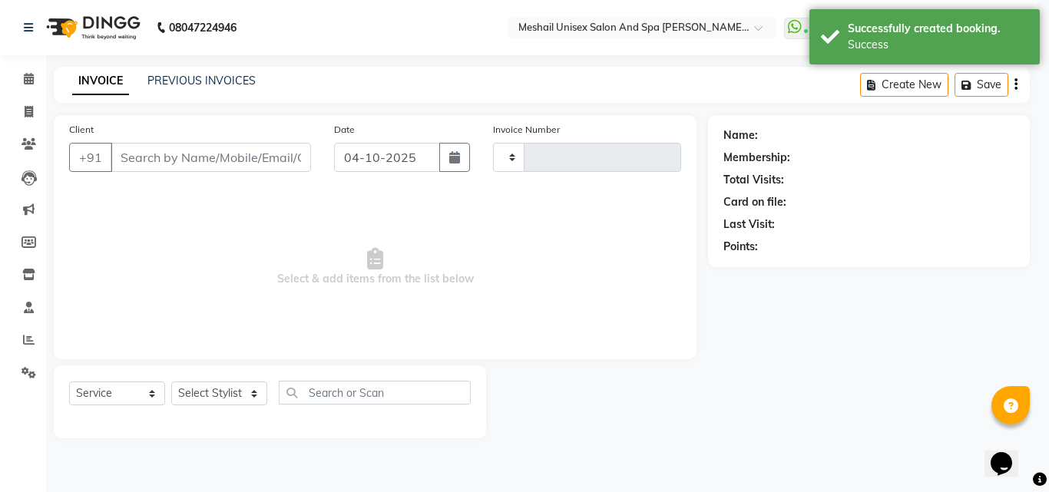
type input "2930"
select select "6713"
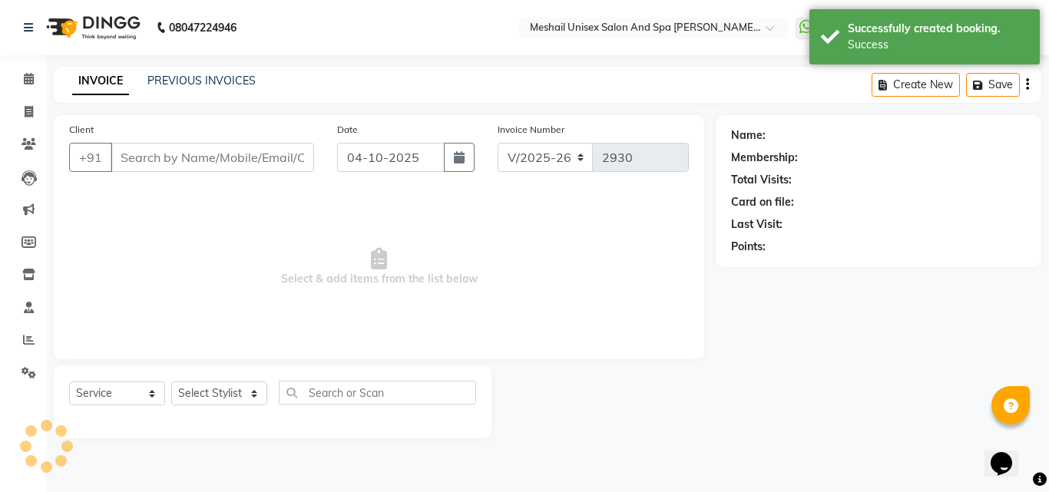
type input "1294700000001"
select select "52968"
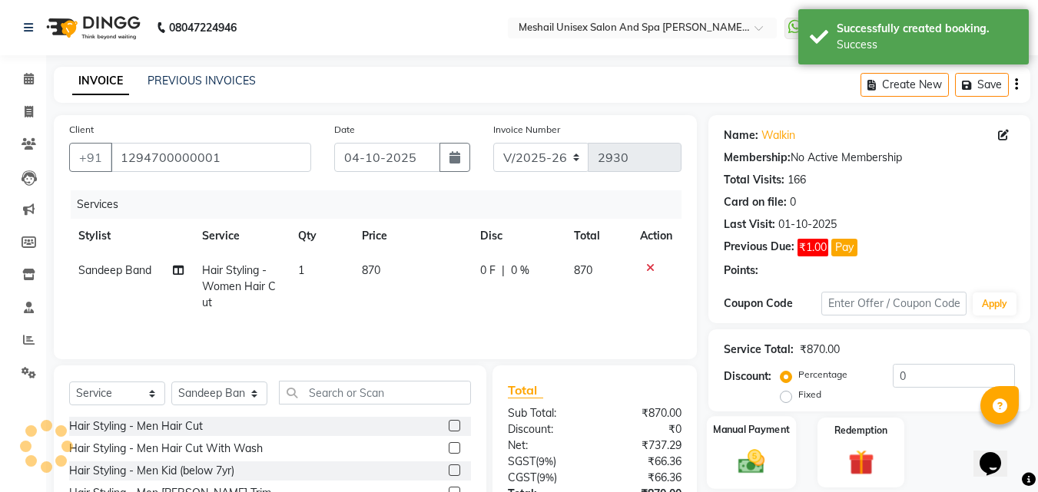
click at [750, 446] on img at bounding box center [751, 461] width 43 height 31
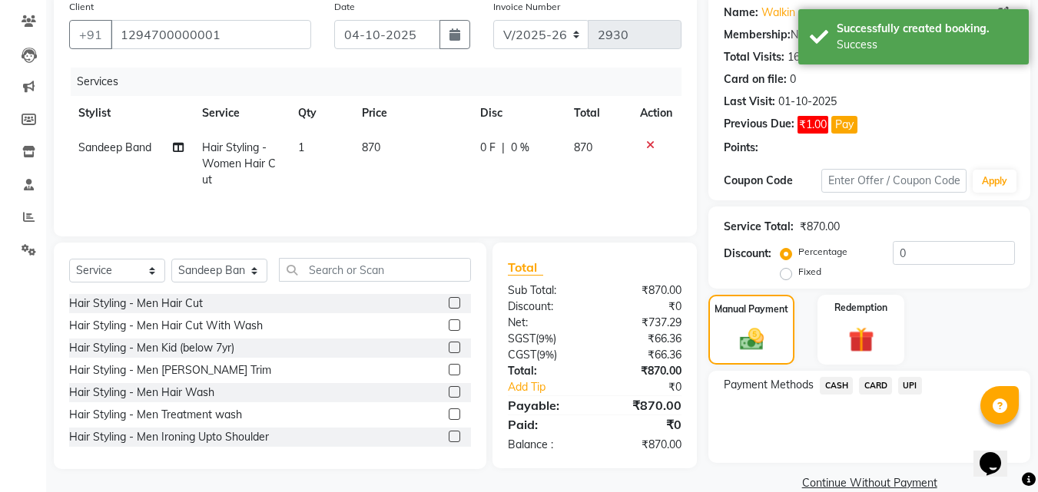
click at [905, 379] on span "UPI" at bounding box center [910, 386] width 24 height 18
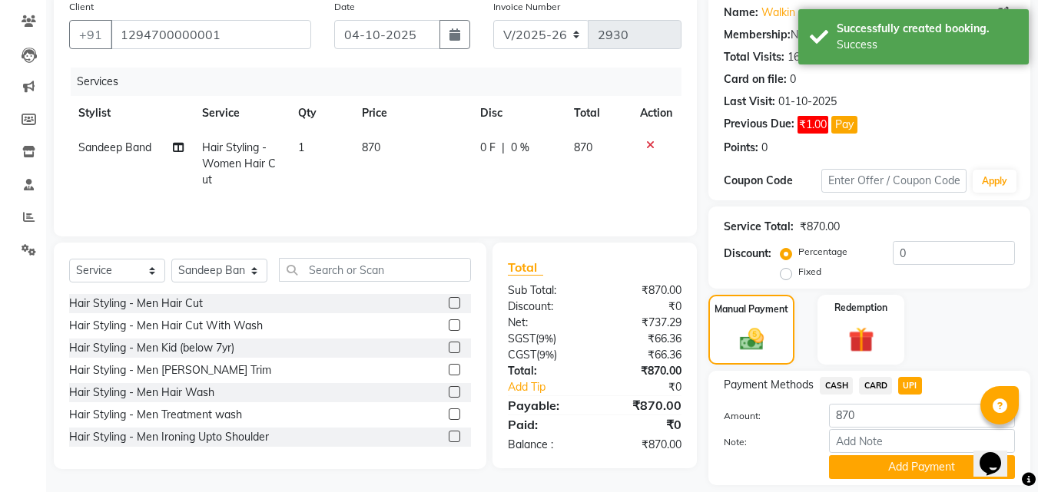
click at [886, 462] on button "Add Payment" at bounding box center [922, 467] width 186 height 24
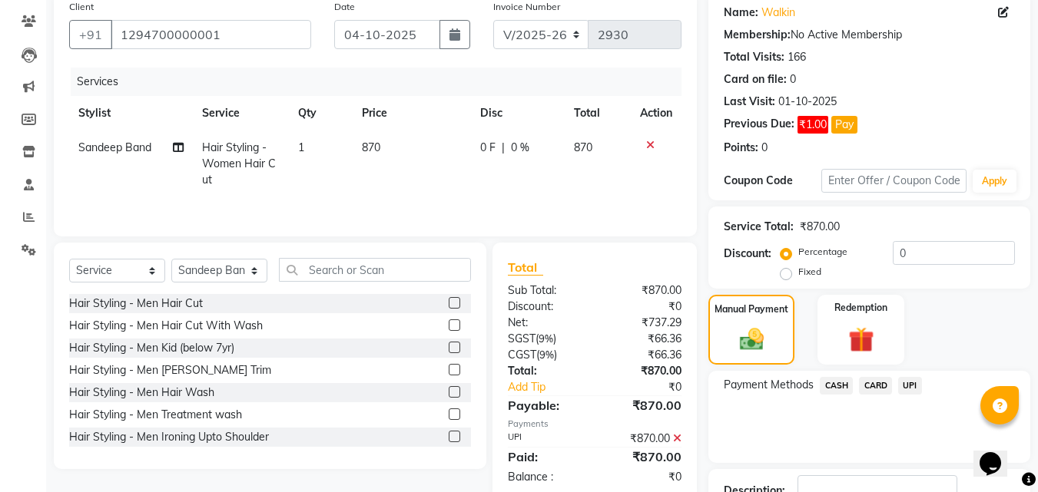
scroll to position [235, 0]
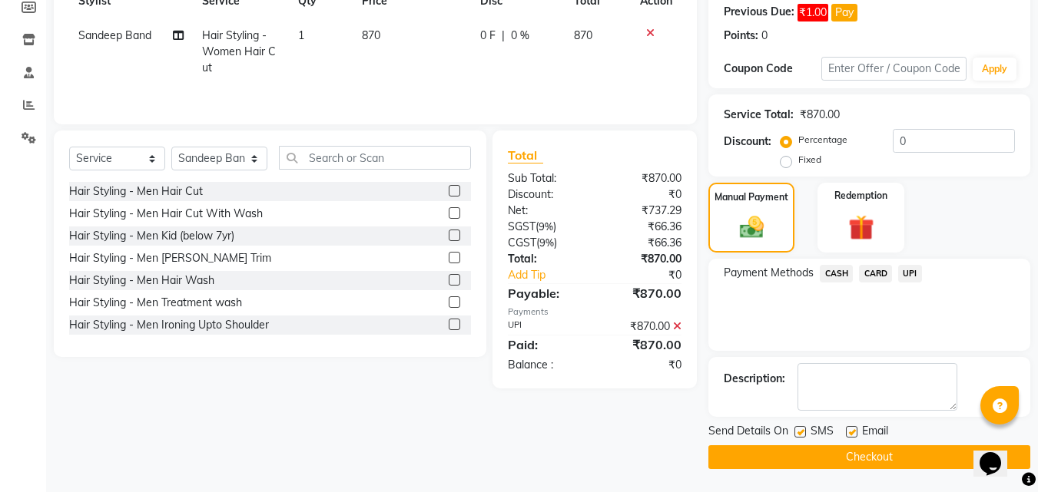
click at [802, 429] on label at bounding box center [800, 432] width 12 height 12
click at [802, 429] on input "checkbox" at bounding box center [799, 433] width 10 height 10
checkbox input "false"
click at [818, 466] on button "Checkout" at bounding box center [869, 457] width 322 height 24
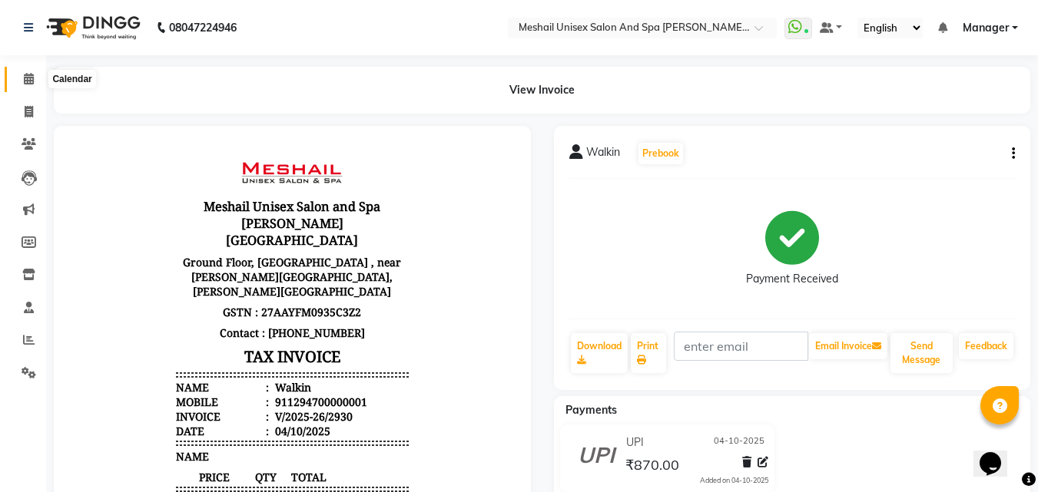
click at [25, 78] on icon at bounding box center [29, 79] width 10 height 12
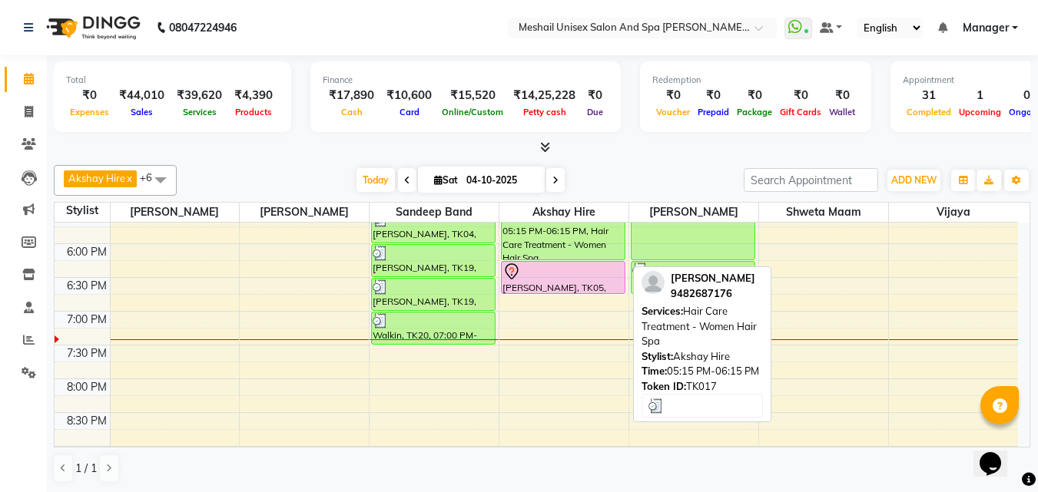
scroll to position [614, 0]
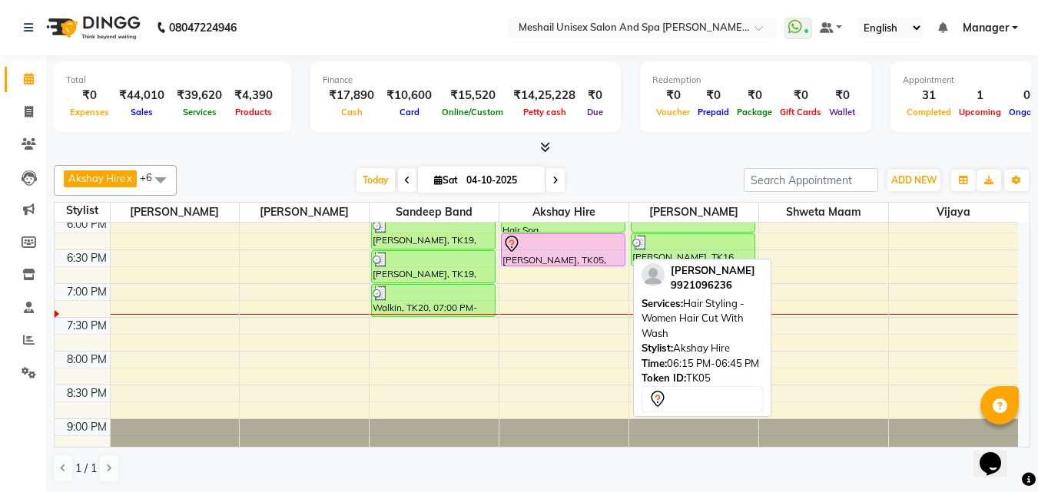
click at [571, 238] on div at bounding box center [562, 244] width 121 height 18
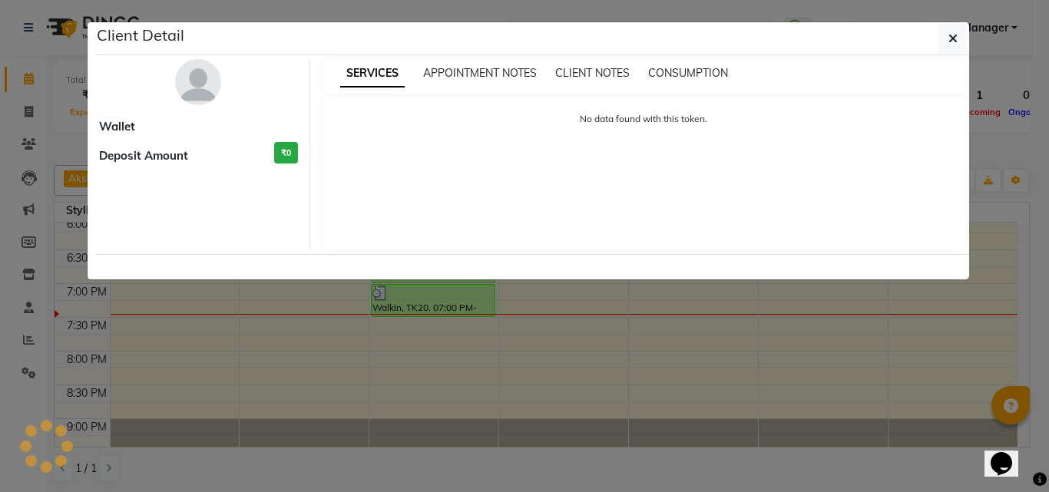
select select "7"
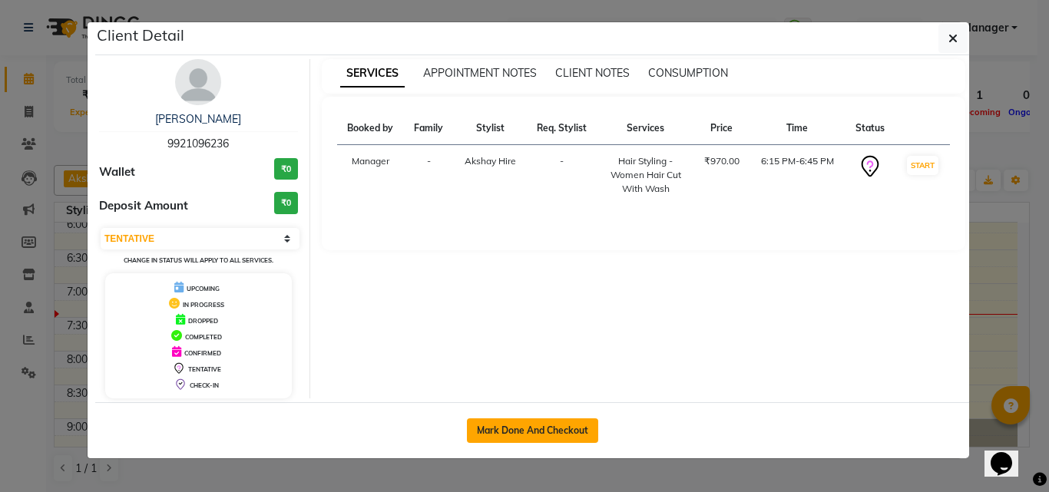
click at [540, 428] on button "Mark Done And Checkout" at bounding box center [532, 431] width 131 height 25
select select "service"
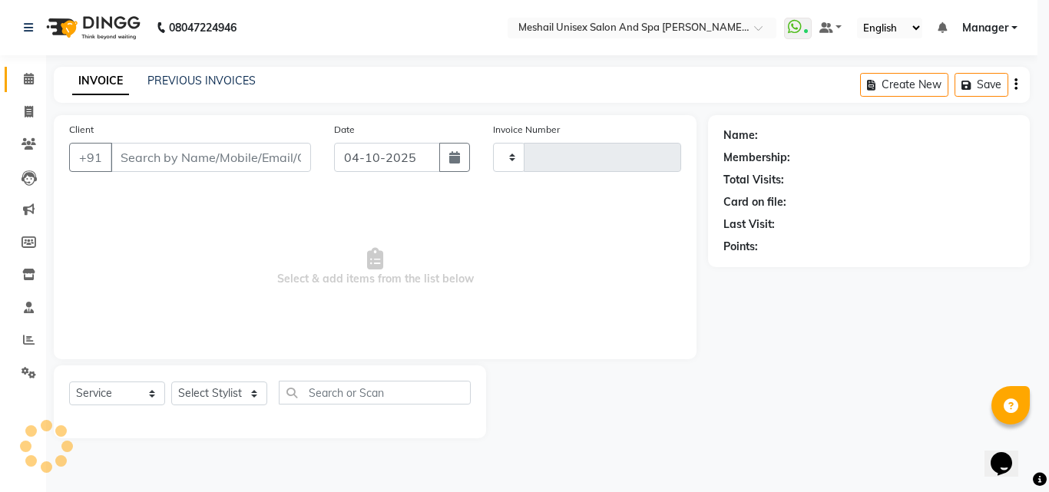
type input "2931"
select select "6713"
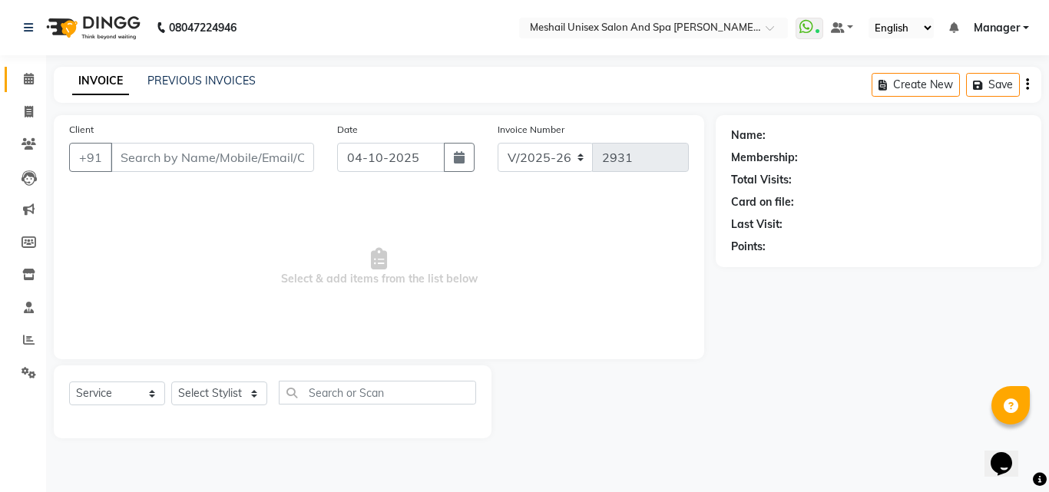
type input "9921096236"
select select "52969"
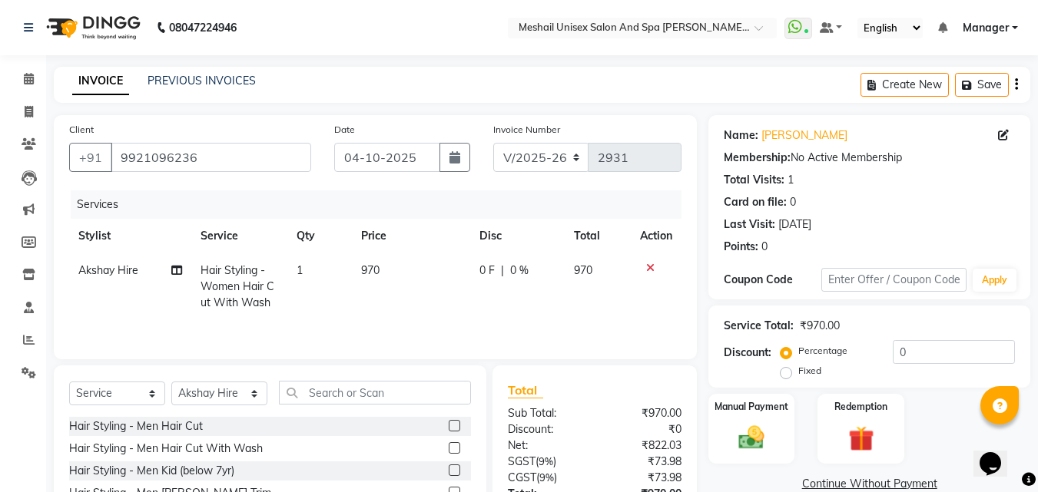
click at [376, 280] on td "970" at bounding box center [411, 286] width 118 height 67
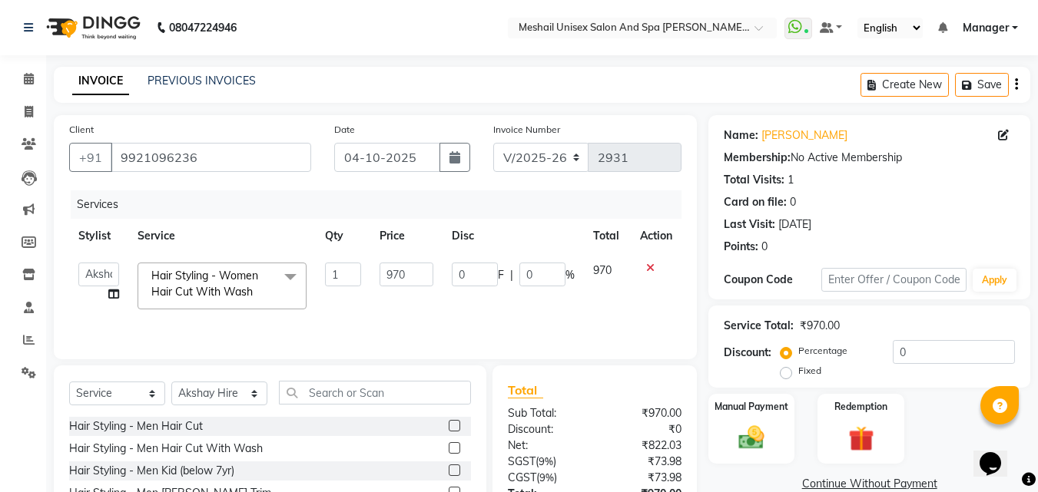
click at [237, 278] on span "Hair Styling - Women Hair Cut With Wash" at bounding box center [204, 284] width 107 height 30
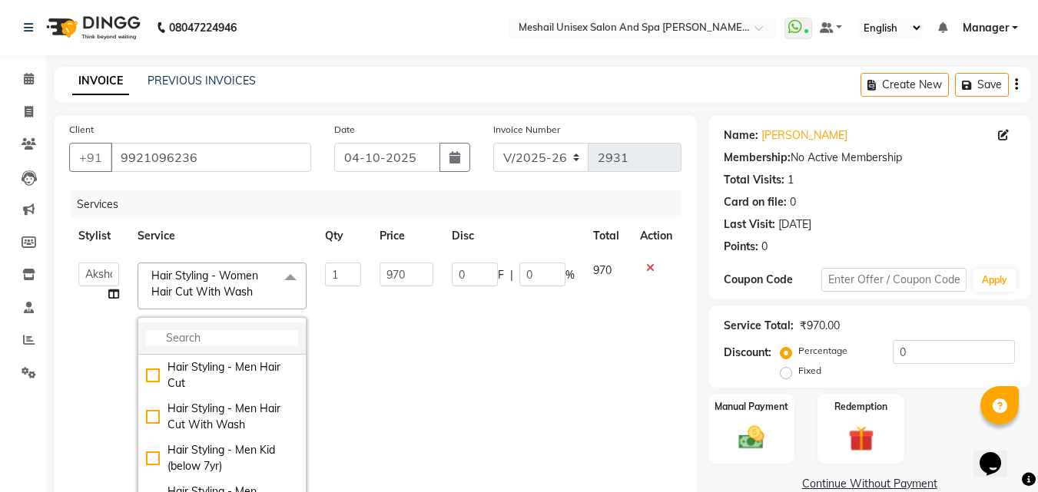
click at [207, 333] on input "multiselect-search" at bounding box center [222, 338] width 152 height 16
type input "cut"
click at [210, 449] on div "Hair Styling - Women Hair Cut" at bounding box center [222, 458] width 152 height 32
checkbox input "true"
checkbox input "false"
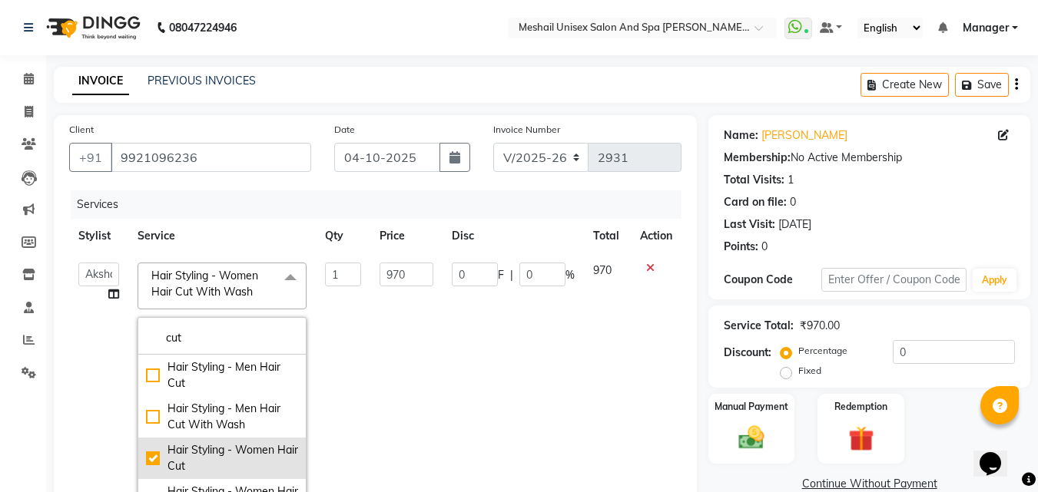
type input "870"
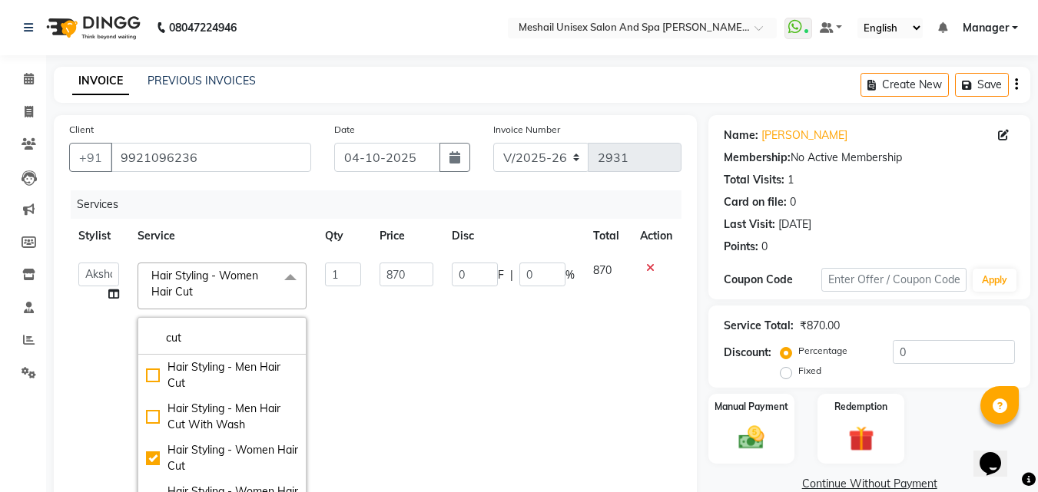
click at [370, 317] on td "870" at bounding box center [405, 384] width 71 height 263
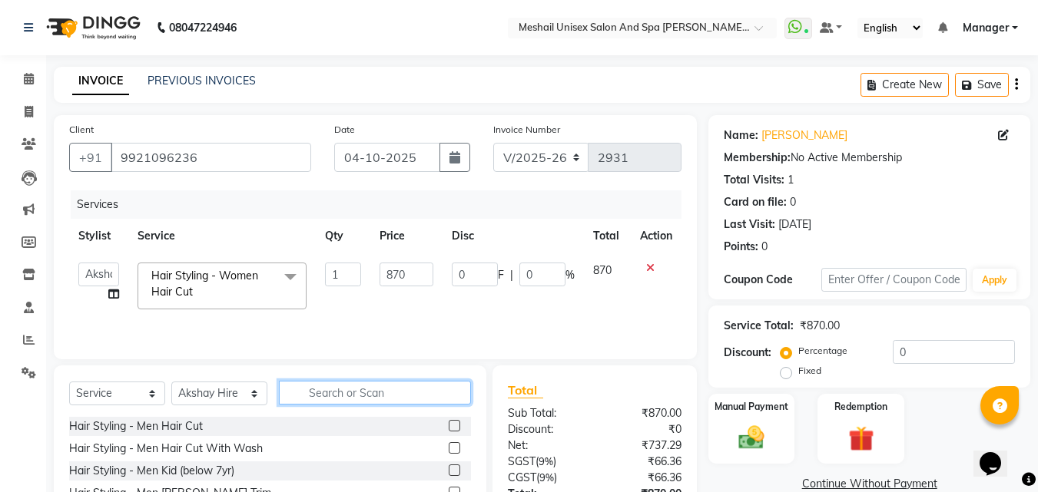
click at [338, 399] on input "text" at bounding box center [375, 393] width 192 height 24
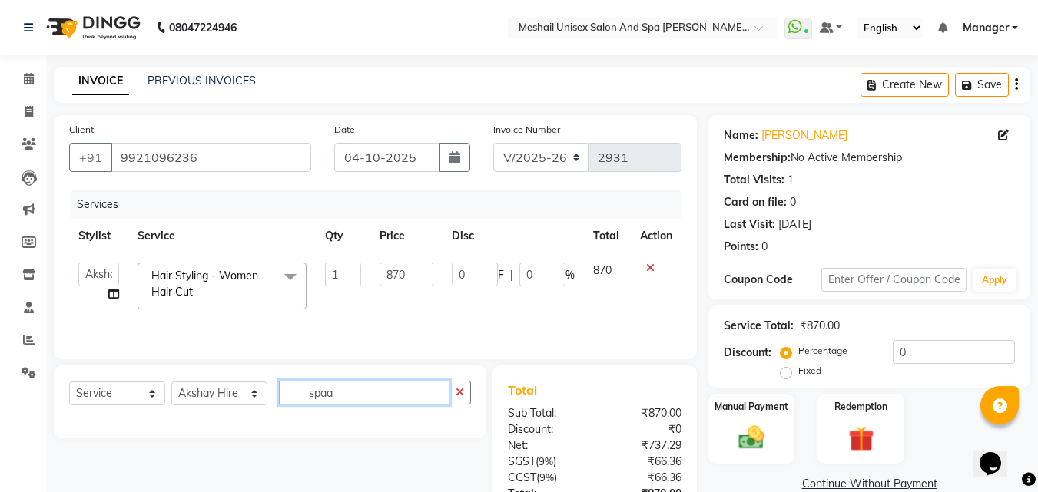
scroll to position [122, 0]
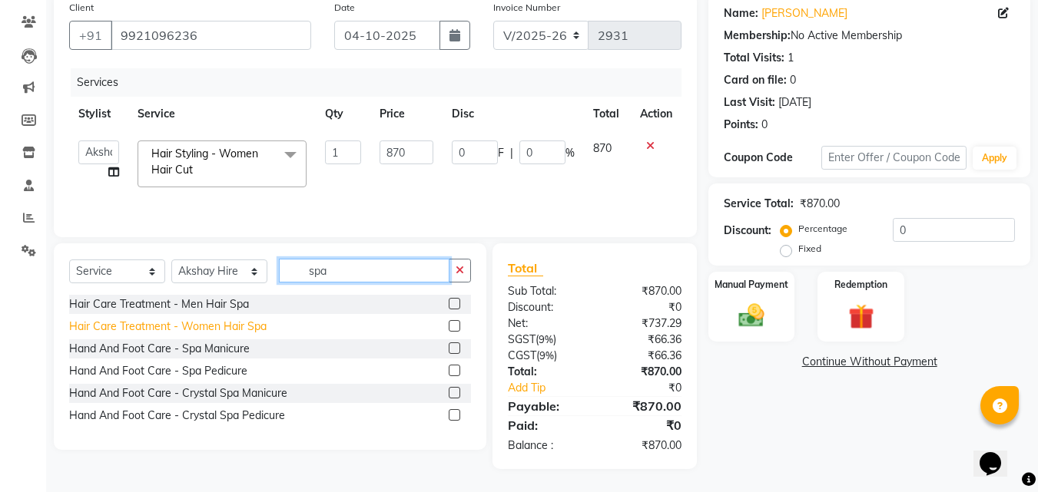
type input "spa"
click at [240, 327] on div "Hair Care Treatment - Women Hair Spa" at bounding box center [167, 327] width 197 height 16
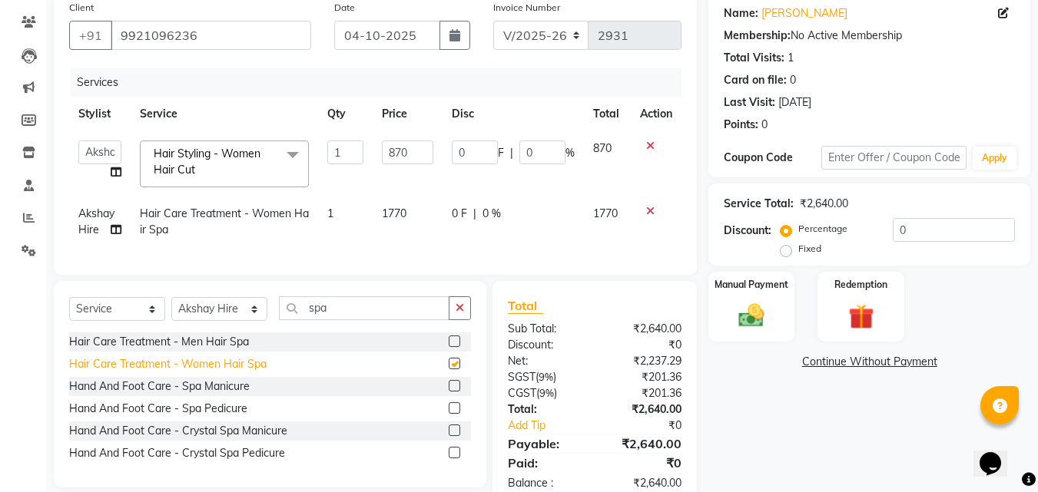
checkbox input "false"
click at [416, 218] on td "1770" at bounding box center [407, 222] width 71 height 51
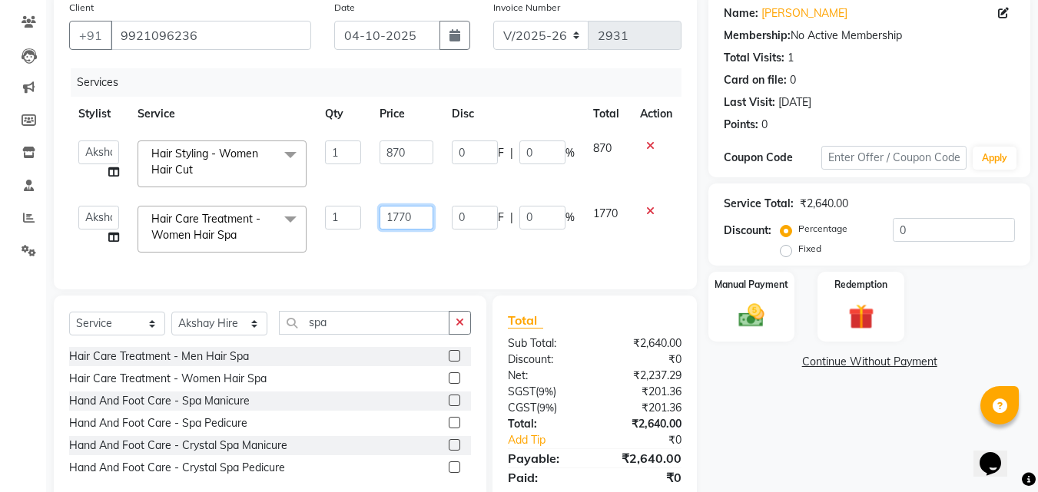
click at [422, 217] on input "1770" at bounding box center [405, 218] width 53 height 24
type input "1200"
click at [468, 238] on td "0 F | 0 %" at bounding box center [512, 229] width 141 height 65
click at [781, 295] on div "Manual Payment" at bounding box center [752, 306] width 90 height 73
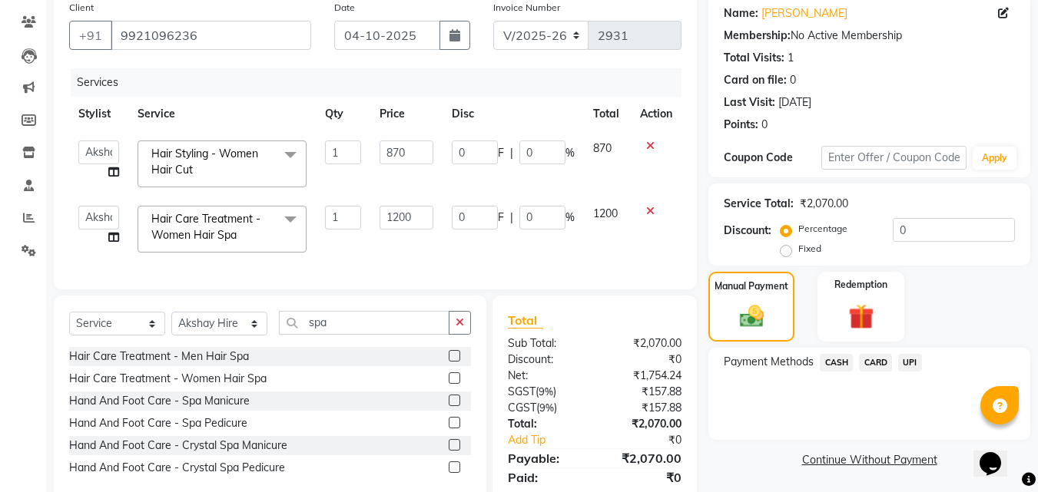
click at [872, 359] on span "CARD" at bounding box center [875, 363] width 33 height 18
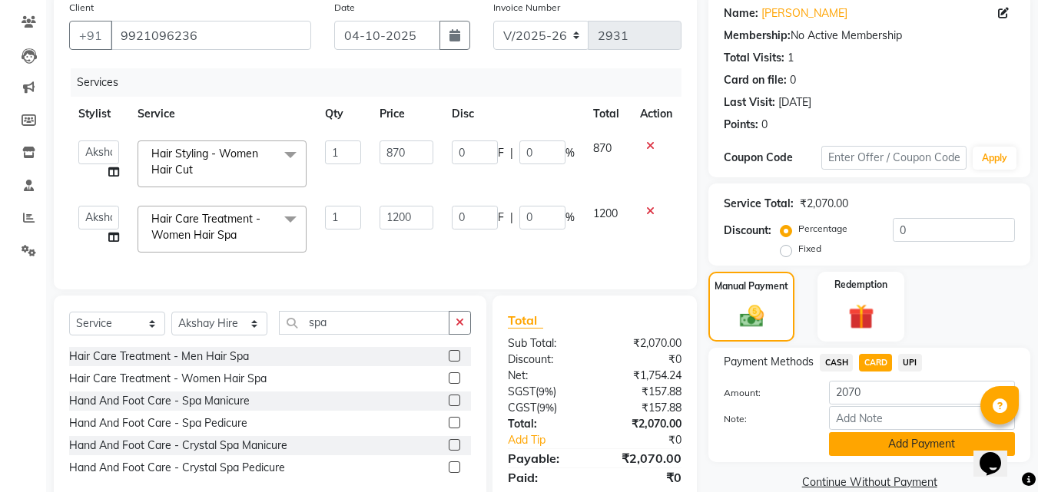
click at [872, 432] on button "Add Payment" at bounding box center [922, 444] width 186 height 24
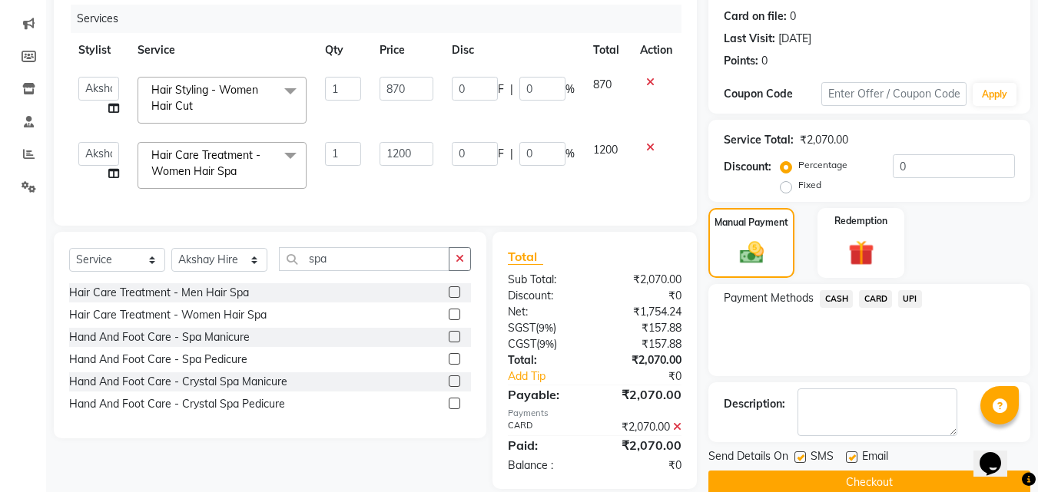
scroll to position [217, 0]
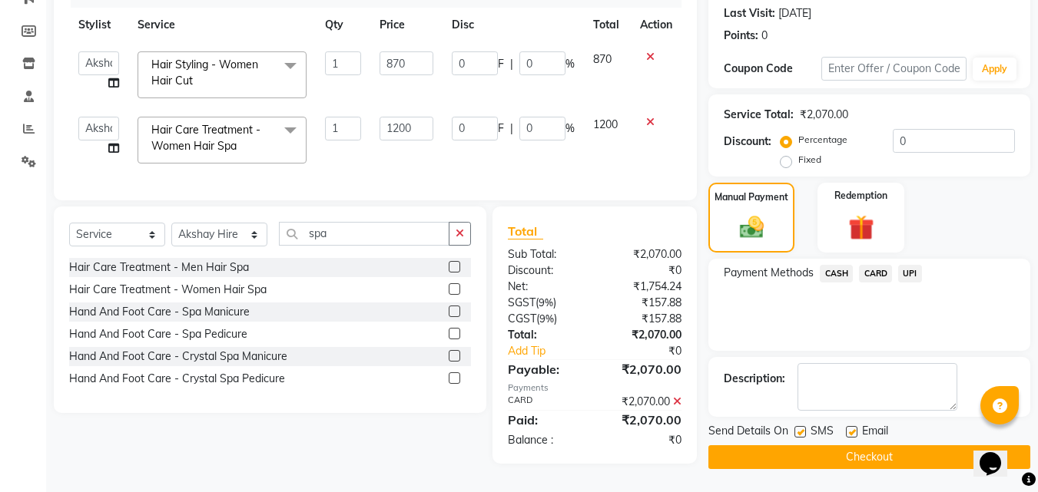
click at [796, 427] on label at bounding box center [800, 432] width 12 height 12
click at [796, 428] on input "checkbox" at bounding box center [799, 433] width 10 height 10
checkbox input "false"
click at [793, 445] on button "Checkout" at bounding box center [869, 457] width 322 height 24
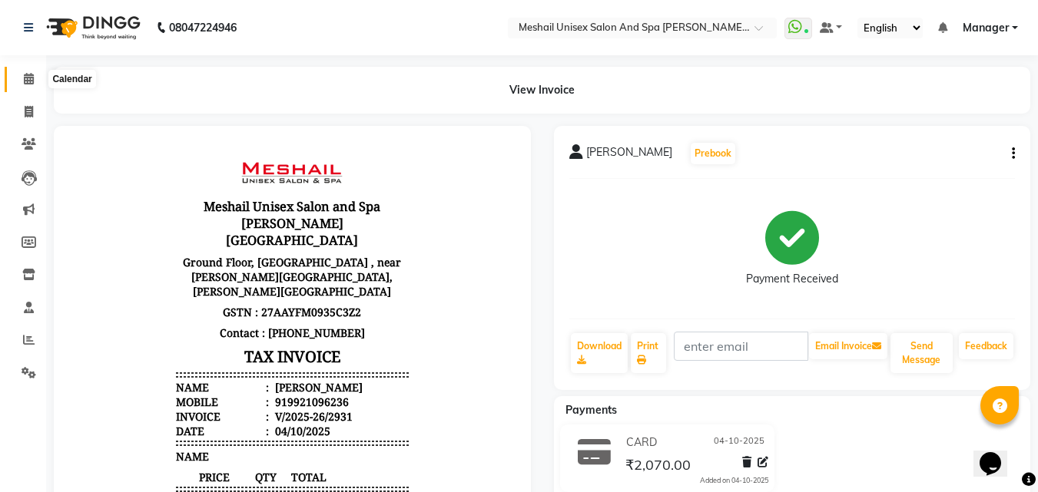
click at [29, 86] on span at bounding box center [28, 80] width 27 height 18
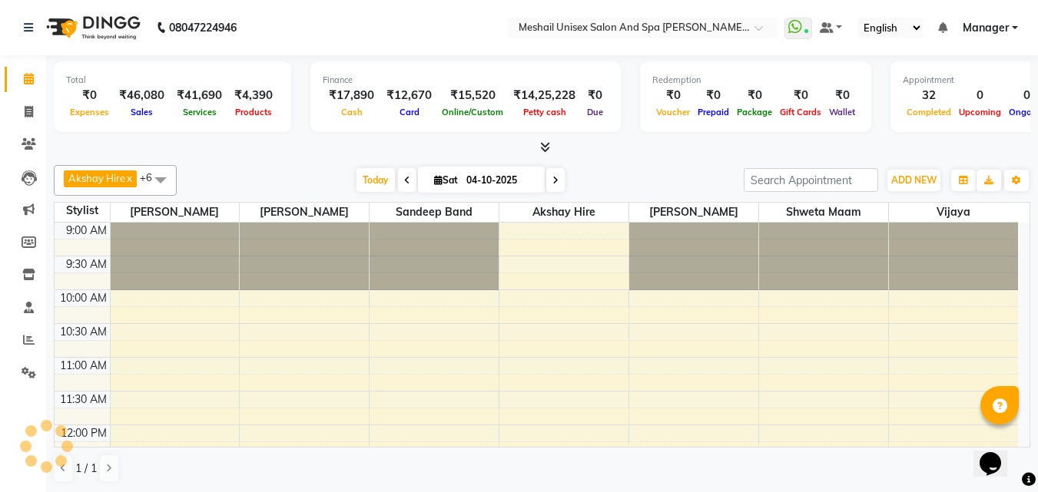
scroll to position [624, 0]
